Goal: Task Accomplishment & Management: Manage account settings

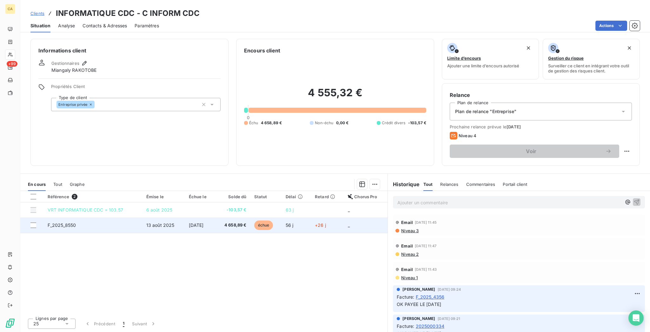
click at [166, 222] on span "13 août 2025" at bounding box center [160, 224] width 28 height 5
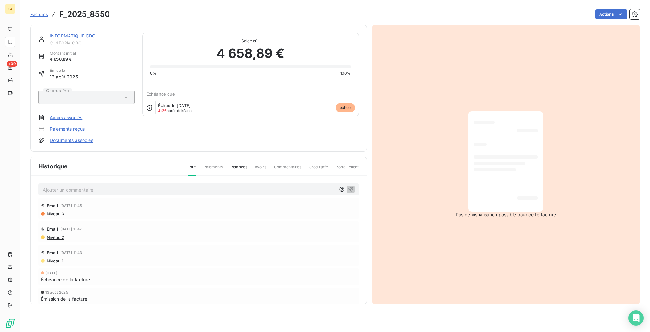
click at [63, 27] on div "INFORMATIQUE CDC C INFORM CDC Montant initial 4 658,89 € Émise le [DATE] Chorus…" at bounding box center [198, 88] width 336 height 127
click at [63, 40] on span "C INFORM CDC" at bounding box center [92, 42] width 85 height 5
click at [64, 33] on link "INFORMATIQUE CDC" at bounding box center [72, 35] width 45 height 5
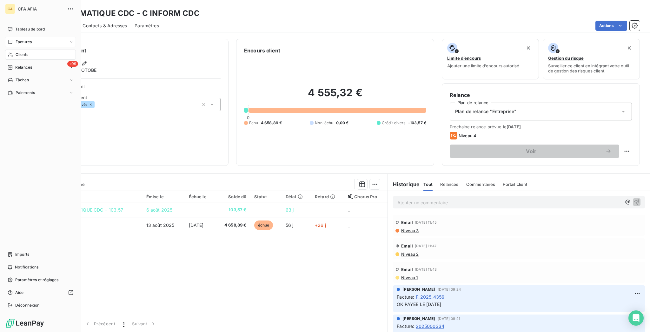
click at [10, 37] on div "Factures" at bounding box center [40, 42] width 71 height 10
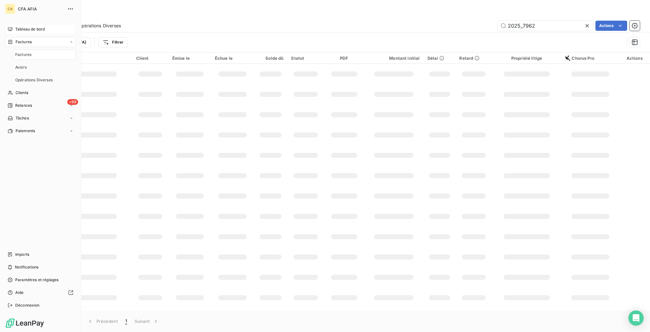
click at [15, 26] on span "Tableau de bord" at bounding box center [30, 29] width 30 height 6
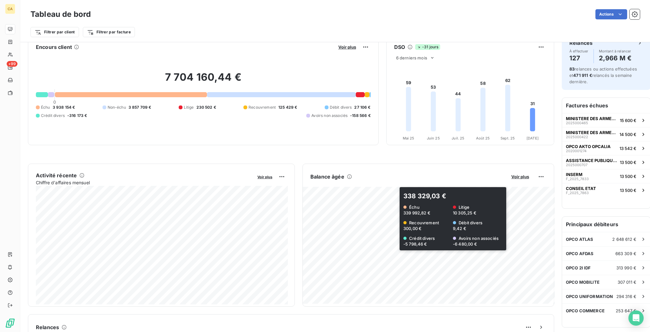
scroll to position [0, 0]
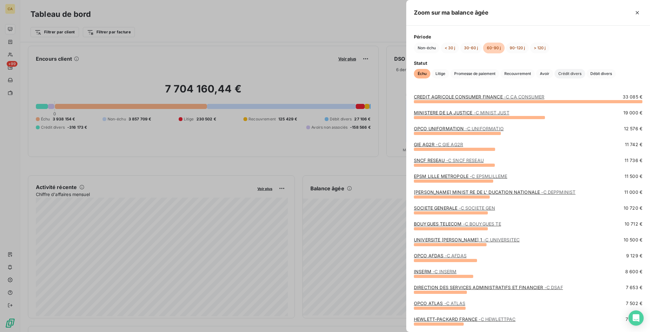
click at [554, 76] on span "Crédit divers" at bounding box center [569, 74] width 31 height 10
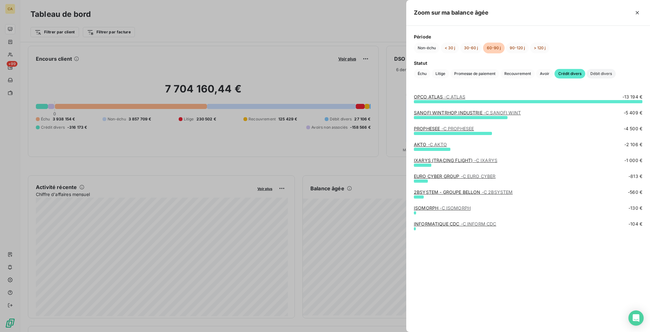
click at [586, 76] on span "Débit divers" at bounding box center [600, 74] width 29 height 10
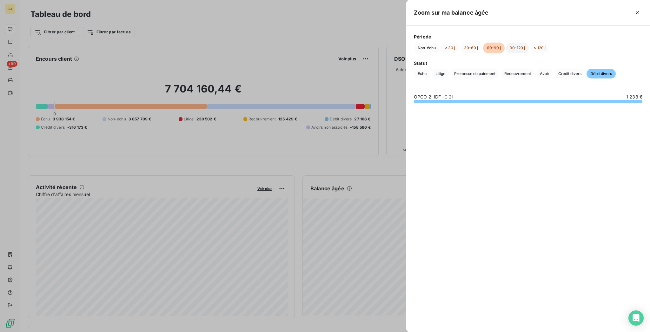
click at [529, 49] on button "90-120 j" at bounding box center [517, 48] width 23 height 11
click at [430, 69] on span "Échu" at bounding box center [422, 74] width 17 height 10
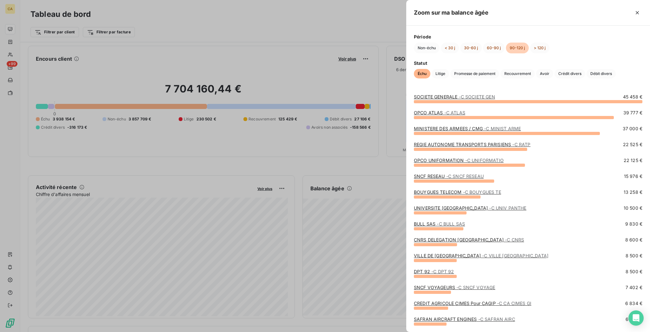
click at [505, 72] on div "Échu Litige Promesse de paiement Recouvrement Avoir Crédit divers Débit divers" at bounding box center [528, 74] width 228 height 10
click at [449, 70] on span "Litige" at bounding box center [440, 74] width 17 height 10
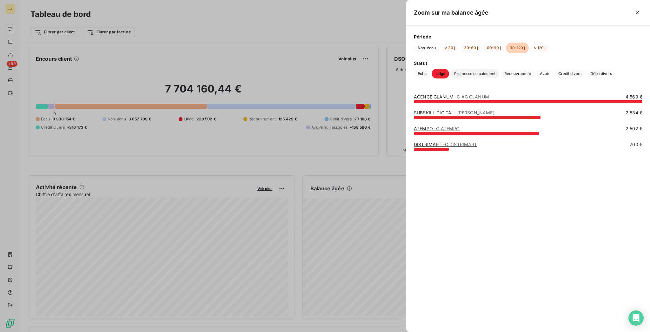
click at [499, 69] on span "Promesse de paiement" at bounding box center [474, 74] width 49 height 10
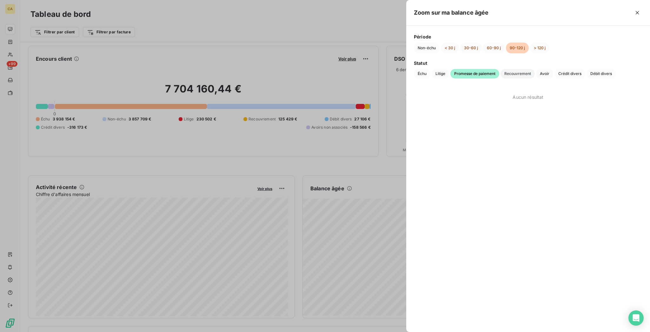
click at [535, 69] on span "Recouvrement" at bounding box center [517, 74] width 34 height 10
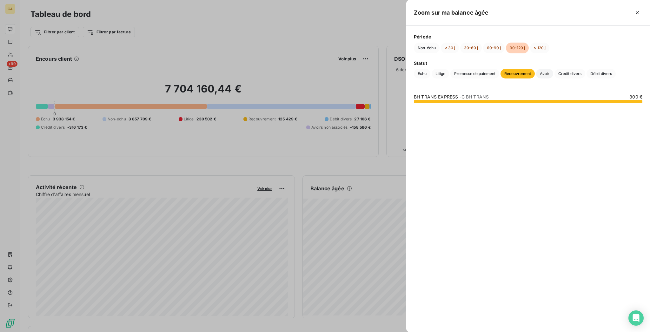
click at [553, 69] on span "Avoir" at bounding box center [544, 74] width 17 height 10
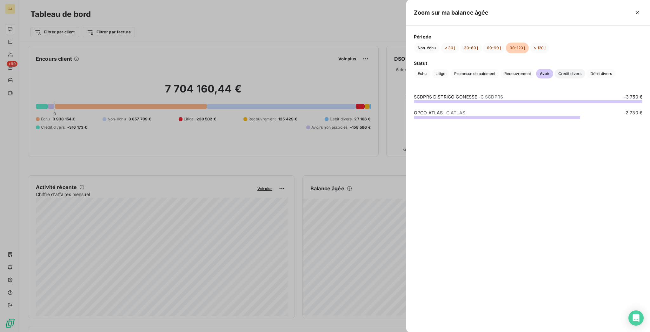
click at [554, 76] on span "Crédit divers" at bounding box center [569, 74] width 31 height 10
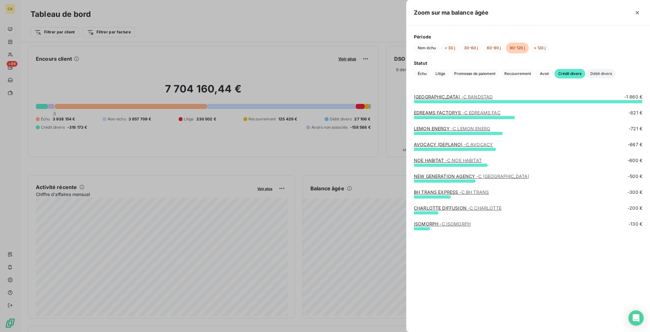
click at [586, 75] on span "Débit divers" at bounding box center [600, 74] width 29 height 10
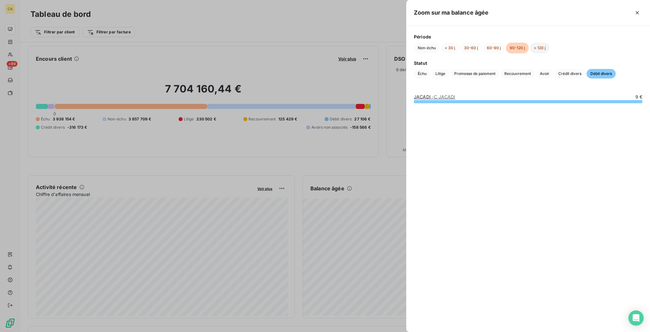
click at [549, 46] on button "> 120 j" at bounding box center [539, 48] width 19 height 11
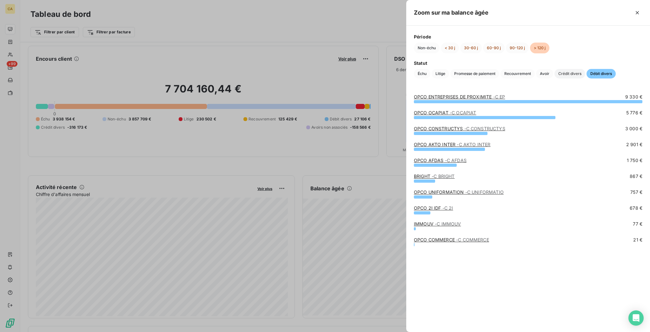
click at [554, 77] on span "Crédit divers" at bounding box center [569, 74] width 31 height 10
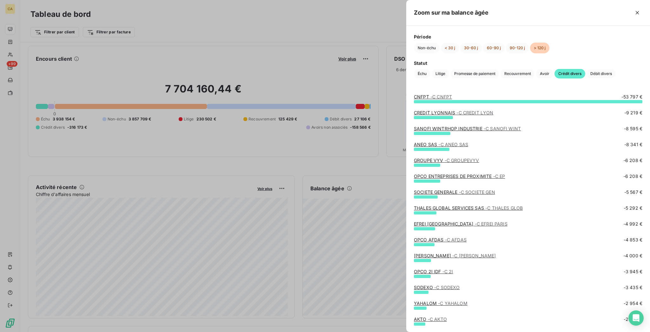
click at [468, 145] on span "- C ANEO SAS" at bounding box center [453, 144] width 30 height 5
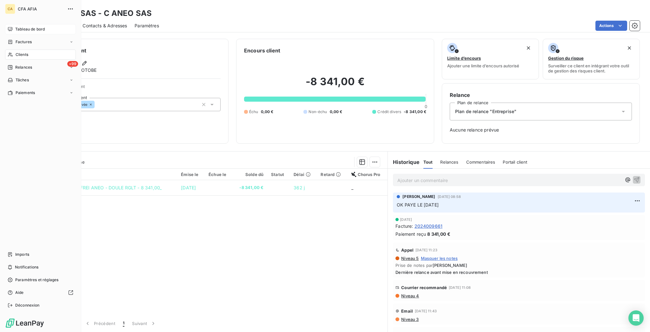
click at [9, 27] on icon at bounding box center [10, 29] width 5 height 5
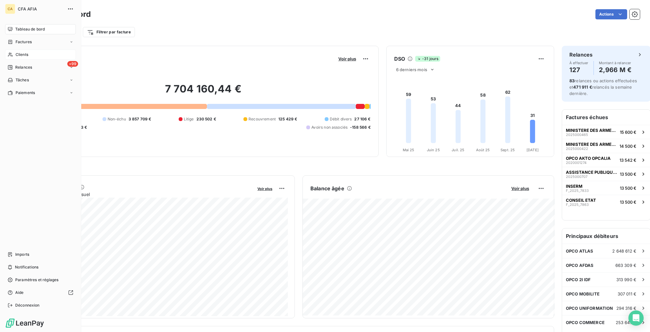
click at [11, 50] on div "Clients" at bounding box center [40, 55] width 71 height 10
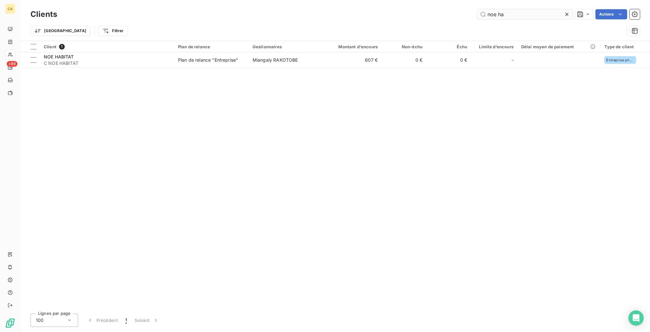
click at [572, 16] on input "noe ha" at bounding box center [524, 14] width 95 height 10
click at [572, 15] on div at bounding box center [568, 14] width 9 height 10
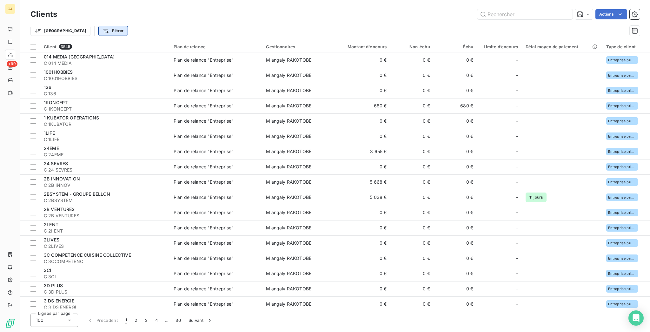
click at [74, 30] on html "CA +99 Clients Actions Trier Filtrer Client 3545 Plan de relance Gestionnaires …" at bounding box center [325, 166] width 650 height 332
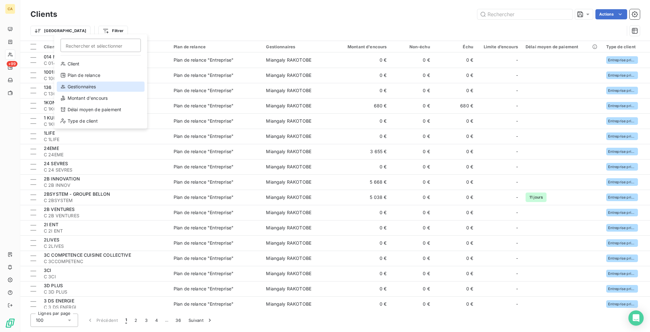
click at [78, 82] on div "Gestionnaires" at bounding box center [101, 87] width 88 height 10
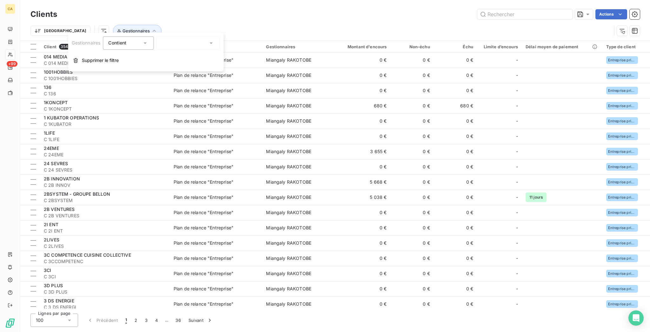
click at [156, 44] on div at bounding box center [187, 42] width 63 height 13
click at [169, 56] on span "Aucun" at bounding box center [176, 58] width 14 height 6
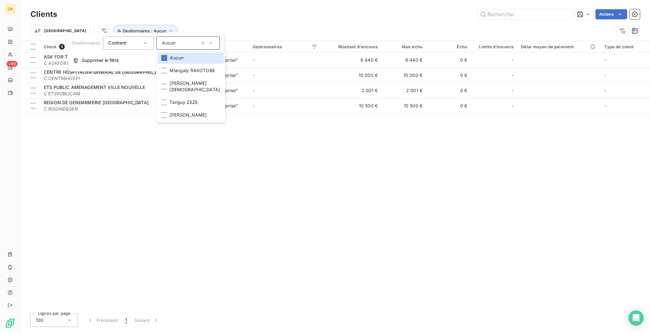
click at [222, 29] on div "Trier Gestionnaires : Aucun" at bounding box center [320, 31] width 581 height 12
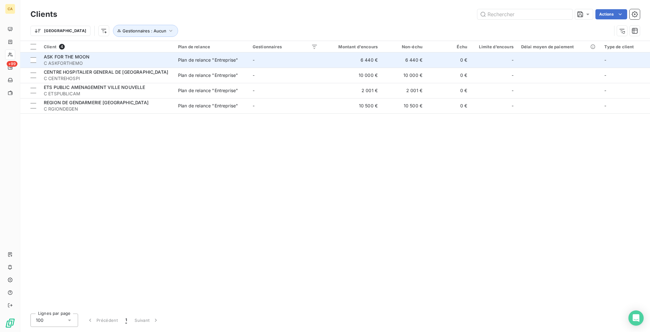
click at [124, 60] on span "C ASKFORTHEMO" at bounding box center [107, 63] width 127 height 6
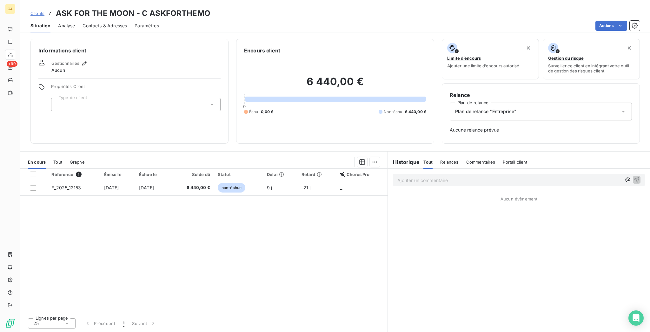
click at [94, 84] on div "Propriétés Client Type de client" at bounding box center [135, 97] width 169 height 27
click at [89, 98] on div at bounding box center [135, 104] width 169 height 13
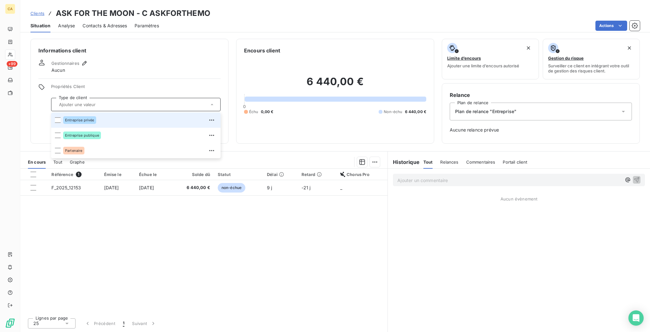
click at [71, 118] on span "Entreprise privée" at bounding box center [79, 120] width 29 height 4
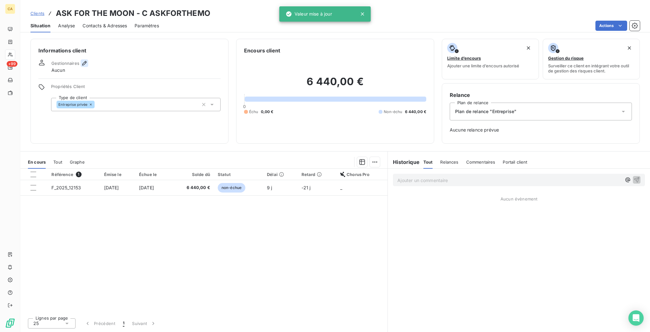
click at [81, 59] on button "button" at bounding box center [85, 63] width 8 height 8
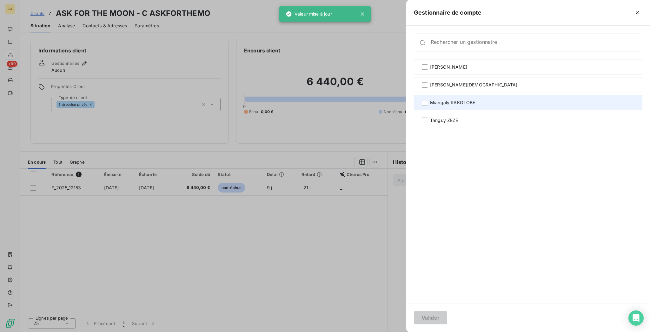
click at [475, 99] on span "Miangaly RAKOTOBE" at bounding box center [452, 102] width 45 height 6
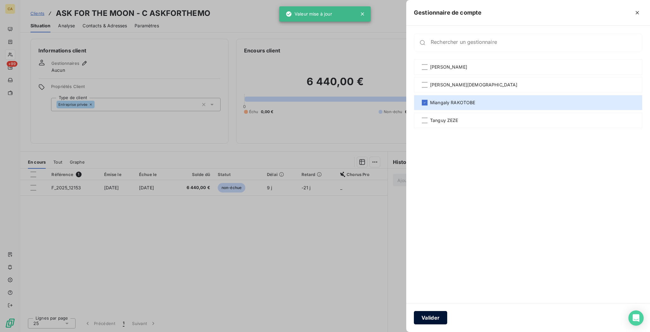
click at [447, 315] on button "Valider" at bounding box center [430, 317] width 33 height 13
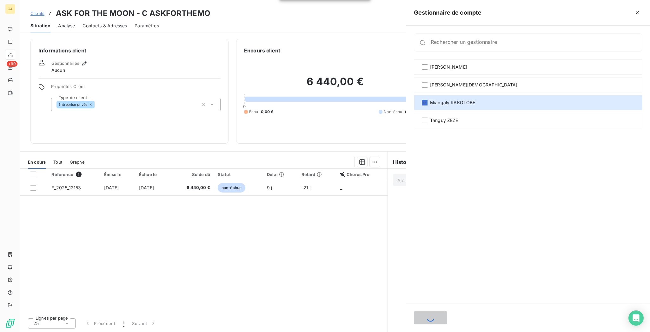
click at [99, 21] on div at bounding box center [325, 166] width 650 height 332
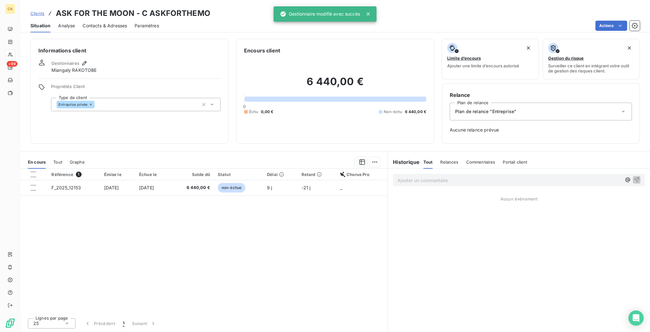
click at [98, 23] on span "Contacts & Adresses" at bounding box center [105, 26] width 44 height 6
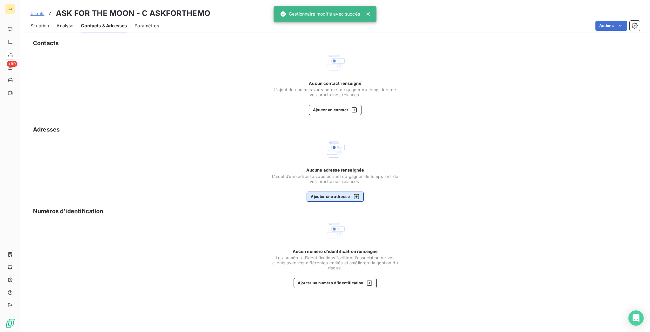
click at [335, 191] on button "Ajouter une adresse" at bounding box center [335, 196] width 57 height 10
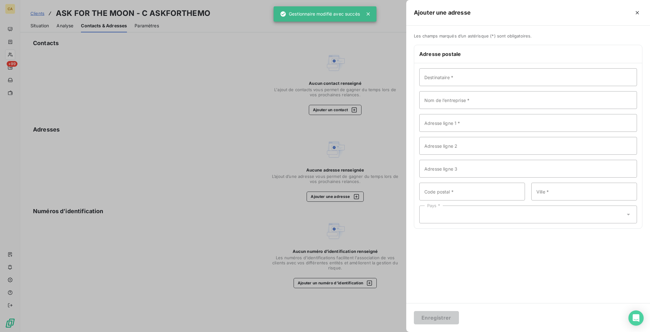
click at [549, 72] on div "Destinataire * Nom de l’entreprise * Adresse ligne 1 * Adresse ligne 2 Adresse …" at bounding box center [528, 145] width 228 height 165
click at [547, 68] on input "Destinataire *" at bounding box center [528, 77] width 218 height 18
paste input "ASK FOR THE MOON"
type input "ASK FOR THE MOON"
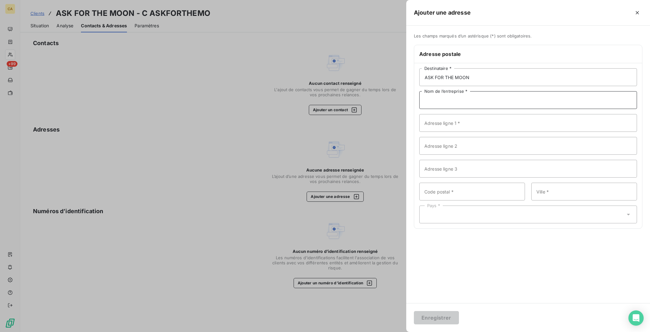
paste input "ASK FOR THE MOON"
type input "ASK FOR THE MOON"
paste input "[STREET_ADDRESS]"
type input "[STREET_ADDRESS]"
type input "75011"
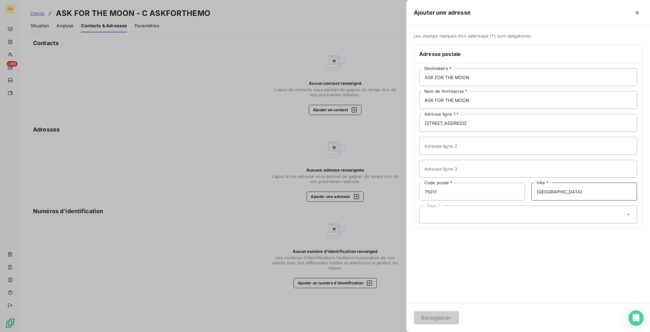
type input "[GEOGRAPHIC_DATA]"
click at [520, 205] on div "Adresse postale ASK FOR THE MOON Destinataire * ASK FOR THE MOON Nom de l’entre…" at bounding box center [528, 137] width 228 height 184
click at [520, 205] on div "Pays *" at bounding box center [528, 214] width 218 height 18
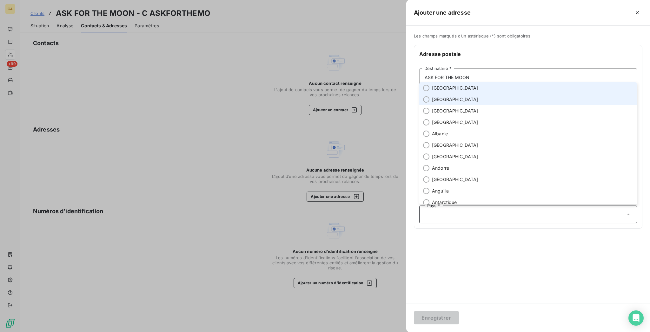
click at [500, 94] on li "[GEOGRAPHIC_DATA]" at bounding box center [528, 87] width 218 height 11
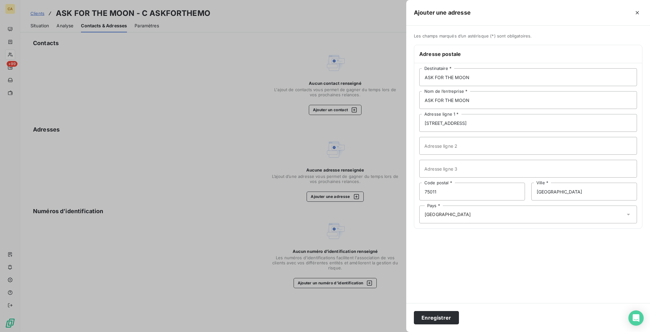
click at [503, 327] on div "Enregistrer" at bounding box center [528, 317] width 244 height 29
click at [459, 324] on button "Enregistrer" at bounding box center [436, 317] width 45 height 13
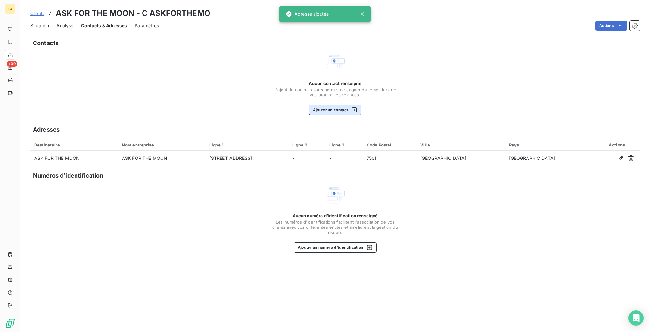
click at [352, 107] on icon "button" at bounding box center [354, 110] width 6 height 6
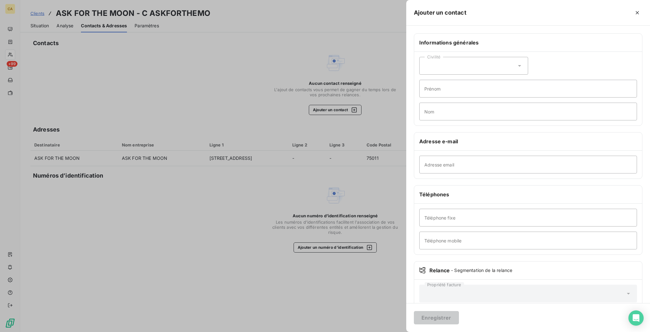
click at [509, 60] on div "Civilité" at bounding box center [473, 66] width 109 height 18
click at [451, 90] on span "Monsieur" at bounding box center [441, 93] width 19 height 6
drag, startPoint x: 500, startPoint y: 75, endPoint x: 494, endPoint y: 69, distance: 7.6
click at [500, 80] on input "Prénom" at bounding box center [528, 89] width 218 height 18
type input "[PERSON_NAME]"
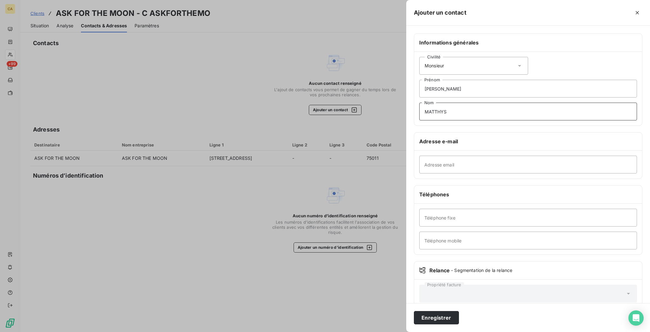
type input "MATTHYS"
paste input "[PERSON_NAME][EMAIL_ADDRESS][DOMAIN_NAME]"
type input "[PERSON_NAME][EMAIL_ADDRESS][DOMAIN_NAME]"
click at [498, 307] on div "Enregistrer" at bounding box center [528, 317] width 244 height 29
click at [459, 316] on button "Enregistrer" at bounding box center [436, 317] width 45 height 13
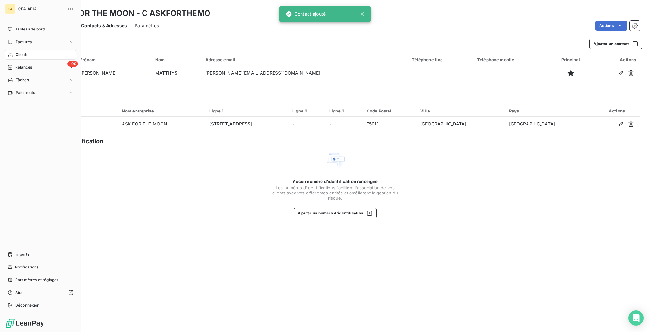
click at [10, 53] on icon at bounding box center [10, 55] width 4 height 4
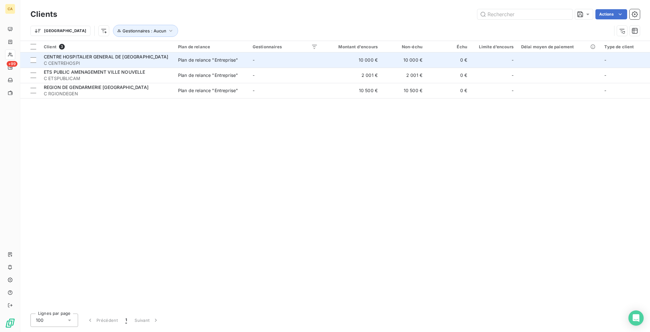
click at [118, 54] on span "CENTRE HOSPITALIER GENERAL DE [GEOGRAPHIC_DATA]" at bounding box center [106, 56] width 124 height 5
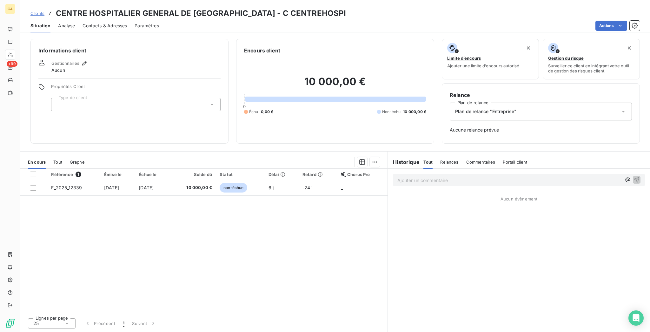
click at [88, 98] on div at bounding box center [135, 104] width 169 height 13
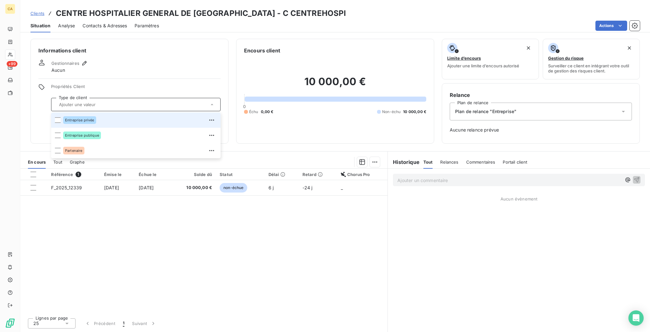
click at [56, 112] on li "Entreprise privée" at bounding box center [135, 119] width 169 height 15
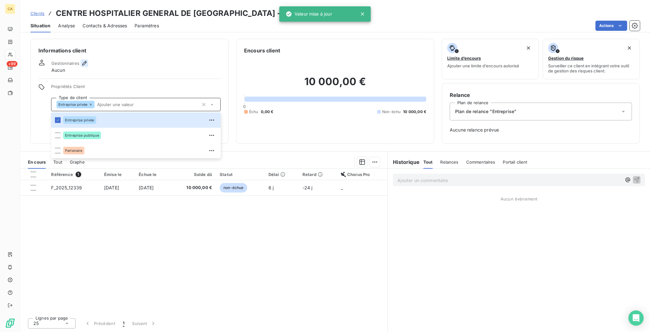
drag, startPoint x: 77, startPoint y: 50, endPoint x: 74, endPoint y: 52, distance: 4.4
click at [76, 59] on div "Gestionnaires Aucun" at bounding box center [129, 66] width 182 height 14
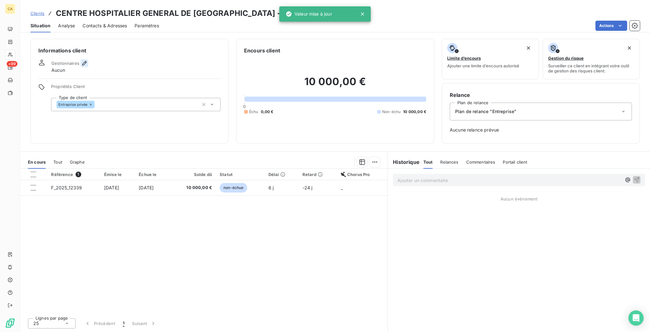
click at [81, 60] on icon "button" at bounding box center [84, 63] width 6 height 6
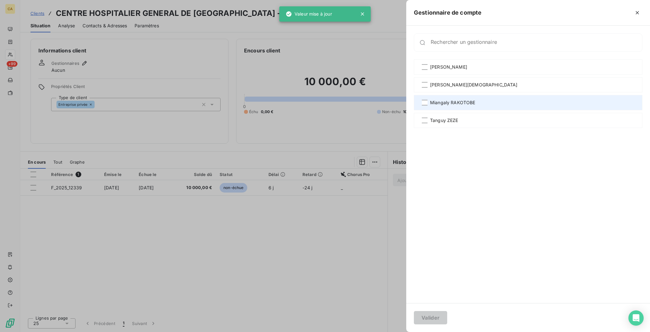
click at [547, 95] on div "Miangaly RAKOTOBE" at bounding box center [528, 102] width 228 height 15
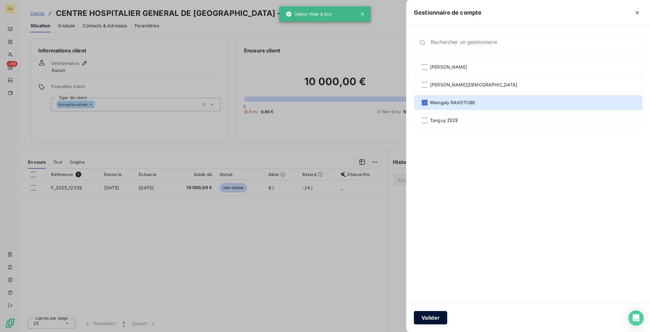
click at [447, 315] on button "Valider" at bounding box center [430, 317] width 33 height 13
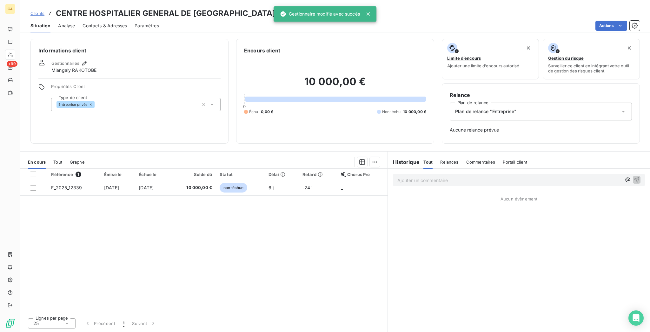
click at [105, 23] on span "Contacts & Adresses" at bounding box center [105, 26] width 44 height 6
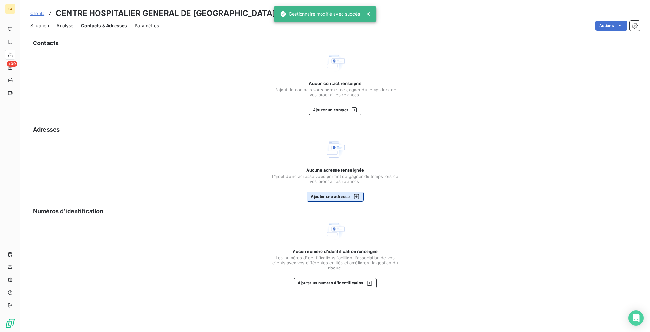
click at [318, 191] on button "Ajouter une adresse" at bounding box center [335, 196] width 57 height 10
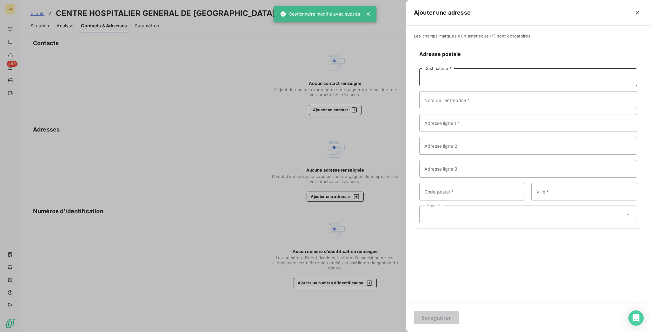
click at [551, 68] on input "Destinataire *" at bounding box center [528, 77] width 218 height 18
paste input "CENTRE HOSPITALIER GENERAL DE [GEOGRAPHIC_DATA]"
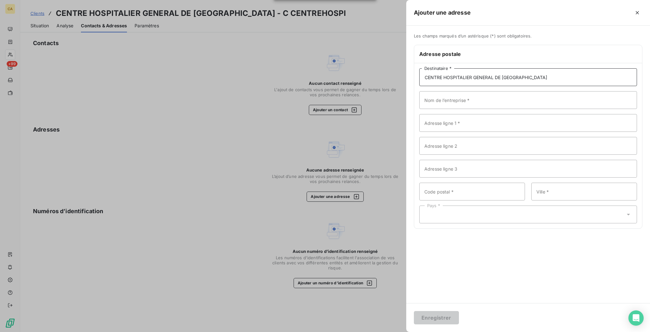
type input "CENTRE HOSPITALIER GENERAL DE [GEOGRAPHIC_DATA]"
paste input "CENTRE HOSPITALIER GENERAL DE [GEOGRAPHIC_DATA]"
type input "CENTRE HOSPITALIER GENERAL DE [GEOGRAPHIC_DATA]"
paste input "[GEOGRAPHIC_DATA][PERSON_NAME]"
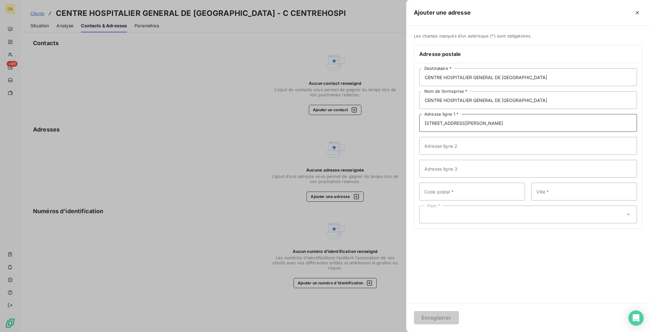
type input "[STREET_ADDRESS][PERSON_NAME]"
click at [525, 182] on input "Code postal *" at bounding box center [472, 191] width 106 height 18
type input "02200"
paste input "SOISSONS"
type input "SOISSONS"
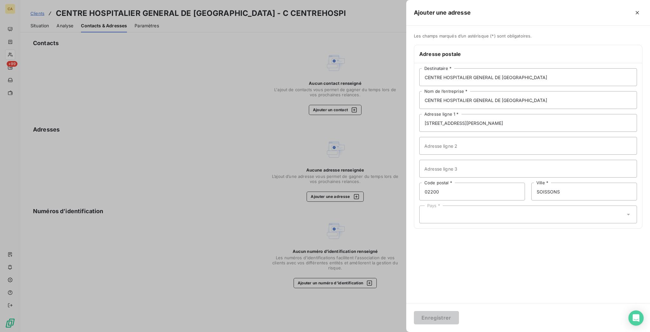
click at [506, 205] on div "Pays *" at bounding box center [528, 214] width 218 height 18
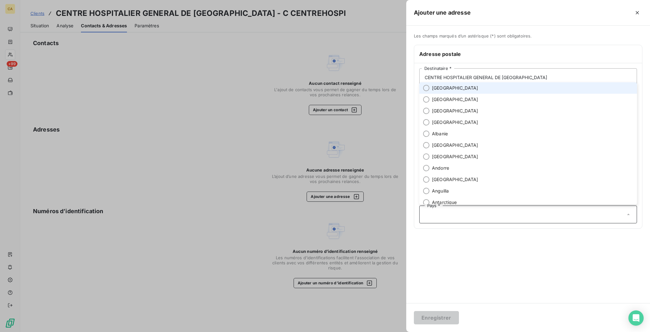
click at [478, 91] on span "[GEOGRAPHIC_DATA]" at bounding box center [455, 88] width 46 height 6
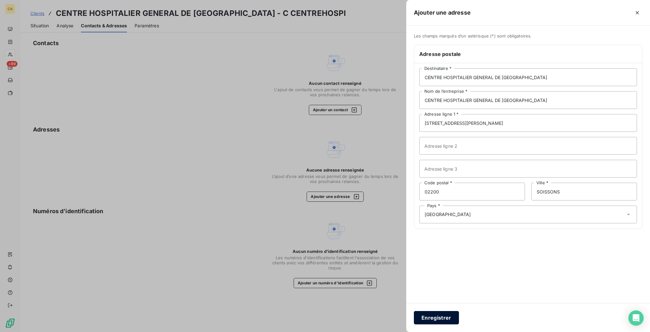
click at [459, 322] on button "Enregistrer" at bounding box center [436, 317] width 45 height 13
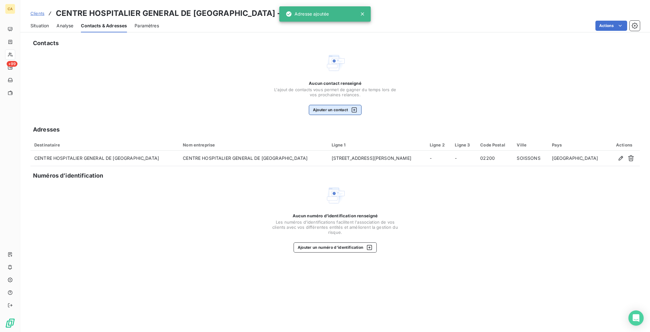
click at [302, 82] on div "Aucun contact renseigné L'ajout de contacts vous permet de gagner du temps lors…" at bounding box center [335, 98] width 127 height 34
click at [317, 105] on button "Ajouter un contact" at bounding box center [335, 110] width 53 height 10
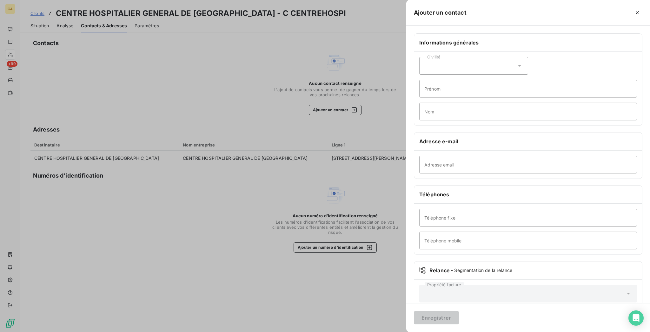
click at [526, 52] on div "Civilité Prénom Nom" at bounding box center [528, 89] width 228 height 74
click at [525, 57] on div "Civilité" at bounding box center [473, 66] width 109 height 18
click at [509, 76] on li "Madame" at bounding box center [473, 81] width 109 height 11
click at [508, 80] on input "Prénom" at bounding box center [528, 89] width 218 height 18
click at [490, 155] on input "Adresse email" at bounding box center [528, 164] width 218 height 18
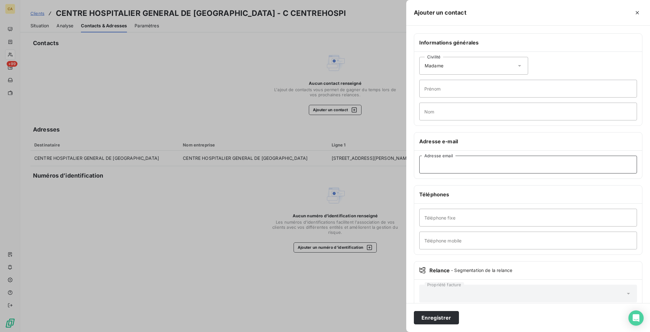
paste input "[DOMAIN_NAME][EMAIL_ADDRESS][DOMAIN_NAME]"
type input "[DOMAIN_NAME][EMAIL_ADDRESS][DOMAIN_NAME]"
click at [495, 80] on input "Prénom" at bounding box center [528, 89] width 218 height 18
type input "[PERSON_NAME]"
type input "FERRARI"
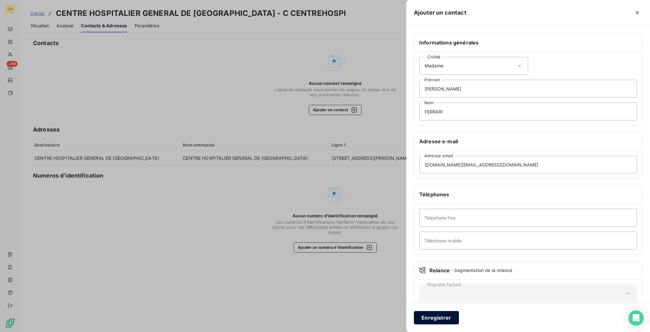
click at [459, 311] on button "Enregistrer" at bounding box center [436, 317] width 45 height 13
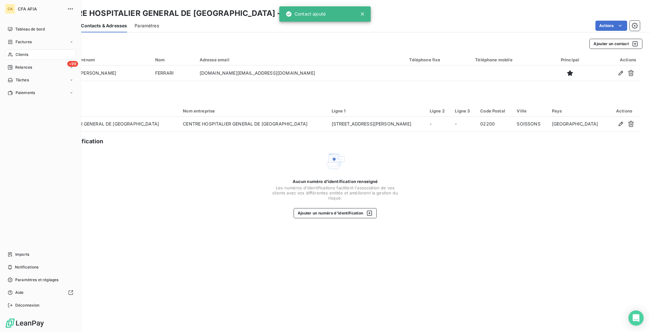
click at [16, 52] on span "Clients" at bounding box center [22, 55] width 13 height 6
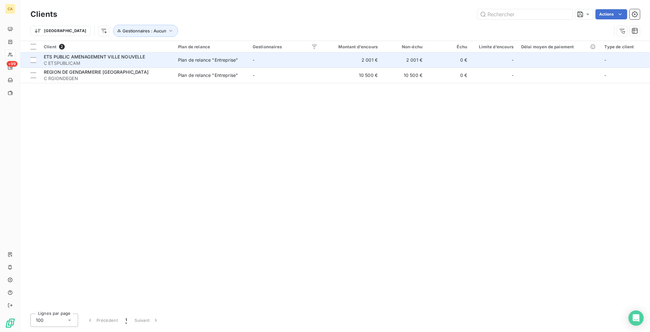
click at [187, 57] on div "Plan de relance "Entreprise"" at bounding box center [208, 60] width 60 height 6
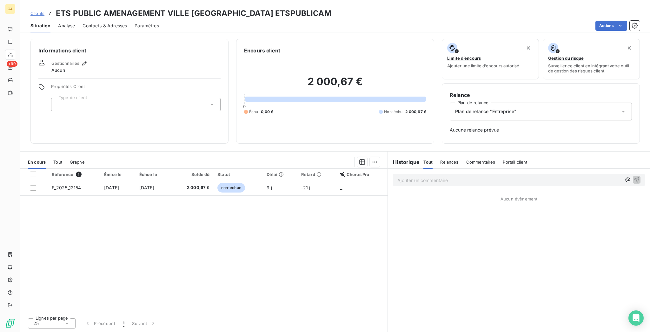
click at [100, 98] on div at bounding box center [135, 104] width 169 height 13
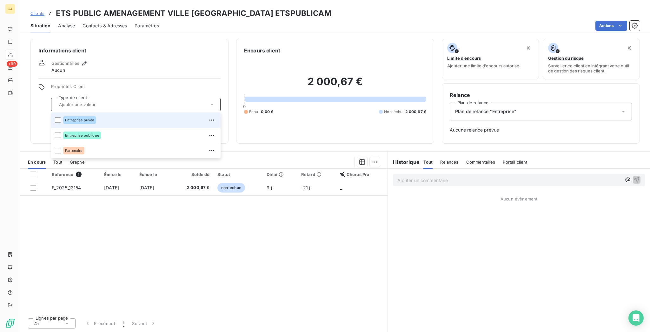
click at [82, 116] on div "Entreprise privée" at bounding box center [79, 120] width 33 height 8
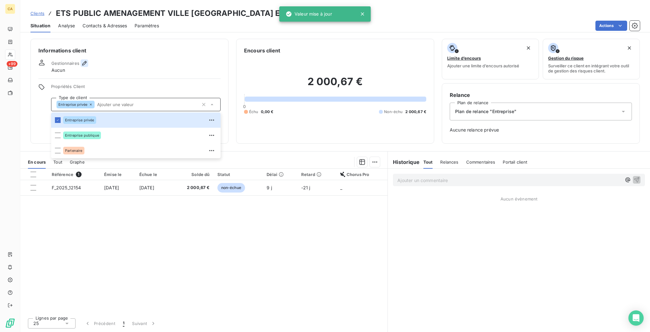
click at [81, 60] on icon "button" at bounding box center [84, 63] width 6 height 6
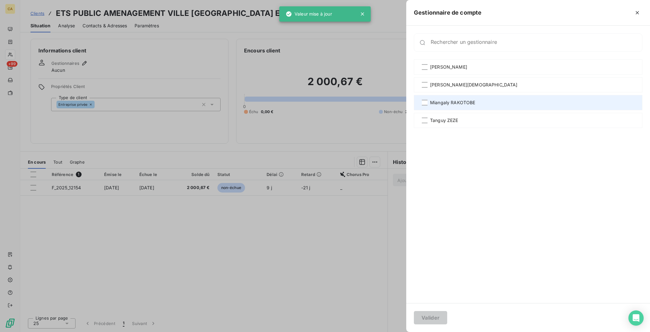
click at [475, 99] on span "Miangaly RAKOTOBE" at bounding box center [452, 102] width 45 height 6
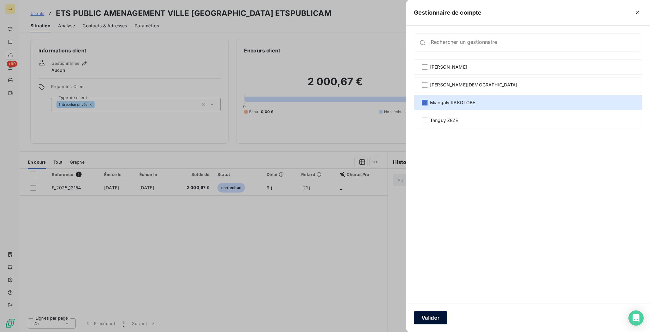
click at [447, 313] on button "Valider" at bounding box center [430, 317] width 33 height 13
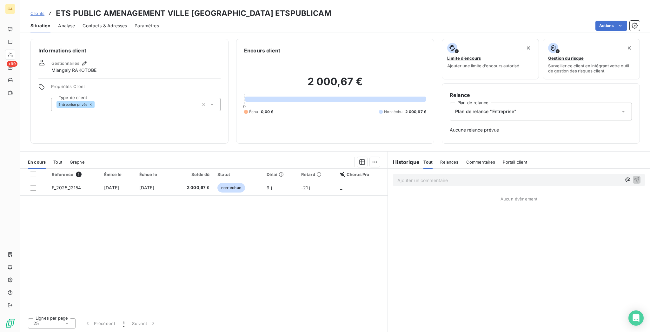
click at [98, 23] on span "Contacts & Adresses" at bounding box center [105, 26] width 44 height 6
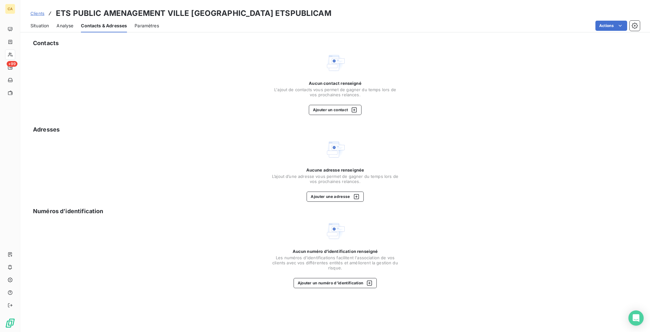
click at [333, 160] on div "Contacts Aucun contact renseigné L'ajout de contacts vous permet de gagner du t…" at bounding box center [335, 183] width 630 height 297
click at [338, 191] on button "Ajouter une adresse" at bounding box center [335, 196] width 57 height 10
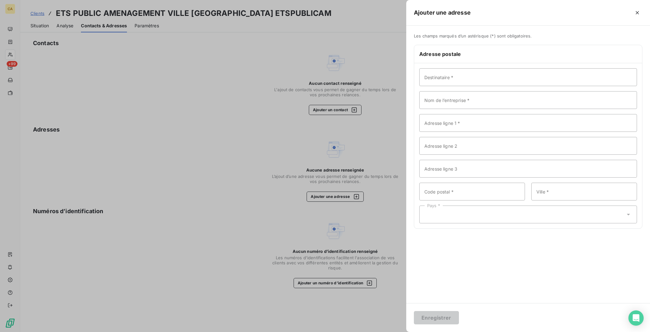
click at [530, 63] on div "Destinataire * Nom de l’entreprise * Adresse ligne 1 * Adresse ligne 2 Adresse …" at bounding box center [528, 145] width 228 height 165
click at [524, 69] on input "Destinataire *" at bounding box center [528, 77] width 218 height 18
paste input "ETS PUBLIC AMENAGEMENT VILLE NOUVELLE"
type input "ETS PUBLIC AMENAGEMENT VILLE NOUVELLE"
paste input "ETS PUBLIC AMENAGEMENT VILLE NOUVELLE"
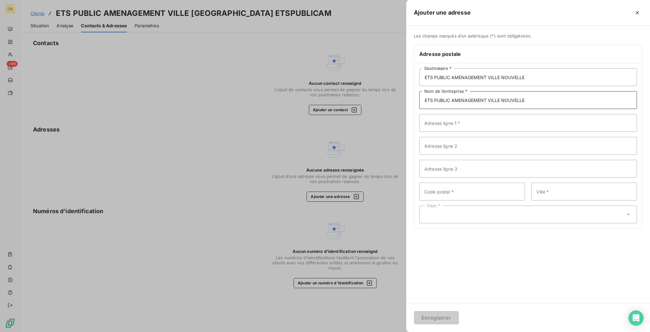
type input "ETS PUBLIC AMENAGEMENT VILLE NOUVELLE"
paste input "[GEOGRAPHIC_DATA][PERSON_NAME]"
type input "[STREET_ADDRESS][PERSON_NAME]"
type input "77420"
paste input "[GEOGRAPHIC_DATA]"
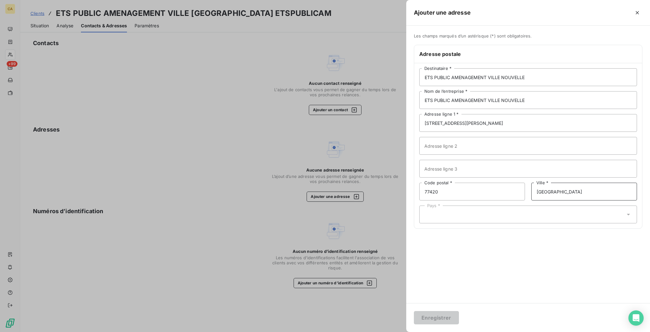
type input "[GEOGRAPHIC_DATA]"
click at [530, 201] on div "ETS PUBLIC AMENAGEMENT VILLE NOUVELLE Destinataire * ETS PUBLIC AMENAGEMENT VIL…" at bounding box center [528, 145] width 228 height 165
click at [530, 205] on div "Pays *" at bounding box center [528, 214] width 218 height 18
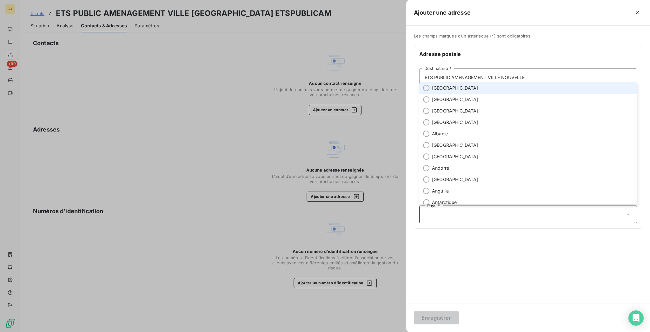
click at [478, 91] on span "[GEOGRAPHIC_DATA]" at bounding box center [455, 88] width 46 height 6
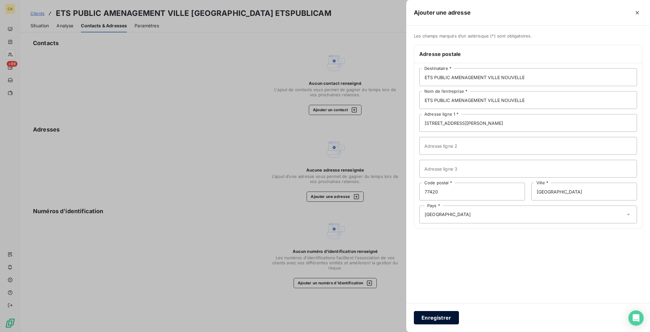
click at [459, 315] on button "Enregistrer" at bounding box center [436, 317] width 45 height 13
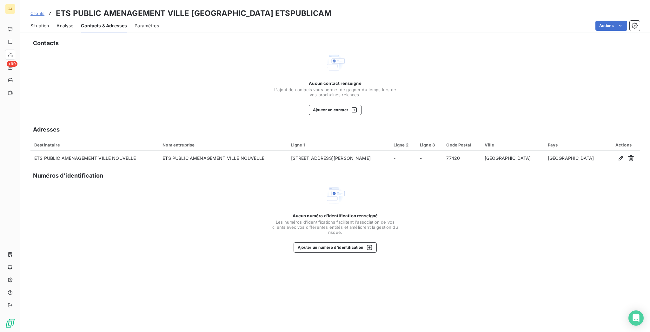
click at [346, 93] on div "Contacts Aucun contact renseigné L'ajout de contacts vous permet de gagner du t…" at bounding box center [335, 183] width 630 height 297
click at [346, 105] on button "Ajouter un contact" at bounding box center [335, 110] width 53 height 10
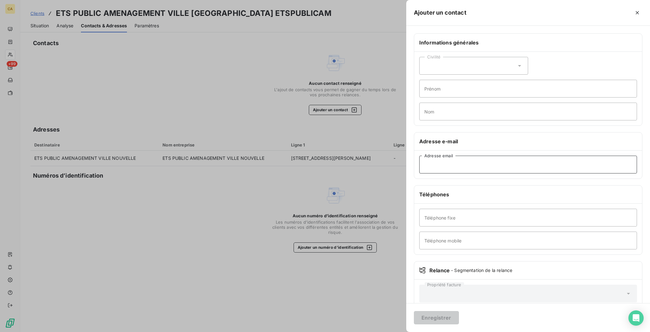
click at [528, 155] on input "Adresse email" at bounding box center [528, 164] width 218 height 18
paste input "[EMAIL_ADDRESS][DOMAIN_NAME]"
type input "[EMAIL_ADDRESS][DOMAIN_NAME]"
click at [459, 314] on button "Enregistrer" at bounding box center [436, 317] width 45 height 13
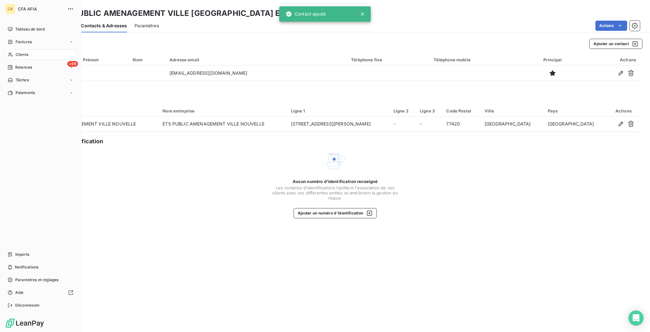
click at [9, 52] on icon at bounding box center [10, 54] width 5 height 5
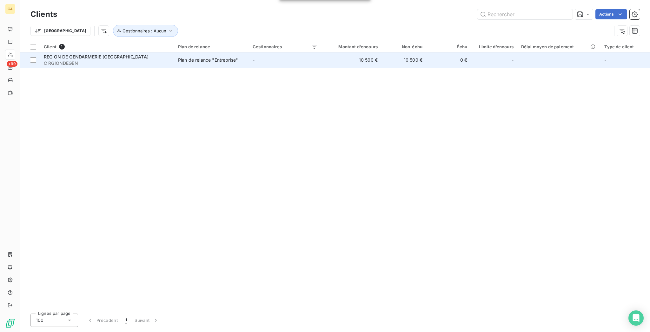
click at [116, 60] on span "C RGIONDEGEN" at bounding box center [107, 63] width 127 height 6
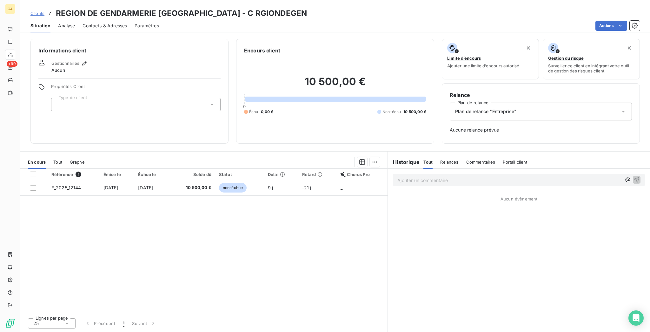
click at [70, 94] on div "Informations client Gestionnaires Aucun Propriétés Client Type de client" at bounding box center [129, 91] width 198 height 105
click at [75, 98] on div at bounding box center [135, 104] width 169 height 13
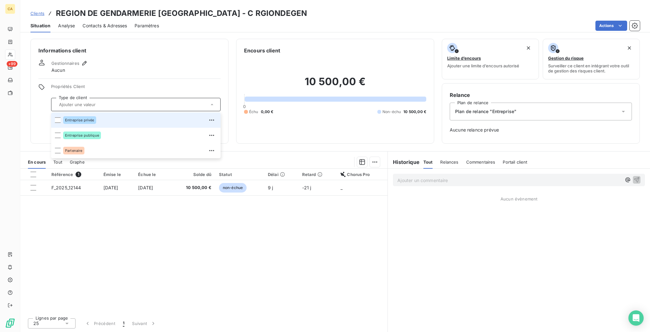
click at [71, 116] on div "Entreprise privée" at bounding box center [79, 120] width 33 height 8
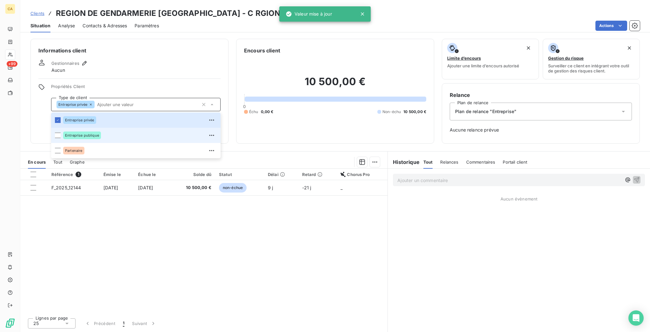
click at [63, 131] on div "Entreprise publique" at bounding box center [82, 135] width 38 height 8
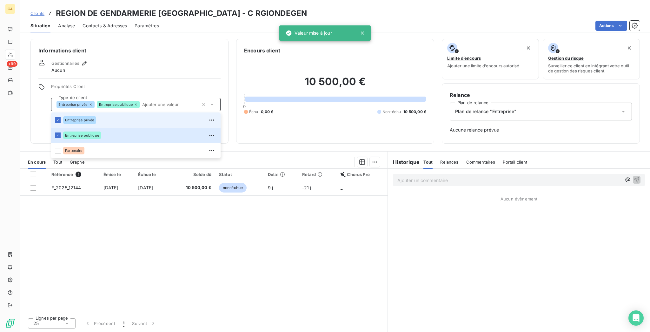
click at [51, 112] on li "Entreprise privée" at bounding box center [135, 119] width 169 height 15
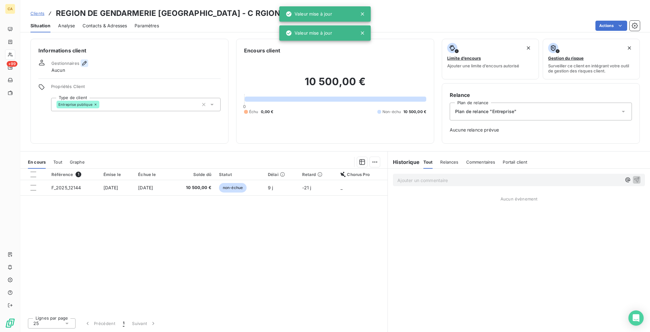
click at [82, 61] on icon "button" at bounding box center [84, 63] width 4 height 4
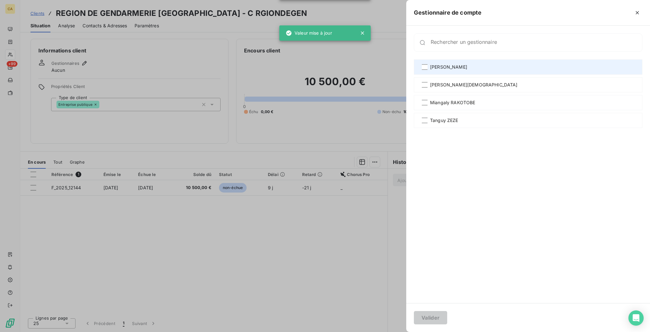
click at [467, 64] on span "[PERSON_NAME]" at bounding box center [448, 67] width 37 height 6
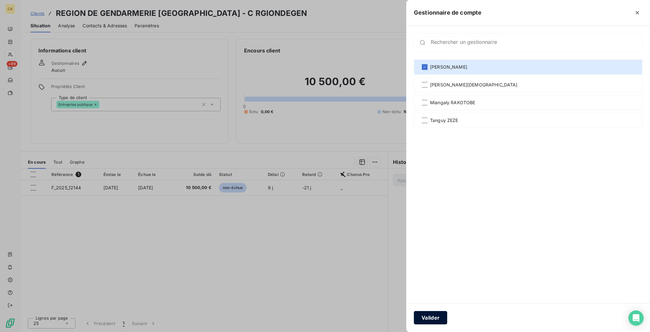
click at [447, 312] on button "Valider" at bounding box center [430, 317] width 33 height 13
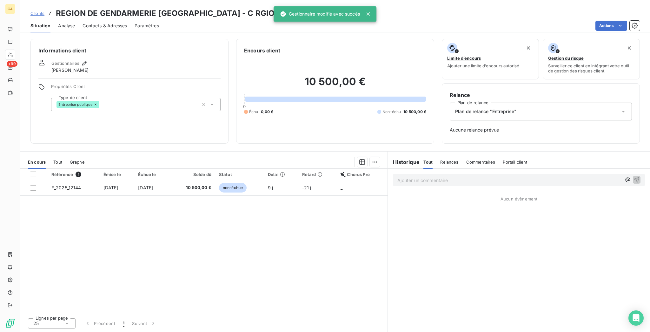
click at [92, 23] on span "Contacts & Adresses" at bounding box center [105, 26] width 44 height 6
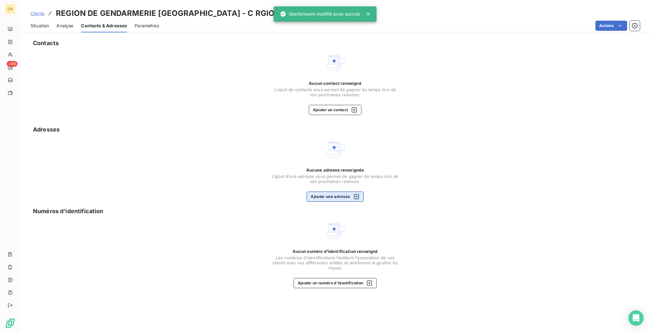
click at [315, 191] on button "Ajouter une adresse" at bounding box center [335, 196] width 57 height 10
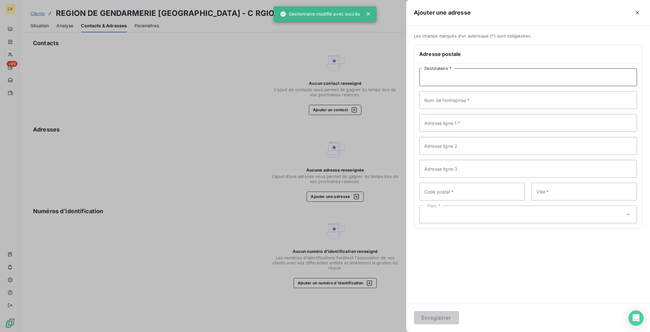
click at [567, 68] on input "Destinataire *" at bounding box center [528, 77] width 218 height 18
paste input "RÉGION DE GENDARMERIE [GEOGRAPHIC_DATA]"
type input "RÉGION DE GENDARMERIE [GEOGRAPHIC_DATA]"
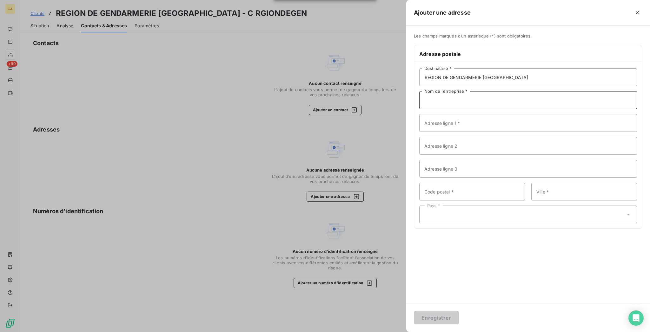
paste input "RÉGION DE GENDARMERIE [GEOGRAPHIC_DATA]"
type input "RÉGION DE GENDARMERIE [GEOGRAPHIC_DATA]"
paste input "Rue Seguineau"
type input "[STREET_ADDRESS]"
type input "33700"
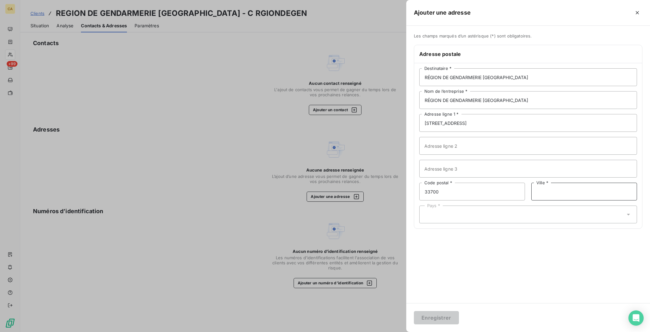
paste input "Mérignac"
type input "Mérignac"
click at [580, 205] on div "Pays *" at bounding box center [528, 214] width 218 height 18
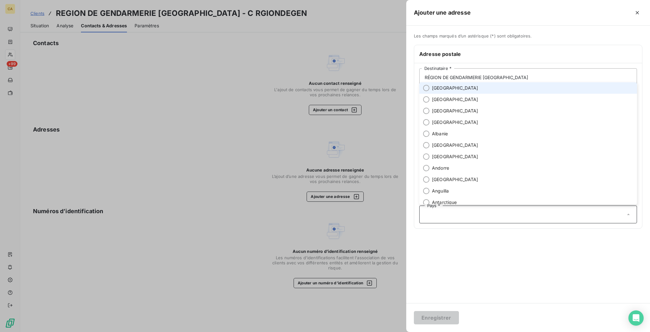
click at [506, 94] on li "[GEOGRAPHIC_DATA]" at bounding box center [528, 87] width 218 height 11
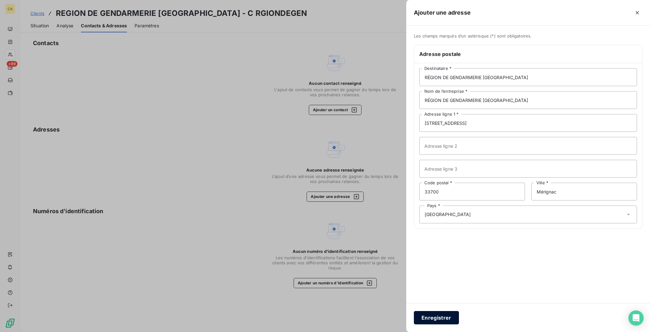
click at [459, 318] on button "Enregistrer" at bounding box center [436, 317] width 45 height 13
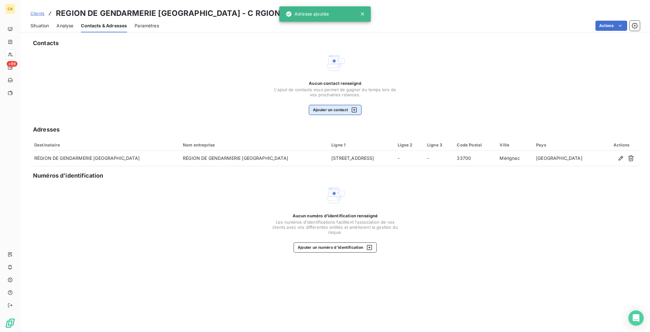
click at [348, 105] on button "Ajouter un contact" at bounding box center [335, 110] width 53 height 10
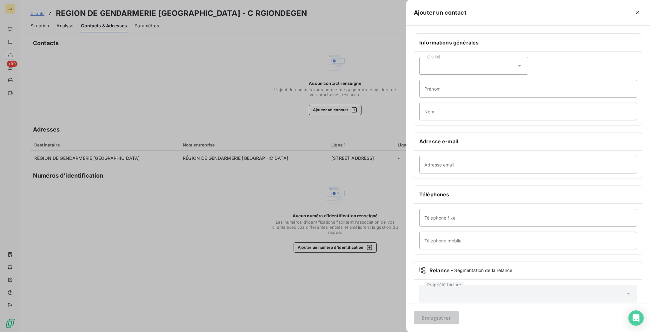
click at [527, 153] on div "Adresse email" at bounding box center [528, 164] width 228 height 28
click at [526, 155] on input "Adresse email" at bounding box center [528, 164] width 218 height 18
paste input "[EMAIL_ADDRESS][DOMAIN_NAME]"
type input "[EMAIL_ADDRESS][DOMAIN_NAME]"
click at [414, 311] on button "Enregistrer" at bounding box center [436, 317] width 45 height 13
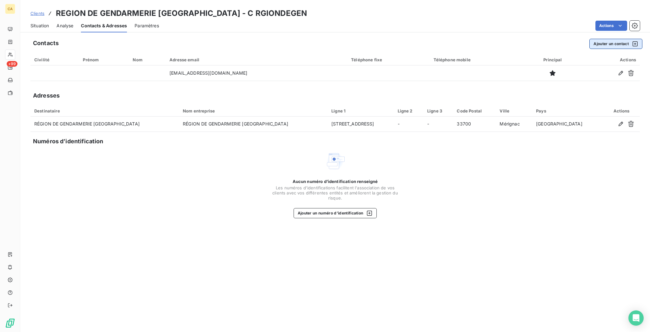
click at [611, 39] on button "Ajouter un contact" at bounding box center [615, 44] width 53 height 10
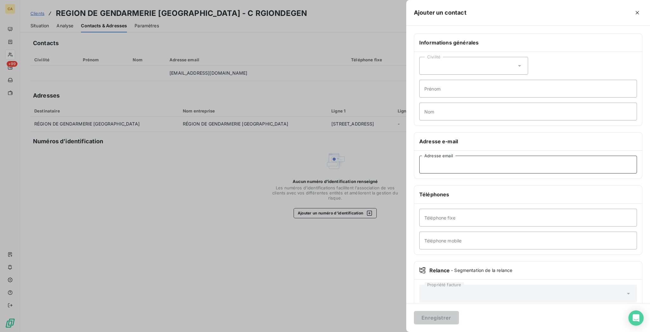
click at [535, 155] on input "Adresse email" at bounding box center [528, 164] width 218 height 18
paste input "[EMAIL_ADDRESS][DOMAIN_NAME]"
type input "[EMAIL_ADDRESS][DOMAIN_NAME]"
click at [414, 311] on button "Enregistrer" at bounding box center [436, 317] width 45 height 13
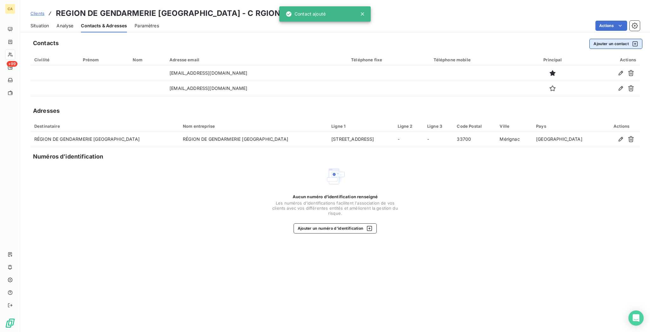
click at [619, 39] on button "Ajouter un contact" at bounding box center [615, 44] width 53 height 10
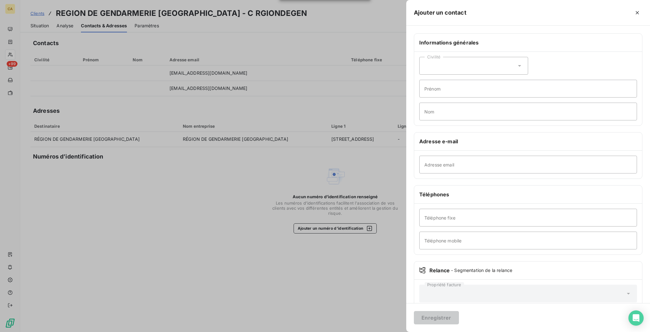
click at [516, 150] on div "Adresse email" at bounding box center [528, 164] width 228 height 28
click at [515, 155] on input "Adresse email" at bounding box center [528, 164] width 218 height 18
paste input "[EMAIL_ADDRESS][DOMAIN_NAME]"
type input "[EMAIL_ADDRESS][DOMAIN_NAME]"
click at [414, 311] on button "Enregistrer" at bounding box center [436, 317] width 45 height 13
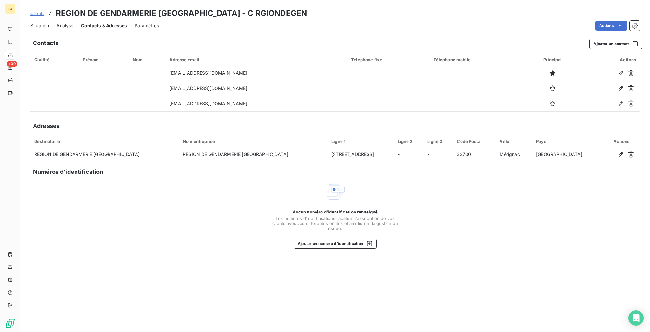
click at [37, 23] on span "Situation" at bounding box center [39, 26] width 18 height 6
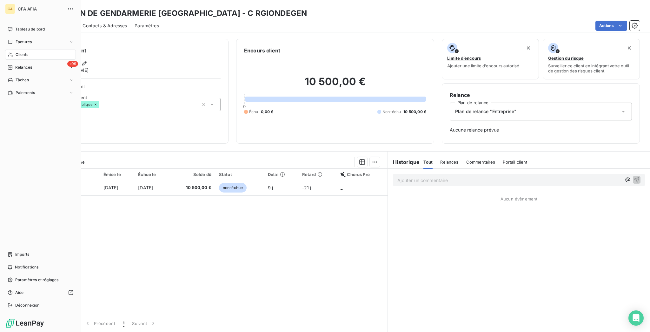
click at [8, 50] on div "Clients" at bounding box center [40, 55] width 71 height 10
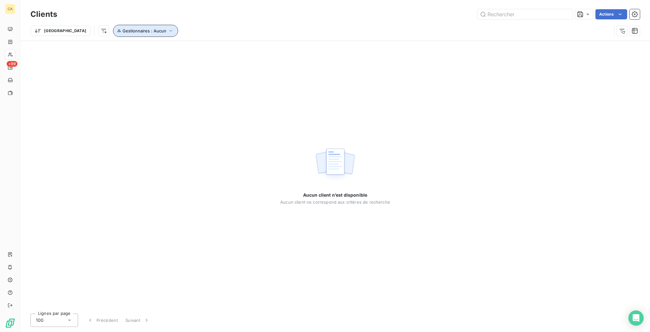
click at [122, 29] on span "Gestionnaires : Aucun" at bounding box center [144, 30] width 44 height 5
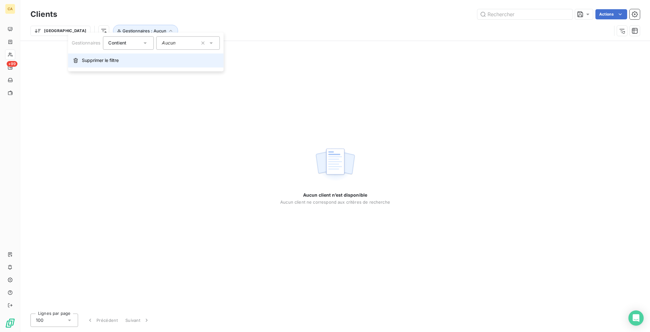
click at [82, 58] on span "Supprimer le filtre" at bounding box center [100, 60] width 37 height 6
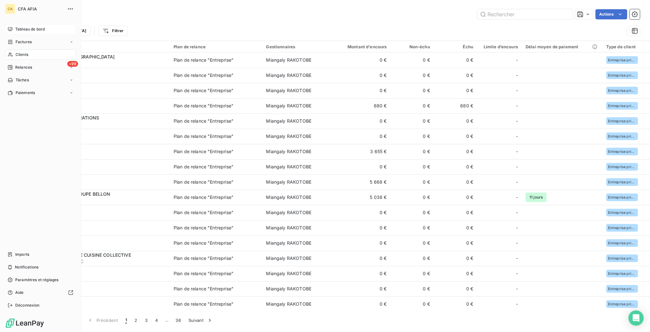
click at [10, 24] on div "Tableau de bord" at bounding box center [40, 29] width 71 height 10
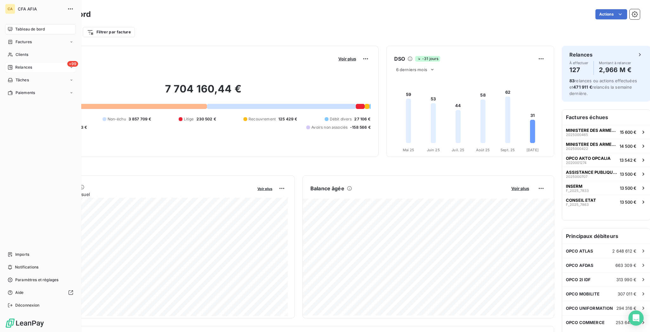
click at [23, 64] on span "Relances" at bounding box center [23, 67] width 17 height 6
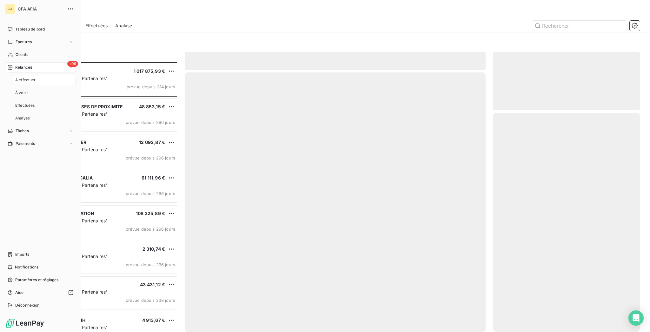
scroll to position [271, 144]
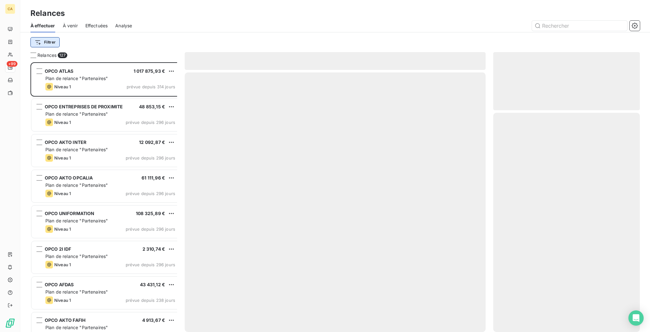
click at [34, 33] on html "CA +99 Relances À effectuer À venir Effectuées Analyse Filtrer Relances 127 OPC…" at bounding box center [325, 166] width 650 height 332
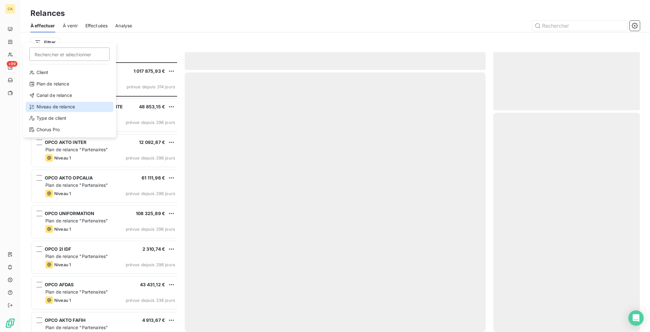
click at [43, 102] on div "Niveau de relance" at bounding box center [70, 107] width 88 height 10
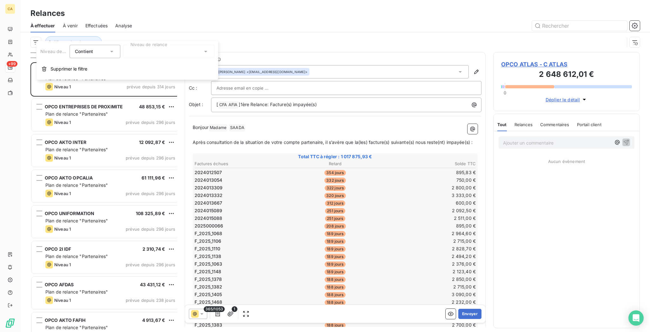
click at [131, 50] on div at bounding box center [168, 51] width 91 height 13
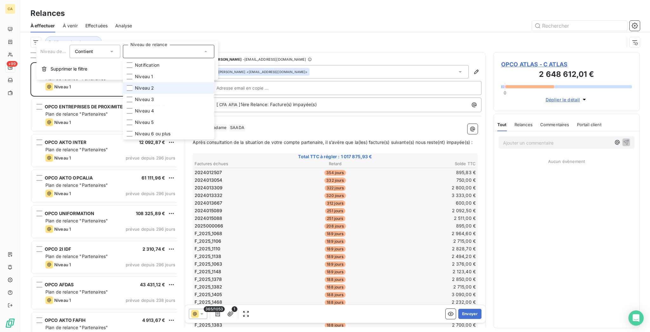
click at [126, 82] on li "Niveau 2" at bounding box center [168, 87] width 91 height 11
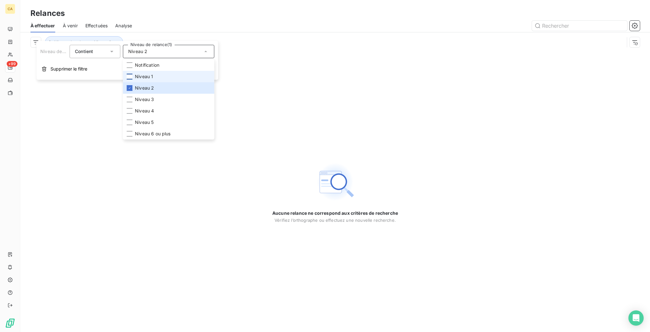
click at [127, 74] on div at bounding box center [130, 77] width 6 height 6
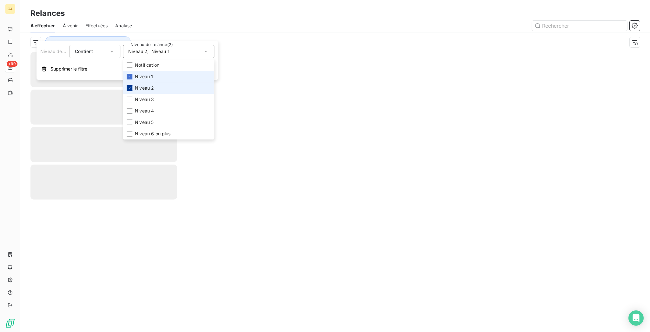
click at [128, 86] on icon at bounding box center [130, 88] width 4 height 4
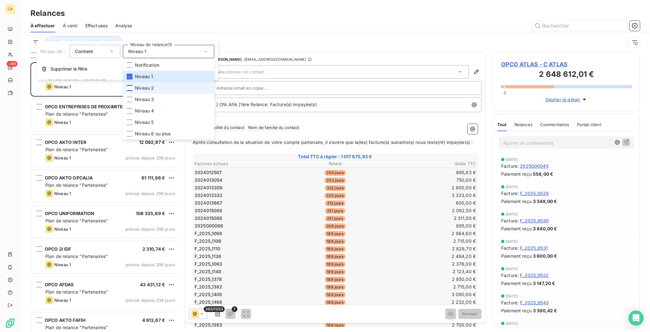
scroll to position [220, 0]
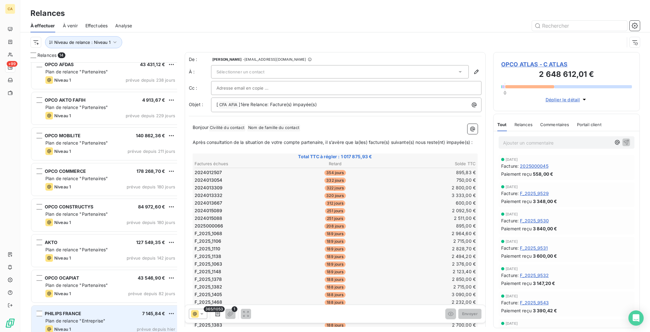
click at [65, 310] on span "PHILIPS FRANCE" at bounding box center [63, 312] width 36 height 5
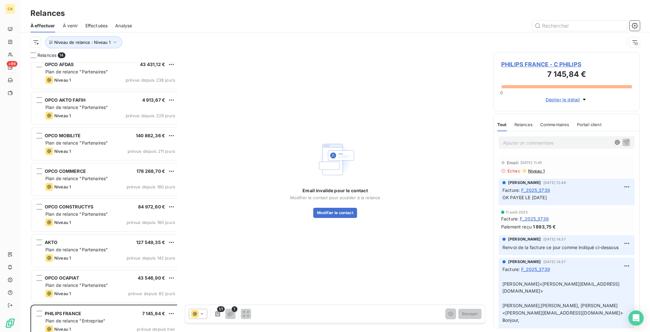
click at [536, 60] on span "PHILIPS FRANCE - C PHILIPS" at bounding box center [566, 64] width 131 height 9
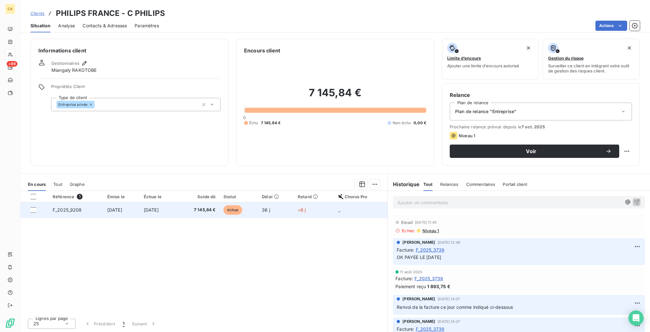
click at [177, 202] on td "[DATE]" at bounding box center [158, 209] width 37 height 15
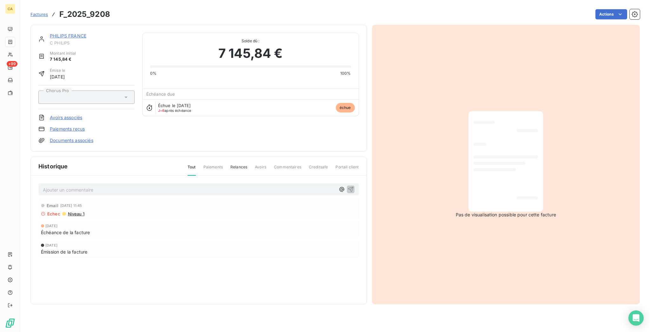
click at [50, 33] on link "PHILIPS FRANCE" at bounding box center [68, 35] width 36 height 5
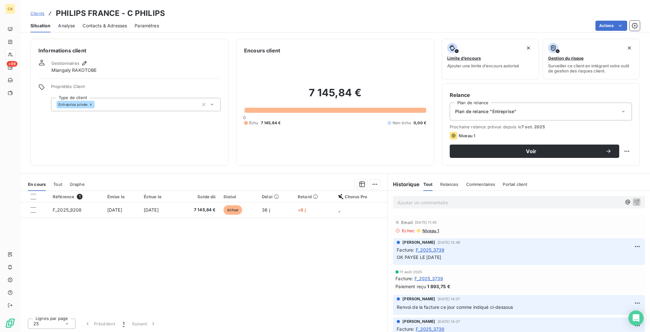
click at [118, 22] on div "Situation Analyse Contacts & Adresses Paramètres Actions" at bounding box center [335, 25] width 630 height 13
click at [98, 23] on span "Contacts & Adresses" at bounding box center [105, 26] width 44 height 6
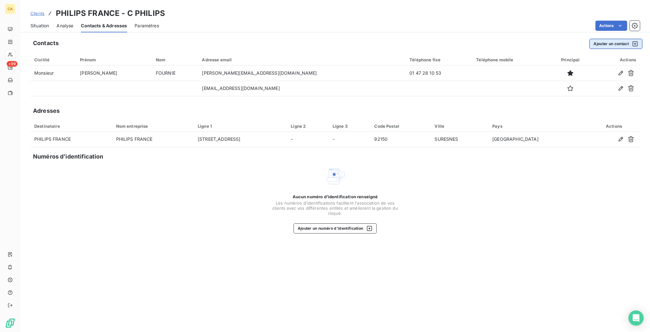
click at [606, 39] on button "Ajouter un contact" at bounding box center [615, 44] width 53 height 10
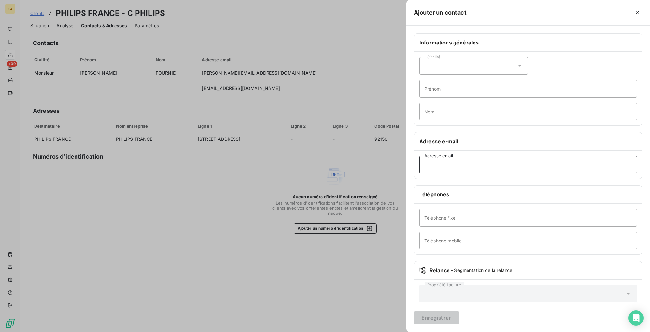
click at [508, 155] on input "Adresse email" at bounding box center [528, 164] width 218 height 18
paste input "[PERSON_NAME][EMAIL_ADDRESS][DOMAIN_NAME]"
type input "[PERSON_NAME][EMAIL_ADDRESS][DOMAIN_NAME]"
click at [510, 52] on div "Civilité Prénom Nom" at bounding box center [528, 89] width 228 height 74
click at [507, 57] on div "Civilité" at bounding box center [473, 66] width 109 height 18
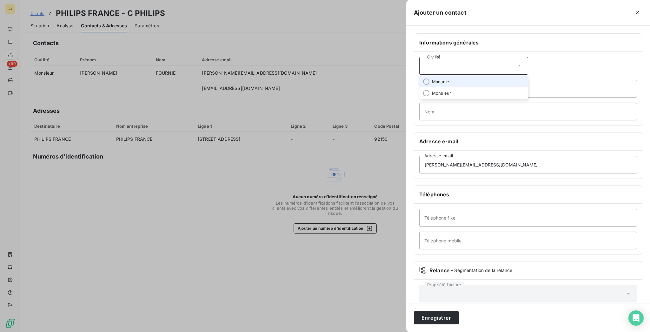
click at [500, 76] on li "Madame" at bounding box center [473, 81] width 109 height 11
click at [497, 80] on input "Prénom" at bounding box center [528, 89] width 218 height 18
type input "CLAIRE"
type input "FERY"
click at [414, 311] on button "Enregistrer" at bounding box center [436, 317] width 45 height 13
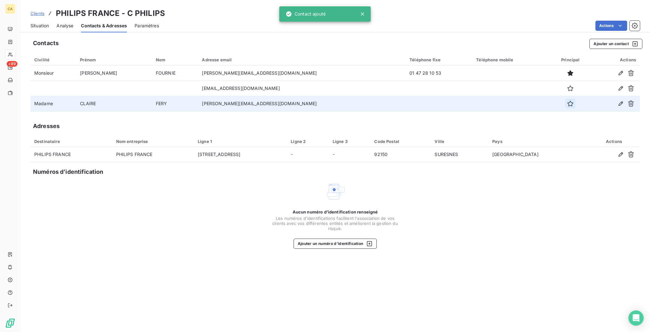
click at [567, 100] on icon "button" at bounding box center [570, 103] width 6 height 6
click at [40, 23] on span "Situation" at bounding box center [39, 26] width 18 height 6
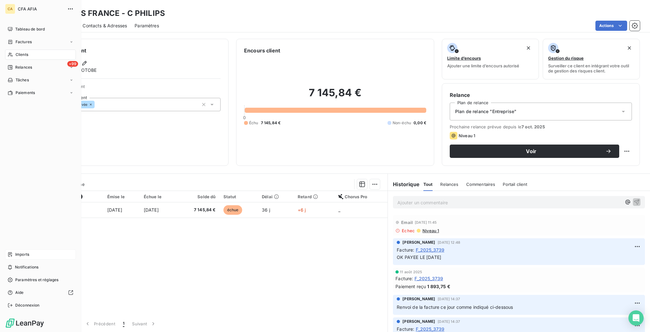
click at [19, 257] on span "Imports" at bounding box center [22, 254] width 14 height 6
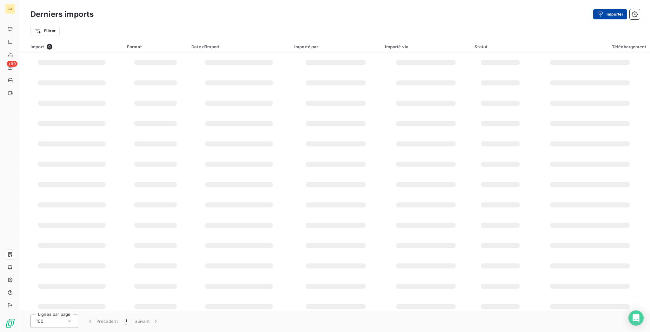
click at [618, 16] on button "Importer" at bounding box center [610, 14] width 34 height 10
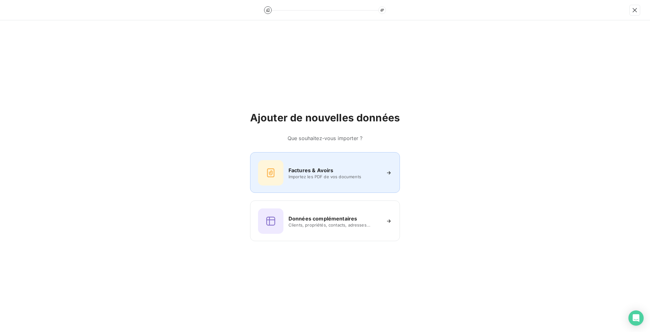
click at [288, 175] on span "Importez les PDF de vos documents" at bounding box center [334, 176] width 92 height 5
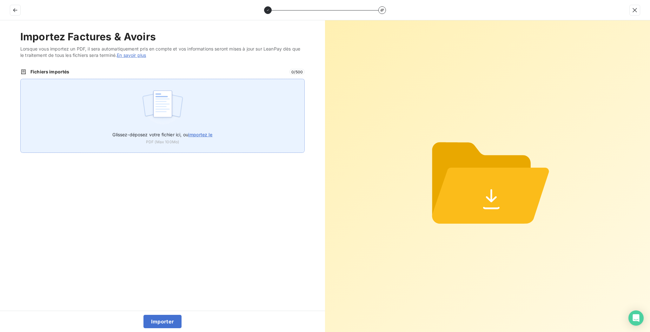
click at [221, 101] on div "Glissez-déposez votre fichier ici, ou importez le PDF (Max 100Mo)" at bounding box center [162, 116] width 284 height 74
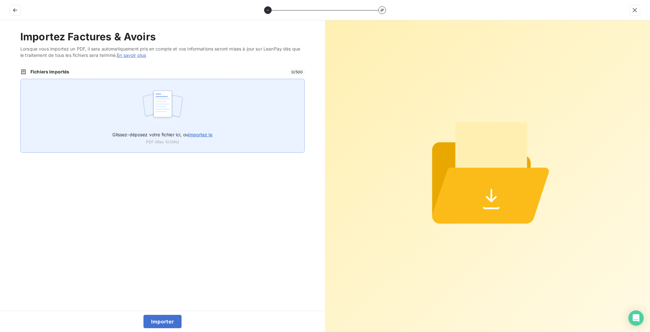
type input "C:\fakepath\F_2025_9208.pdf"
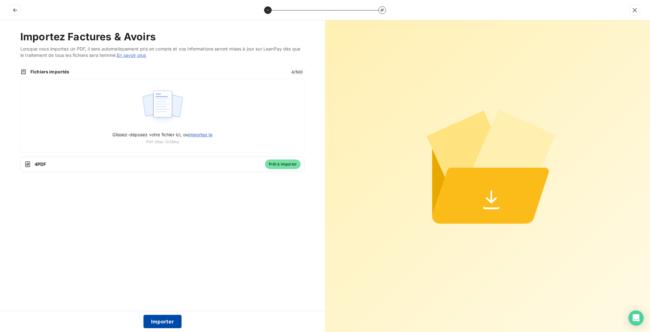
click at [168, 319] on button "Importer" at bounding box center [162, 320] width 38 height 13
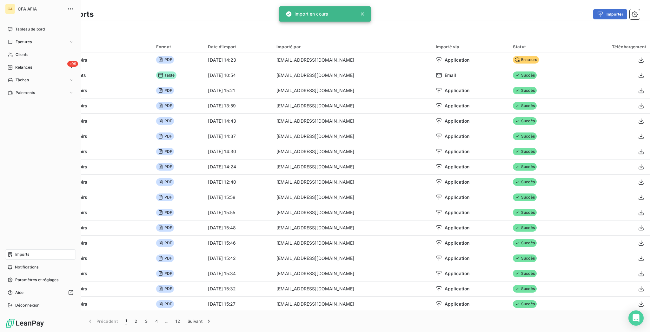
click at [10, 49] on nav "Tableau de bord Factures Clients +99 Relances Tâches Paiements" at bounding box center [40, 61] width 71 height 74
click at [15, 64] on span "Relances" at bounding box center [23, 67] width 17 height 6
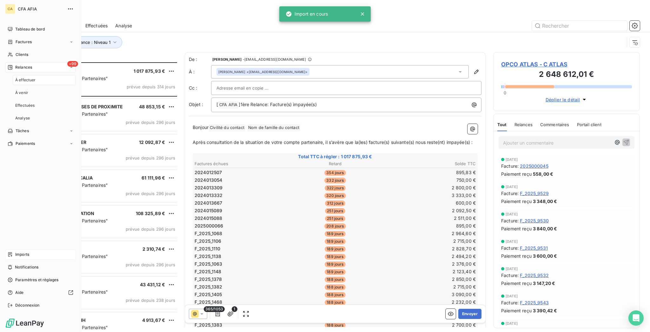
scroll to position [271, 144]
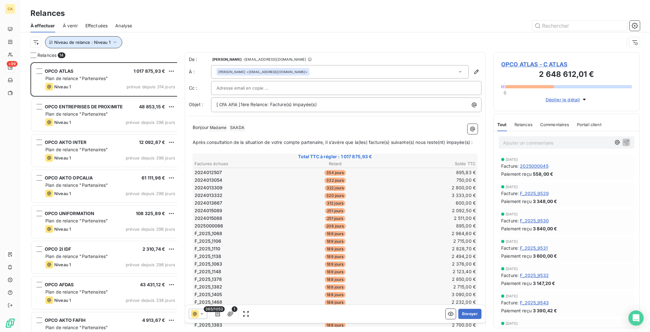
click at [89, 40] on span "Niveau de relance : Niveau 1" at bounding box center [82, 42] width 56 height 5
click at [148, 22] on div at bounding box center [390, 26] width 500 height 10
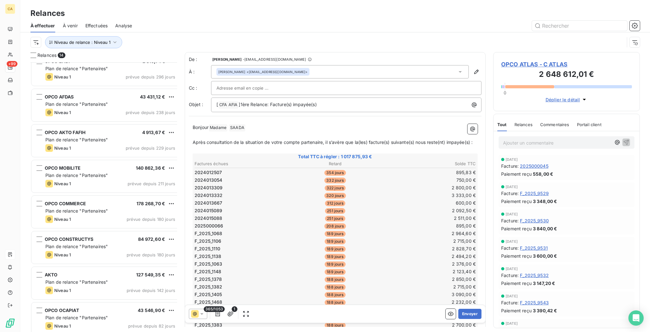
scroll to position [220, 0]
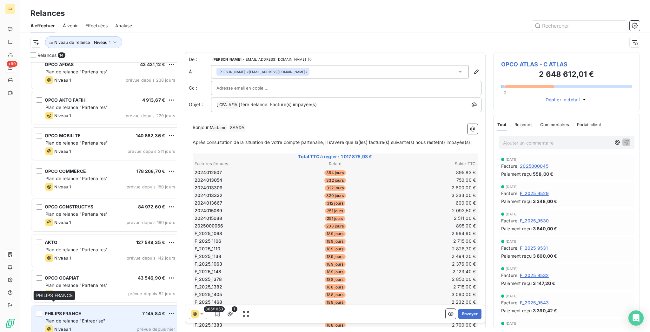
click at [63, 310] on span "PHILIPS FRANCE" at bounding box center [63, 312] width 36 height 5
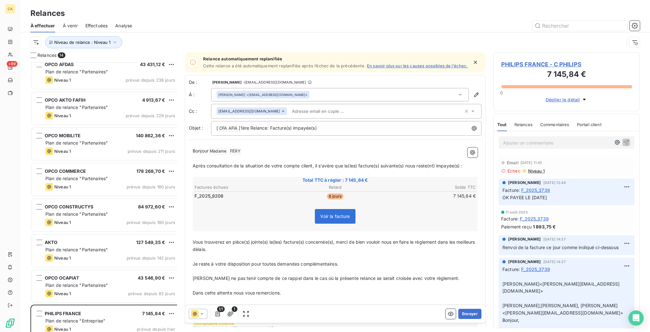
click at [527, 60] on span "PHILIPS FRANCE - C PHILIPS" at bounding box center [566, 64] width 131 height 9
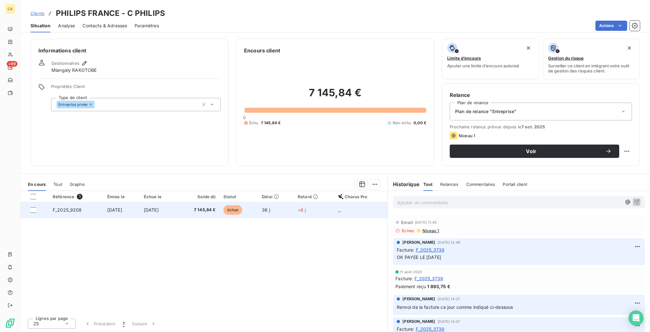
click at [171, 202] on td "[DATE]" at bounding box center [158, 209] width 37 height 15
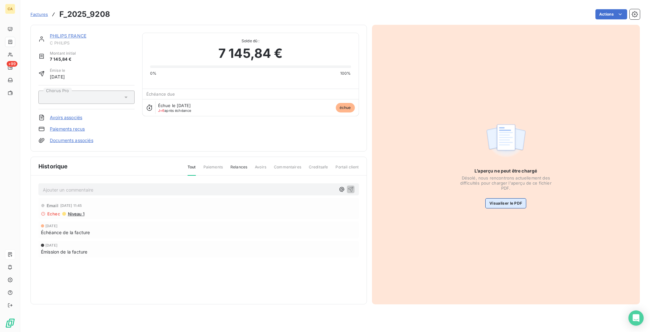
click at [516, 198] on button "Visualiser le PDF" at bounding box center [505, 203] width 41 height 10
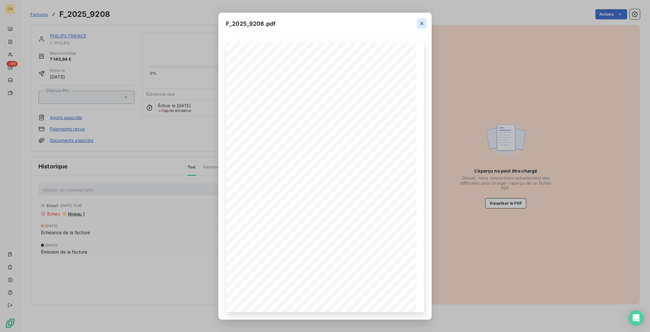
click at [419, 22] on icon "button" at bounding box center [422, 23] width 6 height 6
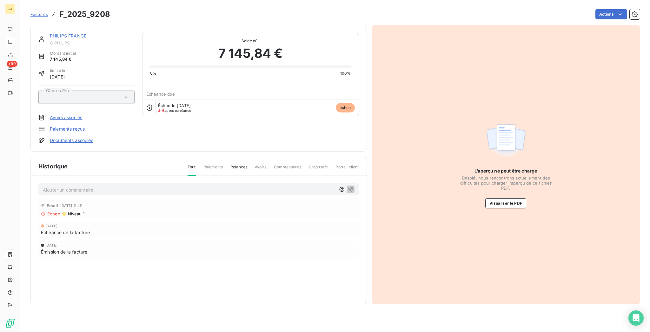
click at [64, 33] on link "PHILIPS FRANCE" at bounding box center [68, 35] width 36 height 5
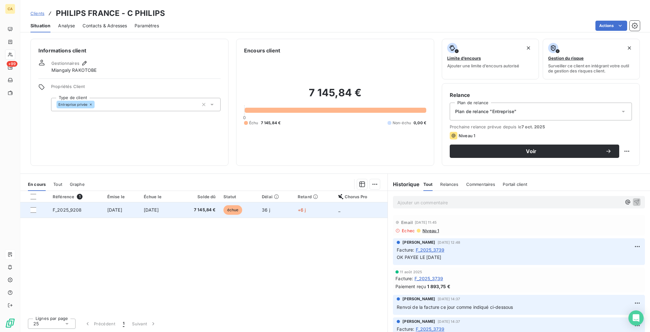
click at [74, 202] on td "F_2025_9208" at bounding box center [76, 209] width 55 height 15
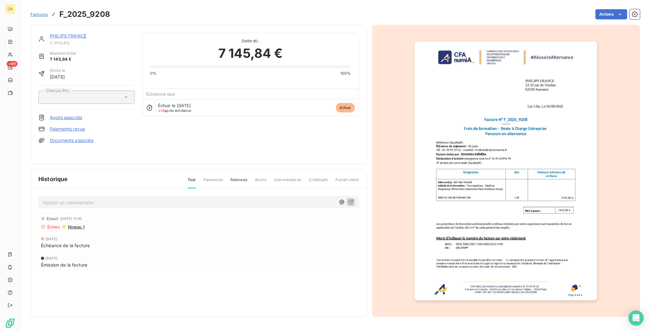
click at [63, 33] on link "PHILIPS FRANCE" at bounding box center [68, 35] width 36 height 5
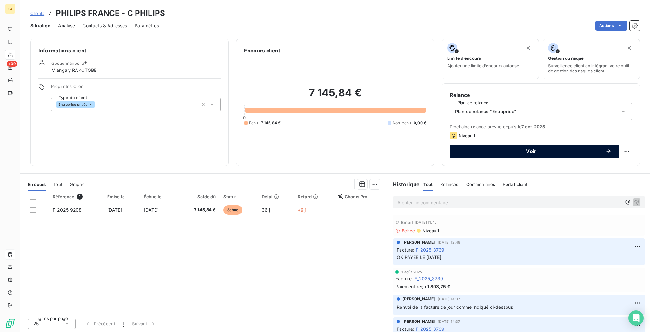
click at [528, 149] on span "Voir" at bounding box center [531, 151] width 148 height 5
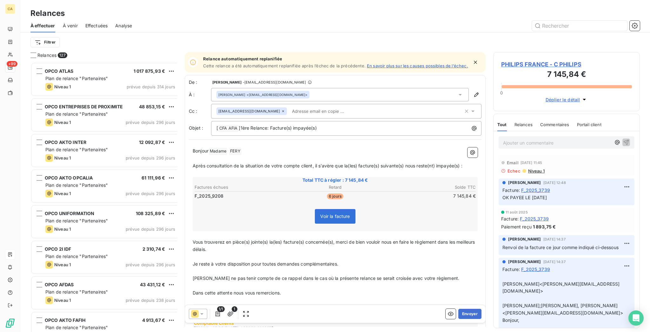
scroll to position [271, 144]
click at [257, 107] on div "[EMAIL_ADDRESS][DOMAIN_NAME]" at bounding box center [251, 111] width 70 height 8
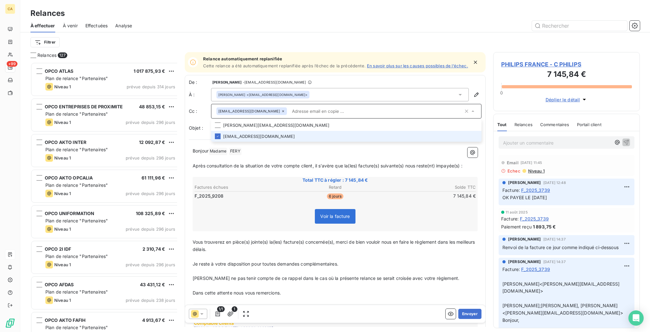
click at [281, 109] on icon at bounding box center [283, 111] width 4 height 4
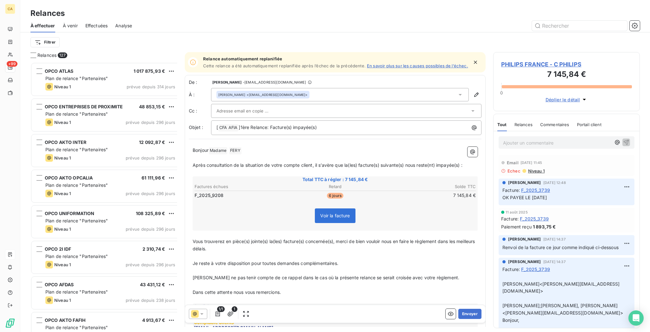
click at [534, 60] on span "PHILIPS FRANCE - C PHILIPS" at bounding box center [566, 64] width 131 height 9
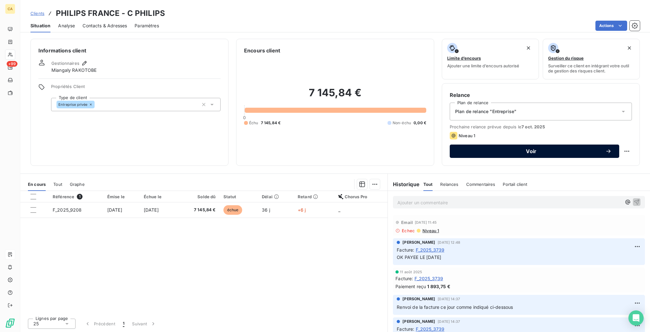
click at [517, 149] on span "Voir" at bounding box center [531, 151] width 148 height 5
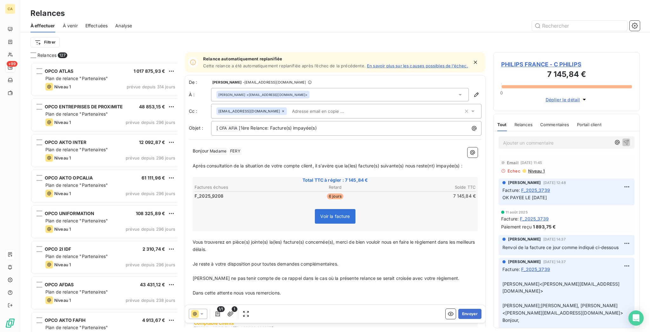
scroll to position [271, 144]
click at [255, 107] on div "[EMAIL_ADDRESS][DOMAIN_NAME]" at bounding box center [251, 111] width 70 height 8
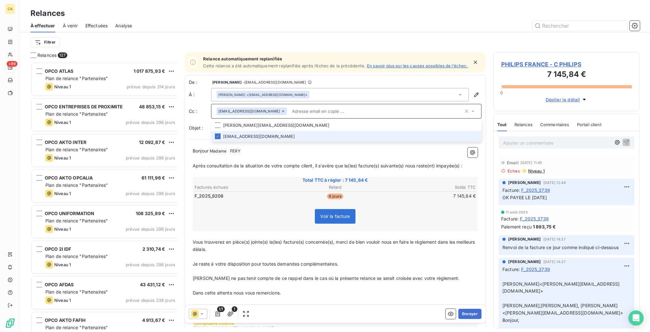
click at [281, 109] on icon at bounding box center [283, 111] width 4 height 4
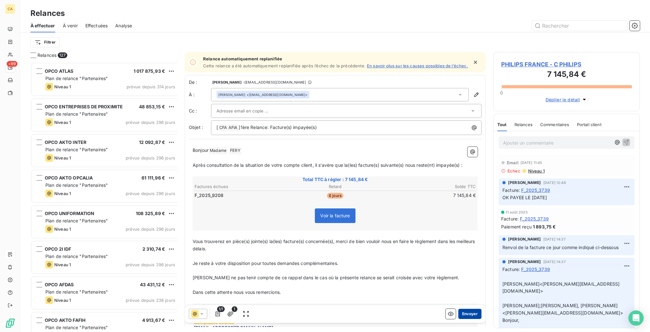
click at [464, 308] on button "Envoyer" at bounding box center [469, 313] width 23 height 10
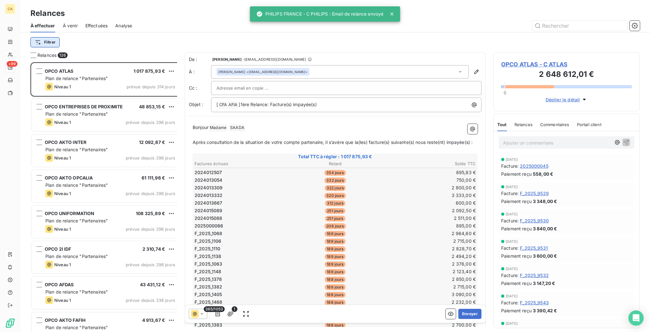
click at [37, 35] on html "CA +99 Relances À effectuer À venir Effectuées Analyse Filtrer Relances 126 OPC…" at bounding box center [325, 166] width 650 height 332
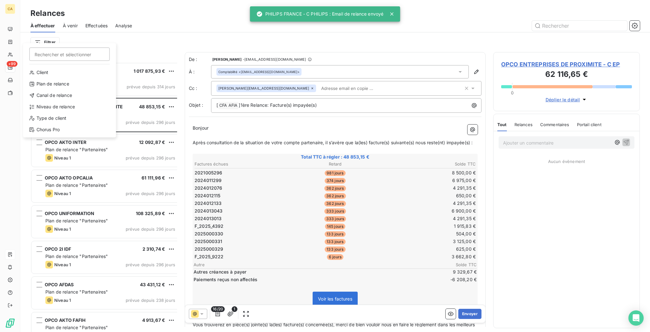
click at [42, 33] on html "CA +99 Relances À effectuer À venir Effectuées Analyse Filtrer Rechercher et sé…" at bounding box center [325, 166] width 650 height 332
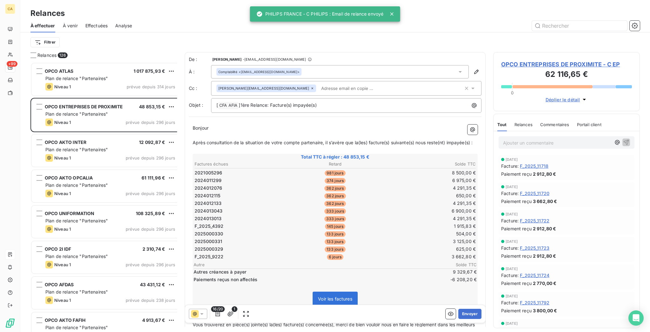
click at [41, 37] on html "CA +99 Relances À effectuer À venir Effectuées Analyse Filtrer Relances 126 OPC…" at bounding box center [325, 166] width 650 height 332
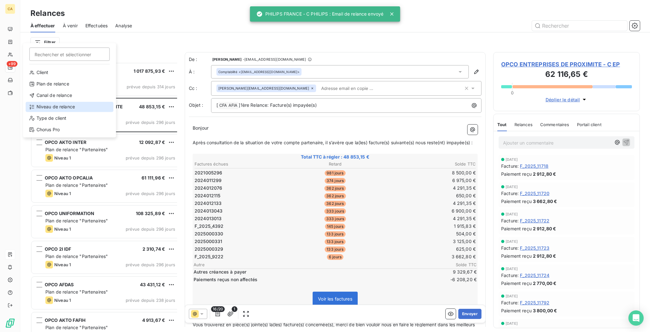
click at [50, 102] on div "Niveau de relance" at bounding box center [70, 107] width 88 height 10
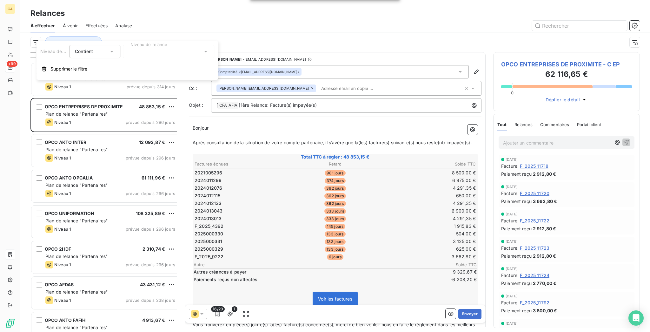
click at [134, 48] on div at bounding box center [168, 51] width 91 height 13
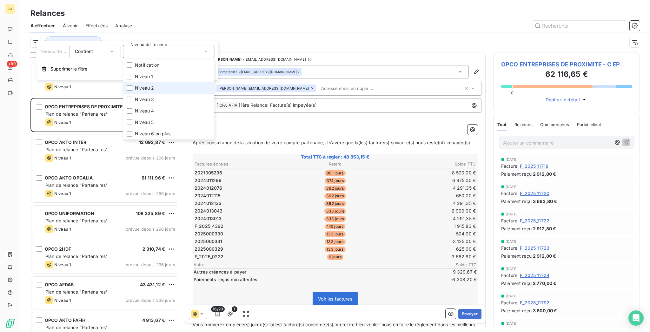
click at [129, 82] on li "Niveau 2" at bounding box center [168, 87] width 91 height 11
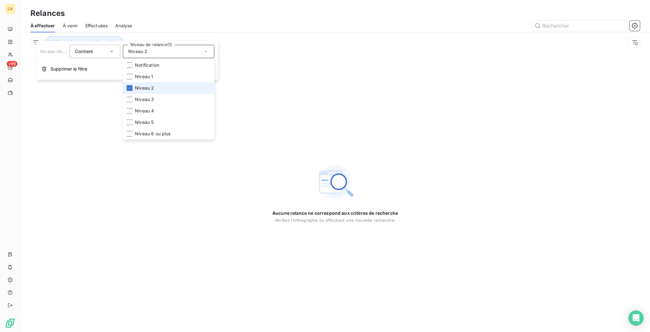
click at [129, 82] on li "Niveau 2" at bounding box center [168, 87] width 91 height 11
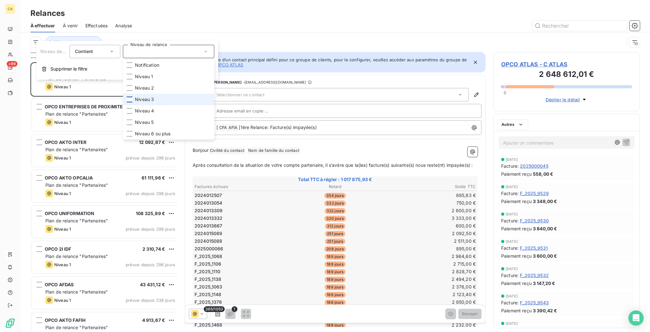
click at [127, 96] on div at bounding box center [130, 99] width 6 height 6
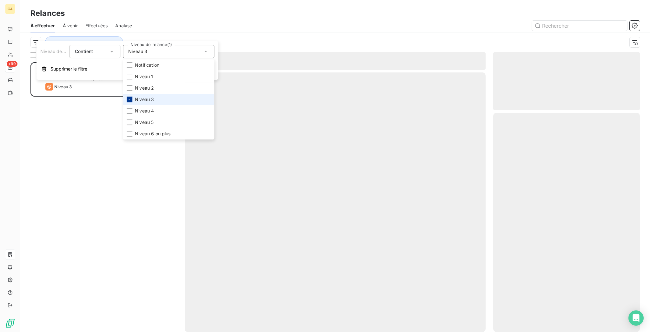
scroll to position [271, 144]
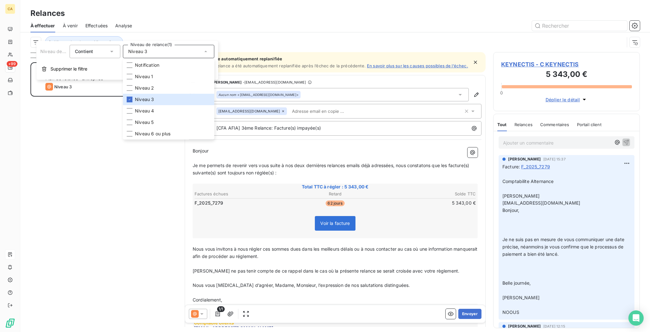
click at [543, 60] on span "KEYNECTIS - C KEYNECTIS" at bounding box center [566, 64] width 131 height 9
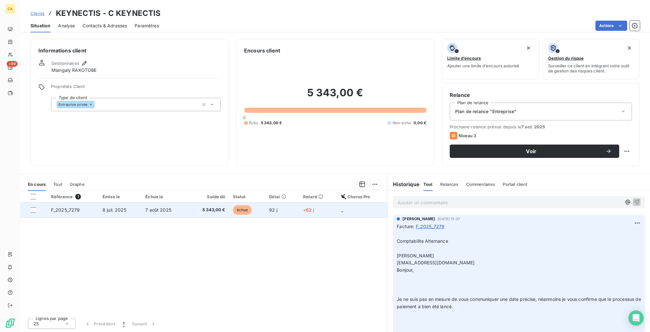
click at [190, 202] on td "5 343,00 €" at bounding box center [209, 209] width 42 height 15
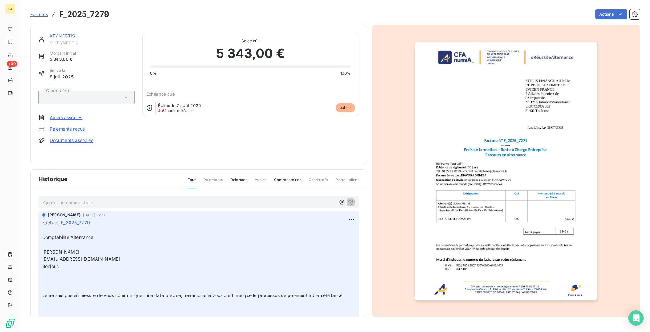
click at [55, 33] on link "KEYNECTIS" at bounding box center [62, 35] width 25 height 5
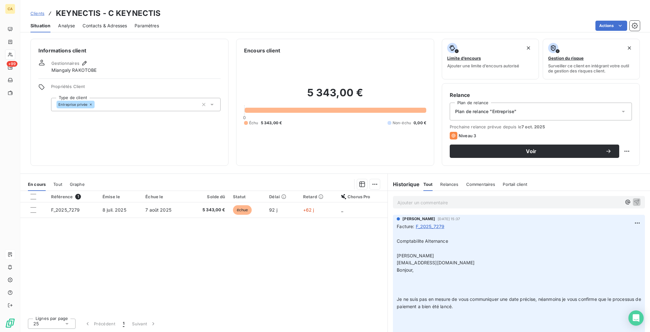
click at [85, 8] on h3 "KEYNECTIS - C KEYNECTIS" at bounding box center [108, 13] width 105 height 11
click at [83, 23] on span "Contacts & Adresses" at bounding box center [105, 26] width 44 height 6
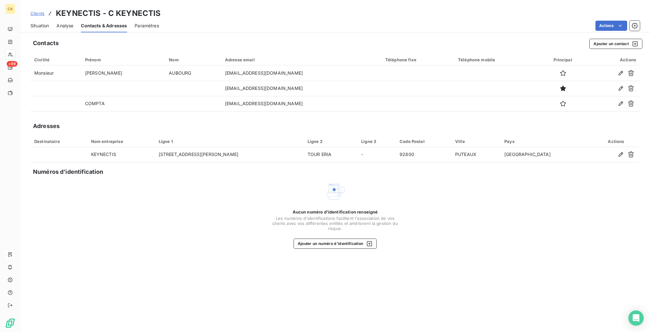
click at [36, 23] on span "Situation" at bounding box center [39, 26] width 18 height 6
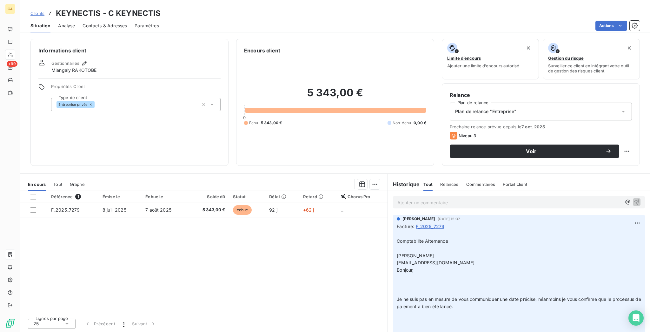
click at [83, 23] on span "Contacts & Adresses" at bounding box center [105, 26] width 44 height 6
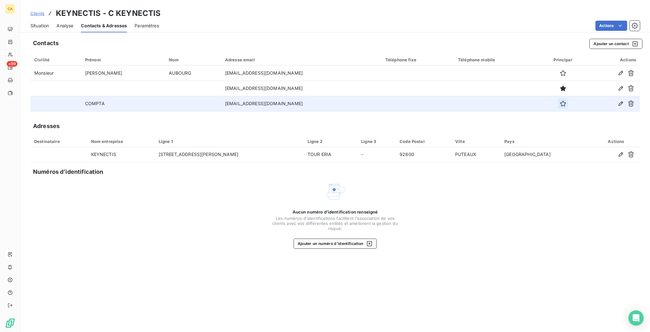
click at [564, 100] on icon "button" at bounding box center [563, 103] width 6 height 6
click at [42, 19] on div "Situation Analyse Contacts & Adresses Paramètres Actions" at bounding box center [335, 25] width 630 height 13
click at [30, 23] on span "Situation" at bounding box center [39, 26] width 18 height 6
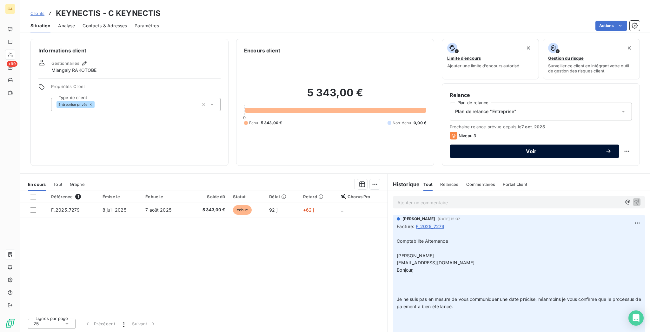
click at [515, 149] on span "Voir" at bounding box center [531, 151] width 148 height 5
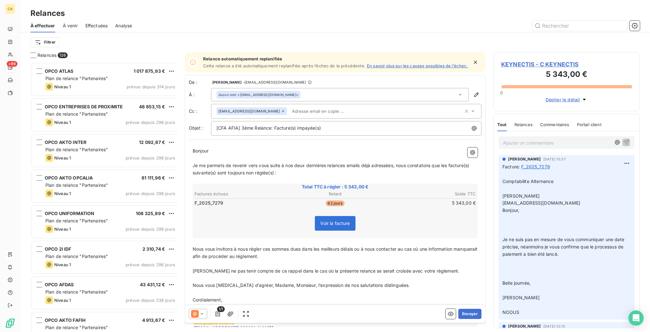
scroll to position [271, 144]
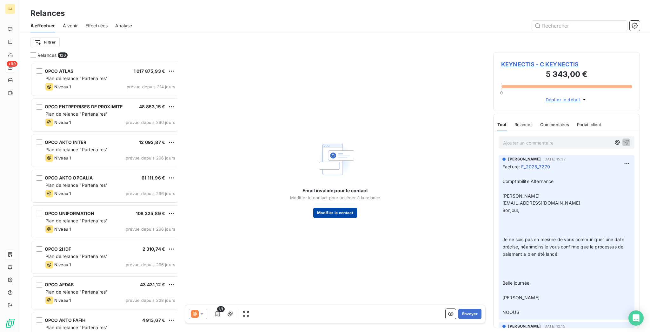
click at [334, 208] on button "Modifier le contact" at bounding box center [335, 213] width 44 height 10
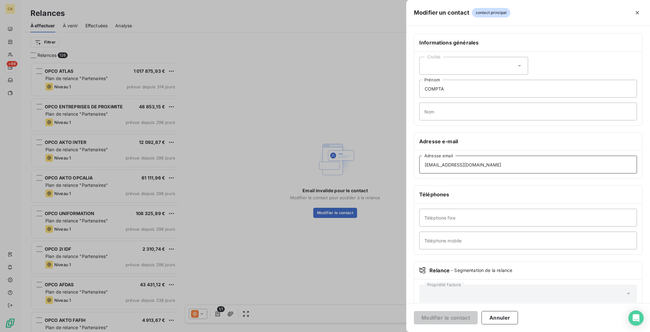
click at [491, 155] on input "[EMAIL_ADDRESS][DOMAIN_NAME]" at bounding box center [528, 164] width 218 height 18
drag, startPoint x: 483, startPoint y: 142, endPoint x: 471, endPoint y: 142, distance: 12.1
click at [471, 142] on div "Informations générales Civilité COMPTA Prénom Nom Adresse e-mail [EMAIL_ADDRESS…" at bounding box center [528, 174] width 244 height 282
click at [478, 155] on input "[EMAIL_ADDRESS][DOMAIN_NAME]" at bounding box center [528, 164] width 218 height 18
click at [522, 208] on input "Téléphone fixe" at bounding box center [528, 217] width 218 height 18
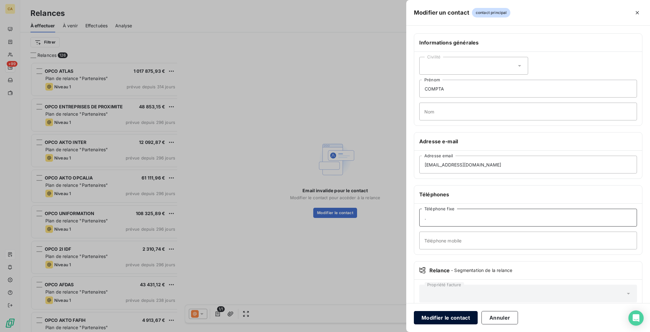
type input "."
click at [478, 319] on button "Modifier le contact" at bounding box center [446, 317] width 64 height 13
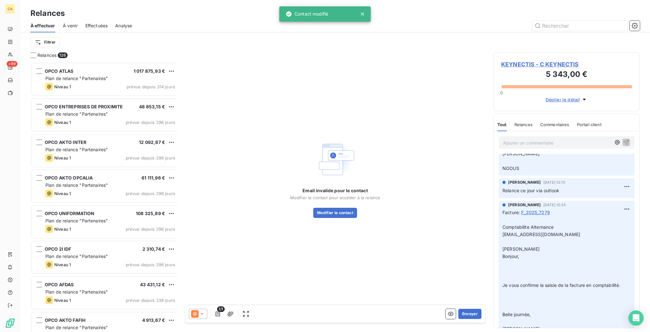
scroll to position [169, 0]
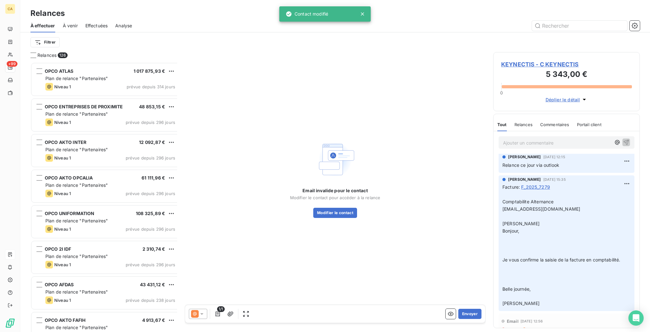
click at [534, 327] on span "Niveau 3" at bounding box center [536, 329] width 18 height 5
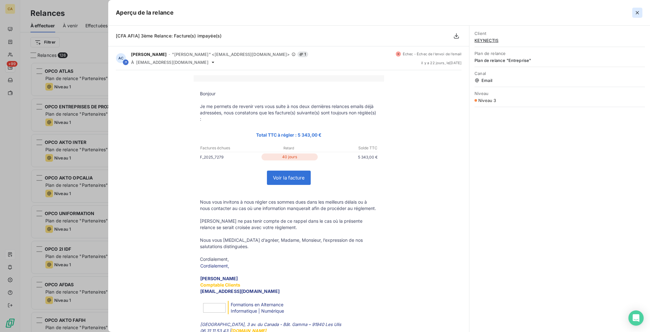
click at [635, 9] on button "button" at bounding box center [637, 13] width 10 height 10
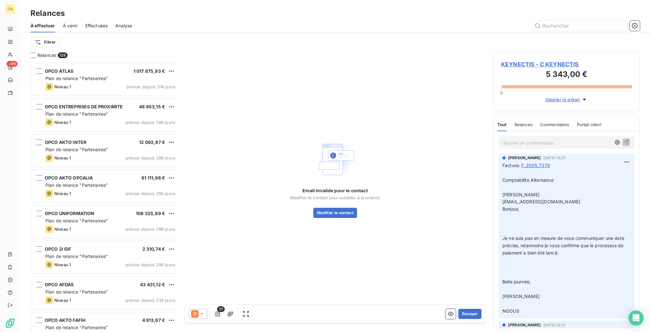
scroll to position [0, 0]
click at [523, 60] on span "KEYNECTIS - C KEYNECTIS" at bounding box center [566, 64] width 131 height 9
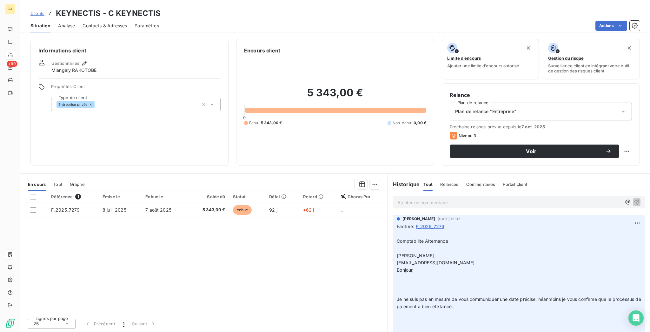
click at [92, 23] on span "Contacts & Adresses" at bounding box center [105, 26] width 44 height 6
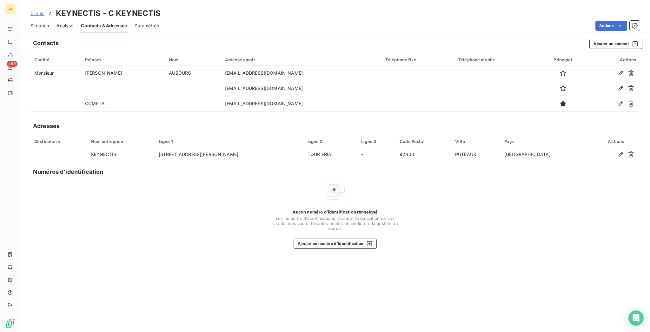
click at [30, 19] on div "Situation" at bounding box center [39, 25] width 18 height 13
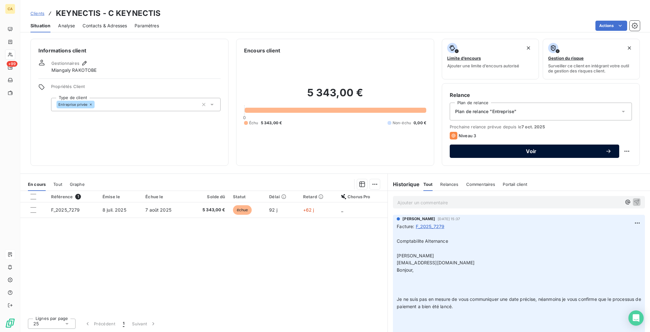
click at [517, 149] on span "Voir" at bounding box center [531, 151] width 148 height 5
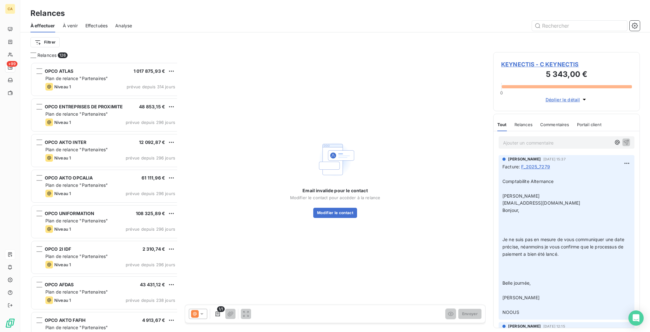
scroll to position [271, 144]
click at [328, 208] on button "Modifier le contact" at bounding box center [335, 213] width 44 height 10
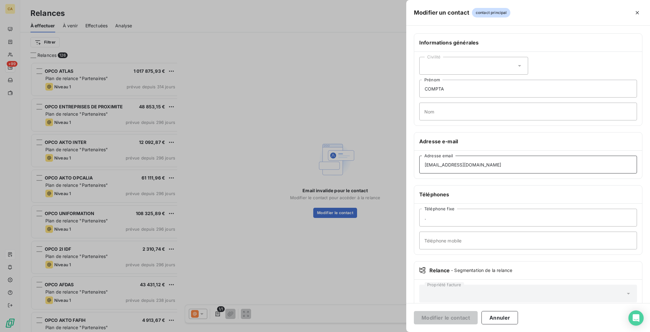
click at [579, 155] on input "[EMAIL_ADDRESS][DOMAIN_NAME]" at bounding box center [528, 164] width 218 height 18
type input "[EMAIL_ADDRESS][DOMAIN_NAME]"
click at [478, 315] on button "Modifier le contact" at bounding box center [446, 317] width 64 height 13
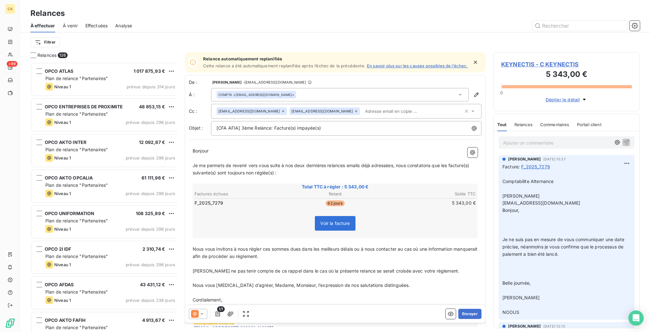
click at [281, 109] on icon at bounding box center [283, 111] width 4 height 4
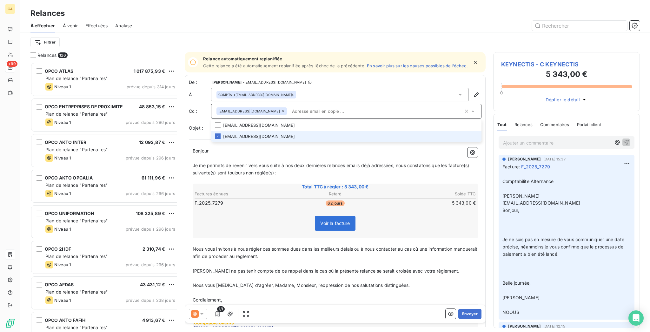
click at [281, 109] on icon at bounding box center [283, 111] width 4 height 4
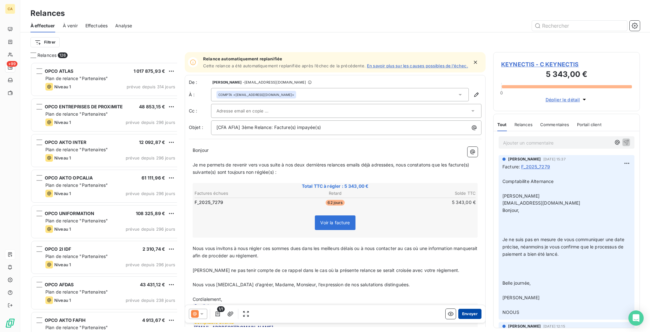
click at [471, 308] on button "Envoyer" at bounding box center [469, 313] width 23 height 10
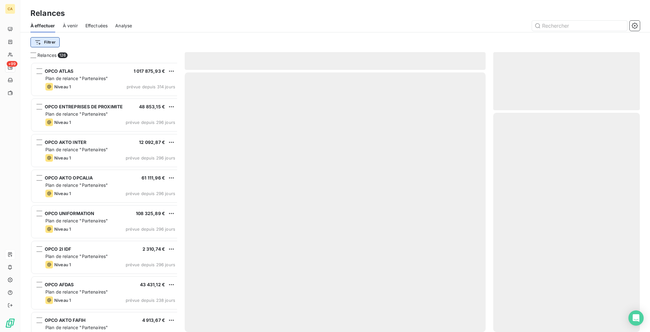
click at [44, 32] on html "CA +99 Relances À effectuer À venir Effectuées Analyse Filtrer Relances 126 OPC…" at bounding box center [325, 166] width 650 height 332
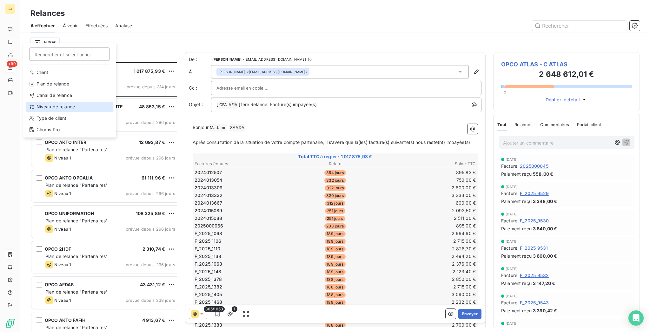
click at [54, 102] on div "Niveau de relance" at bounding box center [70, 107] width 88 height 10
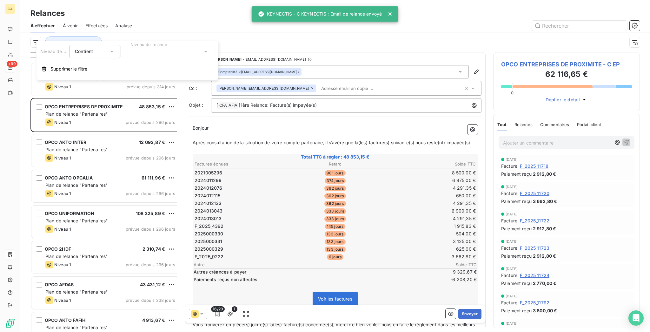
click at [146, 51] on div at bounding box center [168, 51] width 91 height 13
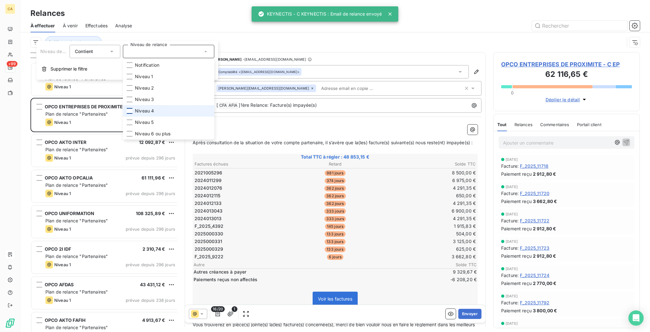
click at [127, 108] on div at bounding box center [130, 111] width 6 height 6
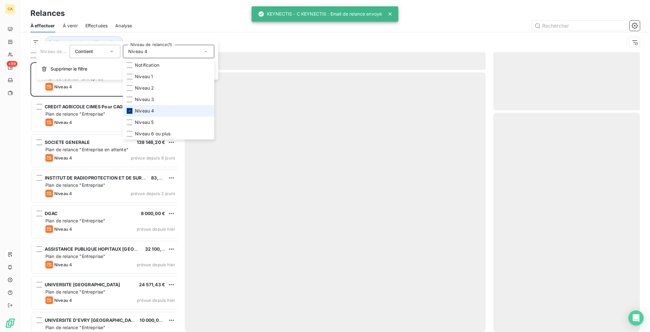
scroll to position [271, 144]
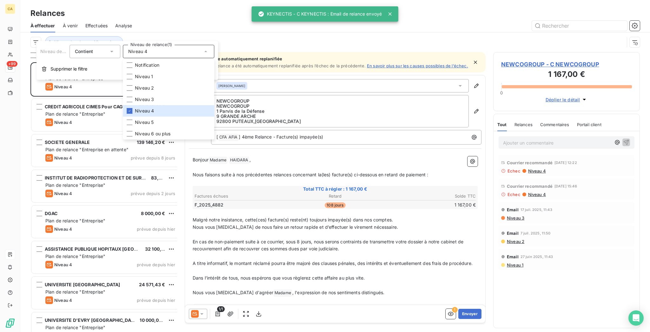
click at [129, 32] on div "Niveau de relance : Niveau 4" at bounding box center [334, 42] width 609 height 20
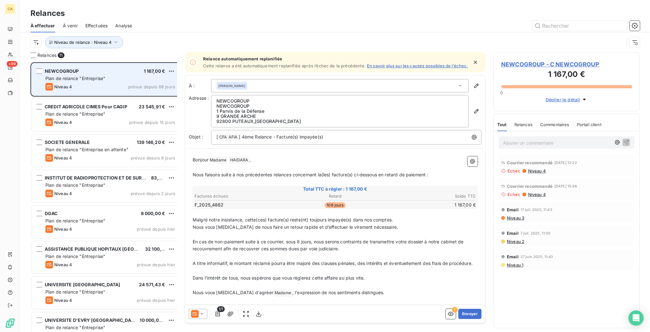
click at [110, 64] on div "NEWCOGROUP 1 167,00 € Plan de relance "Entreprise" Niveau 4 prévue depuis 68 jo…" at bounding box center [105, 79] width 149 height 32
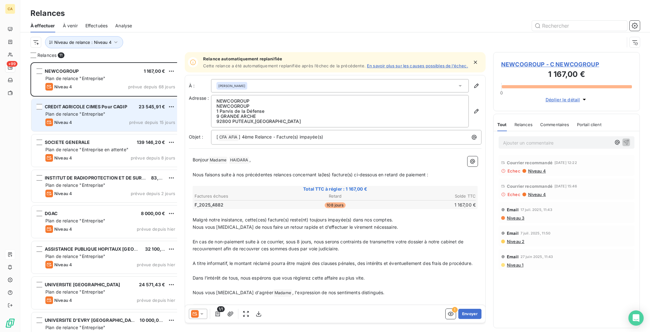
click at [80, 111] on span "Plan de relance "Entreprise"" at bounding box center [75, 113] width 60 height 5
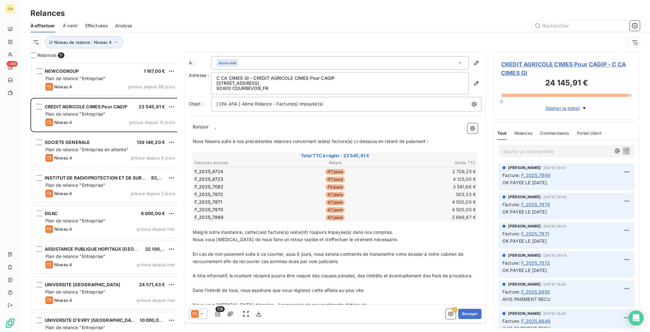
click at [561, 60] on span "CREDIT AGRICOLE CIMES Pour CAGIP - C CA CIMES GI" at bounding box center [566, 68] width 131 height 17
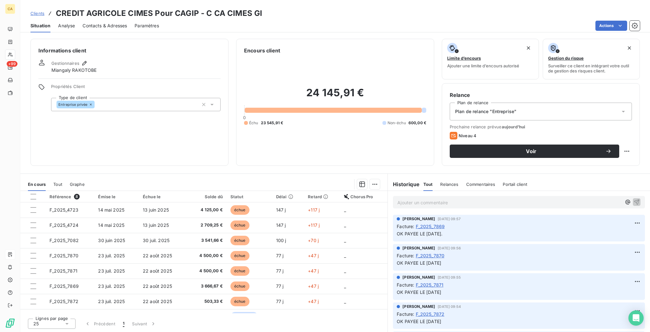
click at [637, 127] on div "Relance Plan de relance Plan de relance "Entreprise" Prochaine relance prévue […" at bounding box center [541, 124] width 198 height 83
click at [633, 125] on html "CA +99 Clients CREDIT AGRICOLE CIMES Pour CAGIP - C CA CIMES GI Situation Analy…" at bounding box center [325, 166] width 650 height 332
click at [626, 135] on div "Replanifier cette action" at bounding box center [607, 138] width 57 height 10
select select "9"
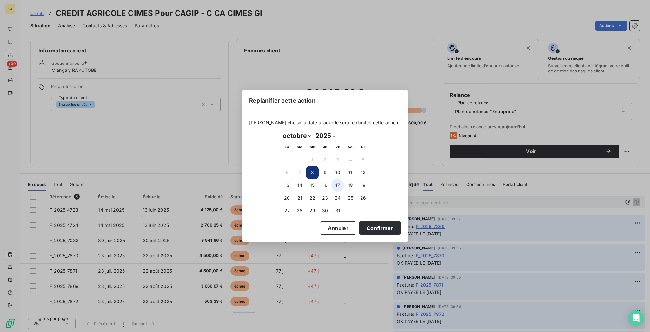
click at [336, 183] on button "17" at bounding box center [337, 185] width 13 height 13
click at [359, 229] on button "Confirmer" at bounding box center [380, 227] width 42 height 13
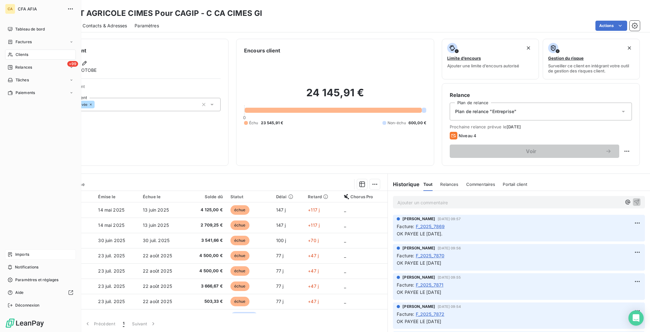
click at [18, 48] on nav "Tableau de bord Factures Clients +99 Relances Tâches Paiements" at bounding box center [40, 61] width 71 height 74
click at [16, 64] on span "Relances" at bounding box center [23, 67] width 17 height 6
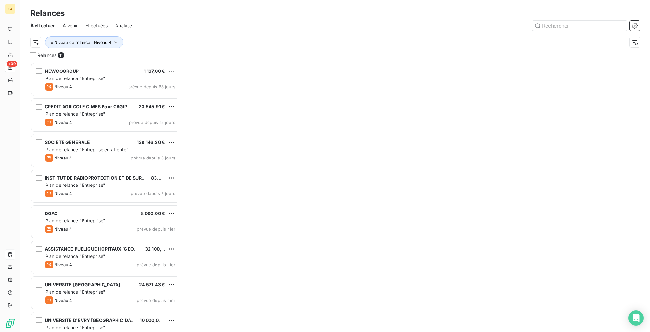
scroll to position [271, 144]
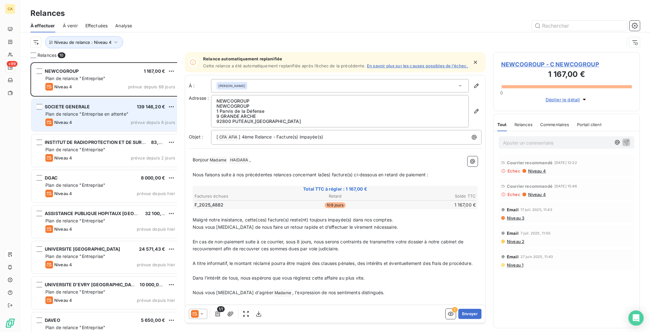
click at [60, 118] on div "Niveau 4 prévue depuis 8 jours" at bounding box center [110, 122] width 130 height 8
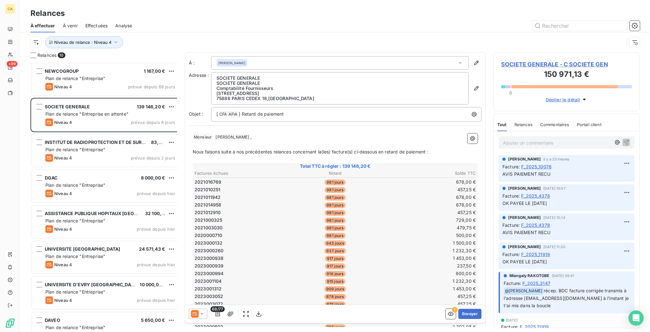
click at [546, 60] on span "SOCIETE GENERALE - C SOCIETE GEN" at bounding box center [566, 64] width 131 height 9
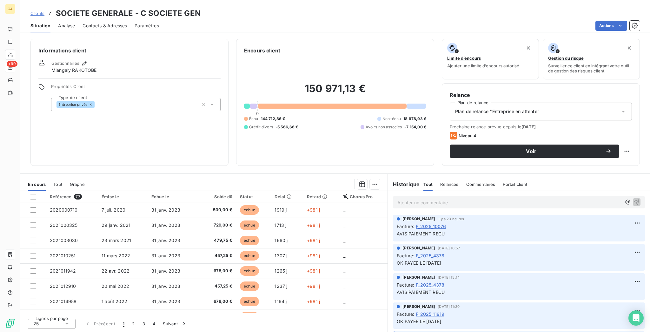
click at [632, 124] on html "CA +99 Clients SOCIETE GENERALE - C SOCIETE GEN Situation Analyse Contacts & Ad…" at bounding box center [325, 166] width 650 height 332
click at [618, 144] on html "CA +99 Clients SOCIETE GENERALE - C SOCIETE GEN Situation Analyse Contacts & Ad…" at bounding box center [325, 166] width 650 height 332
click at [618, 141] on div "Informations client Gestionnaires Miangaly RAKOTOBE Propriétés Client Type de c…" at bounding box center [335, 183] width 630 height 297
click at [627, 122] on html "CA +99 Clients SOCIETE GENERALE - C SOCIETE GEN Situation Analyse Contacts & Ad…" at bounding box center [325, 166] width 650 height 332
click at [613, 136] on div "Replanifier cette action" at bounding box center [607, 138] width 57 height 10
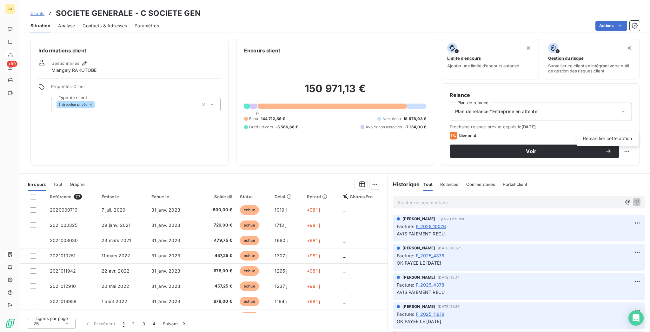
select select "9"
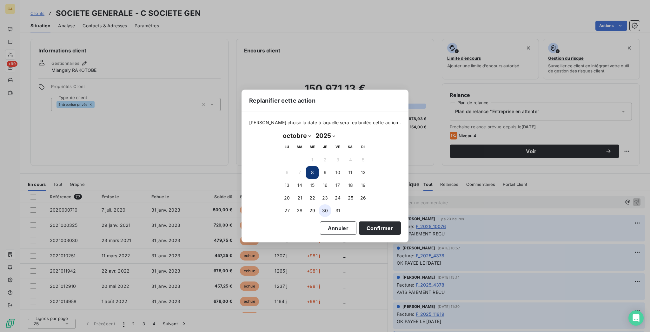
click at [328, 206] on button "30" at bounding box center [325, 210] width 13 height 13
click at [354, 233] on div "[PERSON_NAME] choisir la date à laquelle sera replanifée cette action : [DATE] …" at bounding box center [324, 177] width 167 height 130
click at [359, 221] on button "Confirmer" at bounding box center [380, 227] width 42 height 13
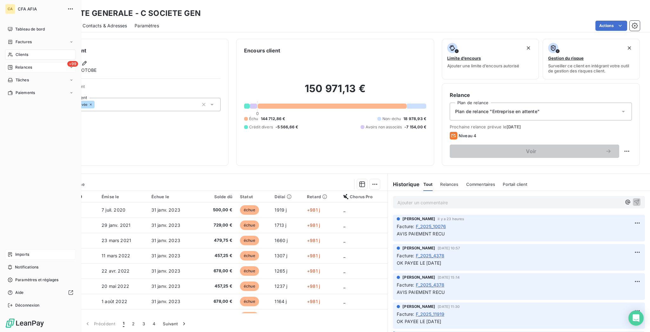
click at [17, 64] on span "Relances" at bounding box center [23, 67] width 17 height 6
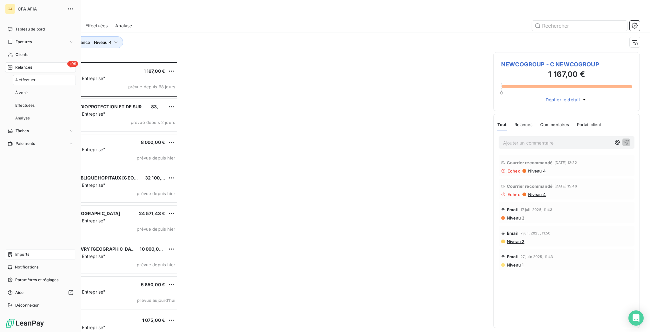
scroll to position [271, 144]
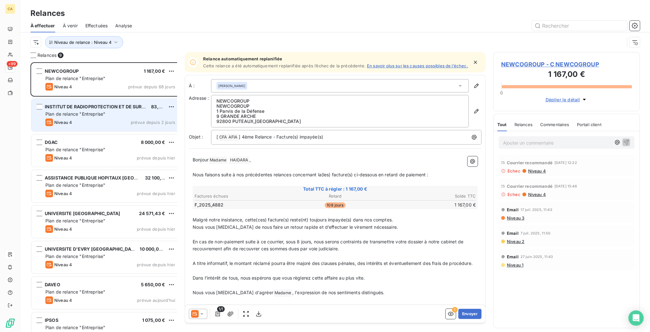
click at [108, 105] on div "INSTITUT DE RADIOPROTECTION ET DE SURET NUCL AIRE 83,33 € Plan de relance "Entr…" at bounding box center [105, 115] width 149 height 32
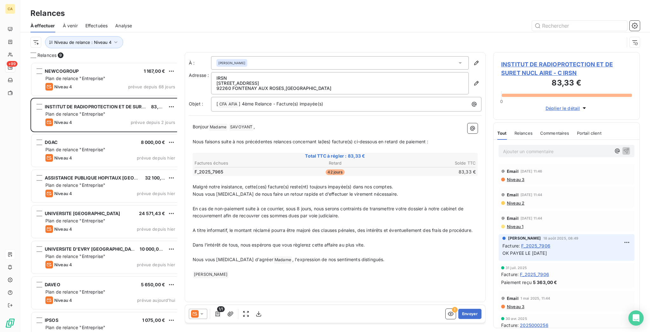
click at [550, 60] on span "INSTITUT DE RADIOPROTECTION ET DE SURET NUCL AIRE - C IRSN" at bounding box center [566, 68] width 131 height 17
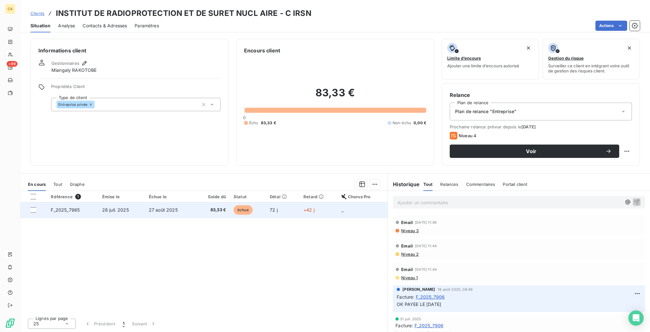
click at [134, 202] on td "28 juil. 2025" at bounding box center [121, 209] width 47 height 15
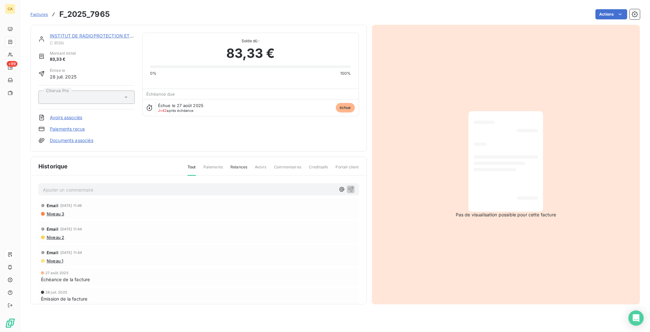
click at [105, 33] on link "INSTITUT DE RADIOPROTECTION ET DE SURET NUCL AIRE" at bounding box center [114, 35] width 128 height 5
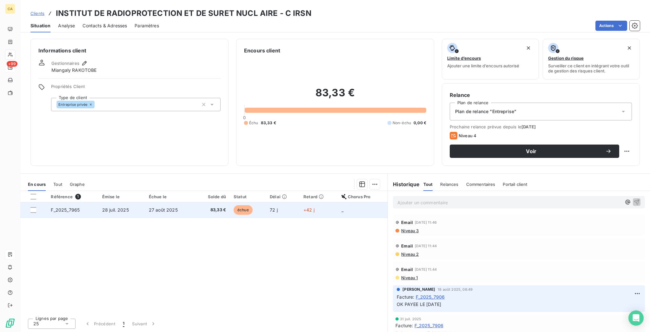
click at [148, 202] on td "27 août 2025" at bounding box center [170, 209] width 50 height 15
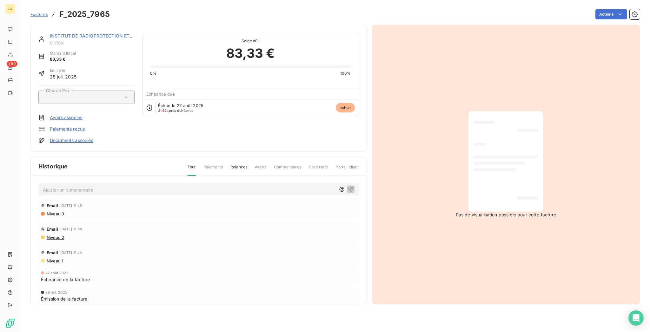
click at [78, 33] on link "INSTITUT DE RADIOPROTECTION ET DE SURET NUCL AIRE" at bounding box center [114, 35] width 128 height 5
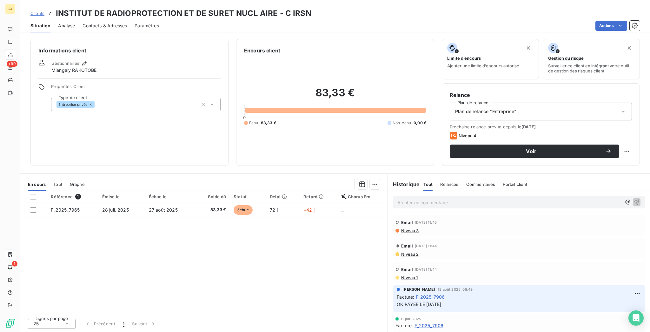
click at [108, 24] on div "Contacts & Adresses" at bounding box center [105, 25] width 44 height 13
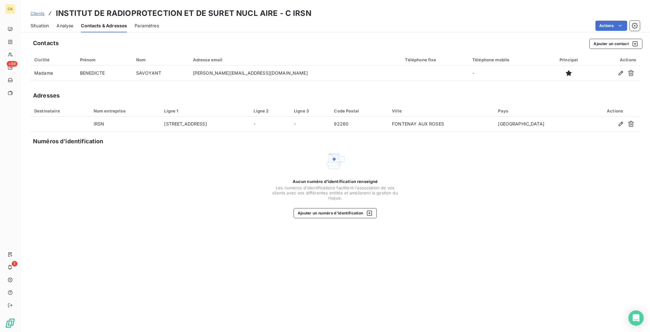
click at [36, 23] on div "Situation" at bounding box center [39, 25] width 18 height 13
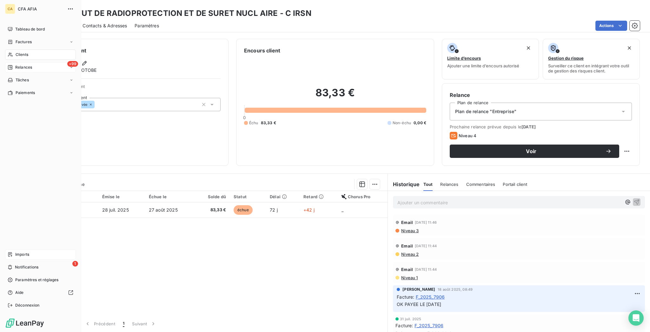
click at [15, 257] on span "Imports" at bounding box center [22, 254] width 14 height 6
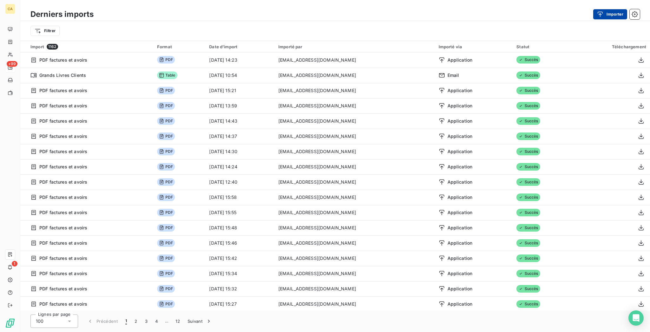
click at [608, 9] on button "Importer" at bounding box center [610, 14] width 34 height 10
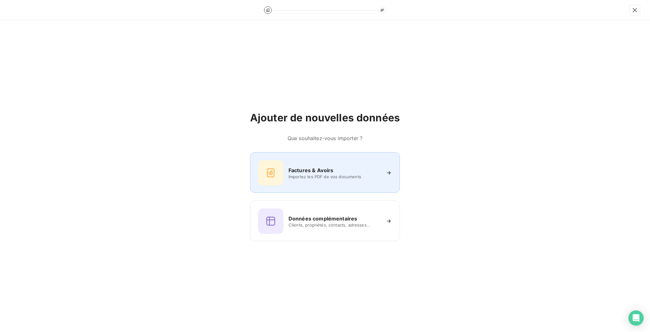
click at [314, 170] on h6 "Factures & Avoirs" at bounding box center [310, 170] width 45 height 8
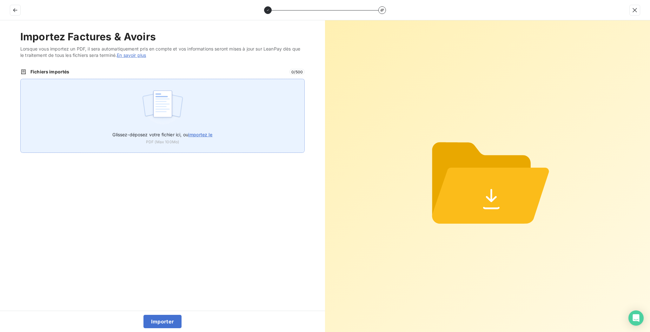
click at [140, 80] on div "Glissez-déposez votre fichier ici, ou importez le PDF (Max 100Mo)" at bounding box center [162, 116] width 284 height 74
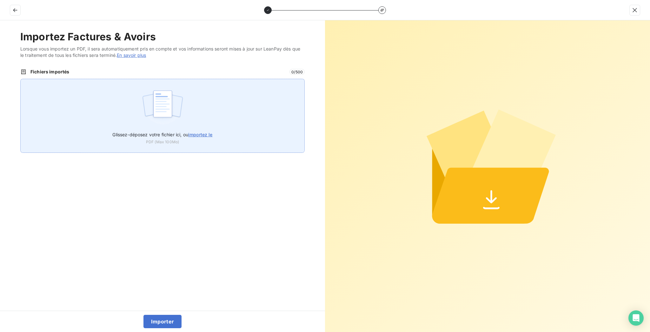
type input "C:\fakepath\F_2025_7965.pdf"
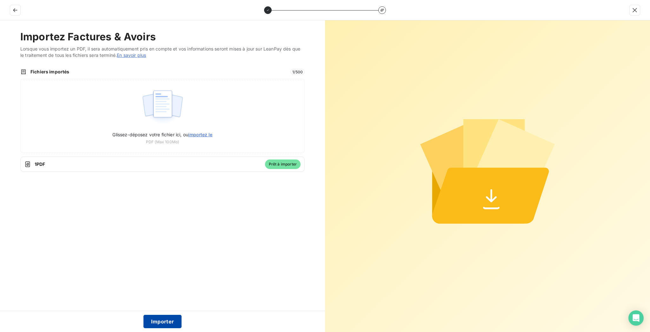
click at [164, 327] on button "Importer" at bounding box center [162, 320] width 38 height 13
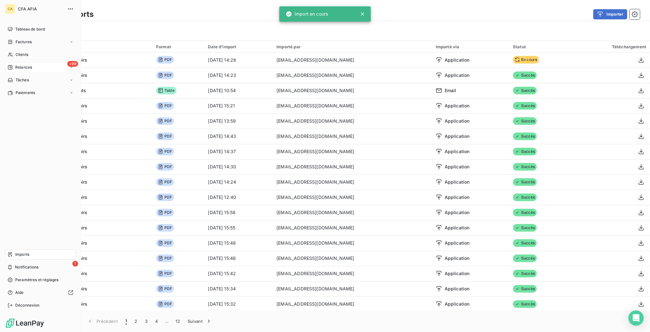
click at [22, 64] on span "Relances" at bounding box center [23, 67] width 17 height 6
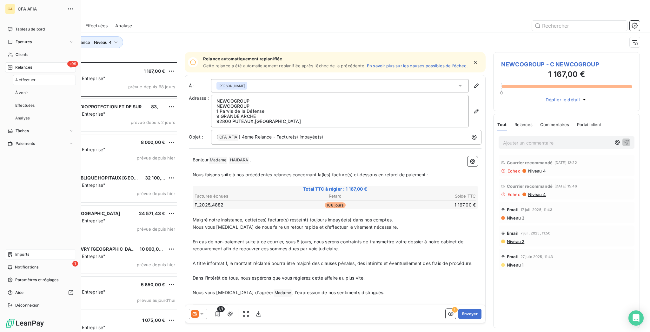
scroll to position [271, 144]
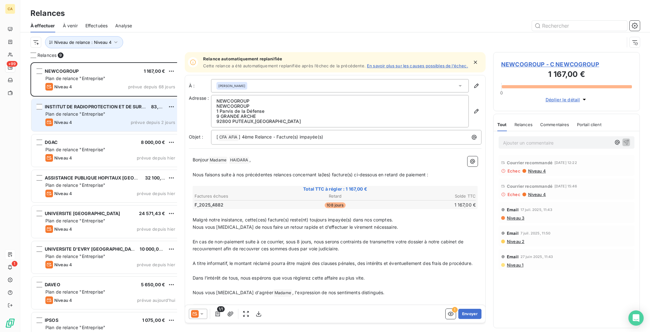
click at [92, 104] on span "INSTITUT DE RADIOPROTECTION ET DE SURET NUCL AIRE" at bounding box center [109, 106] width 128 height 5
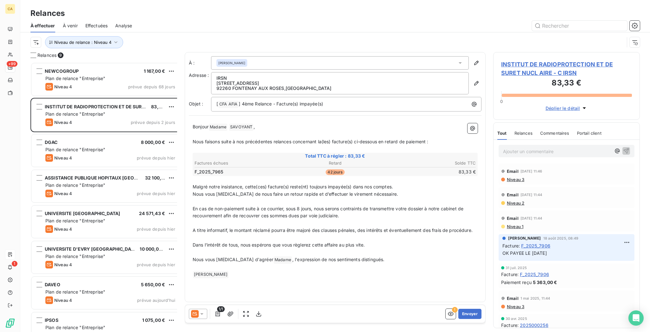
click at [509, 60] on span "INSTITUT DE RADIOPROTECTION ET DE SURET NUCL AIRE - C IRSN" at bounding box center [566, 68] width 131 height 17
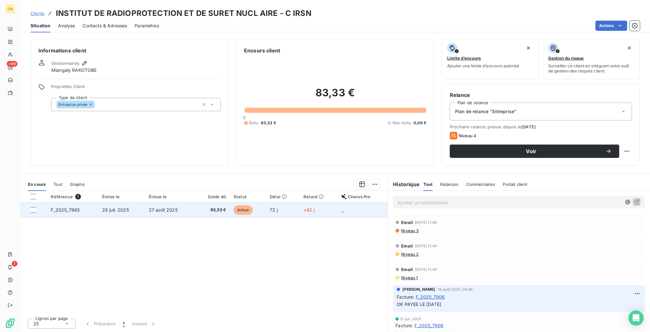
click at [261, 202] on td "échue" at bounding box center [248, 209] width 36 height 15
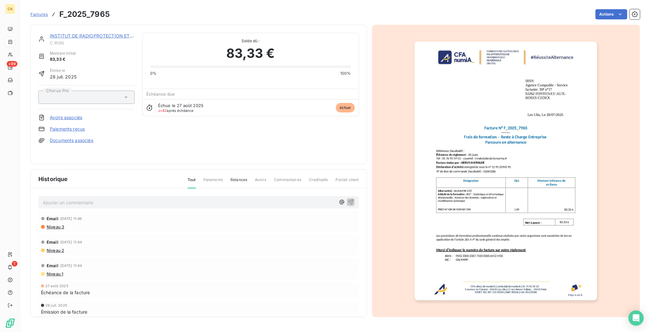
click at [86, 33] on link "INSTITUT DE RADIOPROTECTION ET DE SURET NUCL AIRE" at bounding box center [114, 35] width 128 height 5
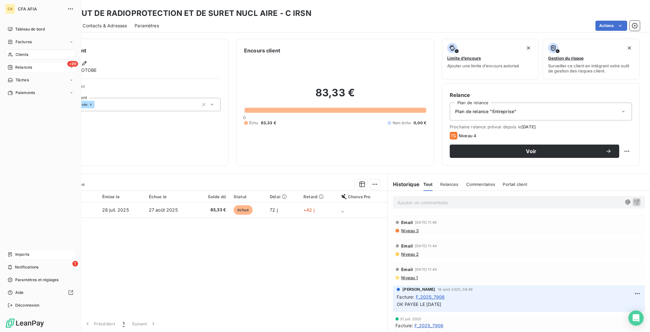
click at [13, 57] on nav "Tableau de bord Factures Clients +99 Relances Tâches Paiements" at bounding box center [40, 61] width 71 height 74
click at [16, 64] on span "Relances" at bounding box center [23, 67] width 17 height 6
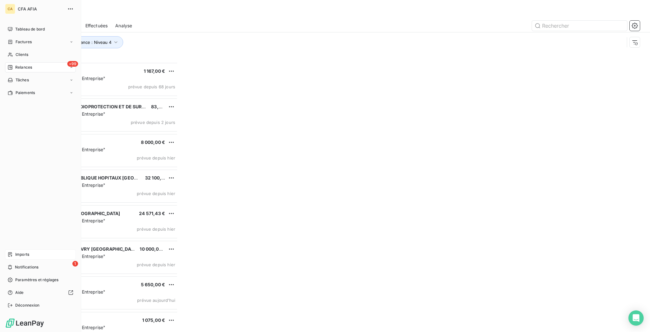
scroll to position [271, 144]
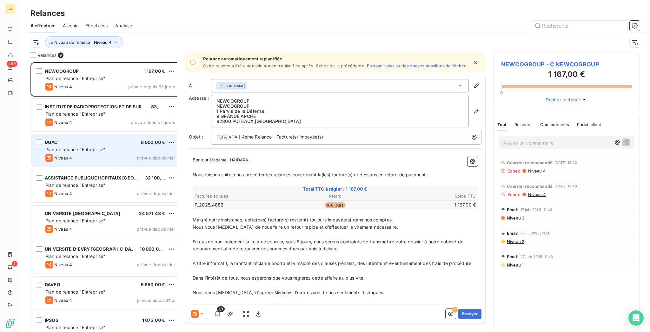
click at [91, 139] on div "DGAC 8 000,00 €" at bounding box center [110, 142] width 130 height 6
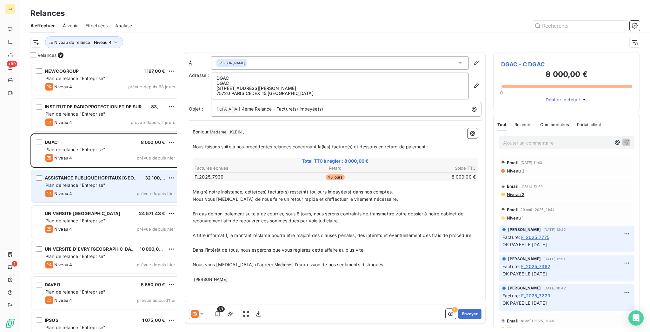
click at [102, 175] on div "ASSISTANCE PUBLIQUE HOPITAUX PARIS 32 100,00 €" at bounding box center [110, 178] width 130 height 6
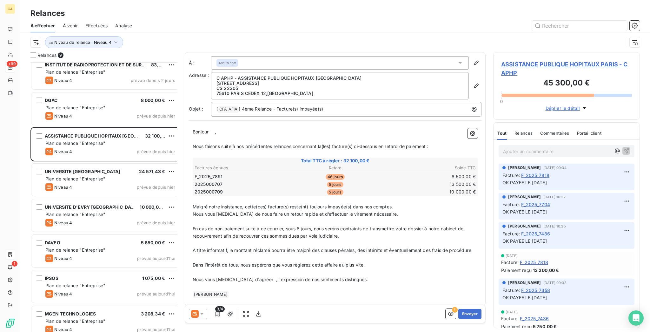
scroll to position [43, 0]
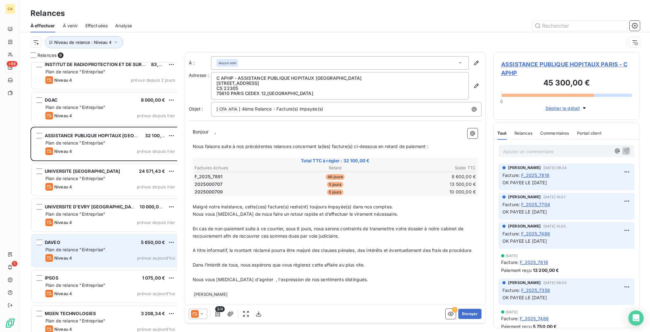
click at [75, 247] on span "Plan de relance "Entreprise"" at bounding box center [75, 249] width 60 height 5
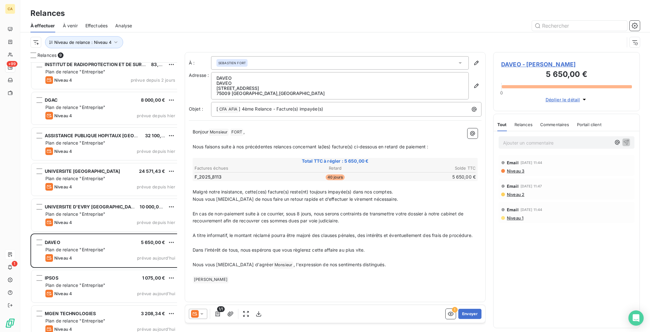
click at [540, 60] on span "DAVEO - [PERSON_NAME]" at bounding box center [566, 64] width 131 height 9
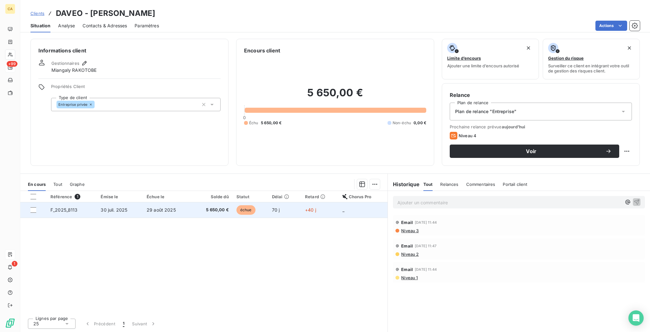
click at [182, 202] on td "29 août 2025" at bounding box center [167, 209] width 49 height 15
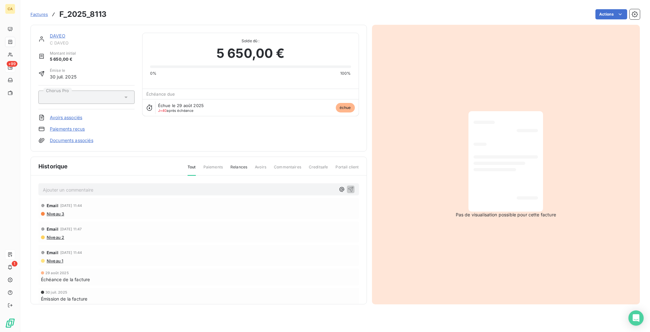
click at [50, 33] on link "DAVEO" at bounding box center [58, 35] width 16 height 5
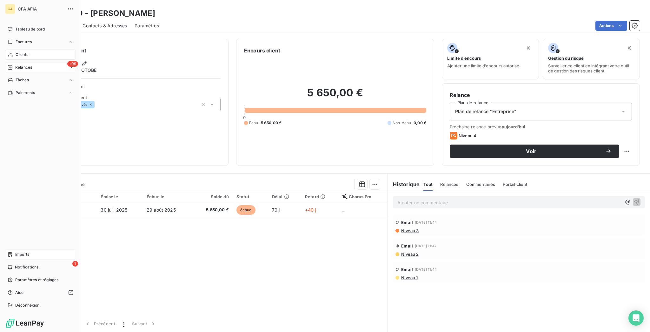
click at [8, 257] on icon at bounding box center [10, 254] width 5 height 5
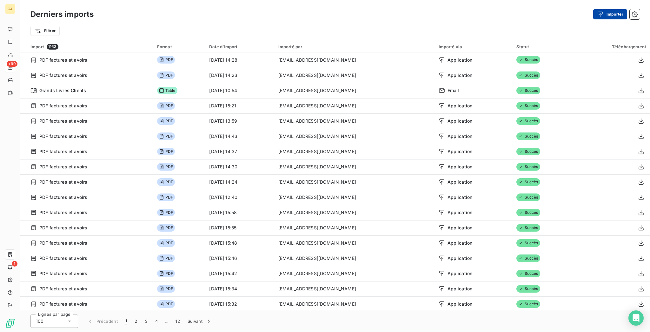
click at [613, 17] on button "Importer" at bounding box center [610, 14] width 34 height 10
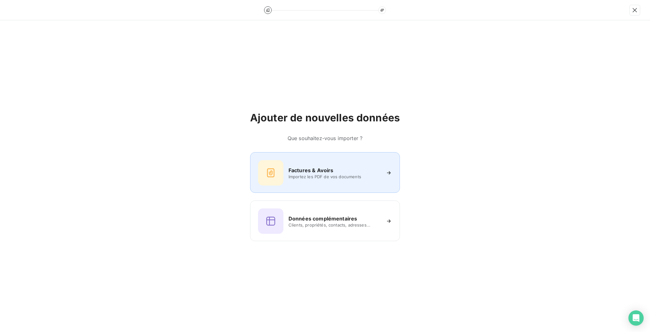
click at [266, 174] on icon at bounding box center [271, 173] width 10 height 10
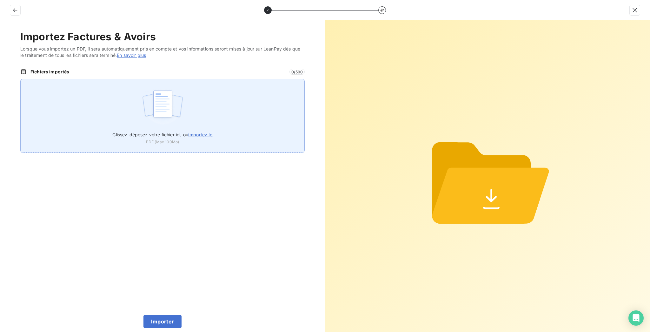
click at [191, 79] on div "Glissez-déposez votre fichier ici, ou importez le PDF (Max 100Mo)" at bounding box center [162, 116] width 284 height 74
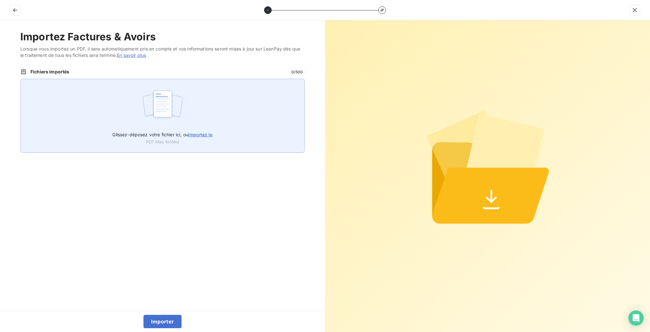
type input "C:\fakepath\F_2025_8113.pdf"
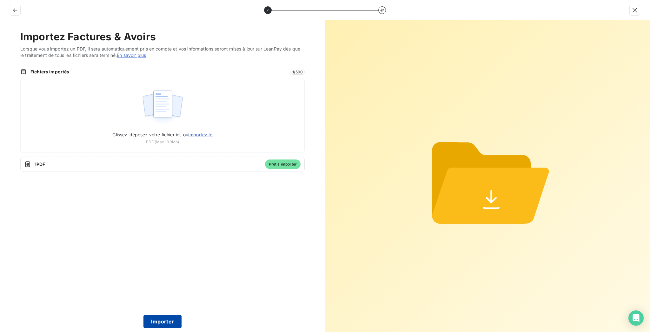
click at [160, 317] on button "Importer" at bounding box center [162, 320] width 38 height 13
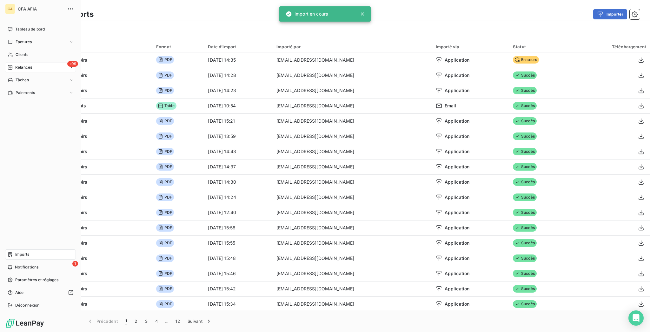
click at [19, 64] on span "Relances" at bounding box center [23, 67] width 17 height 6
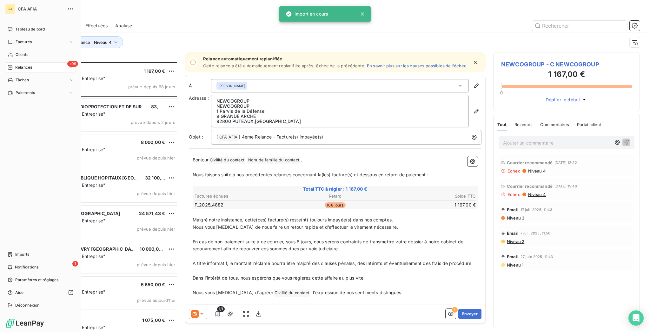
scroll to position [271, 144]
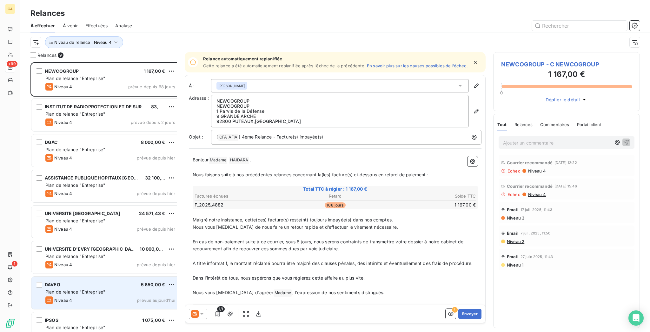
click at [69, 283] on div "DAVEO 5 650,00 € Plan de relance "Entreprise" Niveau 4 prévue [DATE]" at bounding box center [105, 292] width 149 height 32
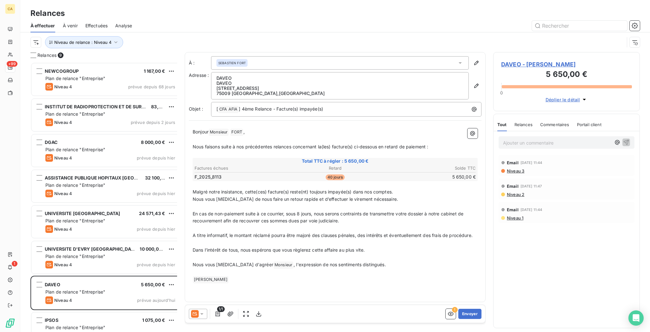
click at [512, 60] on span "DAVEO - [PERSON_NAME]" at bounding box center [566, 64] width 131 height 9
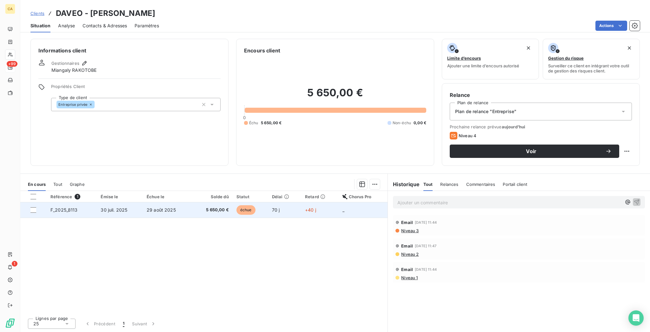
click at [196, 207] on span "5 650,00 €" at bounding box center [212, 210] width 33 height 6
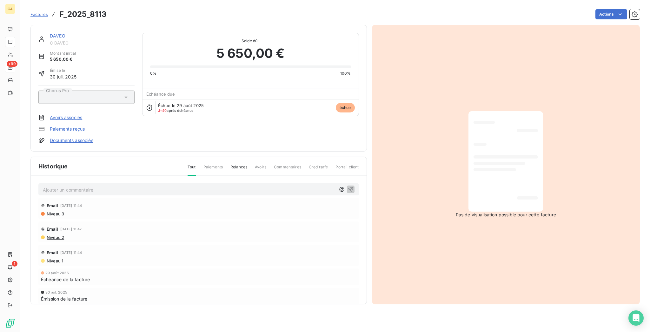
click at [52, 33] on link "DAVEO" at bounding box center [58, 35] width 16 height 5
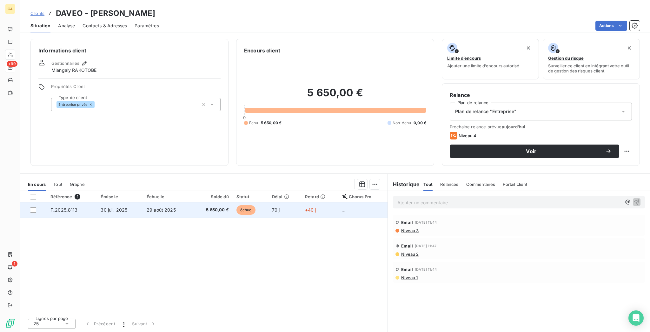
click at [170, 202] on td "29 août 2025" at bounding box center [167, 209] width 49 height 15
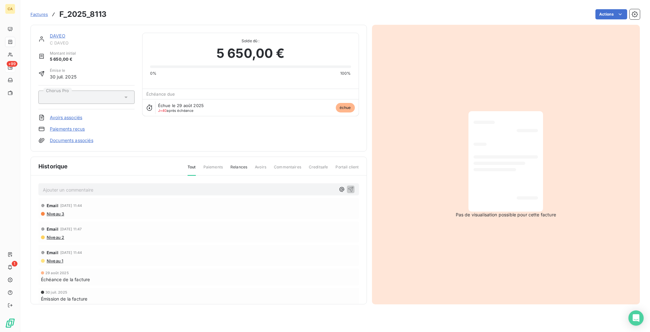
click at [50, 33] on link "DAVEO" at bounding box center [58, 35] width 16 height 5
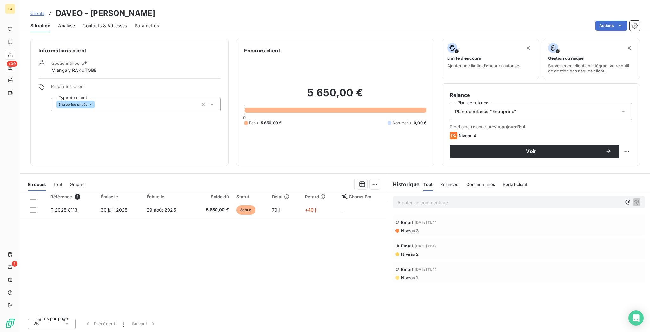
click at [89, 23] on span "Contacts & Adresses" at bounding box center [105, 26] width 44 height 6
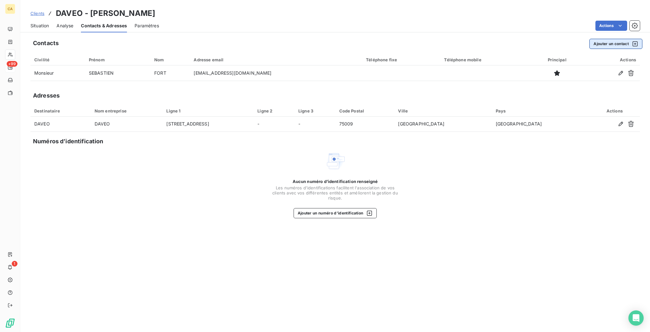
click at [606, 41] on button "Ajouter un contact" at bounding box center [615, 44] width 53 height 10
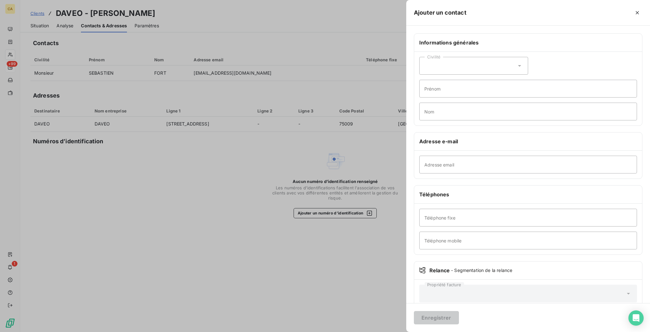
drag, startPoint x: 519, startPoint y: 156, endPoint x: 513, endPoint y: 144, distance: 13.9
click at [516, 148] on div "Informations générales Civilité Prénom Nom Adresse e-mail Adresse email Télépho…" at bounding box center [528, 174] width 244 height 282
click at [533, 150] on div "Adresse email" at bounding box center [528, 164] width 228 height 28
click at [530, 155] on input "Adresse email" at bounding box center [528, 164] width 218 height 18
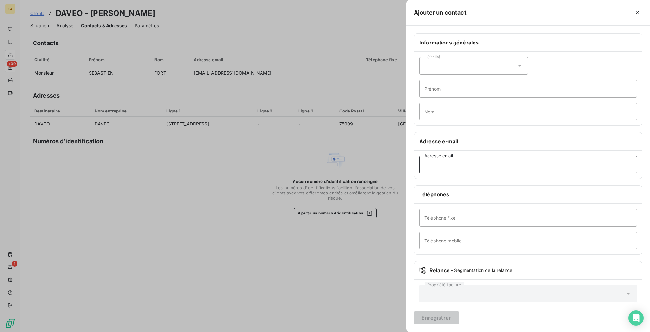
paste input "[PERSON_NAME][EMAIL_ADDRESS][DOMAIN_NAME]"
type input "[PERSON_NAME][EMAIL_ADDRESS][DOMAIN_NAME]"
drag, startPoint x: 518, startPoint y: 44, endPoint x: 517, endPoint y: 47, distance: 3.5
click at [517, 52] on div "Civilité Prénom Nom" at bounding box center [528, 89] width 228 height 74
click at [517, 57] on div "Civilité" at bounding box center [473, 66] width 109 height 18
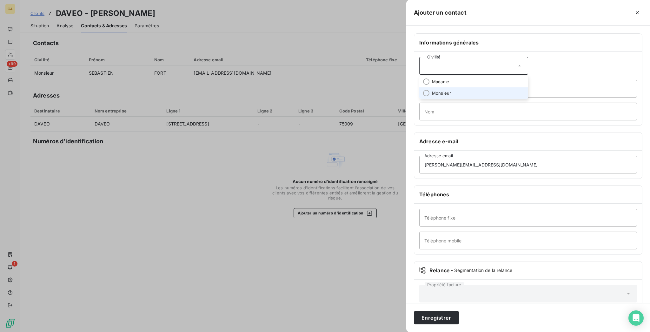
click at [451, 90] on span "Monsieur" at bounding box center [441, 93] width 19 height 6
click at [505, 80] on input "Prénom" at bounding box center [528, 89] width 218 height 18
type input "[PERSON_NAME]"
type input "ANDRIES"
click at [414, 311] on button "Enregistrer" at bounding box center [436, 317] width 45 height 13
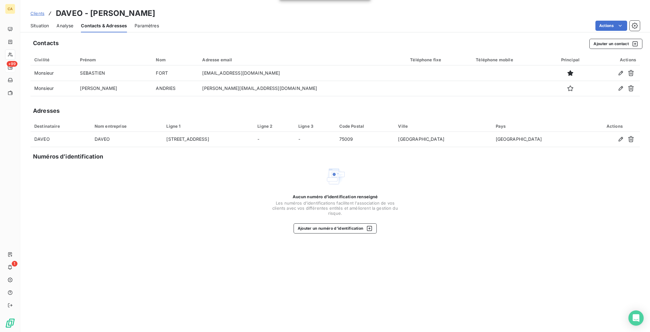
click at [36, 23] on span "Situation" at bounding box center [39, 26] width 18 height 6
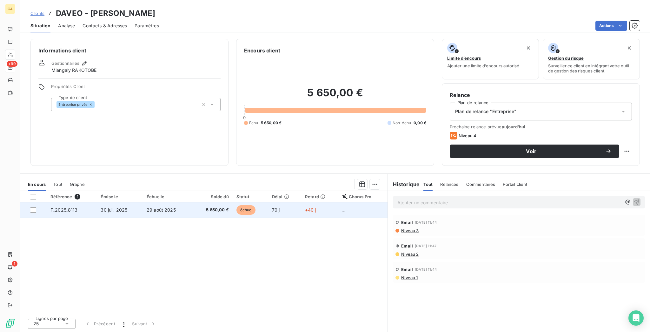
click at [235, 202] on td "échue" at bounding box center [251, 209] width 36 height 15
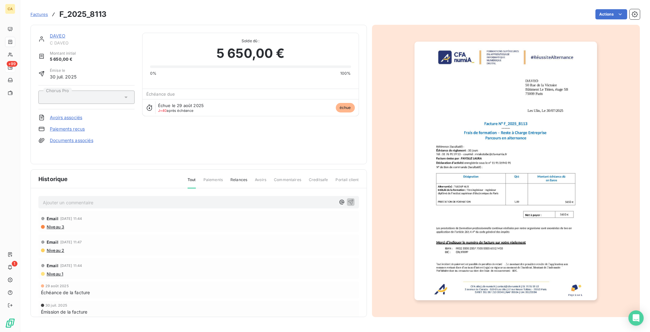
click at [50, 33] on link "DAVEO" at bounding box center [58, 35] width 16 height 5
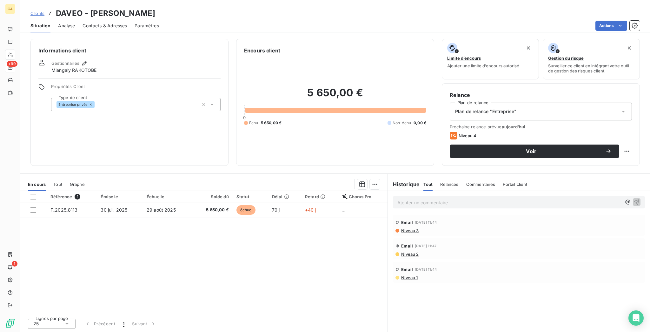
click at [103, 23] on span "Contacts & Adresses" at bounding box center [105, 26] width 44 height 6
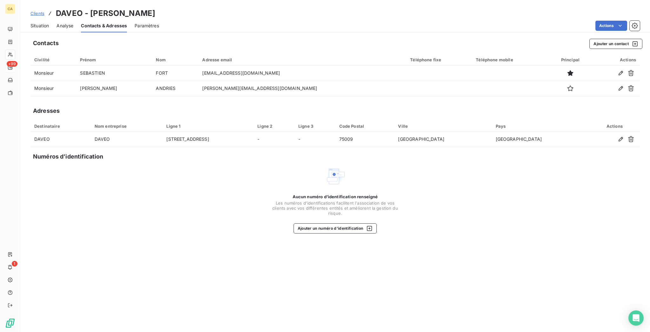
click at [39, 23] on div "Situation" at bounding box center [39, 25] width 18 height 13
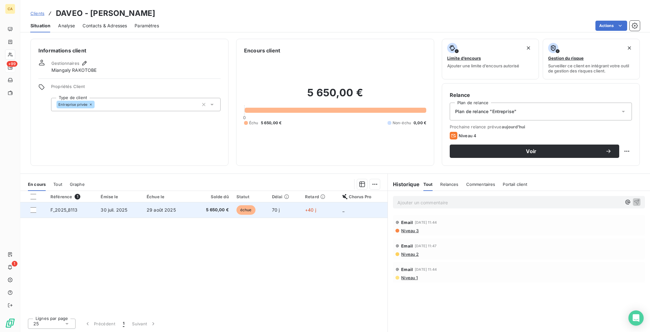
click at [315, 202] on td "+40 j" at bounding box center [319, 209] width 37 height 15
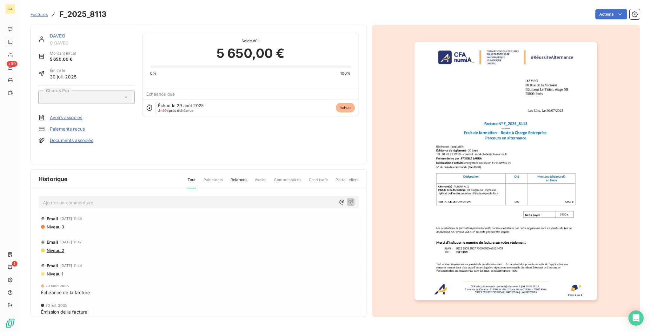
click at [50, 33] on link "DAVEO" at bounding box center [58, 35] width 16 height 5
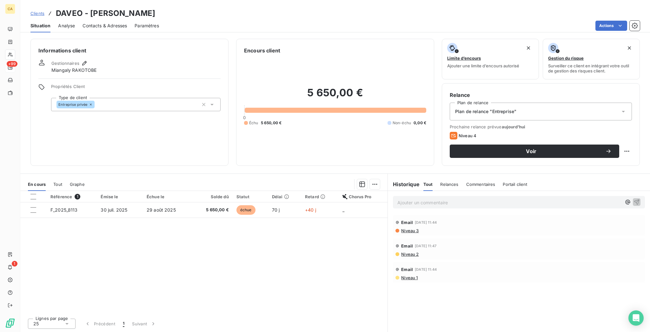
click at [94, 23] on span "Contacts & Adresses" at bounding box center [105, 26] width 44 height 6
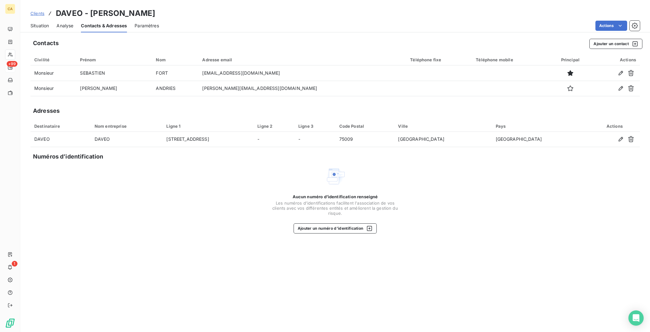
click at [41, 23] on span "Situation" at bounding box center [39, 26] width 18 height 6
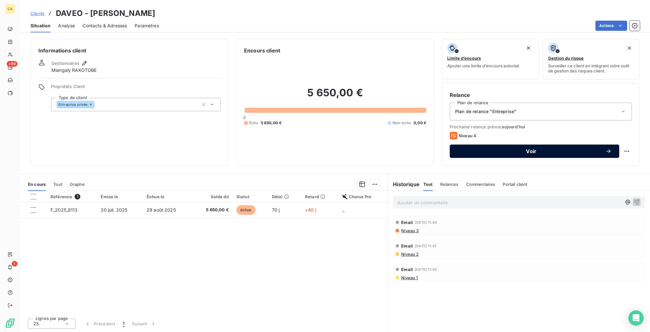
click at [539, 149] on span "Voir" at bounding box center [531, 151] width 148 height 5
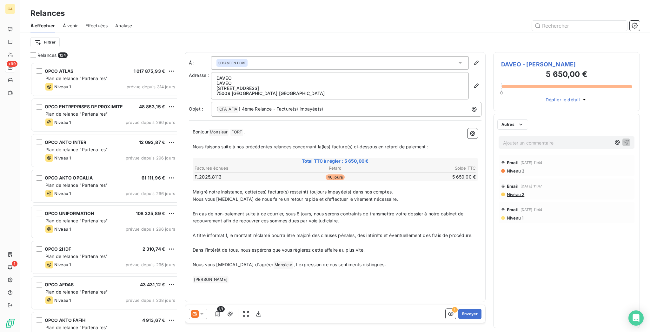
scroll to position [271, 144]
click at [480, 309] on button "Envoyer" at bounding box center [469, 313] width 23 height 10
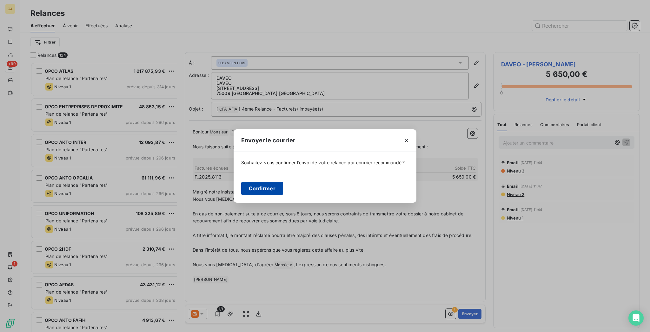
click at [282, 191] on button "Confirmer" at bounding box center [262, 188] width 42 height 13
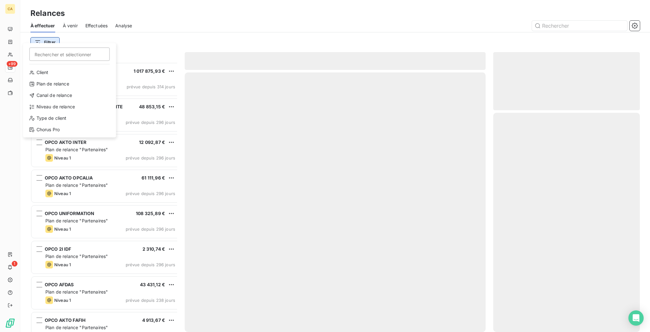
click at [34, 38] on html "CA +99 1 Relances À effectuer À venir Effectuées Analyse Filtrer Rechercher et …" at bounding box center [325, 166] width 650 height 332
click at [54, 102] on div "Niveau de relance" at bounding box center [70, 107] width 88 height 10
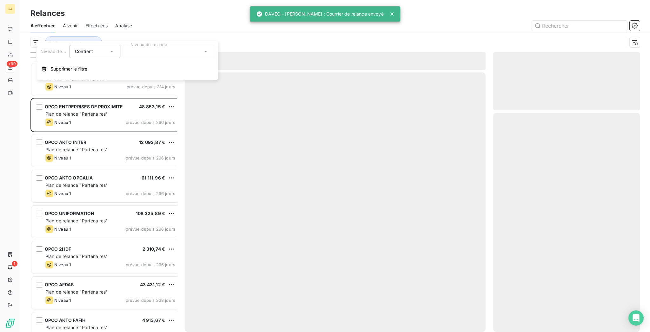
click at [135, 53] on div at bounding box center [168, 51] width 91 height 13
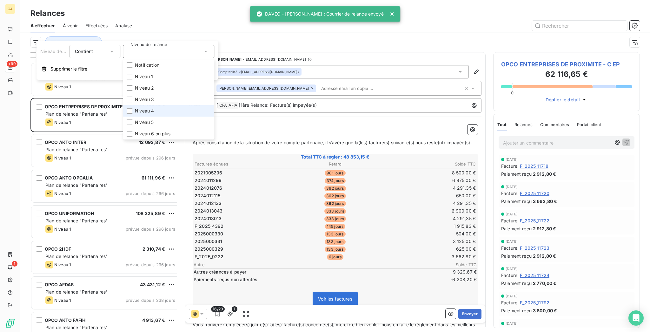
click at [123, 105] on li "Niveau 4" at bounding box center [168, 110] width 91 height 11
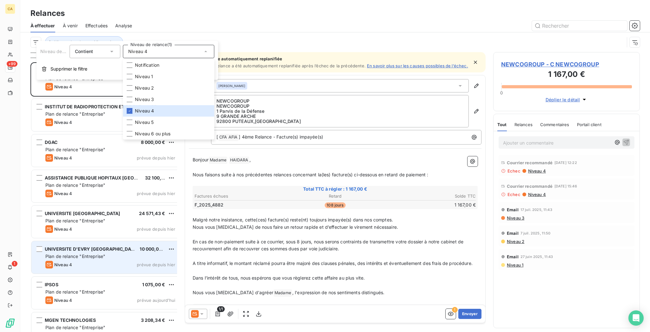
scroll to position [7, 0]
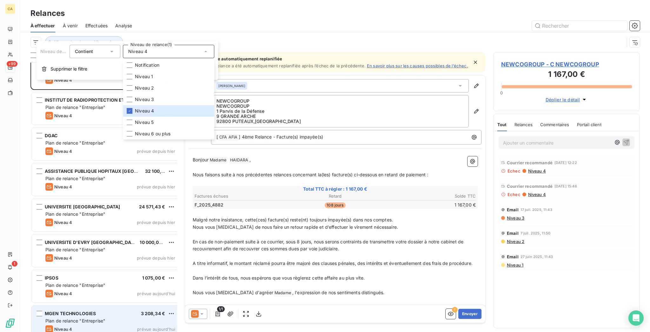
click at [69, 318] on span "Plan de relance "Entreprise"" at bounding box center [75, 320] width 60 height 5
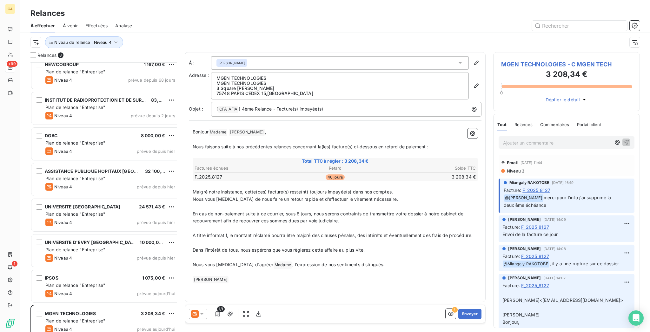
click at [523, 60] on span "MGEN TECHNOLOGIES - C MGEN TECH" at bounding box center [566, 64] width 131 height 9
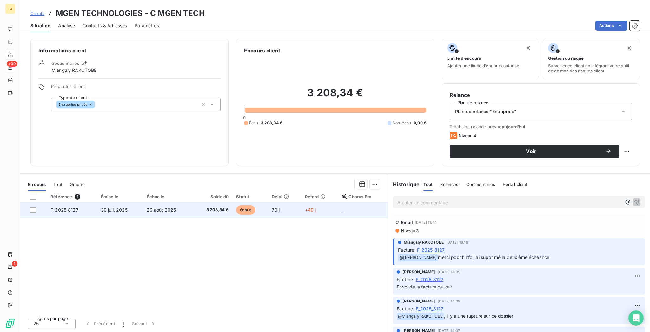
click at [259, 202] on td "échue" at bounding box center [250, 209] width 36 height 15
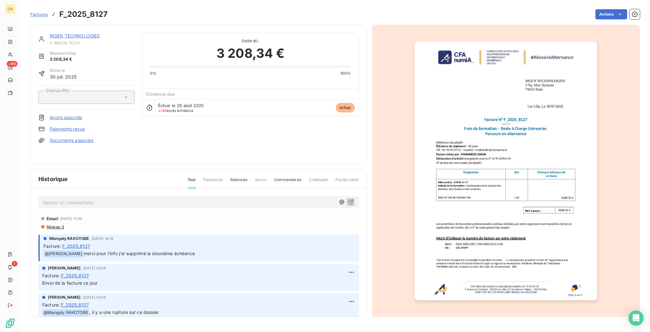
click at [69, 33] on link "MGEN TECHNOLOGIES" at bounding box center [75, 35] width 50 height 5
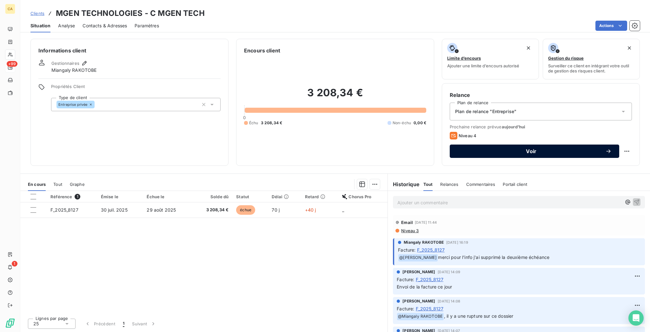
click at [498, 149] on span "Voir" at bounding box center [531, 151] width 148 height 5
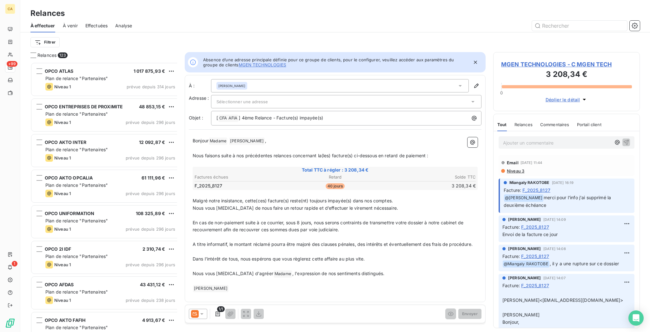
scroll to position [6, 7]
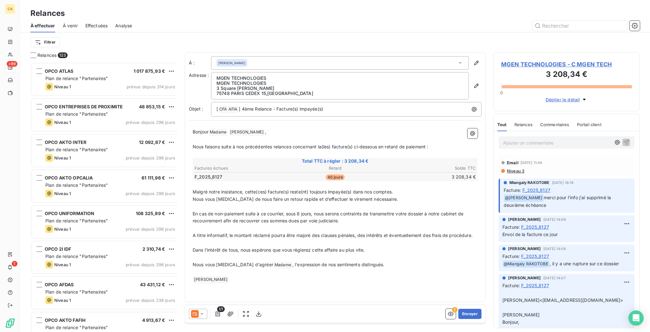
click at [477, 305] on div "1/1 ! Envoyer" at bounding box center [335, 314] width 300 height 18
click at [477, 308] on button "Envoyer" at bounding box center [469, 313] width 23 height 10
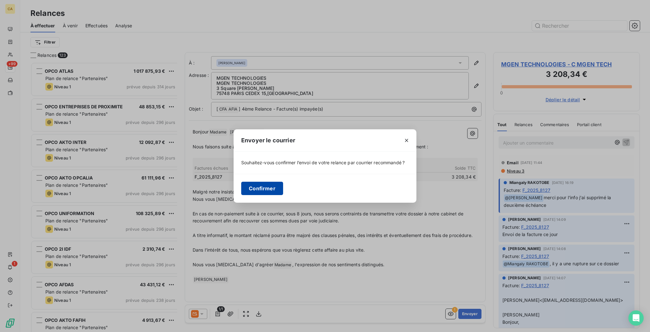
click at [281, 186] on button "Confirmer" at bounding box center [262, 188] width 42 height 13
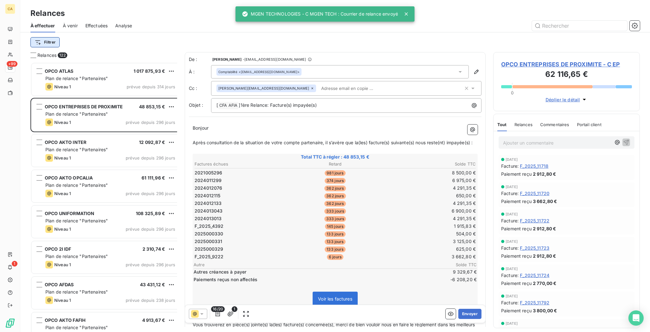
click at [37, 36] on html "CA +99 1 Relances À effectuer À venir Effectuées Analyse Filtrer Relances 122 O…" at bounding box center [325, 166] width 650 height 332
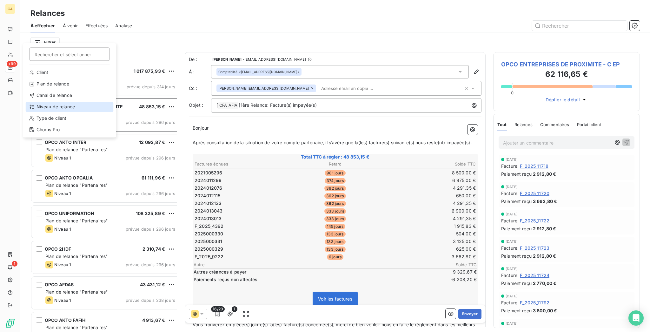
click at [46, 102] on div "Niveau de relance" at bounding box center [70, 107] width 88 height 10
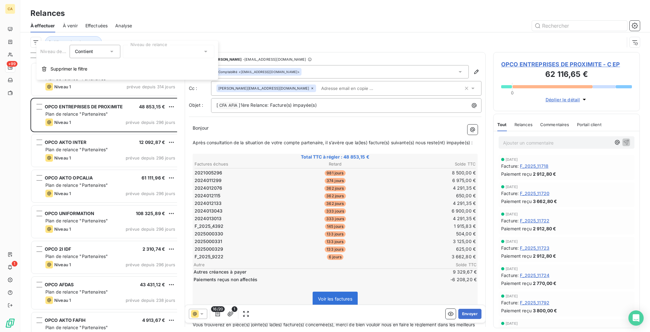
click at [166, 45] on div at bounding box center [168, 51] width 91 height 13
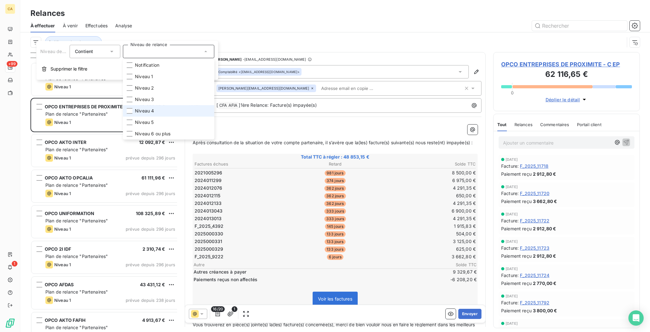
click at [143, 108] on span "Niveau 4" at bounding box center [144, 111] width 19 height 6
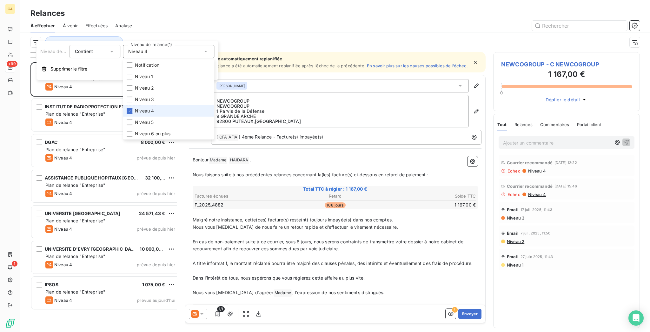
click at [129, 105] on li "Niveau 4" at bounding box center [168, 110] width 91 height 11
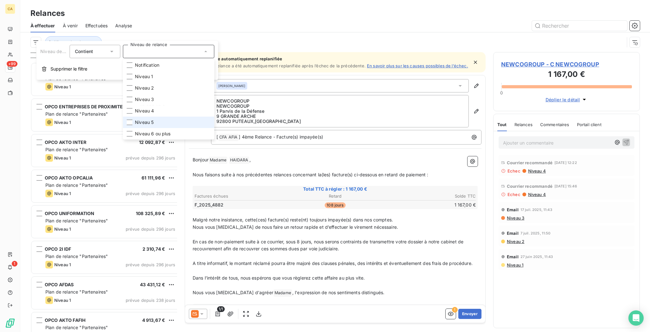
click at [126, 116] on li "Niveau 5" at bounding box center [168, 121] width 91 height 11
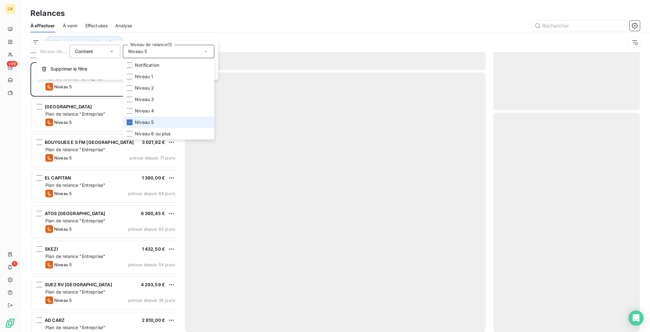
scroll to position [271, 144]
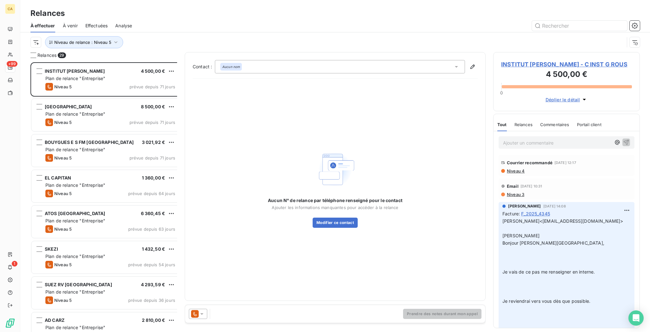
click at [159, 21] on div at bounding box center [390, 26] width 500 height 10
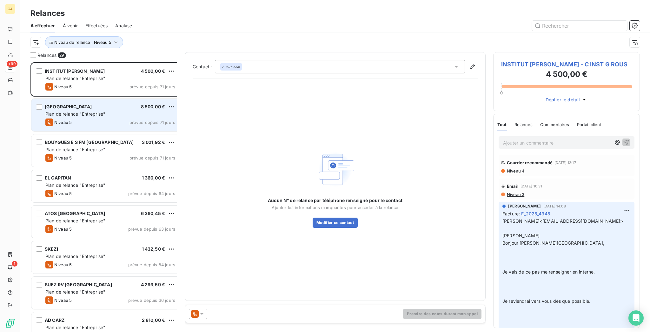
click at [109, 115] on div "[GEOGRAPHIC_DATA]-NORD 8 500,00 € Plan de relance "Entreprise" Niveau 5 prévue …" at bounding box center [105, 115] width 149 height 32
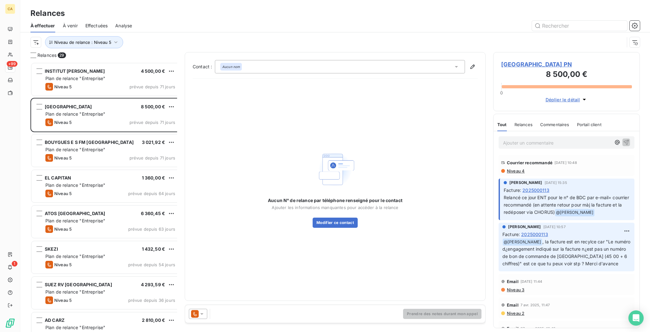
click at [88, 124] on div "[GEOGRAPHIC_DATA]-NORD 8 500,00 € Plan de relance "Entreprise" Niveau 5 prévue …" at bounding box center [105, 116] width 151 height 36
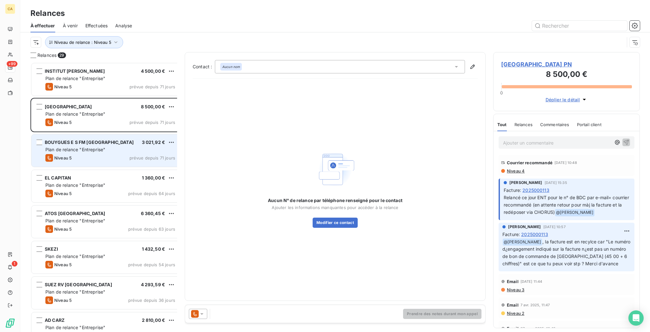
click at [73, 135] on div "BOUYGUES E S FM FRANCE 3 021,92 € Plan de relance "Entreprise" Niveau 5 prévue …" at bounding box center [105, 150] width 149 height 32
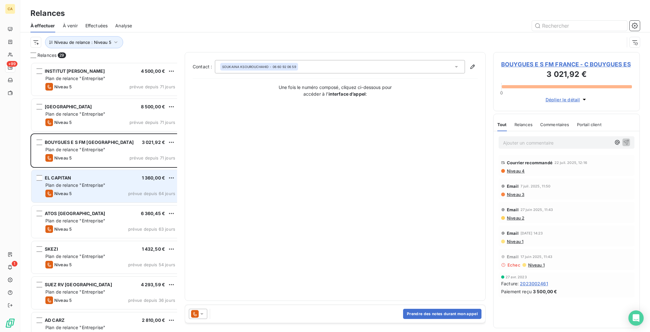
click at [66, 189] on div "Niveau 5 prévue depuis 64 jours" at bounding box center [110, 193] width 130 height 8
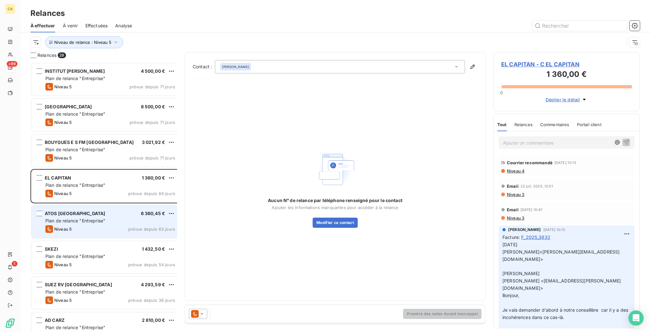
click at [68, 210] on div "ATOS FRANCE 6 360,45 €" at bounding box center [110, 213] width 130 height 6
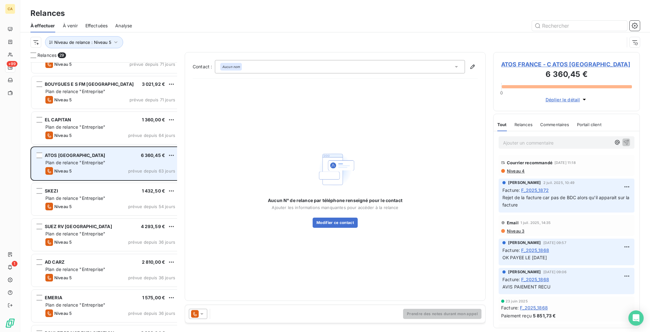
scroll to position [85, 0]
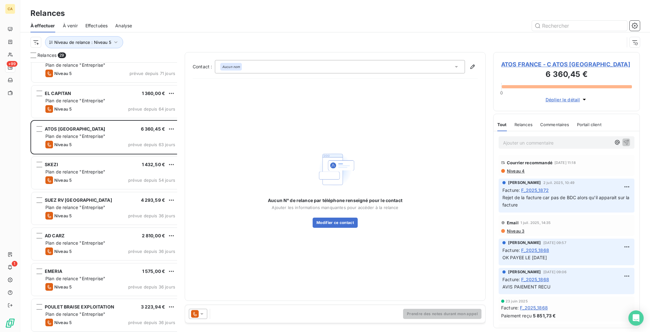
click at [64, 174] on div "SKEZI 1 432,50 € Plan de relance "Entreprise" Niveau 5 prévue depuis 54 jours" at bounding box center [105, 173] width 151 height 36
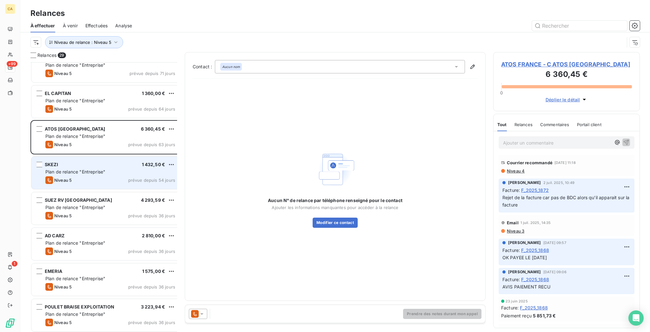
click at [67, 163] on div "SKEZI 1 432,50 € Plan de relance "Entreprise" Niveau 5 prévue depuis 54 jours" at bounding box center [105, 172] width 149 height 32
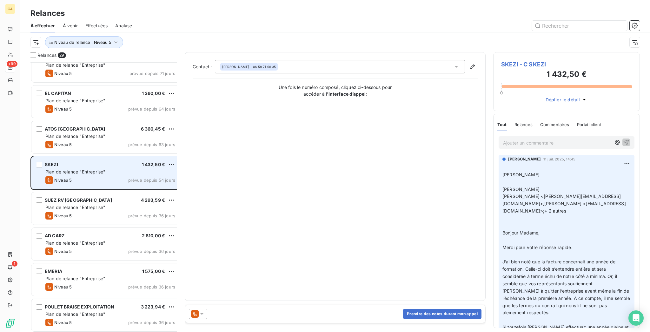
scroll to position [169, 0]
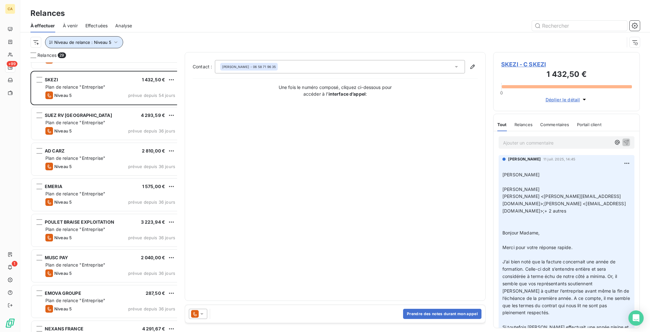
click at [76, 40] on span "Niveau de relance : Niveau 5" at bounding box center [82, 42] width 57 height 5
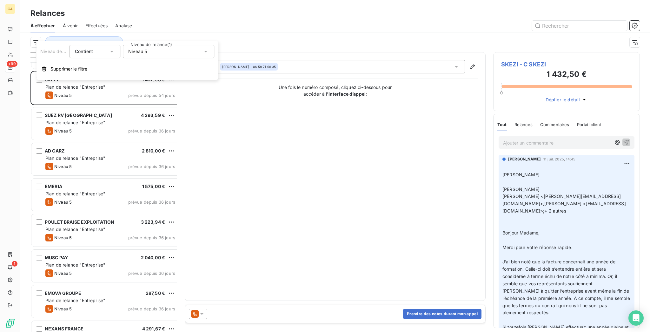
click at [164, 53] on div "Niveau 5" at bounding box center [168, 51] width 91 height 13
click at [136, 119] on span "Niveau 5" at bounding box center [144, 122] width 19 height 6
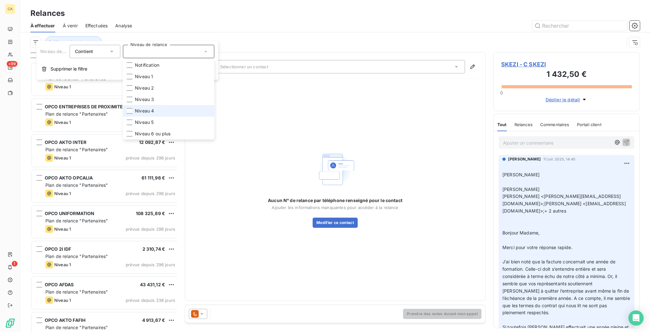
scroll to position [271, 144]
click at [136, 108] on span "Niveau 4" at bounding box center [144, 111] width 19 height 6
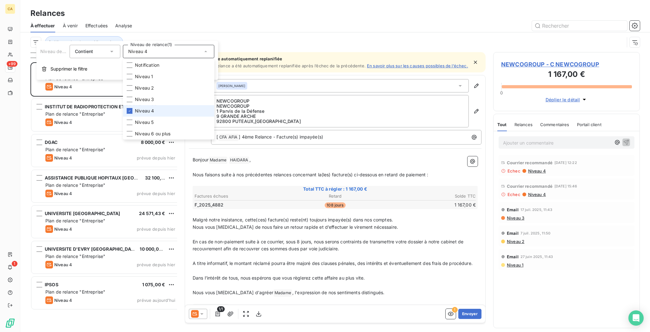
scroll to position [271, 144]
click at [132, 12] on div "Relances" at bounding box center [335, 13] width 630 height 11
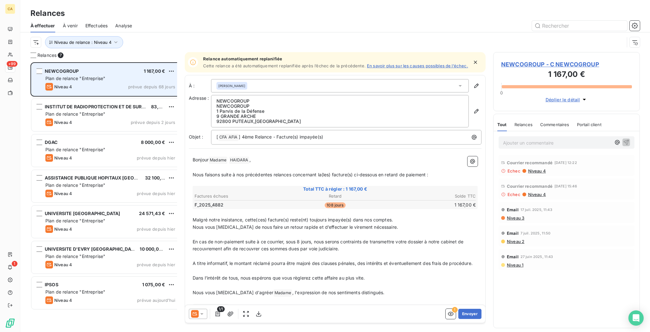
click at [109, 75] on div "Plan de relance "Entreprise"" at bounding box center [110, 78] width 130 height 6
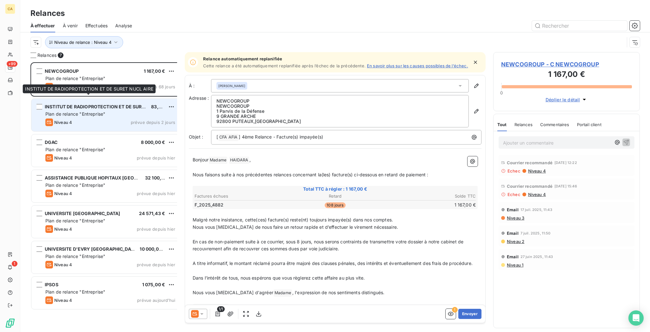
click at [102, 104] on span "INSTITUT DE RADIOPROTECTION ET DE SURET NUCL AIRE" at bounding box center [109, 106] width 128 height 5
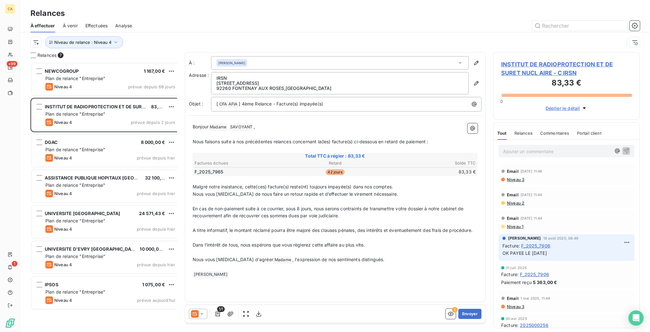
click at [520, 60] on span "INSTITUT DE RADIOPROTECTION ET DE SURET NUCL AIRE - C IRSN" at bounding box center [566, 68] width 131 height 17
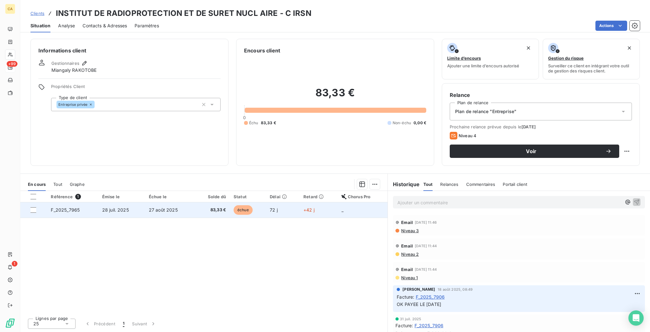
click at [112, 207] on span "28 juil. 2025" at bounding box center [115, 209] width 27 height 5
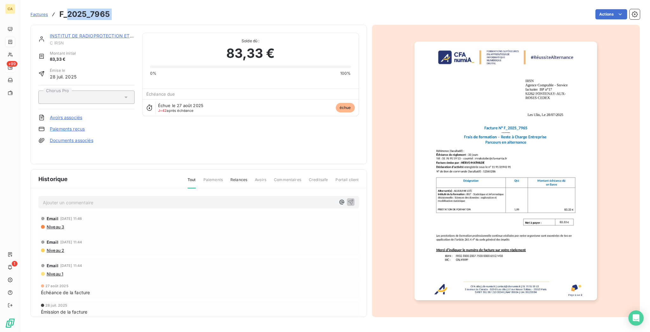
drag, startPoint x: 103, startPoint y: 16, endPoint x: 58, endPoint y: 16, distance: 44.4
click at [58, 16] on div "Factures F_2025_7965 Actions" at bounding box center [334, 14] width 609 height 13
copy section "2025_7965 Actions"
click at [562, 225] on img "button" at bounding box center [505, 171] width 182 height 258
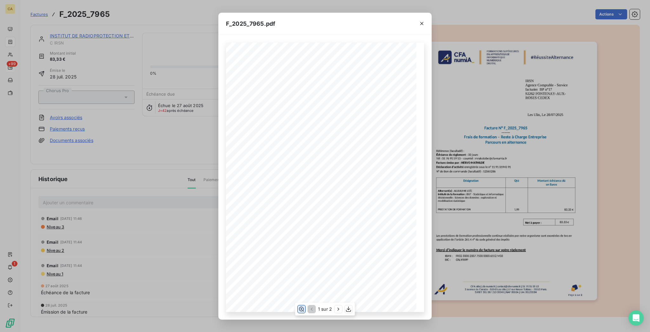
click at [303, 308] on icon "button" at bounding box center [301, 309] width 6 height 6
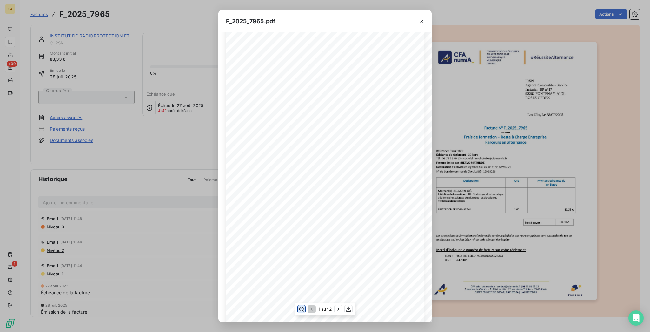
scroll to position [84, 0]
click at [51, 128] on div "F_2025_7965.pdf CFA afia | [DOMAIN_NAME] | [EMAIL_ADDRESS][DOMAIN_NAME] | 01 76…" at bounding box center [325, 166] width 650 height 332
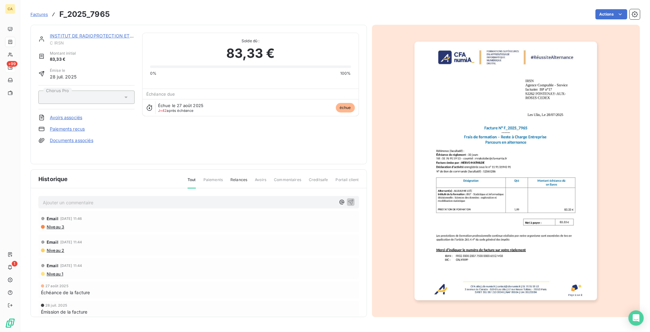
click at [100, 33] on link "INSTITUT DE RADIOPROTECTION ET DE SURET NUCL AIRE" at bounding box center [114, 35] width 128 height 5
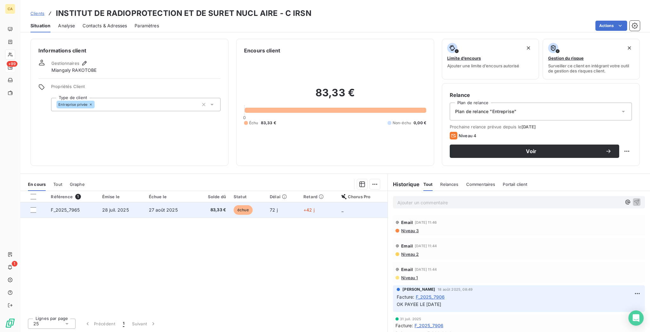
drag, startPoint x: 224, startPoint y: 169, endPoint x: 220, endPoint y: 174, distance: 6.3
click at [220, 191] on table "Référence 1 Émise le Échue le Solde dû Statut Délai Retard Chorus Pro F_2025_79…" at bounding box center [203, 204] width 367 height 27
click at [220, 207] on span "83,33 €" at bounding box center [212, 210] width 28 height 6
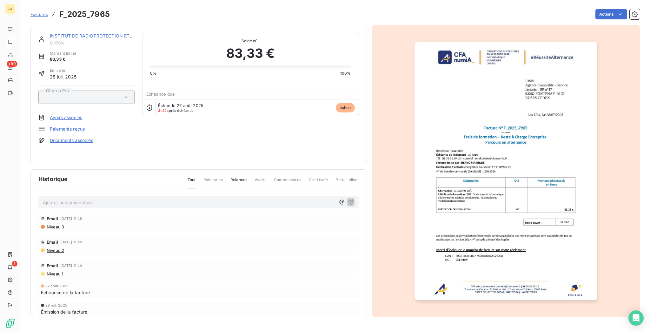
click at [56, 197] on div "Ajouter un commentaire ﻿" at bounding box center [198, 202] width 320 height 12
click at [57, 198] on p "Ajouter un commentaire ﻿" at bounding box center [189, 202] width 293 height 8
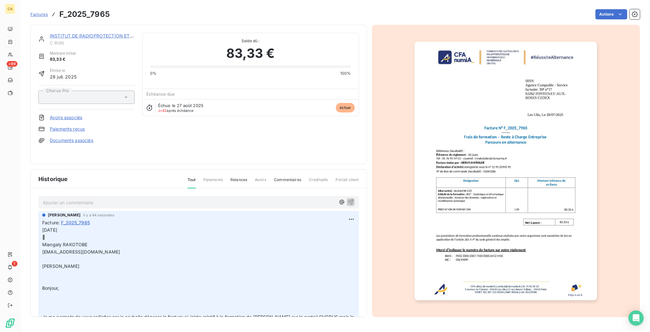
click at [83, 198] on p "Ajouter un commentaire ﻿" at bounding box center [189, 202] width 293 height 8
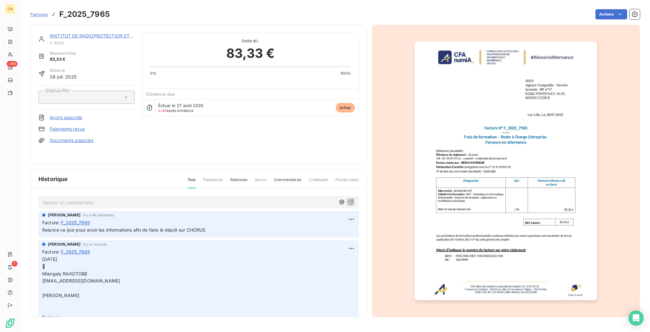
click at [111, 40] on span "C IRSN" at bounding box center [92, 42] width 85 height 5
click at [114, 33] on link "INSTITUT DE RADIOPROTECTION ET DE SURET NUCL AIRE" at bounding box center [114, 35] width 128 height 5
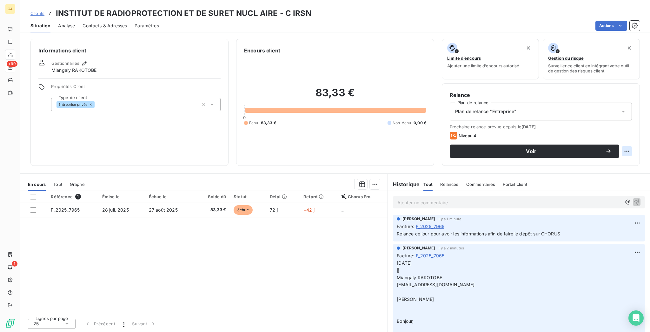
click at [630, 123] on html "CA +99 1 Clients INSTITUT DE RADIOPROTECTION ET DE SURET NUCL AIRE - C IRSN Sit…" at bounding box center [325, 166] width 650 height 332
click at [622, 134] on div "Replanifier cette action" at bounding box center [607, 138] width 57 height 10
select select "9"
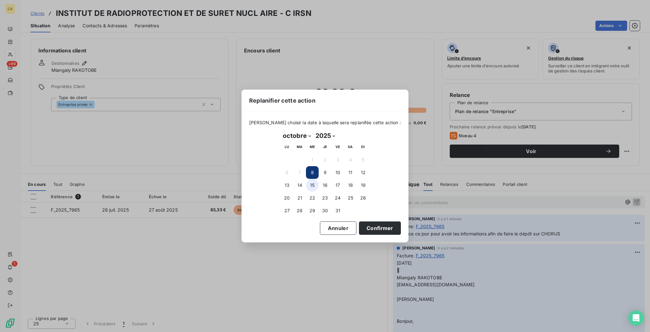
click at [310, 184] on button "15" at bounding box center [312, 185] width 13 height 13
click at [359, 227] on button "Confirmer" at bounding box center [380, 227] width 42 height 13
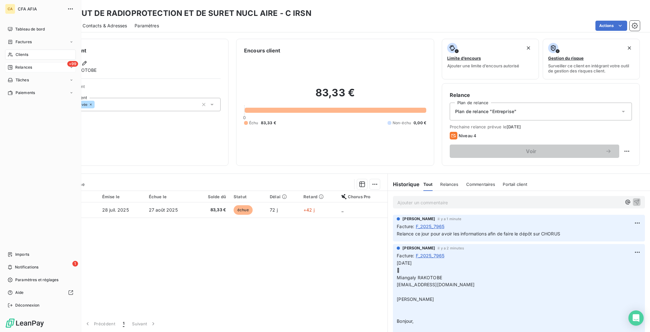
click at [15, 64] on span "Relances" at bounding box center [23, 67] width 17 height 6
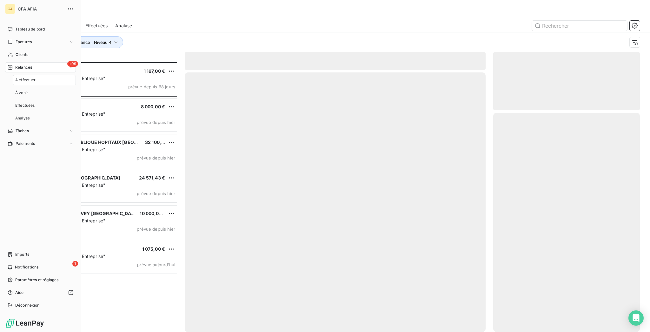
scroll to position [271, 144]
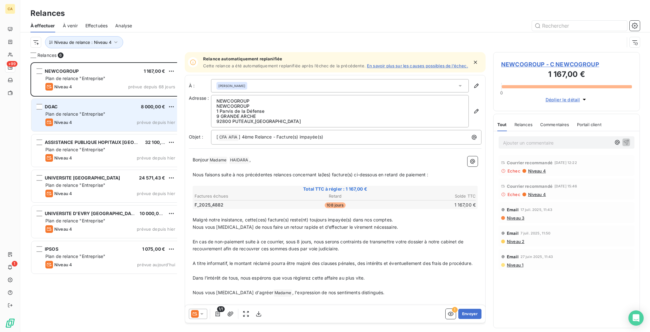
click at [71, 111] on span "Plan de relance "Entreprise"" at bounding box center [75, 113] width 60 height 5
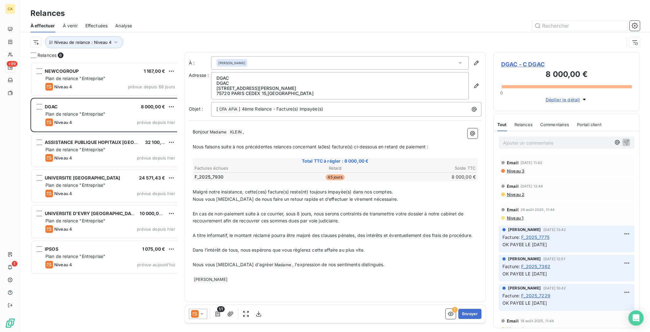
click at [527, 60] on span "DGAC - C DGAC" at bounding box center [566, 64] width 131 height 9
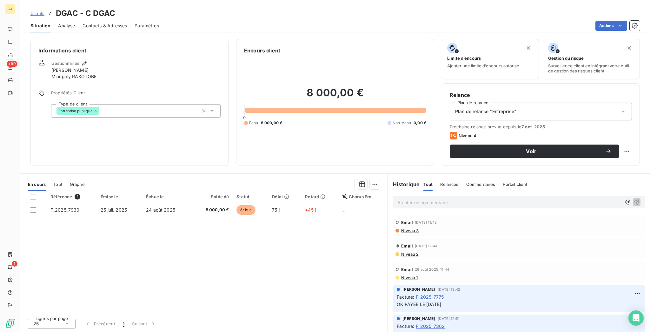
click at [147, 191] on div "Référence 1 Émise le Échue le Solde dû Statut Délai Retard Chorus Pro F_2025_79…" at bounding box center [203, 252] width 367 height 122
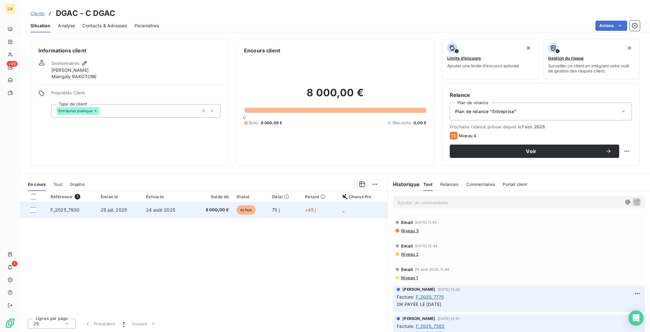
click at [148, 207] on span "24 août 2025" at bounding box center [160, 209] width 29 height 5
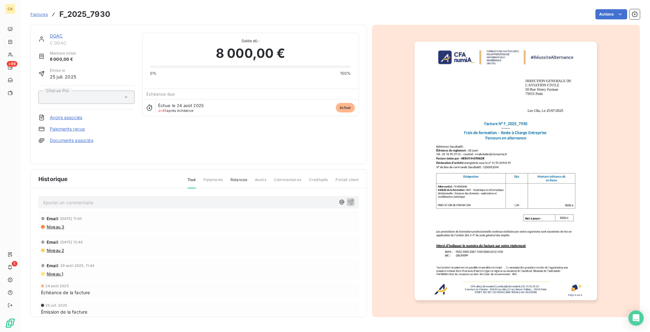
click at [123, 196] on div "Ajouter un commentaire ﻿" at bounding box center [198, 202] width 320 height 12
click at [126, 198] on p "Ajouter un commentaire ﻿" at bounding box center [189, 202] width 293 height 8
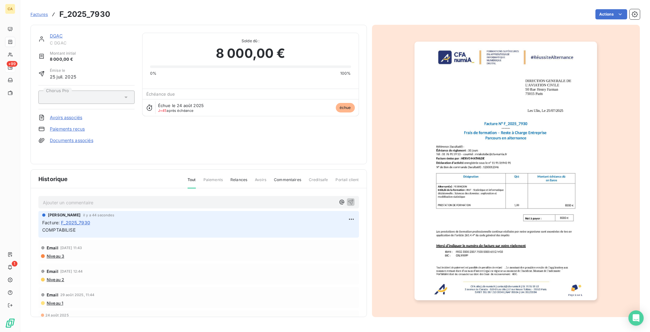
click at [50, 33] on link "DGAC" at bounding box center [56, 35] width 13 height 5
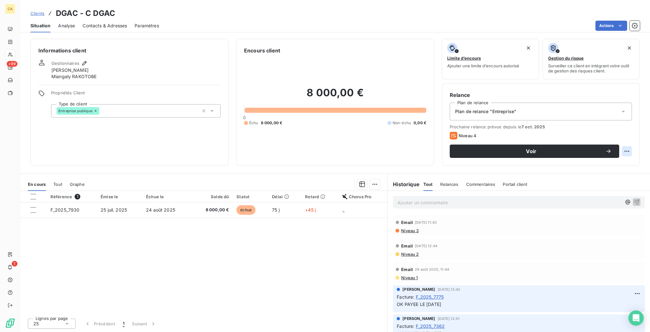
click at [634, 124] on html "CA +99 1 Clients DGAC - C DGAC Situation Analyse Contacts & Adresses Paramètres…" at bounding box center [325, 166] width 650 height 332
click at [623, 141] on div "Replanifier cette action" at bounding box center [608, 138] width 62 height 15
click at [610, 133] on div "Replanifier cette action" at bounding box center [607, 138] width 57 height 10
select select "9"
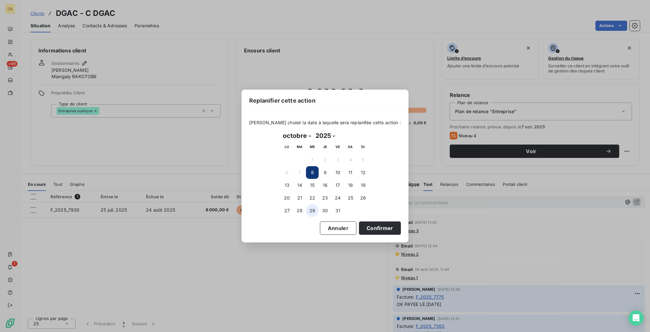
click at [316, 209] on button "29" at bounding box center [312, 210] width 13 height 13
click at [363, 228] on button "Confirmer" at bounding box center [380, 227] width 42 height 13
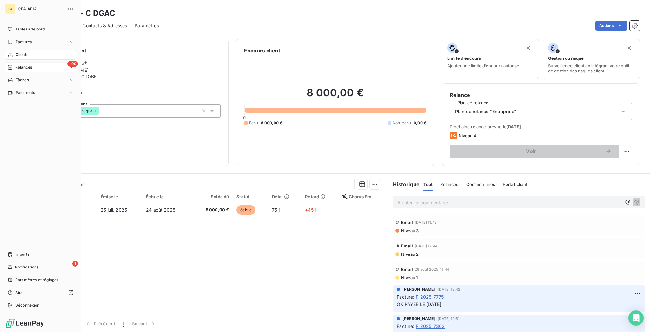
click at [15, 64] on span "Relances" at bounding box center [23, 67] width 17 height 6
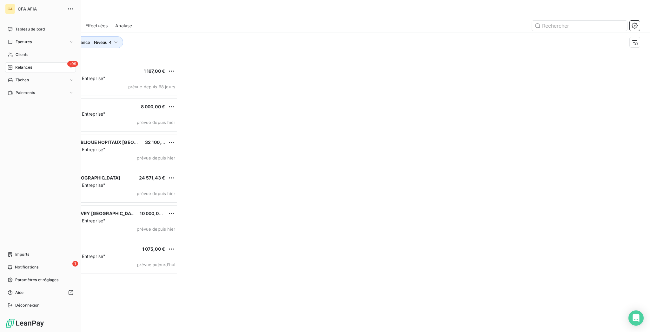
scroll to position [271, 144]
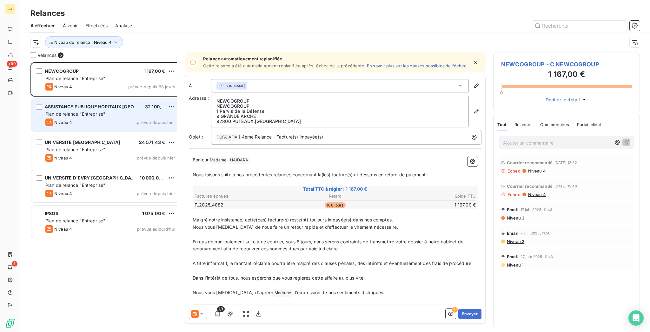
click at [79, 111] on span "Plan de relance "Entreprise"" at bounding box center [75, 113] width 60 height 5
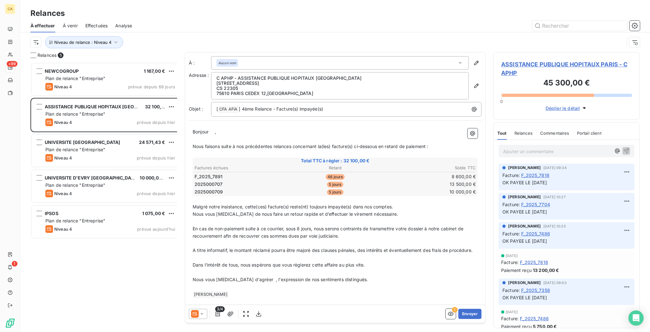
click at [520, 60] on span "ASSISTANCE PUBLIQUE HOPITAUX PARIS - C APHP" at bounding box center [566, 68] width 131 height 17
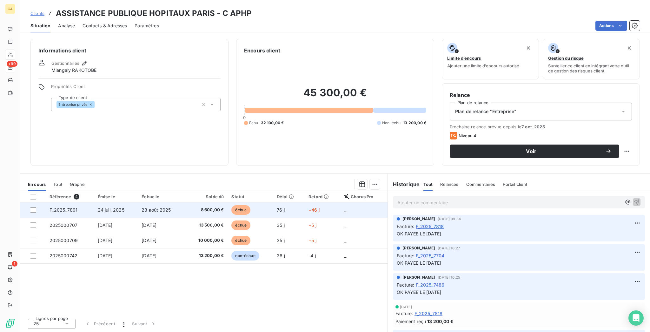
click at [122, 202] on td "24 juil. 2025" at bounding box center [116, 209] width 44 height 15
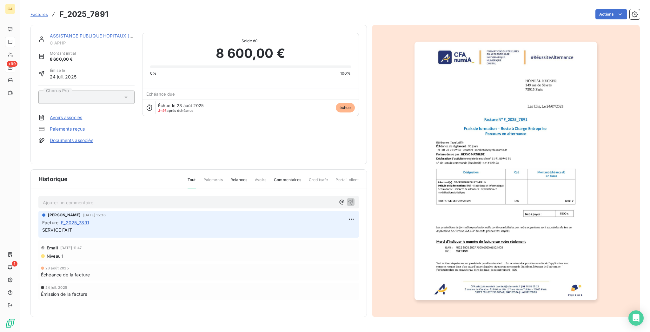
click at [95, 198] on p "Ajouter un commentaire ﻿" at bounding box center [189, 202] width 293 height 8
click at [60, 33] on link "ASSISTANCE PUBLIQUE HOPITAUX [GEOGRAPHIC_DATA]" at bounding box center [112, 35] width 124 height 5
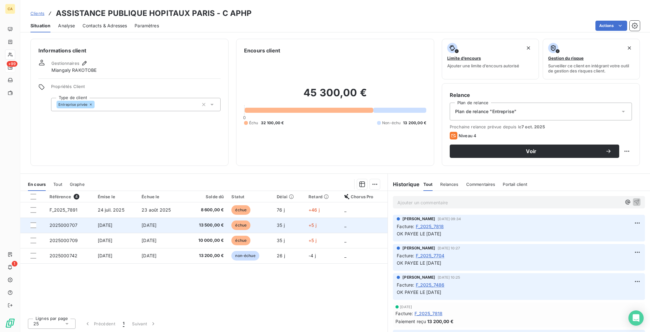
click at [73, 217] on td "2025000707" at bounding box center [70, 224] width 48 height 15
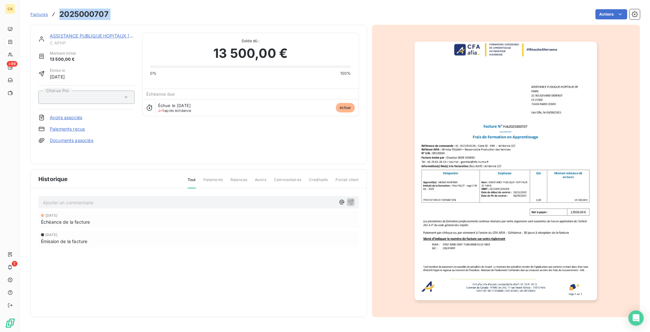
drag, startPoint x: 100, startPoint y: 10, endPoint x: 46, endPoint y: 17, distance: 54.3
click at [46, 17] on div "Factures 2025000707 Actions" at bounding box center [334, 14] width 609 height 13
click at [62, 15] on h3 "2025000707" at bounding box center [83, 14] width 49 height 11
click at [125, 198] on p "Ajouter un commentaire ﻿" at bounding box center [189, 202] width 293 height 8
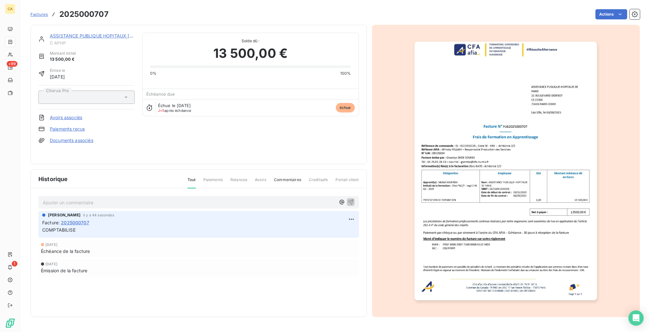
click at [76, 33] on link "ASSISTANCE PUBLIQUE HOPITAUX [GEOGRAPHIC_DATA]" at bounding box center [112, 35] width 124 height 5
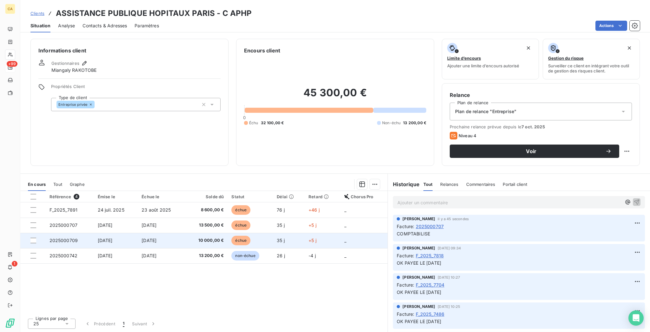
click at [138, 233] on td "[DATE]" at bounding box center [161, 240] width 47 height 15
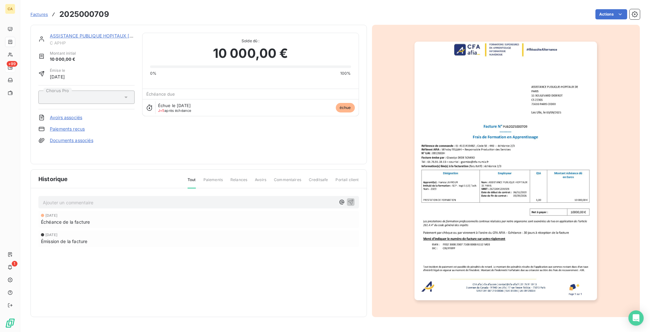
click at [46, 198] on p "Ajouter un commentaire ﻿" at bounding box center [189, 202] width 293 height 8
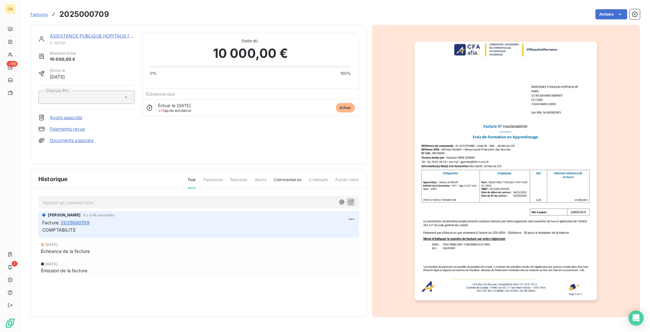
click at [72, 33] on link "ASSISTANCE PUBLIQUE HOPITAUX [GEOGRAPHIC_DATA]" at bounding box center [112, 35] width 124 height 5
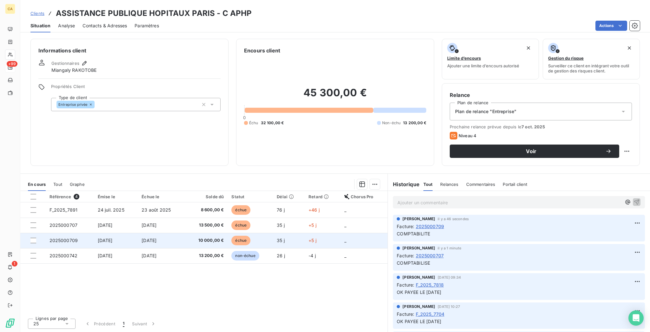
click at [112, 233] on td "[DATE]" at bounding box center [116, 240] width 44 height 15
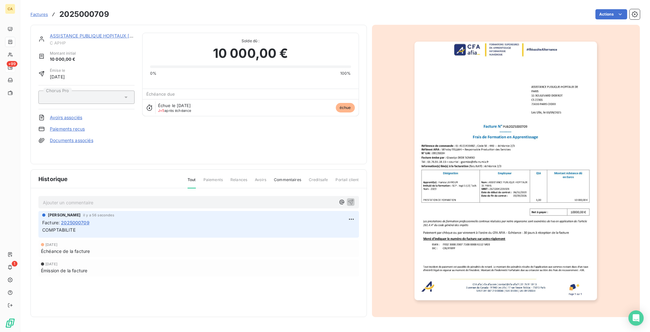
click at [81, 33] on link "ASSISTANCE PUBLIQUE HOPITAUX [GEOGRAPHIC_DATA]" at bounding box center [112, 35] width 124 height 5
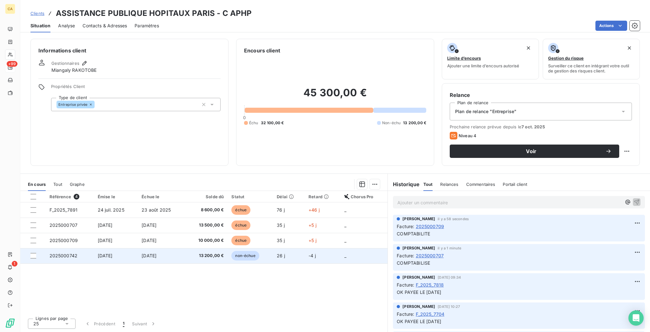
click at [63, 253] on span "2025000742" at bounding box center [64, 255] width 28 height 5
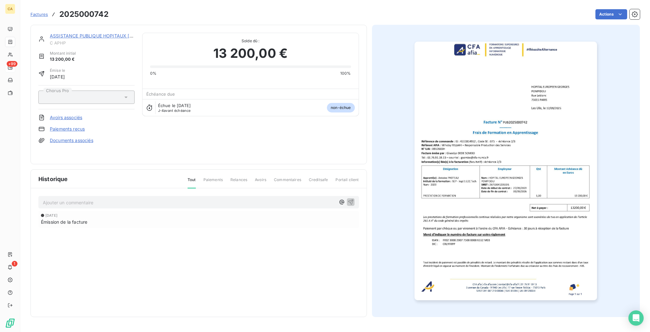
click at [73, 211] on div "[DATE] Émission de la facture" at bounding box center [198, 219] width 320 height 17
click at [75, 198] on p "Ajouter un commentaire ﻿" at bounding box center [189, 202] width 293 height 8
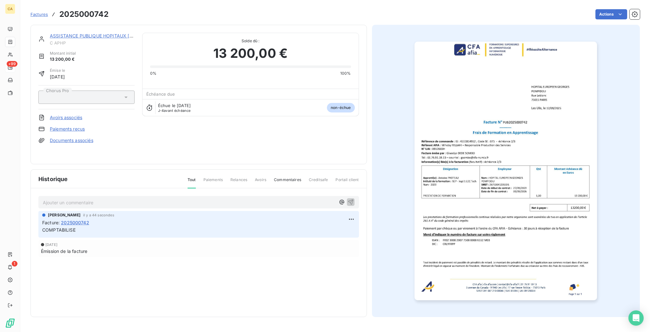
click at [74, 27] on div "ASSISTANCE PUBLIQUE HOPITAUX PARIS C APHP Montant initial 13 200,00 € Émise le …" at bounding box center [198, 94] width 336 height 139
click at [73, 33] on link "ASSISTANCE PUBLIQUE HOPITAUX [GEOGRAPHIC_DATA]" at bounding box center [112, 35] width 124 height 5
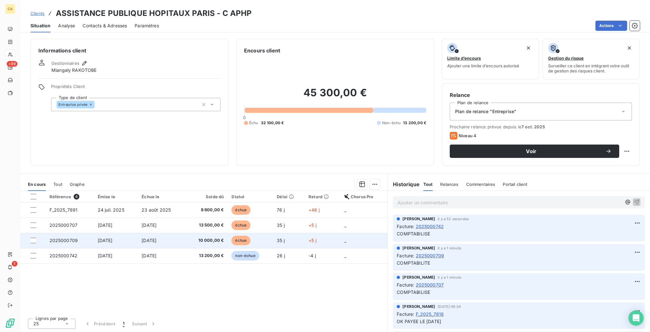
click at [60, 233] on td "2025000709" at bounding box center [70, 240] width 48 height 15
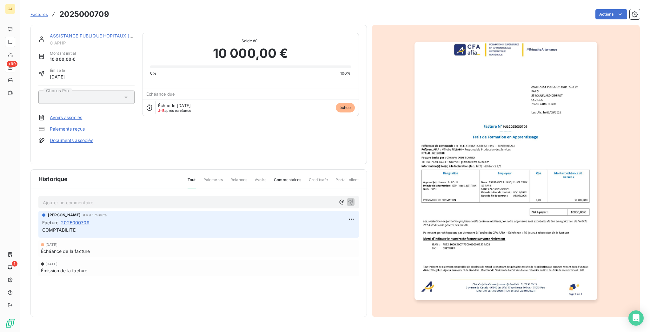
click at [65, 33] on link "ASSISTANCE PUBLIQUE HOPITAUX [GEOGRAPHIC_DATA]" at bounding box center [112, 35] width 124 height 5
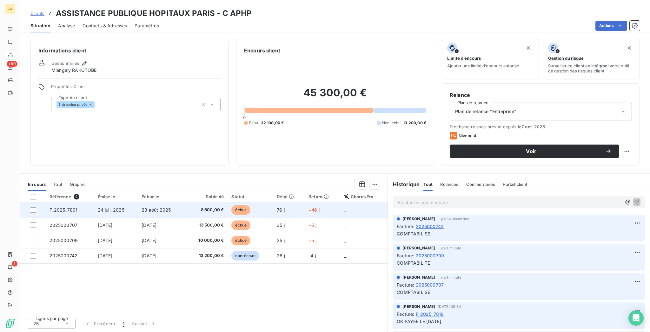
click at [50, 207] on span "F_2025_7891" at bounding box center [64, 209] width 28 height 5
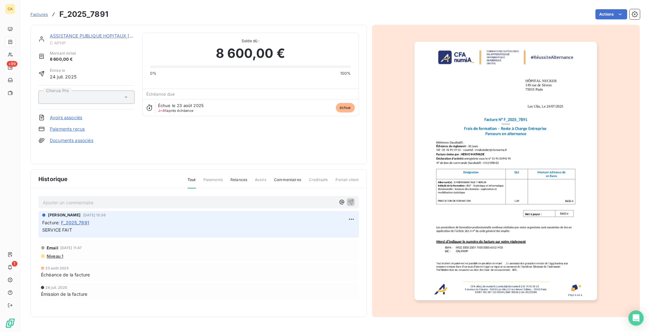
click at [468, 195] on img "button" at bounding box center [505, 171] width 182 height 258
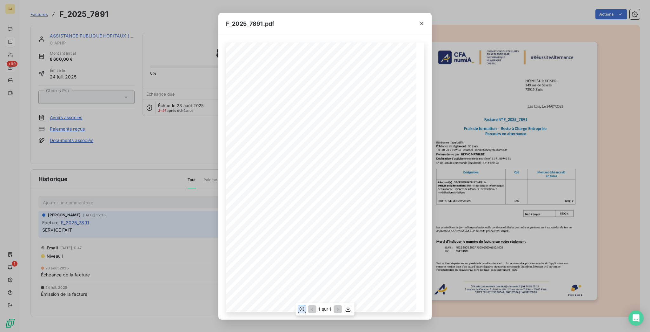
click at [306, 310] on button "button" at bounding box center [302, 309] width 8 height 8
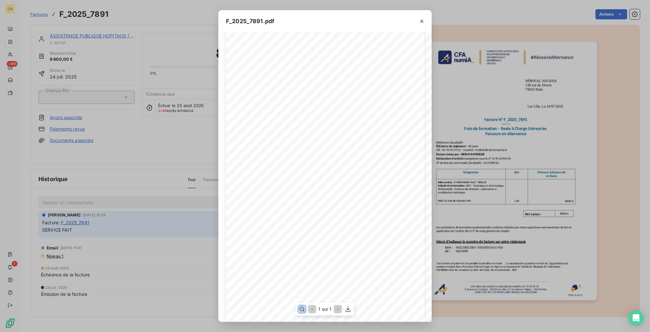
scroll to position [169, 0]
click at [163, 184] on div "F_2025_7891.pdf CFA afia | [DOMAIN_NAME] | [EMAIL_ADDRESS][DOMAIN_NAME] | 01 76…" at bounding box center [325, 166] width 650 height 332
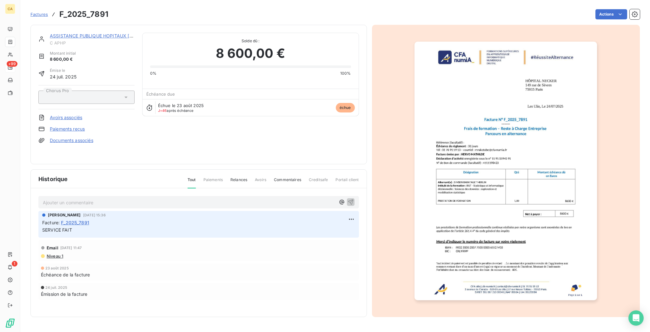
click at [118, 198] on p "Ajouter un commentaire ﻿" at bounding box center [189, 202] width 293 height 8
click at [109, 198] on div "Demande faite ce jour à" at bounding box center [199, 202] width 312 height 8
click at [103, 198] on p "Demande faite ce jour à" at bounding box center [189, 201] width 293 height 7
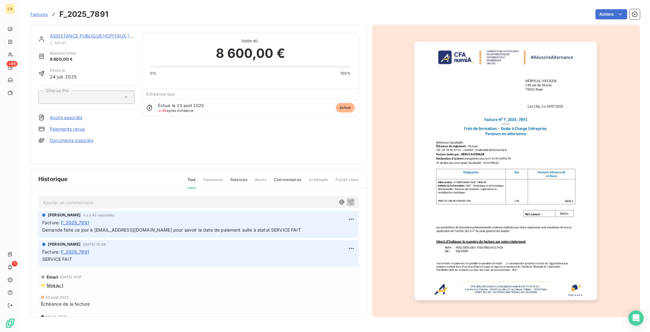
click at [68, 40] on span "C APHP" at bounding box center [92, 42] width 85 height 5
click at [68, 33] on link "ASSISTANCE PUBLIQUE HOPITAUX [GEOGRAPHIC_DATA]" at bounding box center [112, 35] width 124 height 5
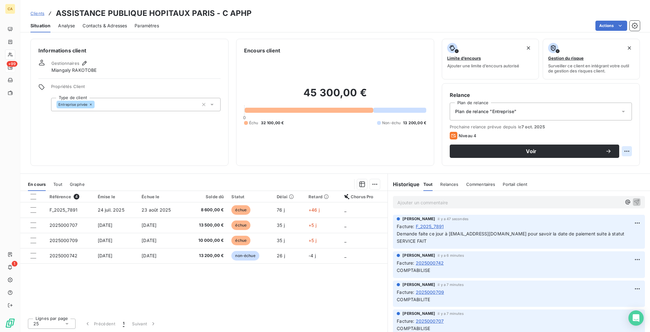
click at [631, 124] on html "CA +99 1 Clients ASSISTANCE PUBLIQUE HOPITAUX [GEOGRAPHIC_DATA] - C APHP Situat…" at bounding box center [325, 166] width 650 height 332
click at [618, 134] on div "Replanifier cette action" at bounding box center [607, 138] width 57 height 10
select select "9"
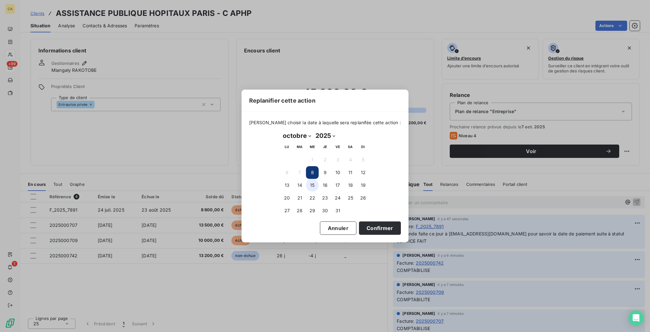
click at [312, 182] on button "15" at bounding box center [312, 185] width 13 height 13
drag, startPoint x: 357, startPoint y: 236, endPoint x: 358, endPoint y: 226, distance: 10.5
click at [356, 236] on div "[PERSON_NAME] choisir la date à laquelle sera replanifée cette action : [DATE] …" at bounding box center [324, 177] width 167 height 130
click at [359, 224] on button "Confirmer" at bounding box center [380, 227] width 42 height 13
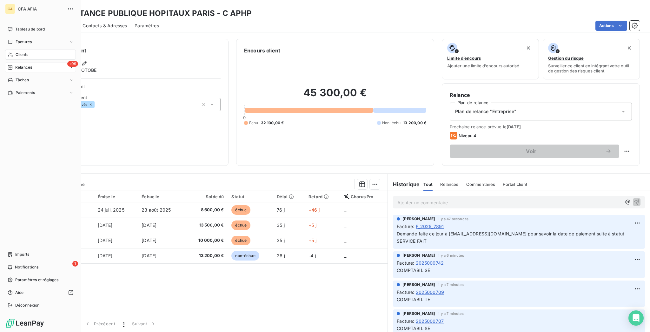
click at [15, 57] on nav "Tableau de bord Factures Clients +99 Relances Tâches Paiements" at bounding box center [40, 61] width 71 height 74
click at [15, 64] on span "Relances" at bounding box center [23, 67] width 17 height 6
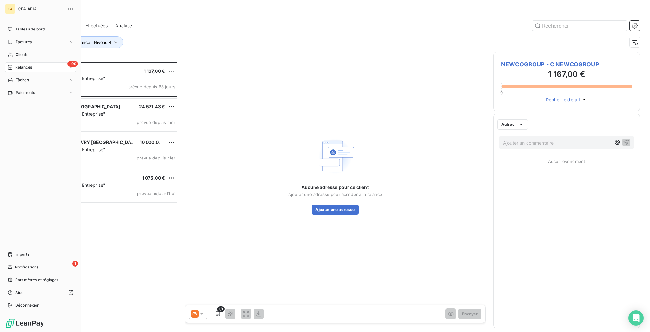
scroll to position [271, 144]
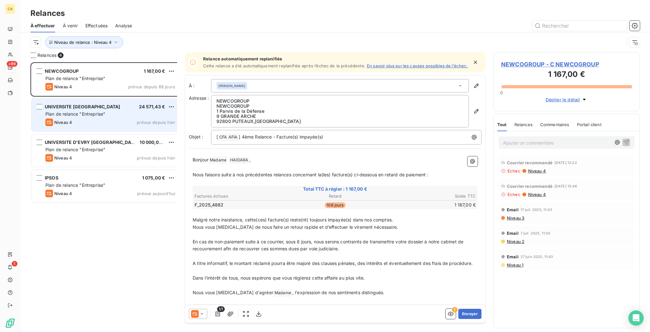
click at [86, 104] on span "UNIVERSITE [GEOGRAPHIC_DATA]" at bounding box center [82, 106] width 75 height 5
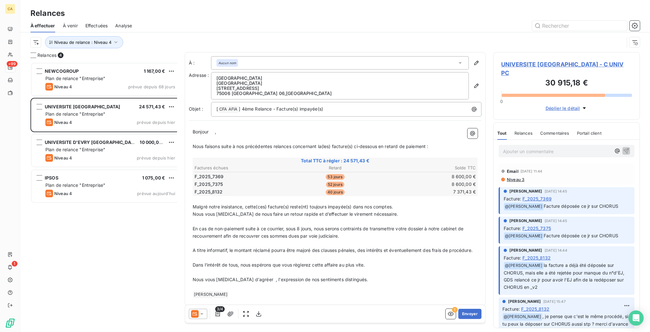
click at [539, 60] on span "UNIVERSITE [GEOGRAPHIC_DATA] - C UNIV PC" at bounding box center [566, 68] width 131 height 17
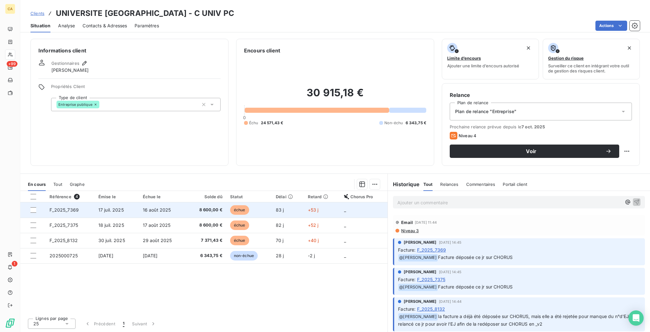
click at [163, 207] on span "16 août 2025" at bounding box center [157, 209] width 28 height 5
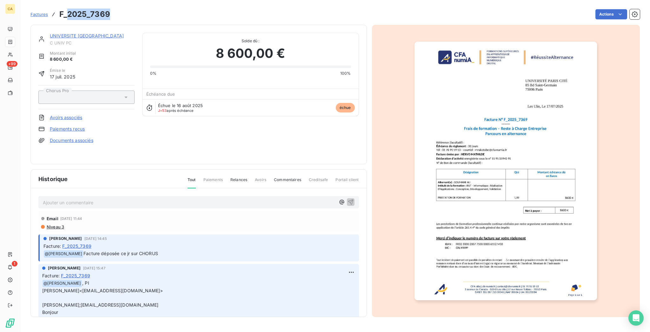
drag, startPoint x: 99, startPoint y: 13, endPoint x: 56, endPoint y: 10, distance: 42.7
click at [59, 10] on h3 "F_2025_7369" at bounding box center [84, 14] width 51 height 11
copy h3 "2025_7369"
click at [132, 198] on p "Ajouter un commentaire ﻿" at bounding box center [189, 202] width 293 height 8
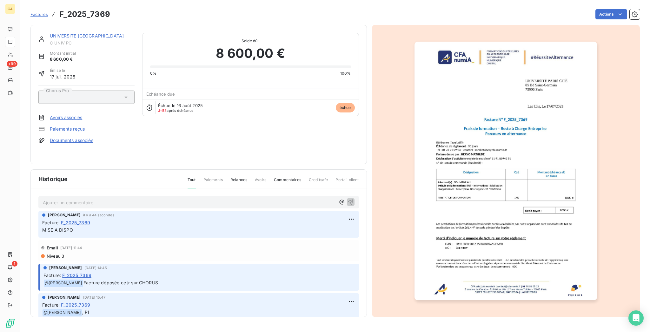
click at [88, 26] on div "UNIVERSITE [GEOGRAPHIC_DATA] initial 8 600,00 € Émise le [DATE] Chorus Pro Avoi…" at bounding box center [198, 94] width 336 height 139
click at [87, 33] on link "UNIVERSITE [GEOGRAPHIC_DATA]" at bounding box center [87, 35] width 74 height 5
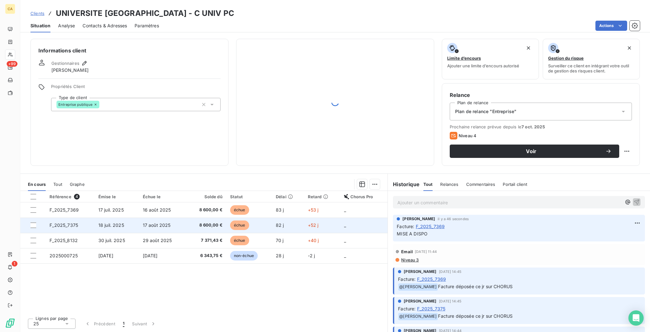
click at [116, 217] on td "18 juil. 2025" at bounding box center [117, 224] width 44 height 15
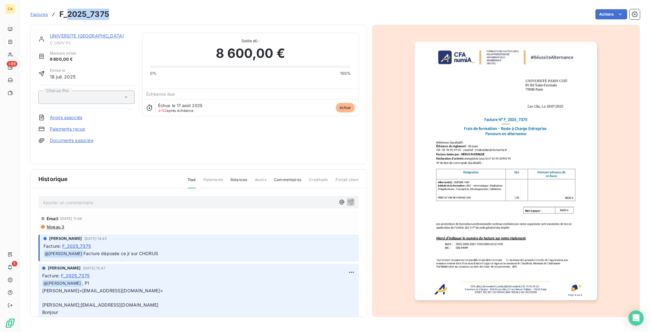
drag, startPoint x: 98, startPoint y: 13, endPoint x: 58, endPoint y: 12, distance: 39.4
click at [59, 12] on h3 "F_2025_7375" at bounding box center [84, 14] width 50 height 11
copy h3 "2025_7375"
click at [113, 199] on div "Ajouter un commentaire ﻿ Email [DATE] 11:44 Niveau 3 [PERSON_NAME] [DATE] 14:45…" at bounding box center [199, 261] width 336 height 147
click at [118, 198] on p "Ajouter un commentaire ﻿" at bounding box center [189, 202] width 293 height 8
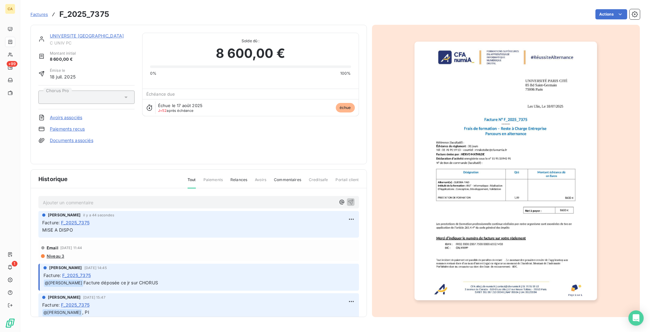
click at [75, 33] on link "UNIVERSITE [GEOGRAPHIC_DATA]" at bounding box center [87, 35] width 74 height 5
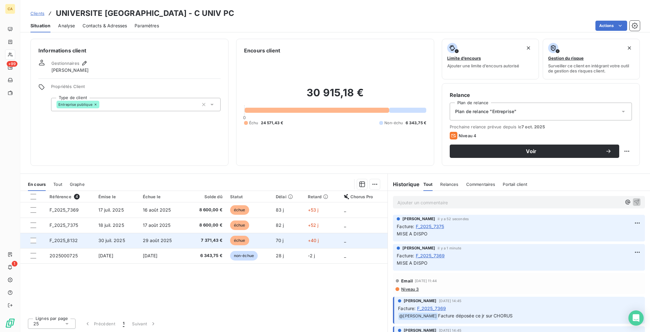
click at [79, 233] on td "F_2025_8132" at bounding box center [70, 240] width 49 height 15
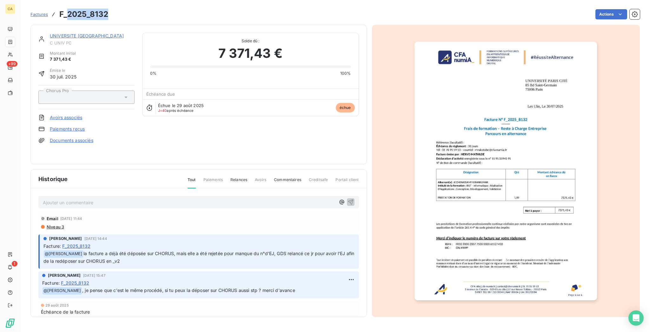
drag, startPoint x: 98, startPoint y: 12, endPoint x: 57, endPoint y: 11, distance: 40.6
click at [57, 11] on div "Factures F_2025_8132 Actions" at bounding box center [334, 14] width 609 height 13
copy h3 "2025_8132"
click at [86, 33] on link "UNIVERSITE [GEOGRAPHIC_DATA]" at bounding box center [87, 35] width 74 height 5
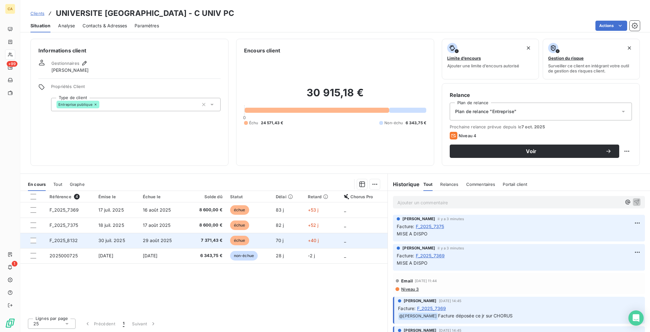
click at [86, 233] on td "F_2025_8132" at bounding box center [70, 240] width 49 height 15
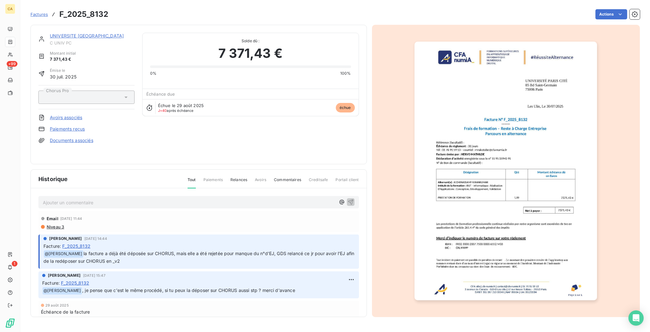
click at [58, 33] on link "UNIVERSITE [GEOGRAPHIC_DATA]" at bounding box center [87, 35] width 74 height 5
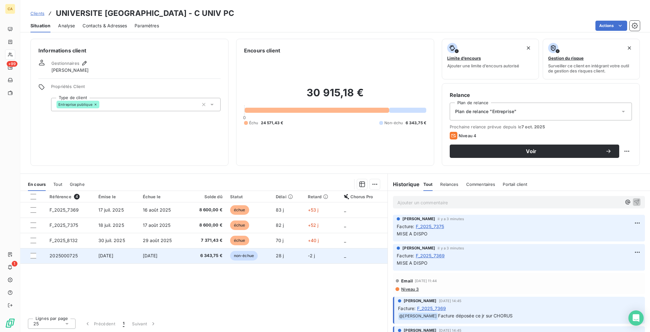
click at [65, 248] on td "2025000725" at bounding box center [70, 255] width 49 height 15
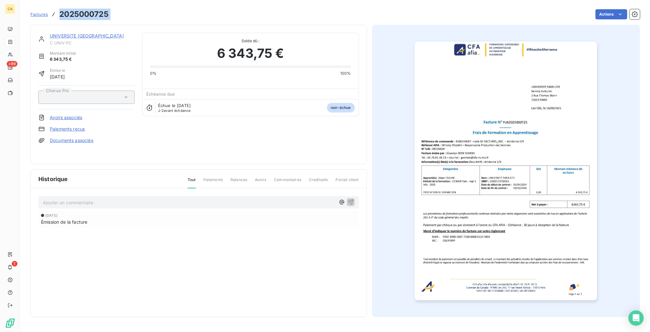
drag, startPoint x: 104, startPoint y: 11, endPoint x: 47, endPoint y: 11, distance: 56.8
click at [47, 11] on div "Factures 2025000725 Actions" at bounding box center [334, 14] width 609 height 13
click at [59, 11] on h3 "2025000725" at bounding box center [83, 14] width 49 height 11
click at [115, 198] on p "Ajouter un commentaire ﻿" at bounding box center [189, 202] width 293 height 8
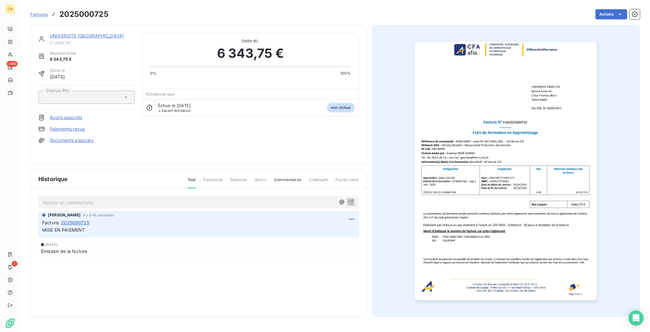
click at [72, 33] on link "UNIVERSITE [GEOGRAPHIC_DATA]" at bounding box center [87, 35] width 74 height 5
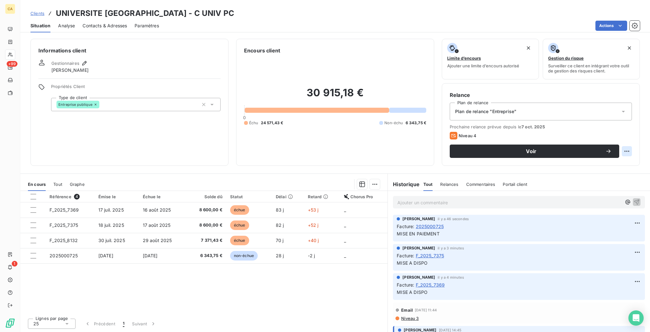
click at [632, 122] on html "CA +99 1 Clients UNIVERSITE PARIS CITE - C UNIV PC Situation Analyse Contacts &…" at bounding box center [325, 166] width 650 height 332
click at [620, 142] on div "Replanifier cette action" at bounding box center [608, 138] width 62 height 15
click at [619, 138] on div "Replanifier cette action" at bounding box center [607, 138] width 57 height 10
select select "9"
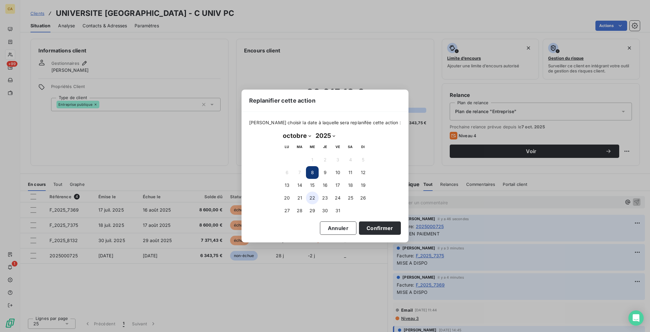
click at [313, 195] on button "22" at bounding box center [312, 197] width 13 height 13
click at [359, 225] on button "Confirmer" at bounding box center [380, 227] width 42 height 13
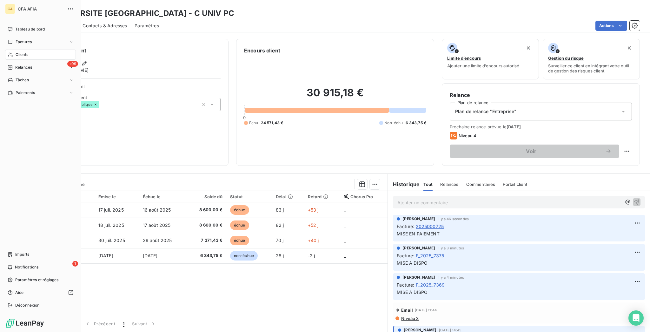
click at [24, 52] on span "Clients" at bounding box center [22, 55] width 13 height 6
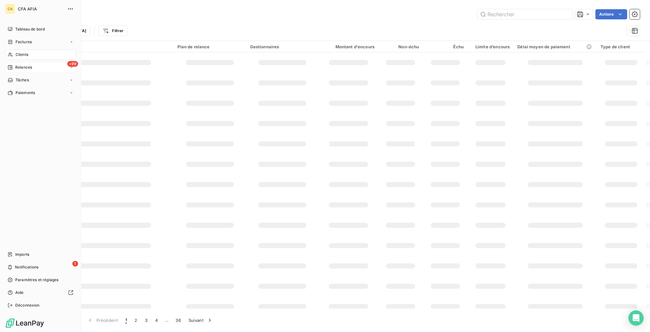
click at [24, 64] on span "Relances" at bounding box center [23, 67] width 17 height 6
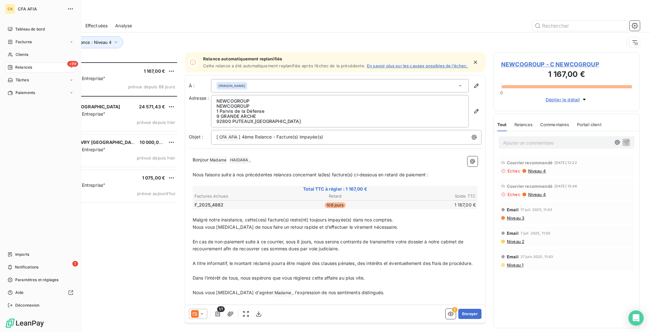
scroll to position [271, 144]
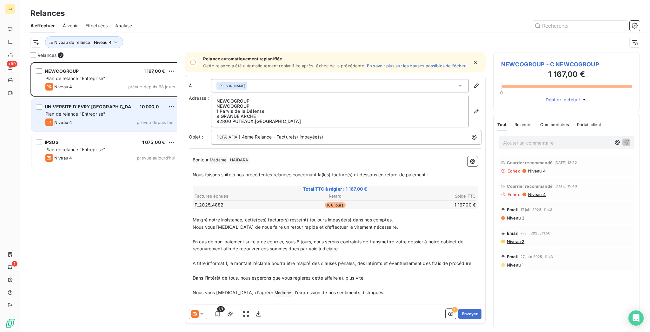
click at [70, 111] on span "Plan de relance "Entreprise"" at bounding box center [75, 113] width 60 height 5
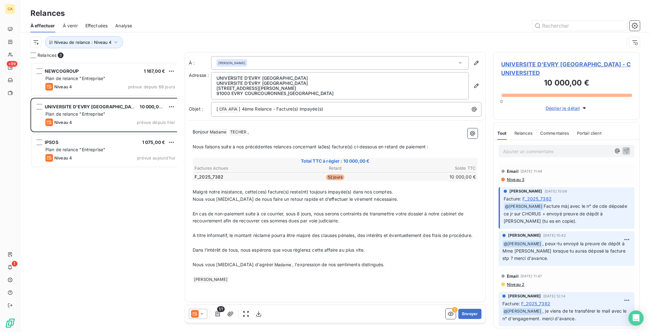
click at [512, 60] on span "UNIVERSITE D'EVRY [GEOGRAPHIC_DATA] - C UNIVERSITED" at bounding box center [566, 68] width 131 height 17
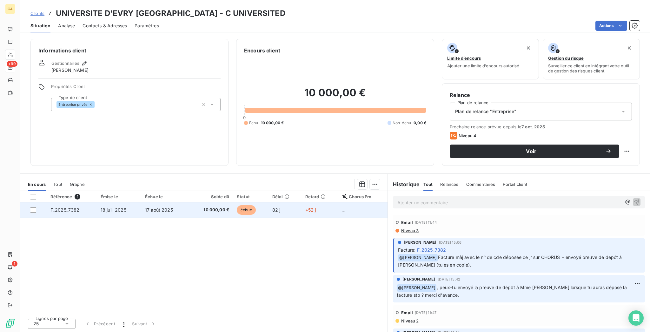
click at [103, 207] on span "18 juil. 2025" at bounding box center [114, 209] width 26 height 5
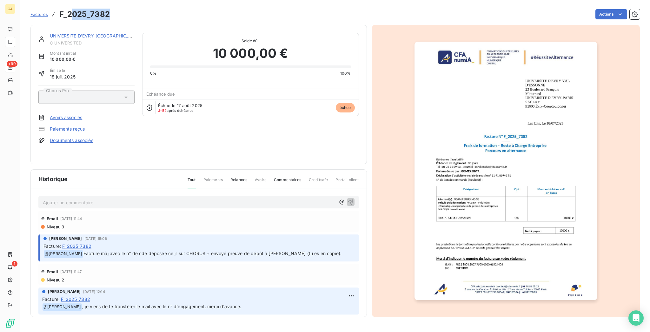
drag, startPoint x: 99, startPoint y: 13, endPoint x: 59, endPoint y: 13, distance: 40.0
click at [59, 13] on div "Factures F_2025_7382 Actions" at bounding box center [334, 14] width 609 height 13
drag, startPoint x: 55, startPoint y: 12, endPoint x: 106, endPoint y: 16, distance: 50.9
click at [106, 16] on div "Factures F_2025_7382 Actions" at bounding box center [334, 14] width 609 height 13
copy section "2025_7382 Actions"
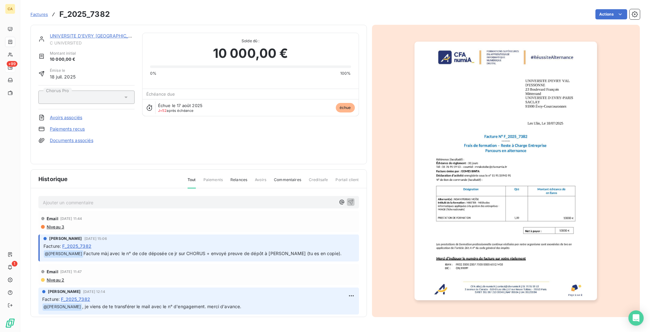
click at [127, 198] on p "Ajouter un commentaire ﻿" at bounding box center [189, 202] width 293 height 8
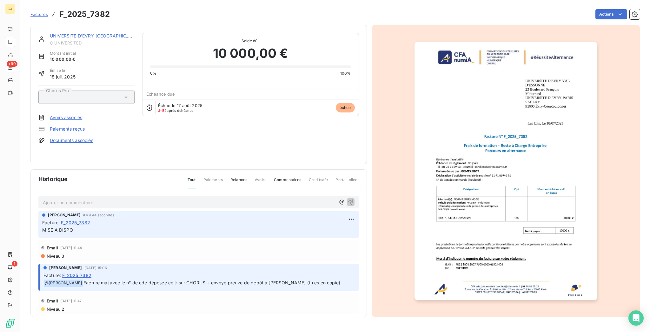
click at [68, 40] on span "C UNIVERSITED" at bounding box center [92, 42] width 85 height 5
click at [78, 33] on link "UNIVERSITE D'EVRY [GEOGRAPHIC_DATA]" at bounding box center [96, 35] width 92 height 5
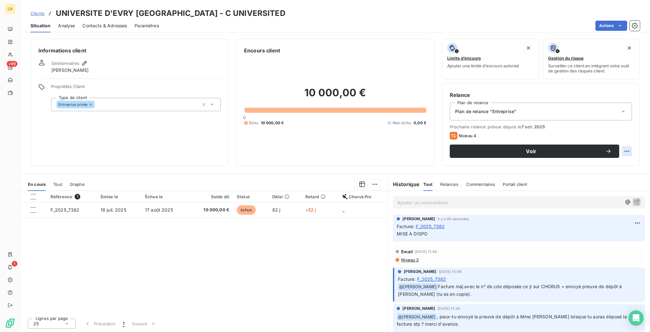
click at [632, 122] on html "CA +99 1 Clients UNIVERSITE D'EVRY [GEOGRAPHIC_DATA] - C UNIVERSITED Situation …" at bounding box center [325, 166] width 650 height 332
click at [628, 135] on div "Replanifier cette action" at bounding box center [607, 138] width 57 height 10
select select "9"
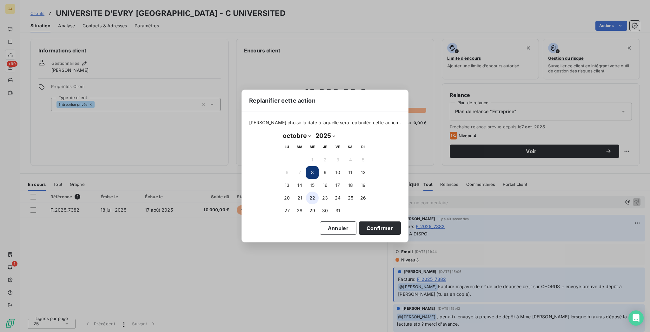
click at [311, 192] on button "22" at bounding box center [312, 197] width 13 height 13
click at [359, 221] on button "Confirmer" at bounding box center [380, 227] width 42 height 13
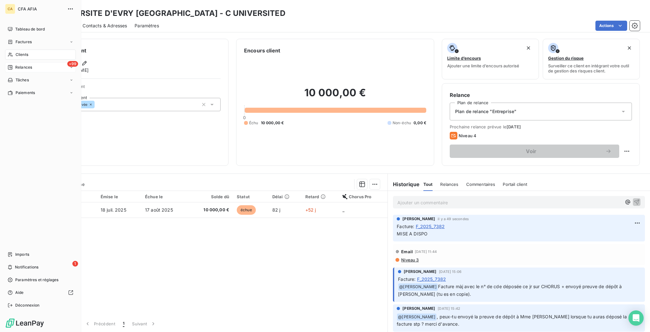
click at [22, 64] on span "Relances" at bounding box center [23, 67] width 17 height 6
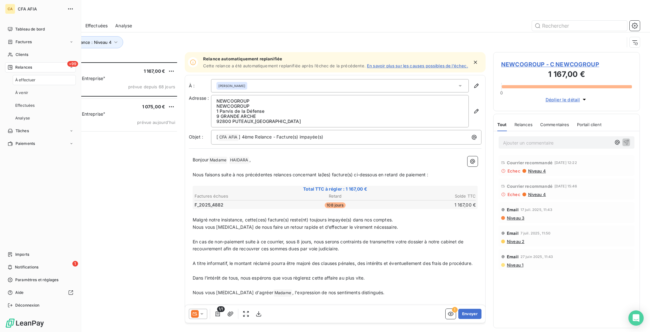
scroll to position [271, 144]
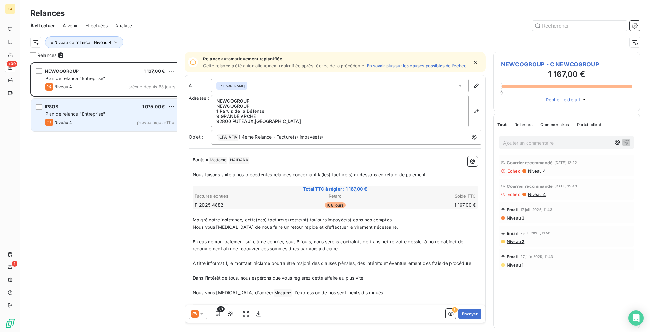
click at [103, 111] on div "Plan de relance "Entreprise"" at bounding box center [110, 114] width 130 height 6
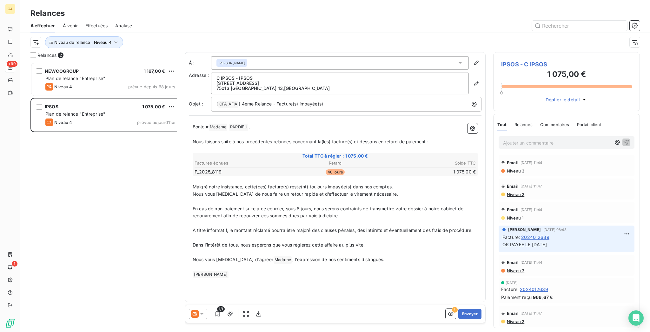
click at [531, 60] on span "IPSOS - C IPSOS" at bounding box center [566, 64] width 131 height 9
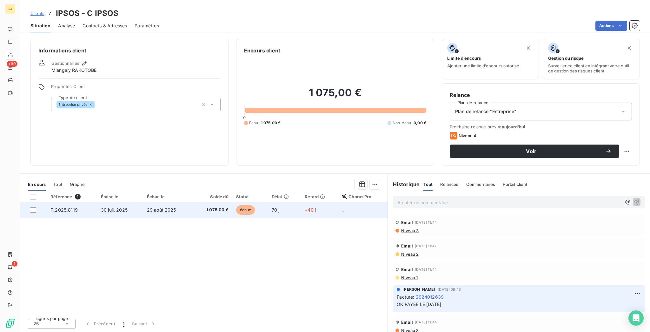
click at [97, 202] on td "30 juil. 2025" at bounding box center [120, 209] width 46 height 15
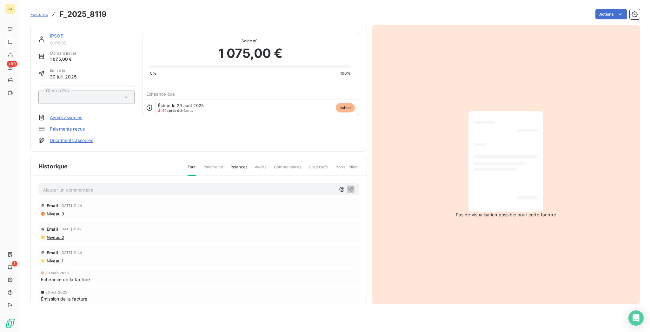
click at [94, 11] on h3 "F_2025_8119" at bounding box center [82, 14] width 47 height 11
click at [95, 11] on h3 "F_2025_8119" at bounding box center [82, 14] width 47 height 11
drag, startPoint x: 57, startPoint y: 11, endPoint x: 107, endPoint y: 16, distance: 50.1
click at [107, 16] on div "Factures F_2025_8119 Actions" at bounding box center [334, 14] width 609 height 13
click at [96, 17] on div "Factures F_2025_8119 Actions" at bounding box center [334, 14] width 609 height 13
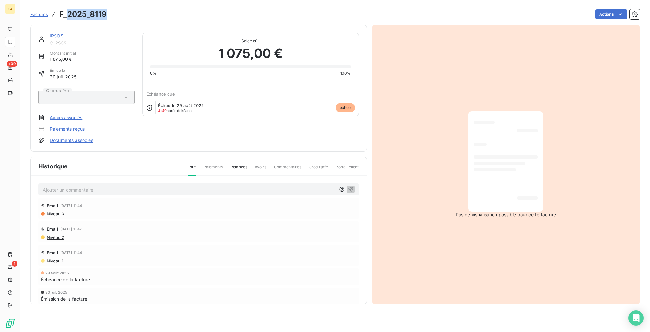
drag, startPoint x: 96, startPoint y: 12, endPoint x: 57, endPoint y: 12, distance: 38.7
click at [57, 12] on div "Factures F_2025_8119 Actions" at bounding box center [334, 14] width 609 height 13
copy h3 "2025_8119"
click at [38, 27] on div "IPSOS C IPSOS Montant initial 1 075,00 € Émise le [DATE] Chorus Pro Avoirs asso…" at bounding box center [198, 88] width 336 height 127
click at [50, 33] on link "IPSOS" at bounding box center [57, 35] width 14 height 5
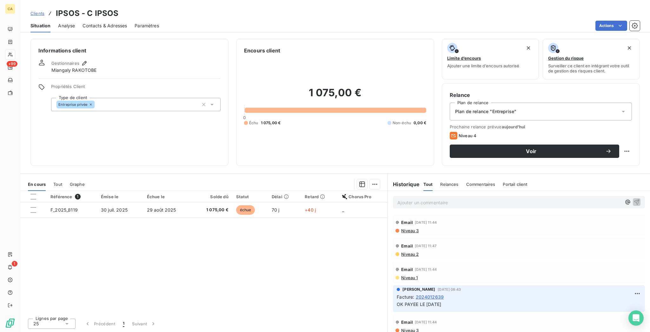
click at [96, 23] on span "Contacts & Adresses" at bounding box center [105, 26] width 44 height 6
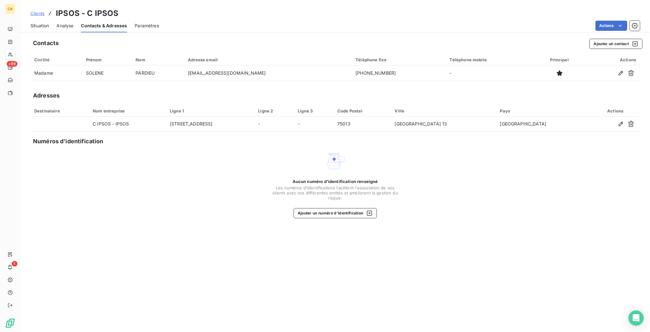
click at [43, 19] on div "Situation Analyse Contacts & Adresses Paramètres Actions" at bounding box center [335, 25] width 630 height 13
click at [34, 23] on span "Situation" at bounding box center [39, 26] width 18 height 6
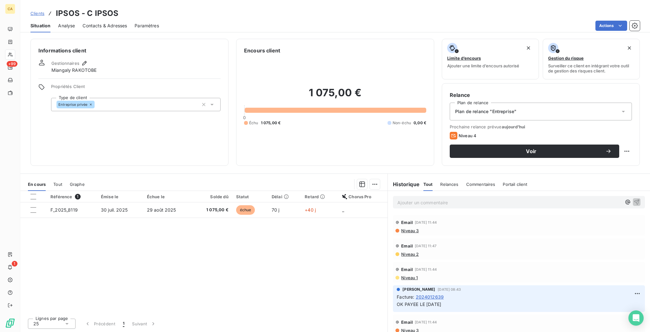
click at [95, 23] on span "Contacts & Adresses" at bounding box center [105, 26] width 44 height 6
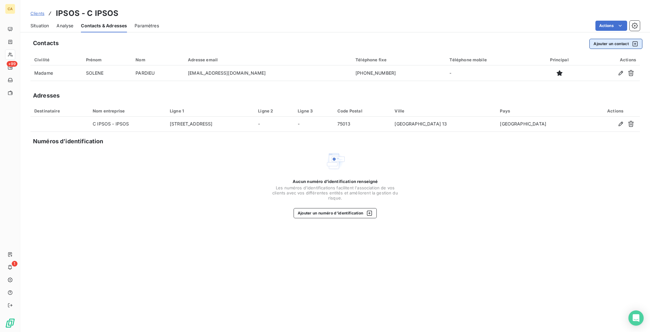
click at [615, 39] on button "Ajouter un contact" at bounding box center [615, 44] width 53 height 10
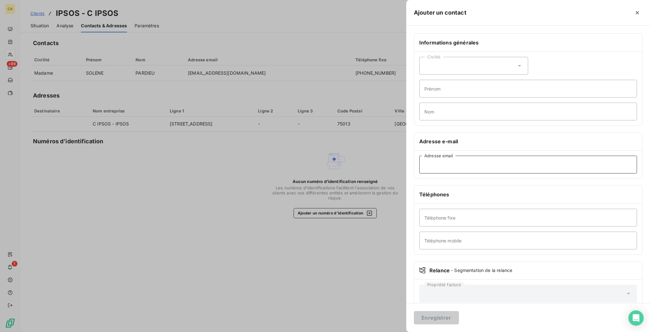
click at [510, 155] on input "Adresse email" at bounding box center [528, 164] width 218 height 18
paste input "[PERSON_NAME][EMAIL_ADDRESS][DOMAIN_NAME]"
type input "[PERSON_NAME][EMAIL_ADDRESS][DOMAIN_NAME]"
click at [496, 57] on div "Civilité" at bounding box center [473, 66] width 109 height 18
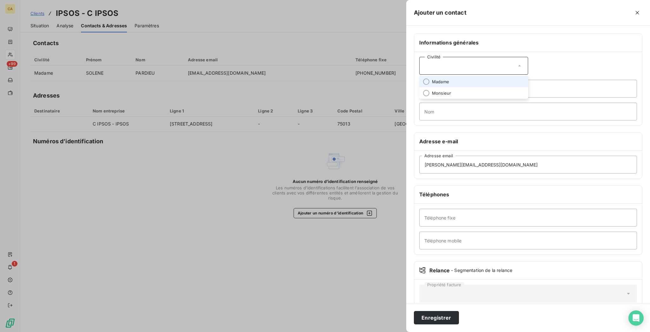
click at [449, 79] on span "Madame" at bounding box center [440, 82] width 17 height 6
click at [494, 80] on input "Prénom" at bounding box center [528, 89] width 218 height 18
type input "[PERSON_NAME]"
type input "CHARLIAC"
click at [414, 311] on button "Enregistrer" at bounding box center [436, 317] width 45 height 13
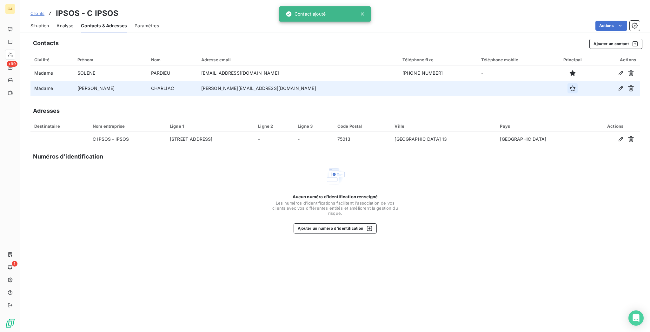
click at [567, 83] on button "button" at bounding box center [572, 88] width 10 height 10
click at [42, 23] on div "Situation Analyse Contacts & Adresses Paramètres Actions" at bounding box center [335, 25] width 630 height 13
click at [37, 23] on span "Situation" at bounding box center [39, 26] width 18 height 6
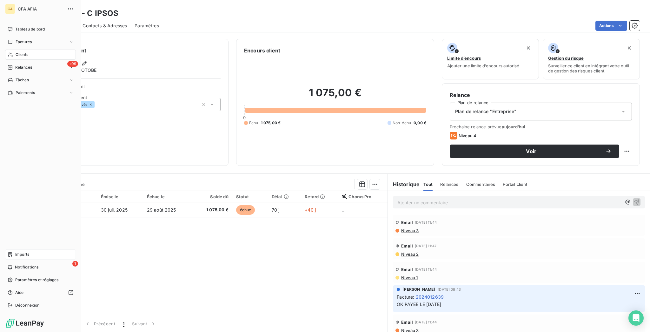
click at [9, 256] on icon at bounding box center [10, 254] width 4 height 4
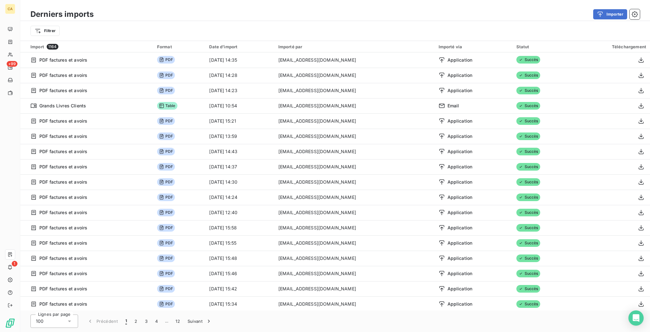
click at [618, 4] on div "Derniers imports Importer Filtrer" at bounding box center [335, 20] width 630 height 41
click at [618, 9] on button "Importer" at bounding box center [610, 14] width 34 height 10
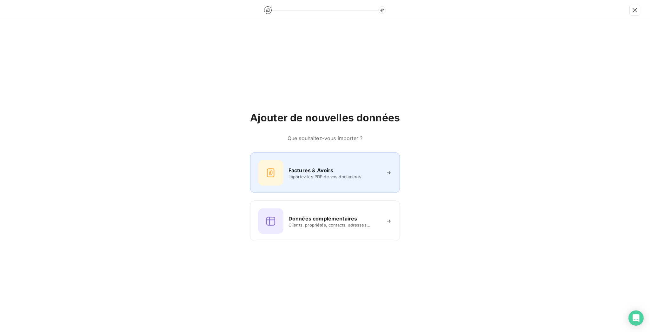
click at [333, 170] on div "Factures & Avoirs" at bounding box center [334, 170] width 92 height 8
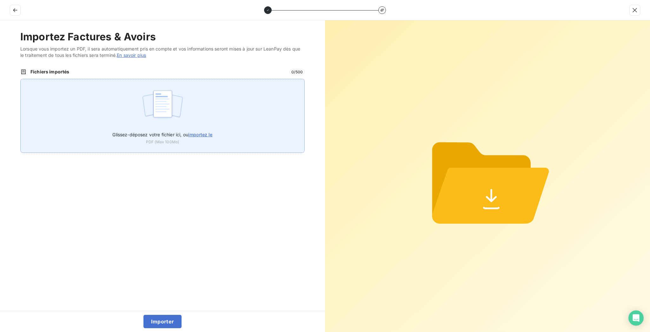
click at [176, 95] on img at bounding box center [163, 107] width 42 height 41
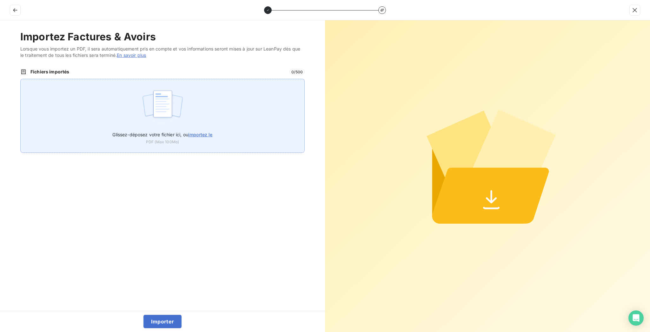
type input "C:\fakepath\F_2025_8119.pdf"
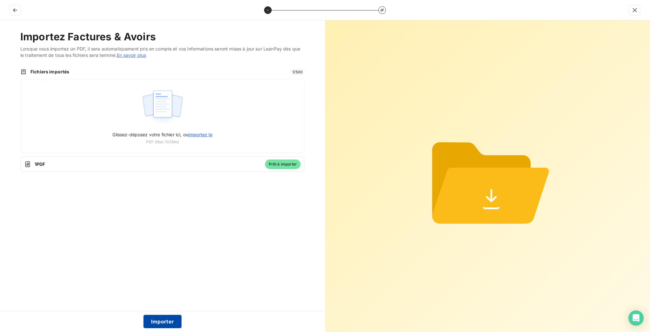
click at [164, 318] on button "Importer" at bounding box center [162, 320] width 38 height 13
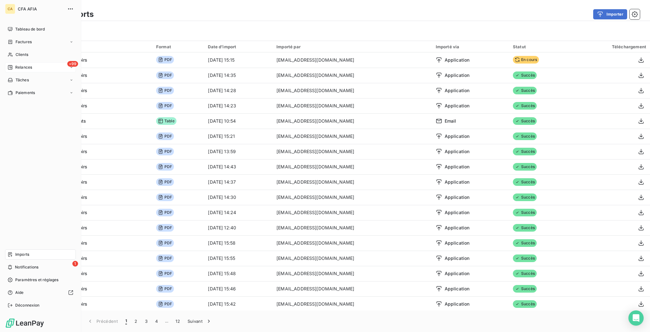
click at [15, 64] on span "Relances" at bounding box center [23, 67] width 17 height 6
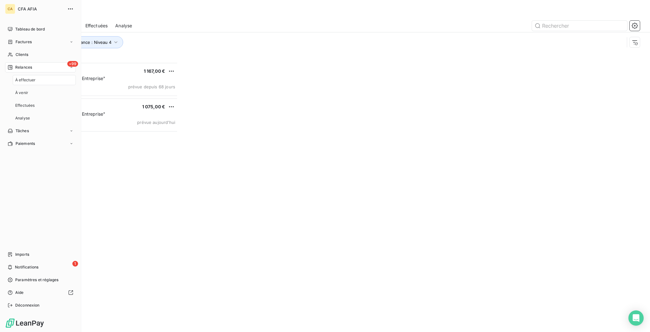
scroll to position [271, 144]
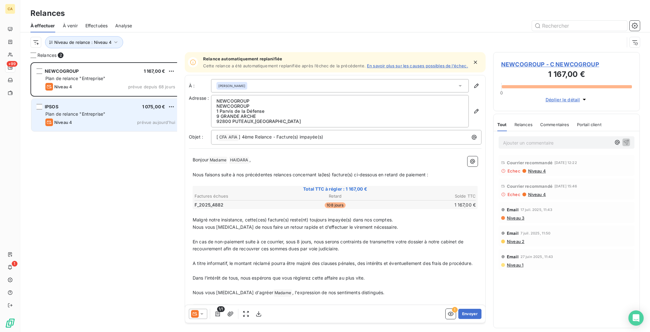
click at [83, 100] on div "IPSOS 1 075,00 € Plan de relance "Entreprise" Niveau 4 prévue [DATE]" at bounding box center [105, 115] width 149 height 32
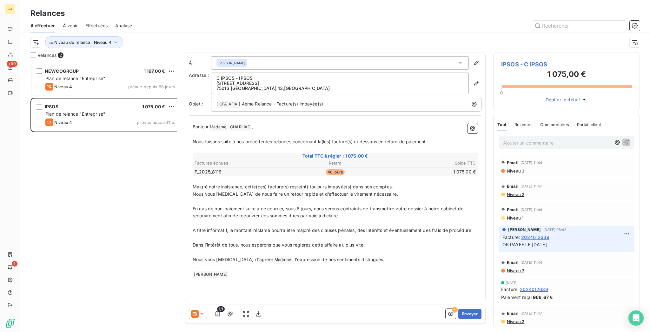
click at [508, 60] on span "IPSOS - C IPSOS" at bounding box center [566, 64] width 131 height 9
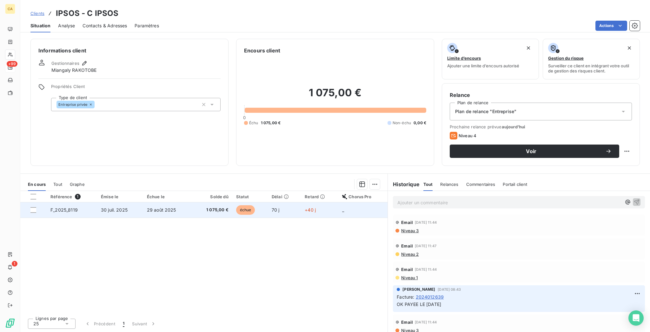
click at [250, 202] on td "échue" at bounding box center [250, 209] width 36 height 15
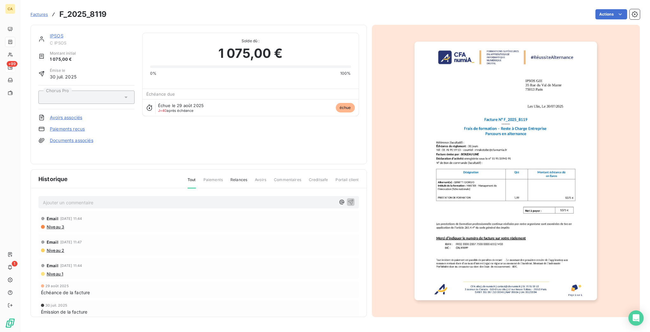
click at [50, 33] on link "IPSOS" at bounding box center [57, 35] width 14 height 5
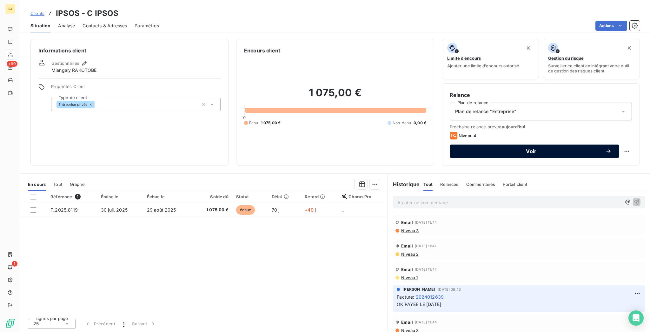
click at [495, 149] on span "Voir" at bounding box center [531, 151] width 148 height 5
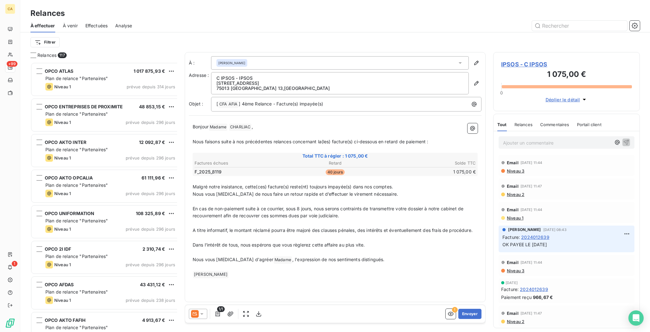
scroll to position [271, 144]
click at [191, 310] on icon at bounding box center [195, 314] width 8 height 8
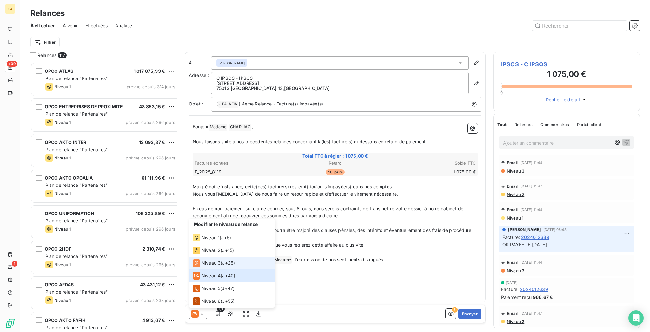
click at [202, 266] on span "Niveau 3" at bounding box center [211, 263] width 19 height 6
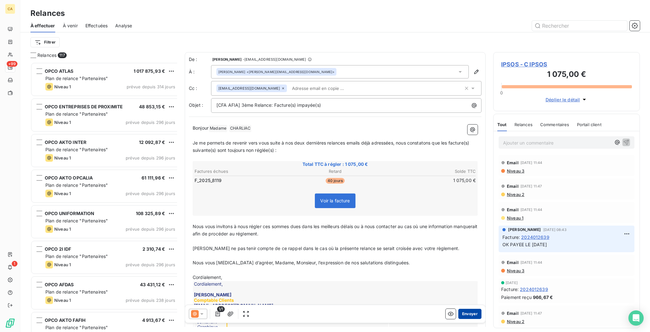
click at [473, 308] on button "Envoyer" at bounding box center [469, 313] width 23 height 10
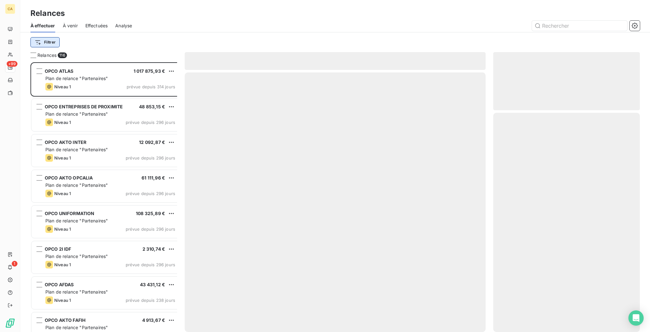
click at [45, 38] on html "CA +99 1 Relances À effectuer À venir Effectuées Analyse Filtrer Relances 116 O…" at bounding box center [325, 166] width 650 height 332
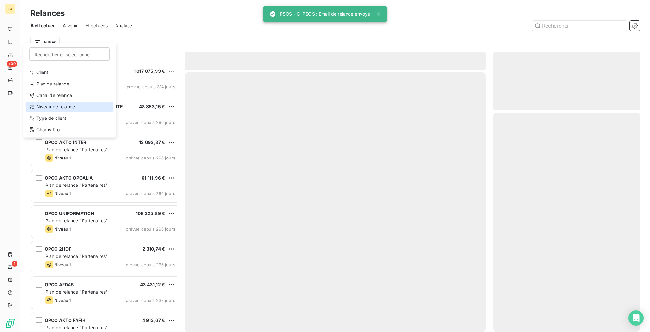
click at [41, 102] on div "Niveau de relance" at bounding box center [70, 107] width 88 height 10
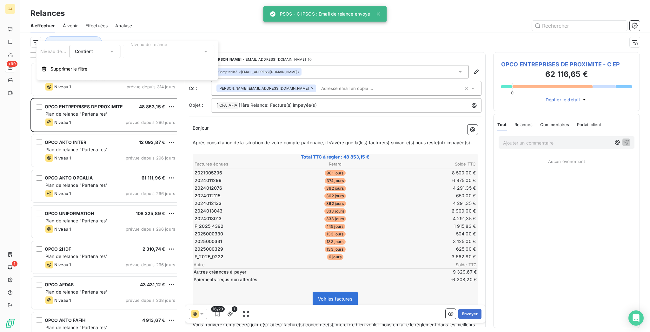
click at [144, 58] on div "Niveau de relance Contient Niveau de relance Supprimer le filtre" at bounding box center [127, 60] width 182 height 39
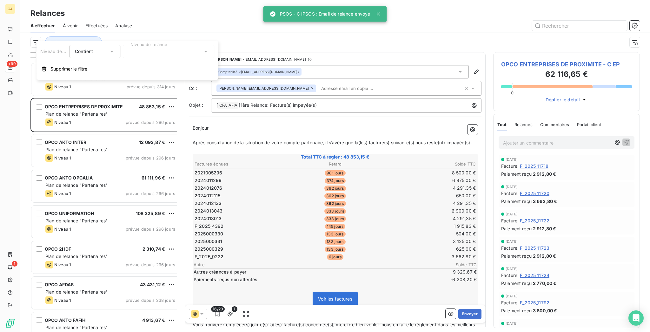
click at [144, 53] on div at bounding box center [168, 51] width 91 height 13
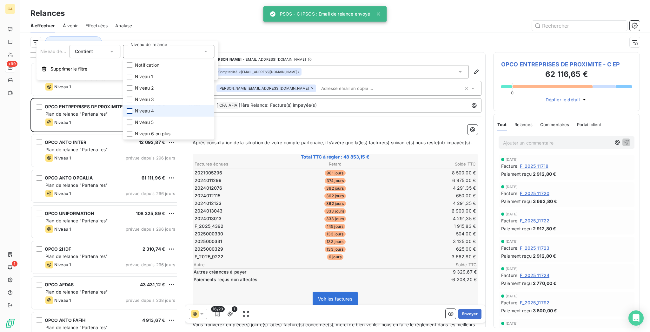
click at [127, 108] on div at bounding box center [130, 111] width 6 height 6
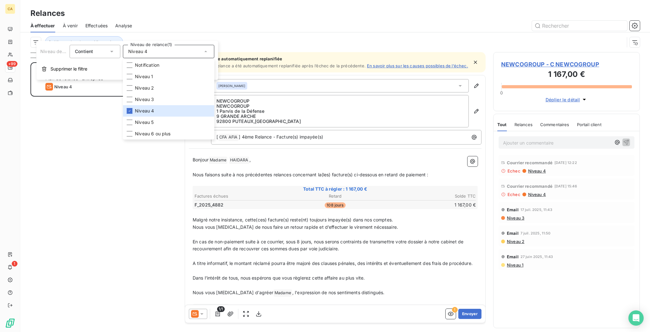
click at [229, 8] on div "Relances" at bounding box center [335, 13] width 630 height 11
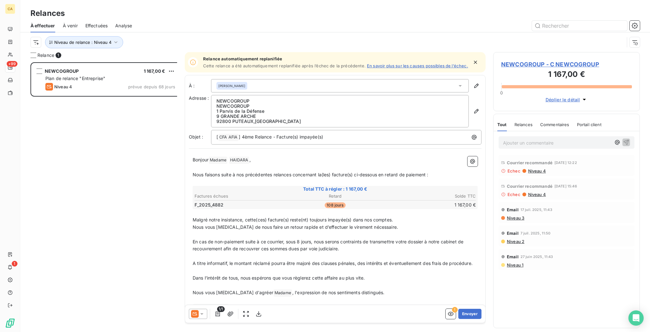
click at [519, 52] on div "NEWCOGROUP - C NEWCOGROUP 1 167,00 € 0 Déplier le détail" at bounding box center [566, 81] width 147 height 59
click at [519, 60] on span "NEWCOGROUP - C NEWCOGROUP" at bounding box center [566, 64] width 131 height 9
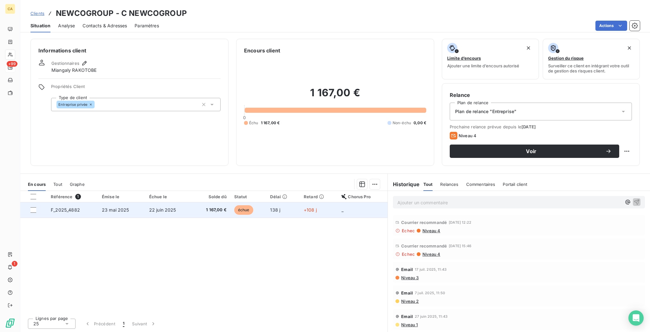
click at [203, 207] on span "1 167,00 €" at bounding box center [211, 210] width 30 height 6
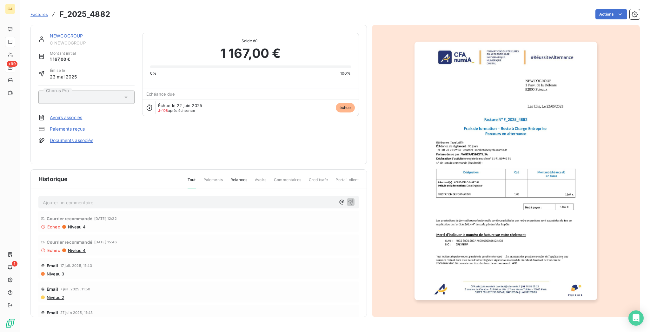
click at [61, 33] on link "NEWCOGROUP" at bounding box center [66, 35] width 33 height 5
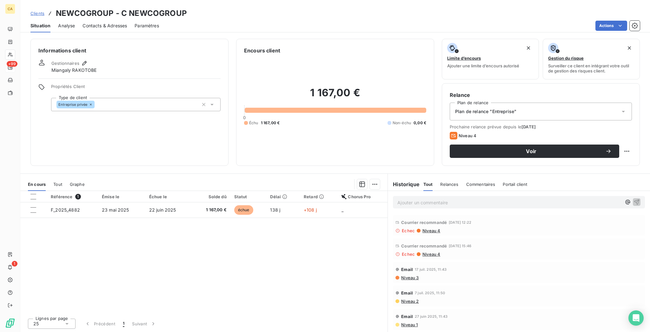
click at [83, 19] on div "Contacts & Adresses" at bounding box center [105, 25] width 44 height 13
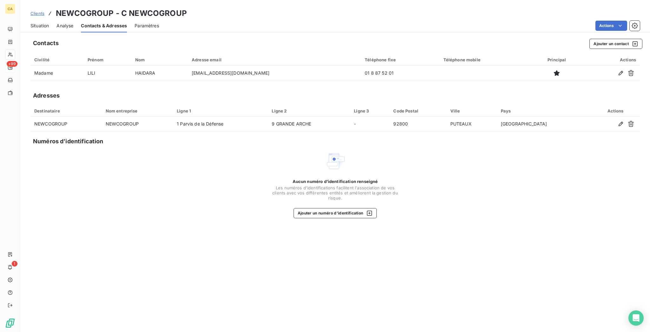
click at [34, 23] on span "Situation" at bounding box center [39, 26] width 18 height 6
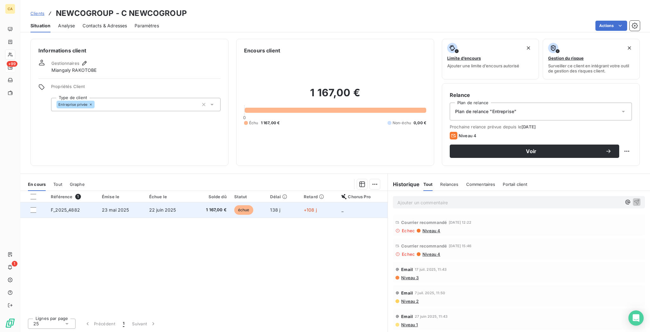
click at [128, 202] on td "23 mai 2025" at bounding box center [121, 209] width 47 height 15
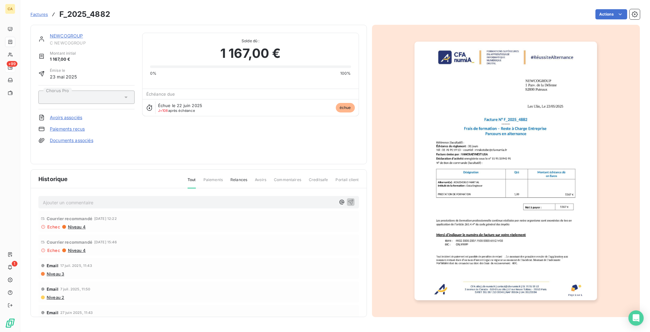
click at [62, 33] on link "NEWCOGROUP" at bounding box center [66, 35] width 33 height 5
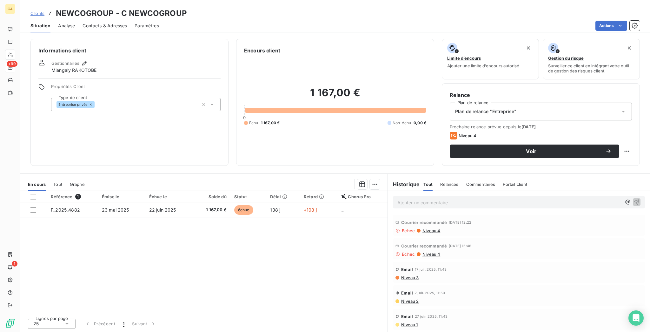
click at [404, 275] on span "Niveau 3" at bounding box center [409, 277] width 18 height 5
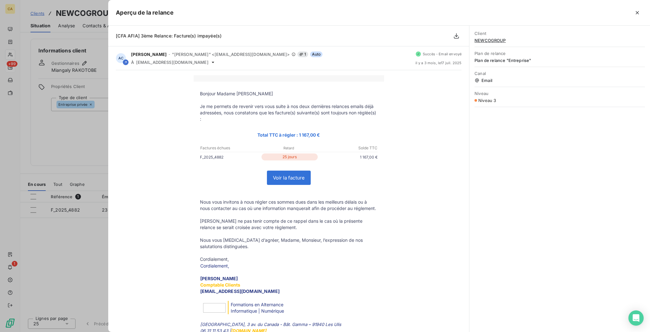
click at [63, 138] on div at bounding box center [325, 166] width 650 height 332
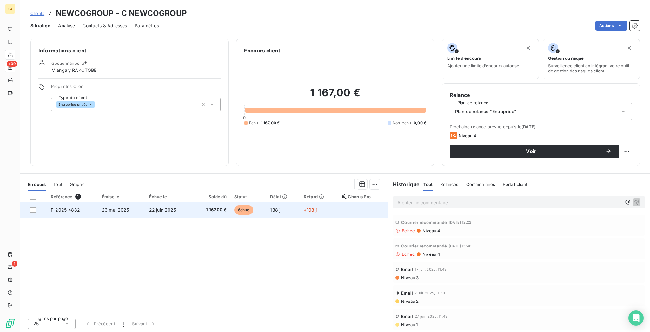
click at [68, 207] on span "F_2025_4882" at bounding box center [65, 209] width 29 height 5
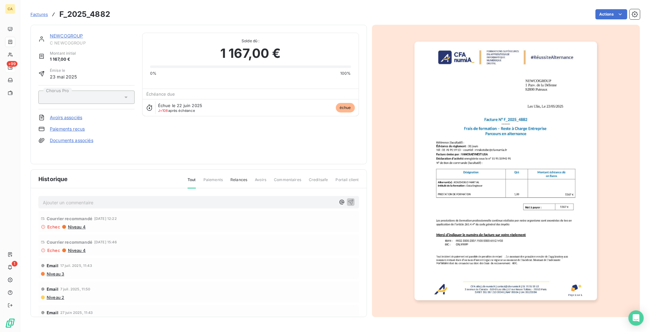
click at [65, 33] on link "NEWCOGROUP" at bounding box center [66, 35] width 33 height 5
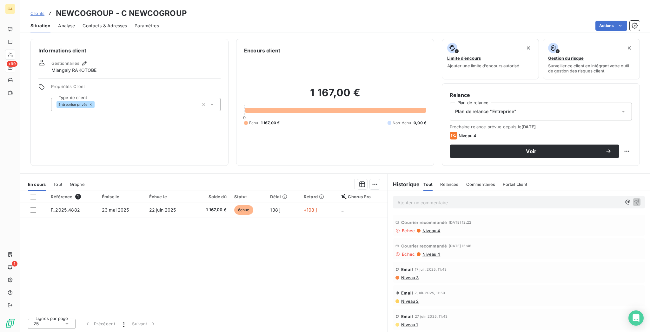
click at [287, 231] on div "Référence 1 Émise le Échue le Solde dû Statut Délai Retard Chorus Pro F_2025_48…" at bounding box center [203, 252] width 367 height 122
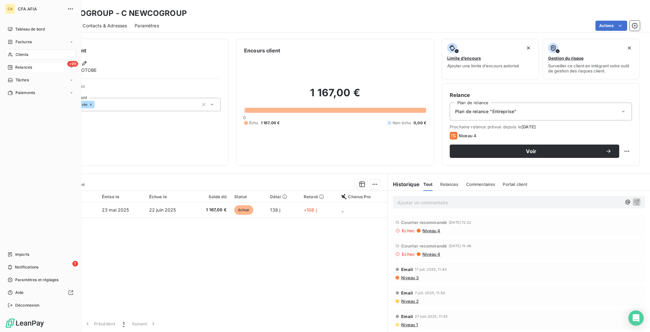
click at [13, 49] on nav "Tableau de bord Factures Clients +99 Relances Tâches Paiements" at bounding box center [40, 61] width 71 height 74
click at [15, 64] on span "Relances" at bounding box center [23, 67] width 17 height 6
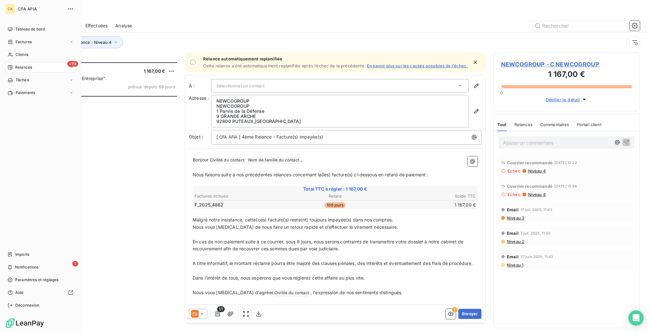
scroll to position [271, 144]
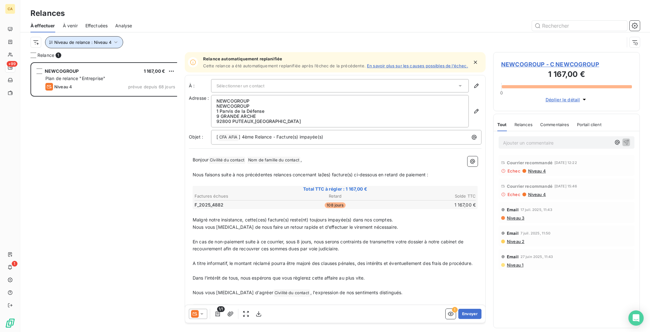
click at [89, 36] on button "Niveau de relance : Niveau 4" at bounding box center [84, 42] width 78 height 12
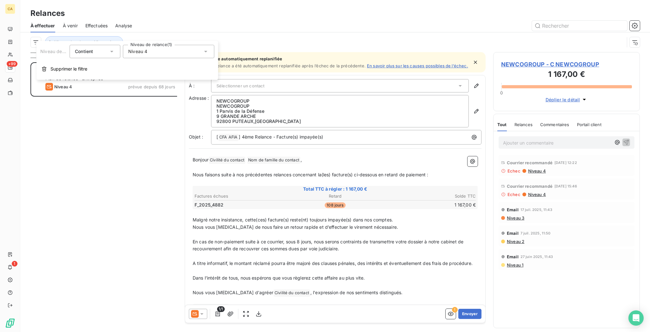
click at [135, 50] on span "Niveau 4" at bounding box center [137, 51] width 19 height 6
click at [135, 108] on span "Niveau 4" at bounding box center [144, 111] width 19 height 6
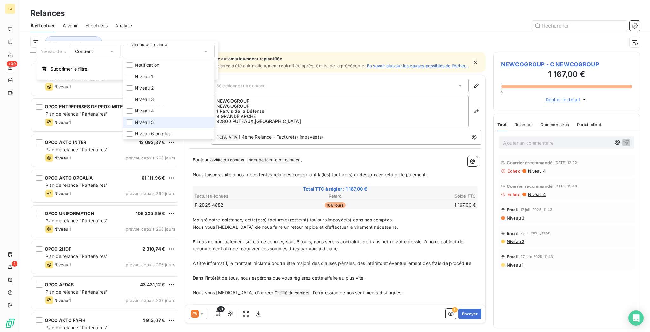
click at [135, 119] on span "Niveau 5" at bounding box center [144, 122] width 19 height 6
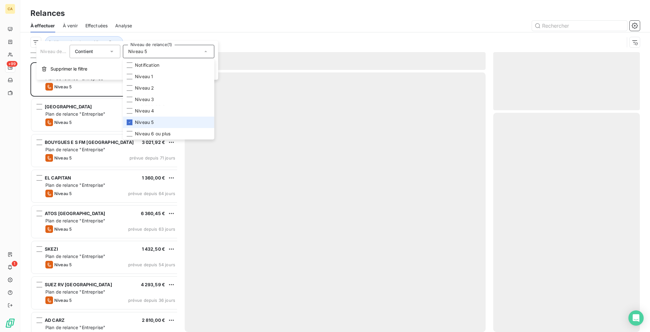
scroll to position [271, 144]
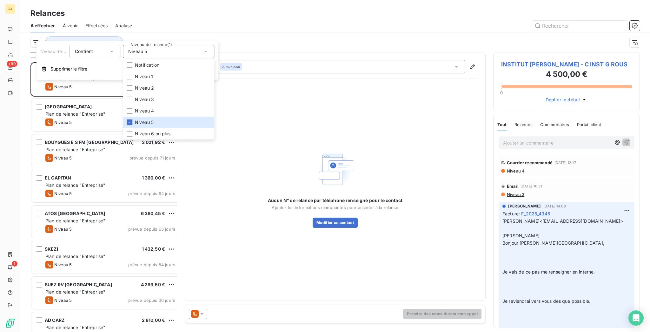
click at [154, 10] on div "Relances" at bounding box center [335, 13] width 630 height 11
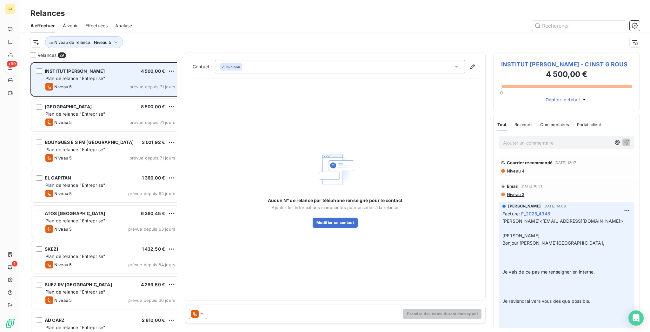
click at [86, 76] on span "Plan de relance "Entreprise"" at bounding box center [75, 78] width 60 height 5
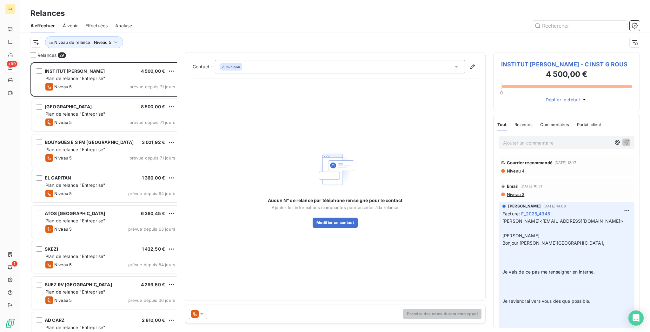
click at [545, 60] on span "INSTITUT [PERSON_NAME] - C INST G ROUS" at bounding box center [566, 64] width 131 height 9
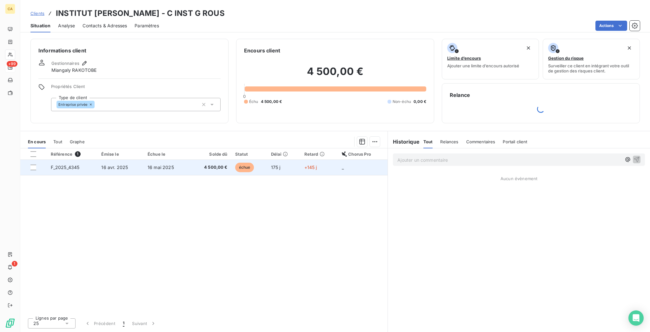
click at [196, 160] on td "4 500,00 €" at bounding box center [210, 167] width 42 height 15
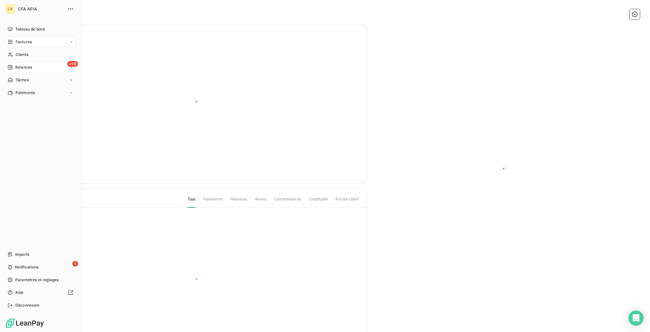
click at [17, 64] on span "Relances" at bounding box center [23, 67] width 17 height 6
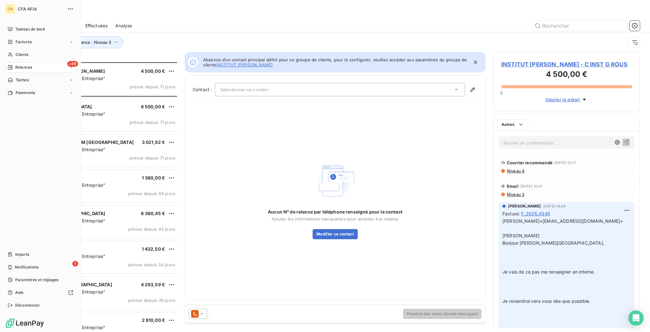
scroll to position [271, 144]
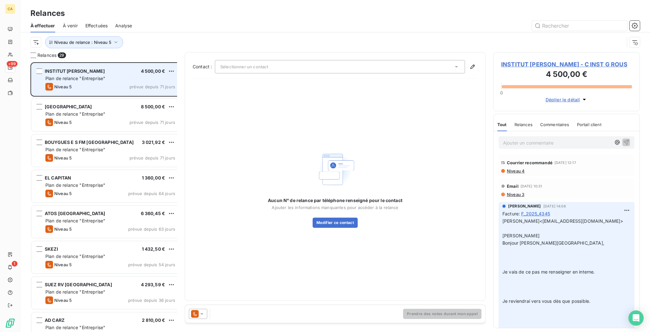
click at [93, 76] on span "Plan de relance "Entreprise"" at bounding box center [75, 78] width 60 height 5
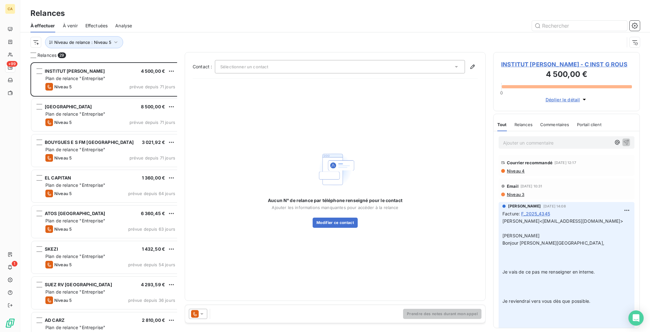
click at [605, 60] on span "INSTITUT [PERSON_NAME] - C INST G ROUS" at bounding box center [566, 64] width 131 height 9
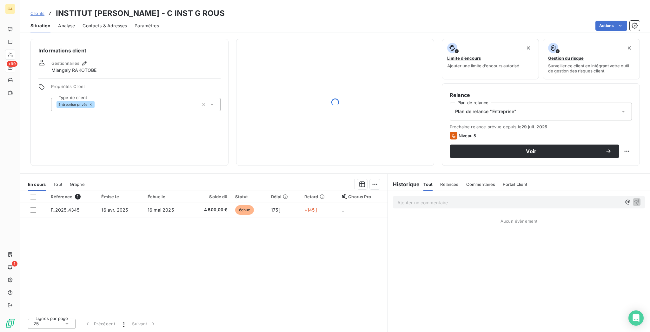
click at [186, 222] on div "Référence 1 Émise le Échue le Solde dû Statut Délai Retard Chorus Pro F_2025_43…" at bounding box center [203, 252] width 367 height 122
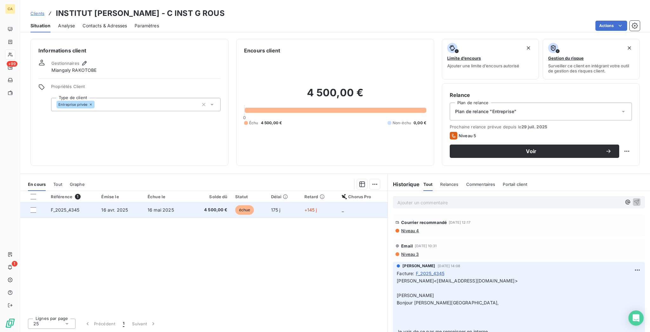
click at [181, 202] on td "16 mai 2025" at bounding box center [167, 209] width 46 height 15
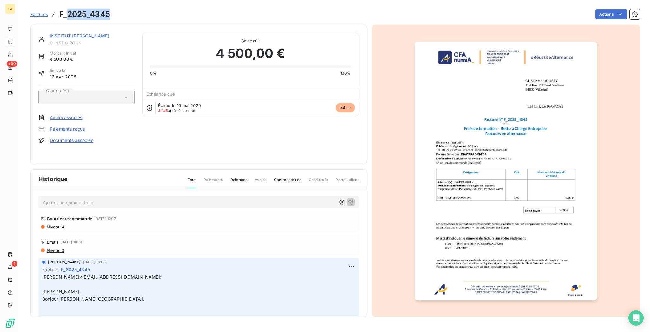
drag, startPoint x: 102, startPoint y: 13, endPoint x: 57, endPoint y: 11, distance: 44.8
click at [57, 11] on div "Factures F_2025_4345 Actions" at bounding box center [334, 14] width 609 height 13
copy h3 "2025_4345"
click at [492, 234] on img "button" at bounding box center [505, 171] width 182 height 258
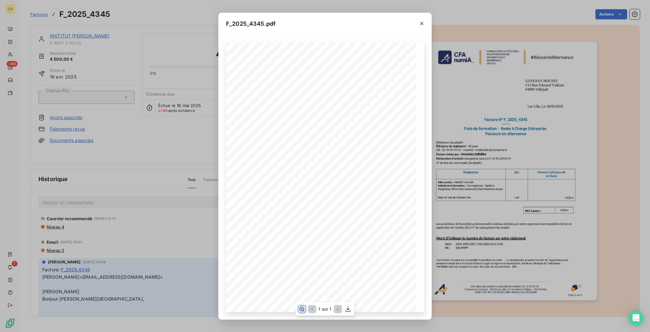
click at [303, 307] on icon "button" at bounding box center [302, 309] width 6 height 6
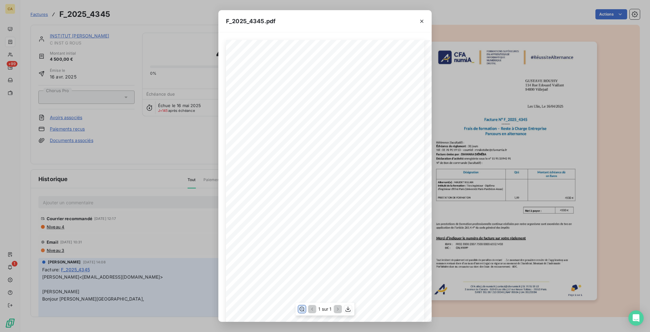
scroll to position [169, 0]
click at [131, 51] on div "F_2025_4345.pdf CFA afia | cfa-numia.fr | contact@cfa-numia.fr | 01 76 91 59 13…" at bounding box center [325, 166] width 650 height 332
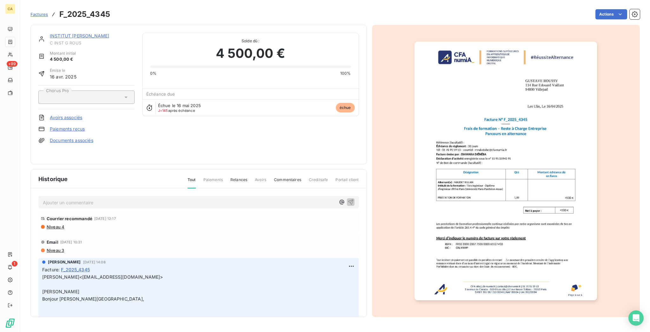
click at [46, 215] on div "Courrier recommandé 22 juil. 2025, 12:17 Niveau 4" at bounding box center [198, 221] width 320 height 21
click at [51, 248] on span "Niveau 3" at bounding box center [55, 250] width 18 height 5
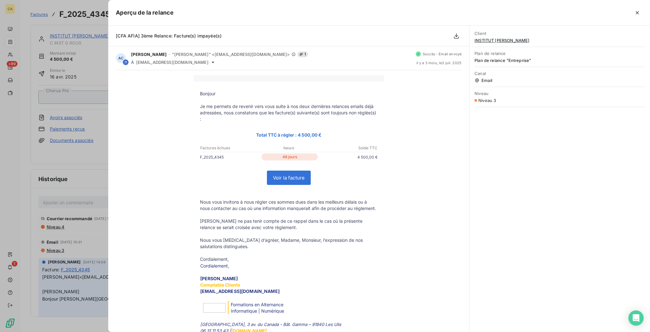
click at [61, 157] on div at bounding box center [325, 166] width 650 height 332
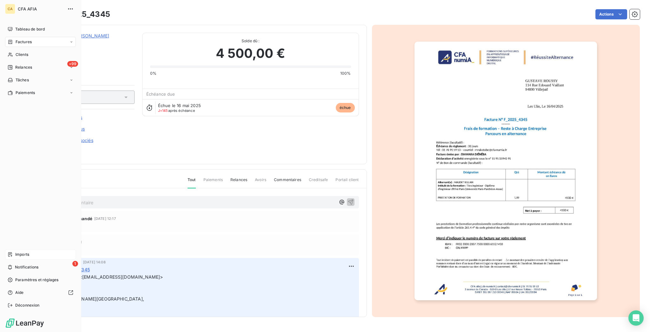
click at [17, 257] on span "Imports" at bounding box center [22, 254] width 14 height 6
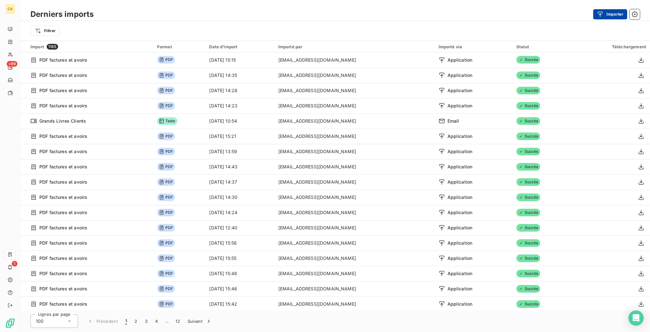
click at [620, 16] on button "Importer" at bounding box center [610, 14] width 34 height 10
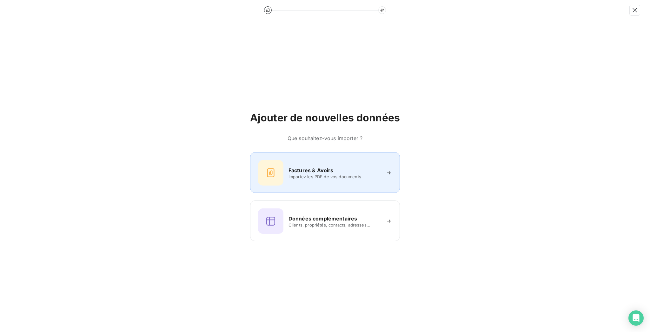
click at [314, 165] on div "Factures & Avoirs Importez les PDF de vos documents" at bounding box center [325, 172] width 134 height 25
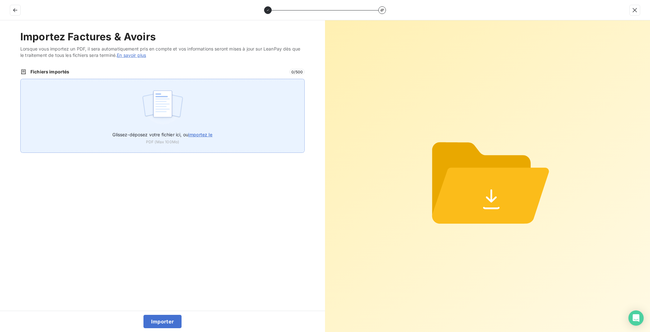
click at [192, 81] on div "Glissez-déposez votre fichier ici, ou importez le PDF (Max 100Mo)" at bounding box center [162, 116] width 284 height 74
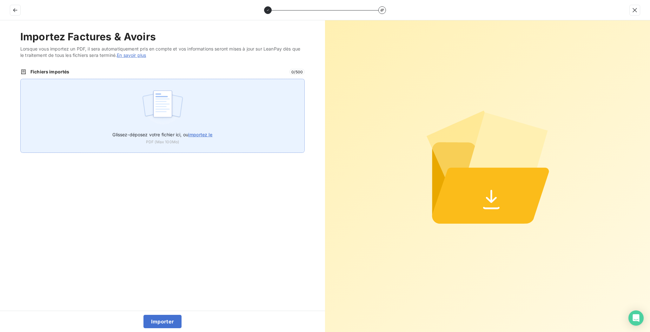
type input "C:\fakepath\F_2025_9868.pdf"
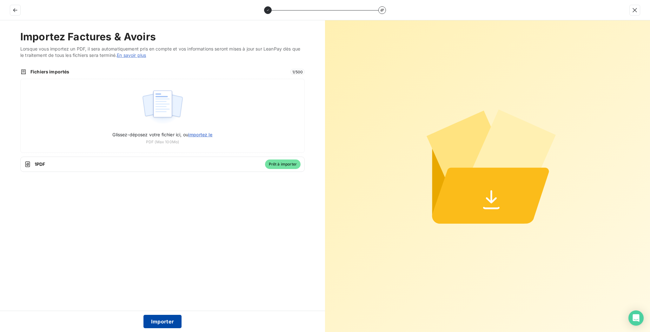
click at [168, 318] on button "Importer" at bounding box center [162, 320] width 38 height 13
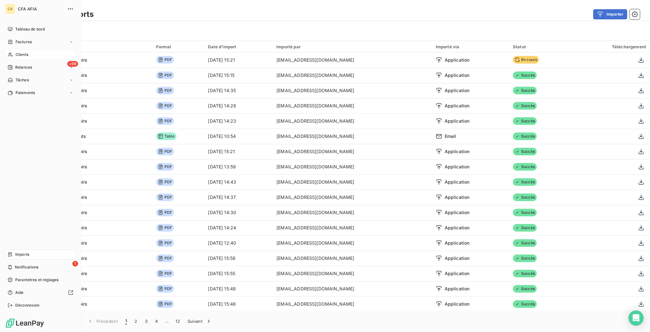
click at [11, 50] on div "Clients" at bounding box center [40, 55] width 71 height 10
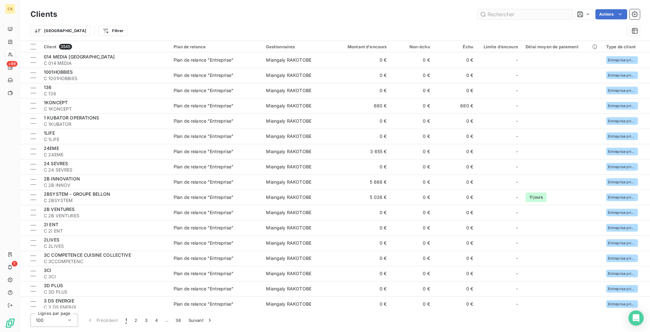
click at [516, 10] on input "text" at bounding box center [524, 14] width 95 height 10
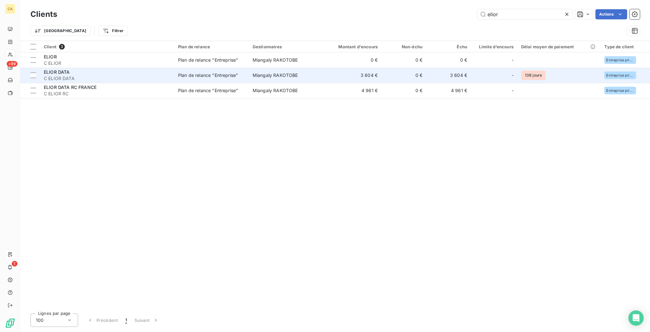
type input "elior"
click at [475, 70] on div "-" at bounding box center [494, 75] width 39 height 10
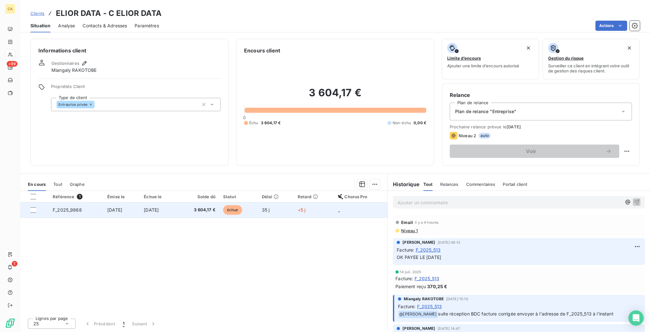
click at [199, 207] on span "3 604,17 €" at bounding box center [198, 210] width 35 height 6
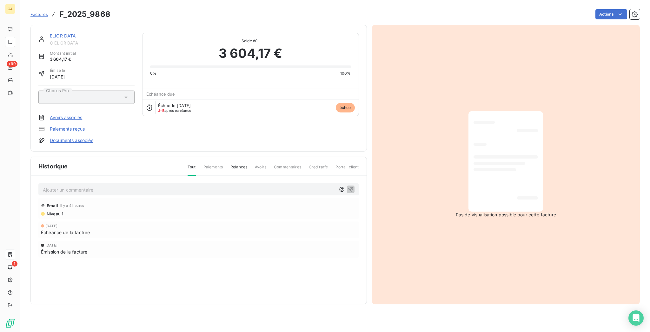
click at [56, 33] on link "ELIOR DATA" at bounding box center [63, 35] width 26 height 5
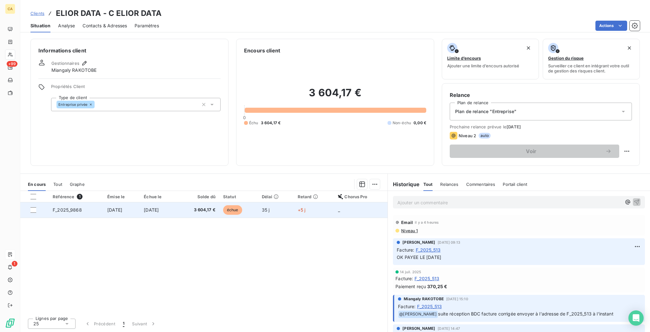
click at [190, 202] on td "3 604,17 €" at bounding box center [198, 209] width 42 height 15
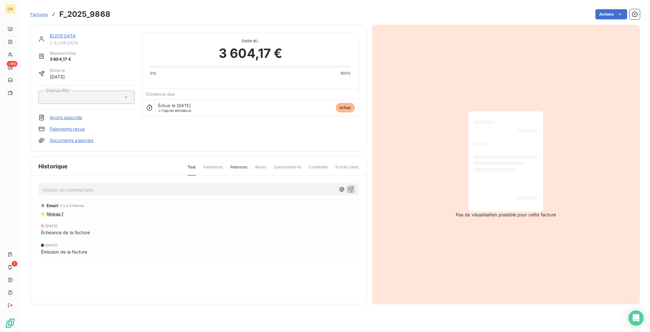
click at [64, 40] on span "C ELIOR DATA" at bounding box center [92, 42] width 85 height 5
click at [50, 33] on link "ELIOR DATA" at bounding box center [63, 35] width 26 height 5
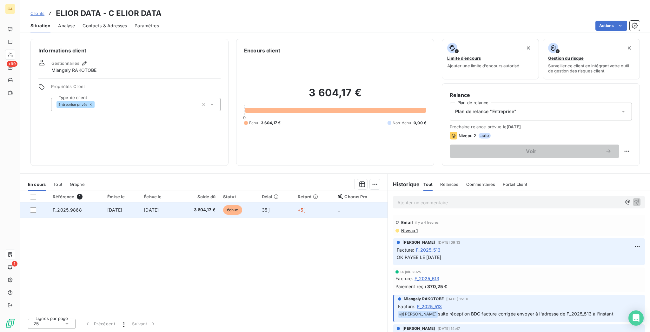
click at [107, 207] on span "[DATE]" at bounding box center [114, 209] width 15 height 5
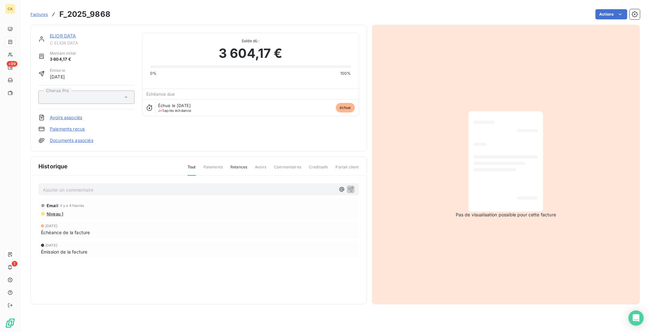
click at [60, 40] on span "C ELIOR DATA" at bounding box center [92, 42] width 85 height 5
click at [60, 33] on link "ELIOR DATA" at bounding box center [63, 35] width 26 height 5
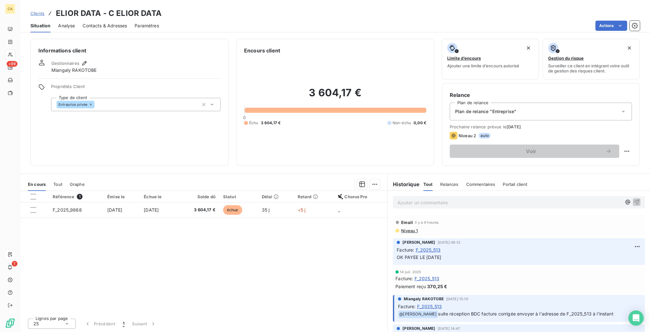
click at [279, 194] on div "Délai" at bounding box center [276, 196] width 28 height 5
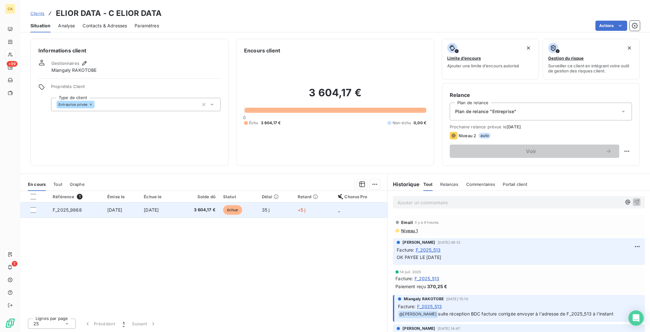
click at [269, 202] on td "35 j" at bounding box center [276, 209] width 36 height 15
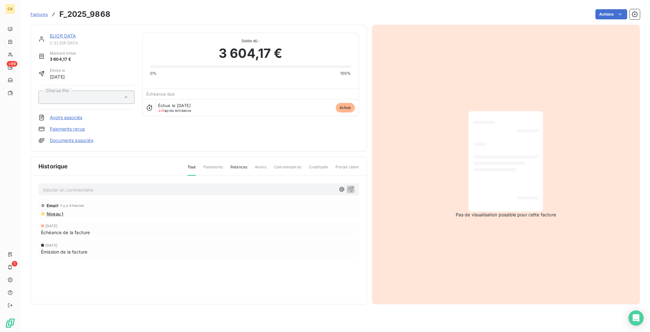
click at [50, 33] on link "ELIOR DATA" at bounding box center [63, 35] width 26 height 5
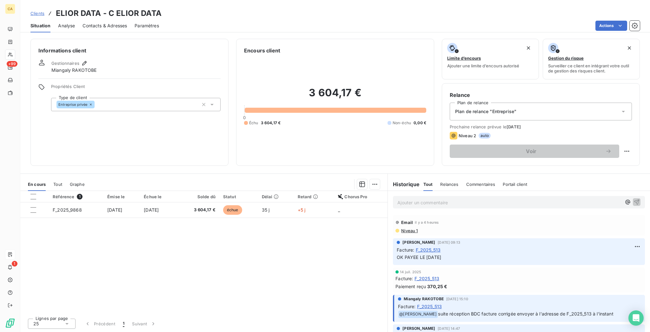
click at [88, 23] on span "Contacts & Adresses" at bounding box center [105, 26] width 44 height 6
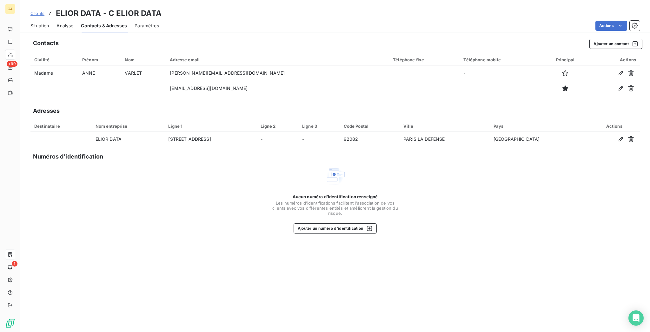
click at [30, 23] on span "Situation" at bounding box center [39, 26] width 18 height 6
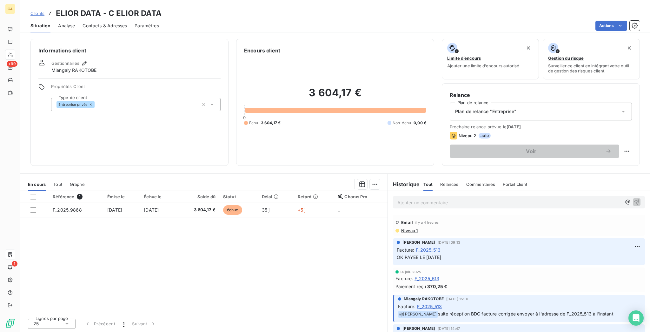
click at [74, 191] on th "Référence 1" at bounding box center [76, 196] width 55 height 11
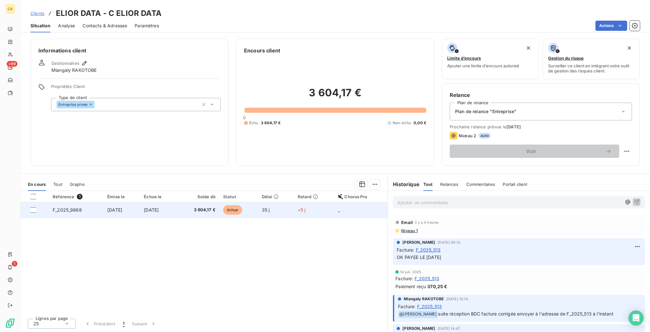
click at [78, 202] on td "F_2025_9868" at bounding box center [76, 209] width 55 height 15
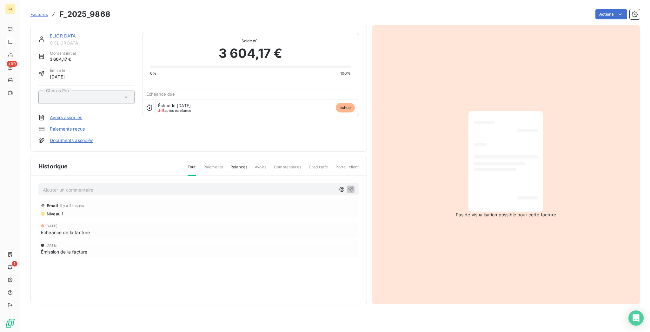
click at [50, 26] on div "ELIOR DATA C ELIOR DATA Montant initial 3 604,17 € Émise le 3 sept. 2025 Chorus…" at bounding box center [198, 88] width 336 height 127
click at [50, 33] on link "ELIOR DATA" at bounding box center [63, 35] width 26 height 5
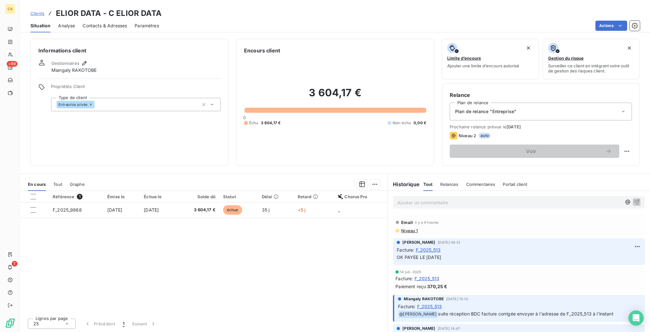
click at [430, 198] on p "Ajouter un commentaire ﻿" at bounding box center [509, 202] width 224 height 8
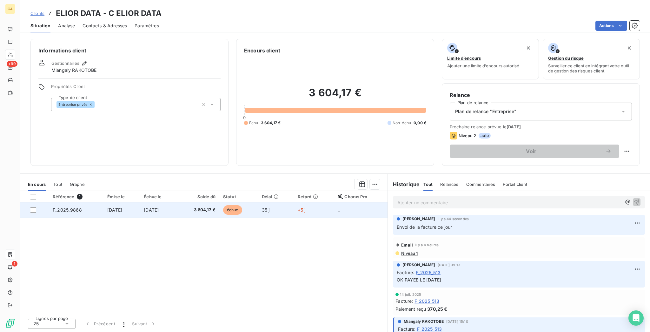
click at [75, 202] on td "F_2025_9868" at bounding box center [76, 209] width 55 height 15
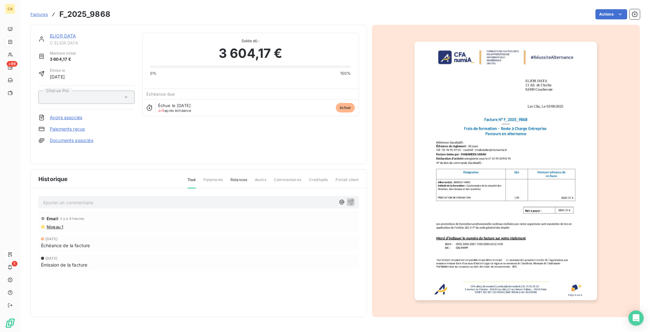
click at [56, 33] on link "ELIOR DATA" at bounding box center [63, 35] width 26 height 5
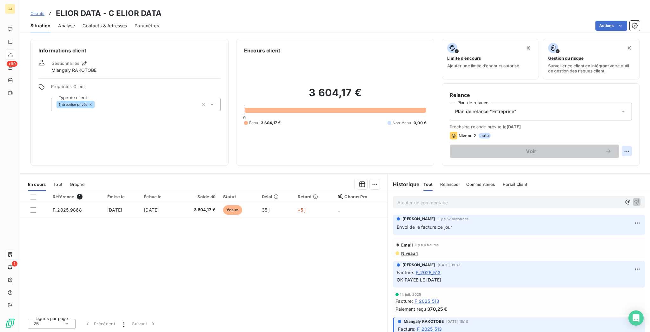
click at [631, 129] on html "CA +99 1 Clients ELIOR DATA - C ELIOR DATA Situation Analyse Contacts & Adresse…" at bounding box center [325, 166] width 650 height 332
click at [626, 138] on div "Replanifier cette action" at bounding box center [607, 138] width 57 height 10
select select "9"
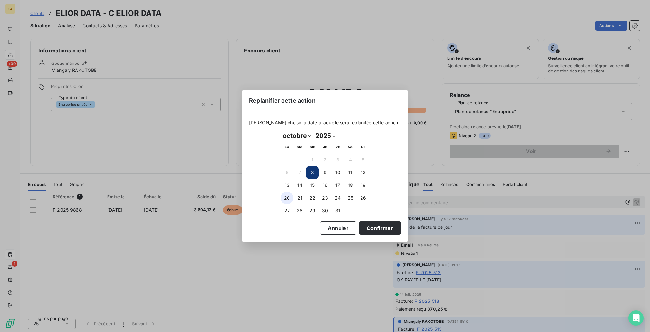
click at [289, 193] on button "20" at bounding box center [287, 197] width 13 height 13
click at [298, 194] on button "21" at bounding box center [299, 197] width 13 height 13
click at [288, 194] on button "20" at bounding box center [287, 197] width 13 height 13
click at [359, 225] on button "Confirmer" at bounding box center [380, 227] width 42 height 13
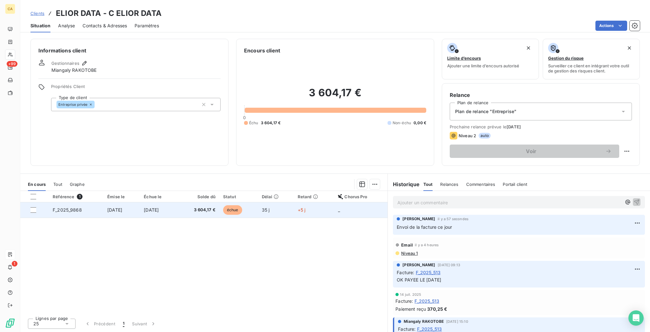
click at [63, 202] on td "F_2025_9868" at bounding box center [76, 209] width 55 height 15
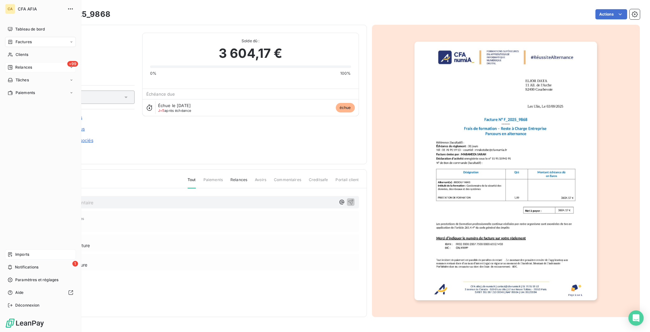
click at [26, 64] on span "Relances" at bounding box center [23, 67] width 17 height 6
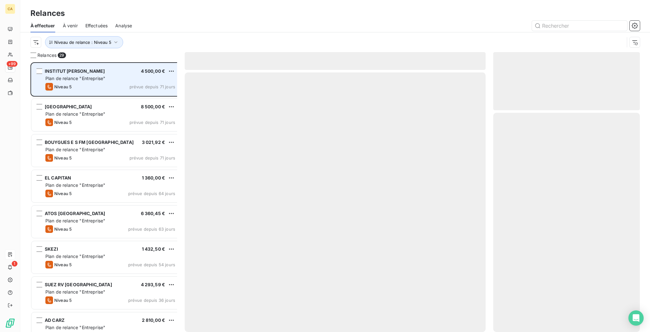
scroll to position [271, 144]
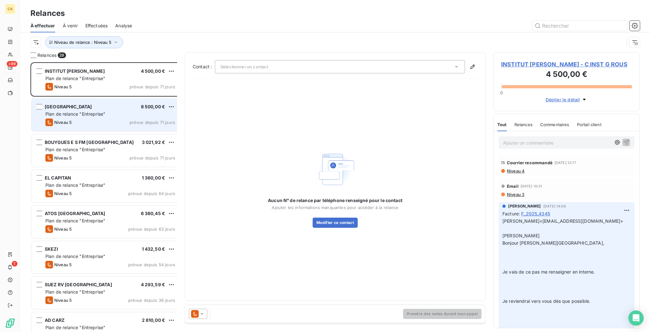
click at [86, 104] on span "[GEOGRAPHIC_DATA]" at bounding box center [68, 106] width 47 height 5
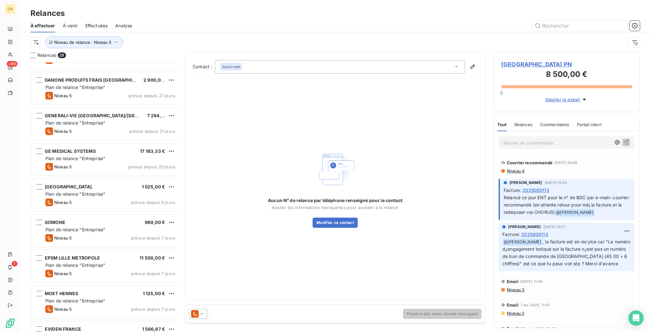
scroll to position [753, 0]
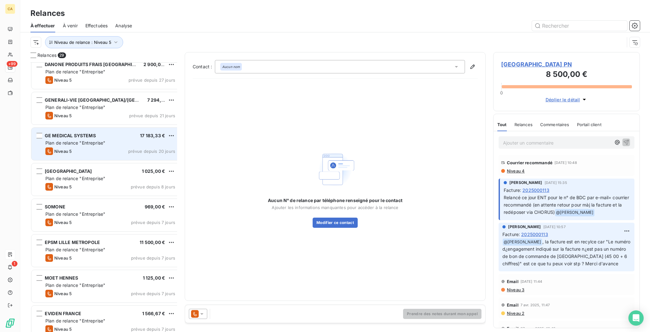
click at [95, 147] on div "Niveau 5 prévue depuis 20 jours" at bounding box center [110, 151] width 130 height 8
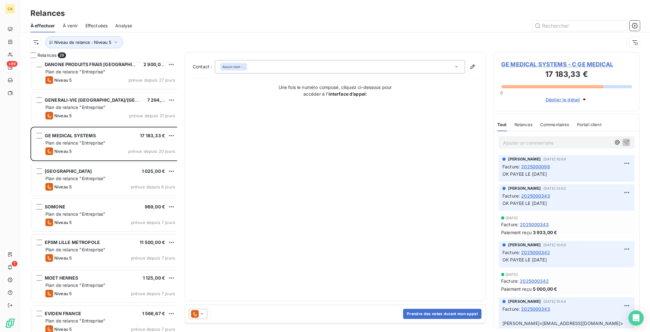
click at [532, 52] on div "GE MEDICAL SYSTEMS - C GE MEDICAL 17 183,33 € 0 Déplier le détail" at bounding box center [566, 81] width 147 height 59
click at [526, 60] on span "GE MEDICAL SYSTEMS - C GE MEDICAL" at bounding box center [566, 64] width 131 height 9
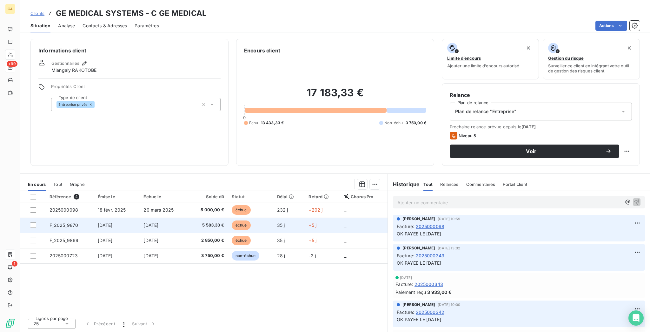
click at [165, 217] on td "[DATE]" at bounding box center [164, 224] width 48 height 15
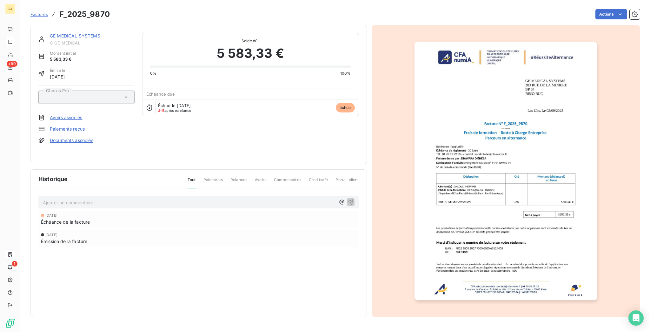
click at [75, 33] on link "GE MEDICAL SYSTEMS" at bounding box center [75, 35] width 50 height 5
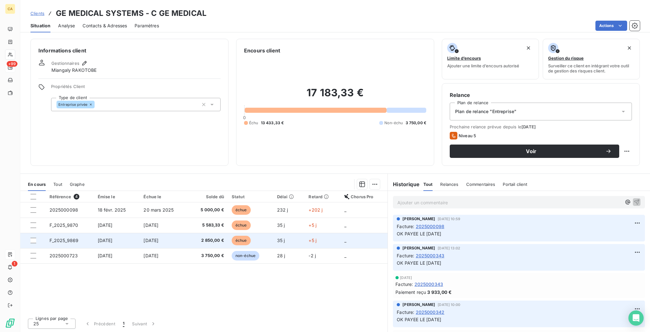
click at [68, 237] on span "F_2025_9869" at bounding box center [64, 239] width 29 height 5
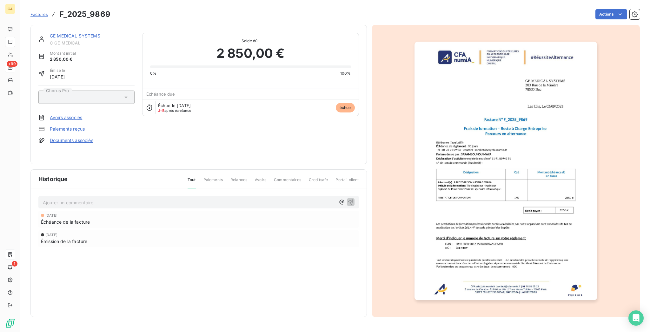
click at [73, 33] on link "GE MEDICAL SYSTEMS" at bounding box center [75, 35] width 50 height 5
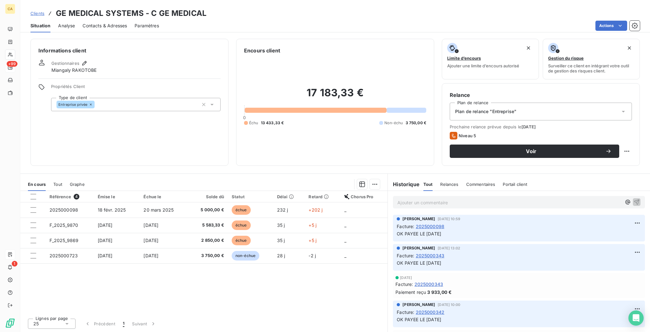
click at [91, 23] on span "Contacts & Adresses" at bounding box center [105, 26] width 44 height 6
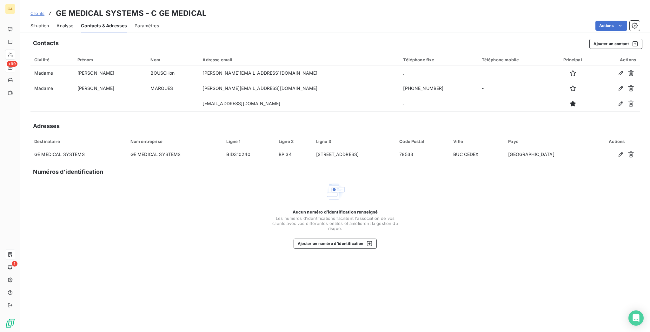
click at [30, 23] on span "Situation" at bounding box center [39, 26] width 18 height 6
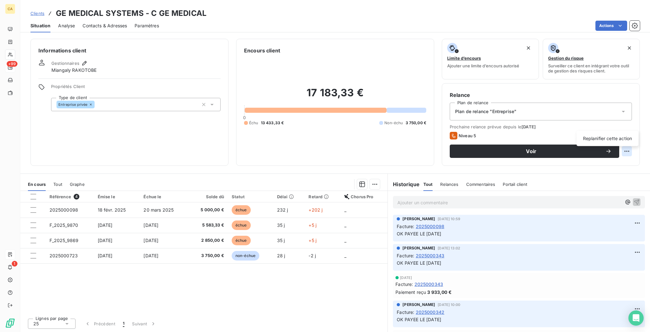
click at [633, 124] on html "CA +99 1 Clients GE MEDICAL SYSTEMS - C GE MEDICAL Situation Analyse Contacts &…" at bounding box center [325, 166] width 650 height 332
click at [623, 135] on div "Replanifier cette action" at bounding box center [607, 138] width 57 height 10
select select "9"
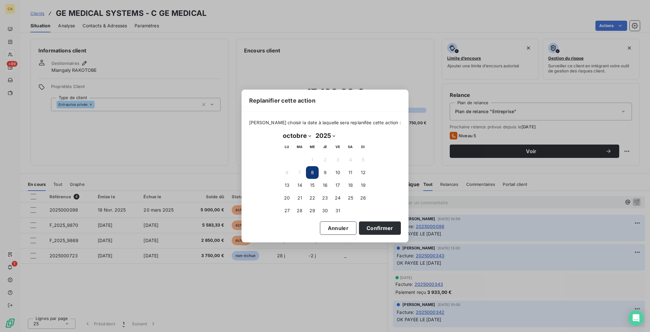
click at [413, 107] on div "Replanifier cette action Veuillez choisir la date à laquelle sera replanifée ce…" at bounding box center [325, 166] width 650 height 332
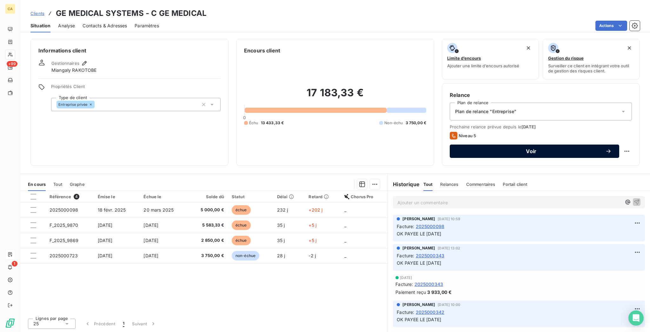
click at [463, 144] on button "Voir" at bounding box center [534, 150] width 169 height 13
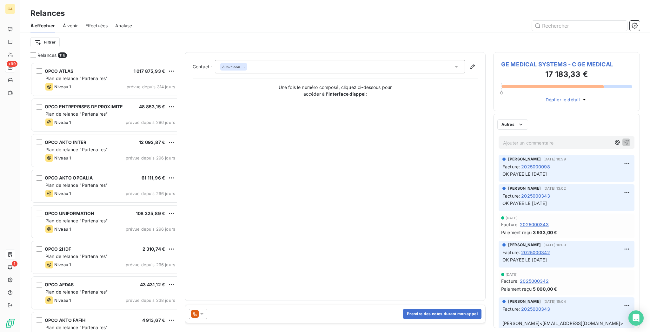
scroll to position [271, 144]
click at [189, 310] on div at bounding box center [198, 313] width 18 height 10
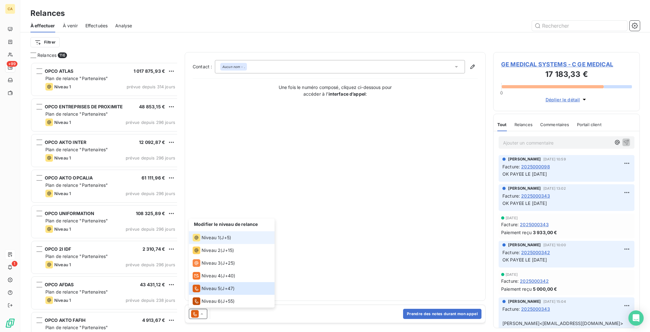
click at [202, 241] on span "Niveau 1" at bounding box center [211, 237] width 18 height 6
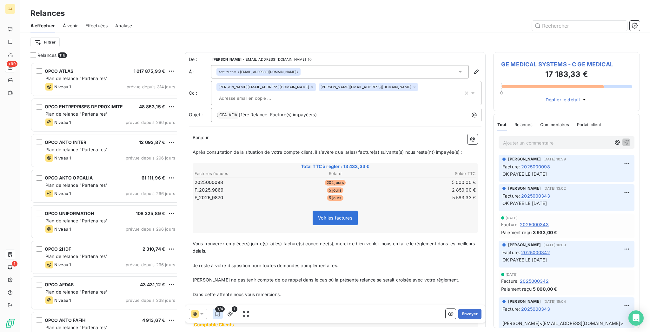
click at [215, 310] on icon "button" at bounding box center [218, 313] width 6 height 6
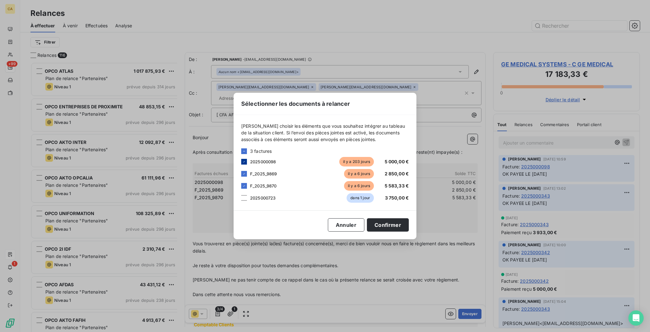
click at [247, 164] on div at bounding box center [244, 162] width 6 height 6
click at [367, 226] on button "Confirmer" at bounding box center [388, 224] width 42 height 13
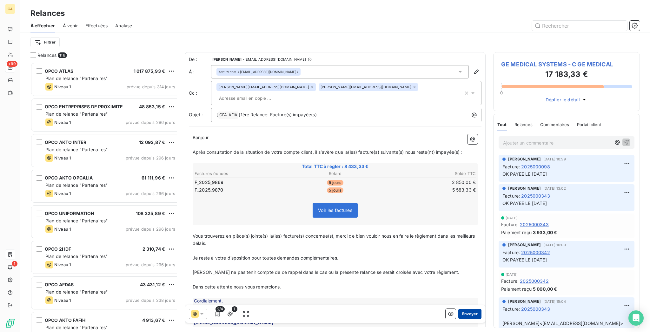
click at [466, 308] on button "Envoyer" at bounding box center [469, 313] width 23 height 10
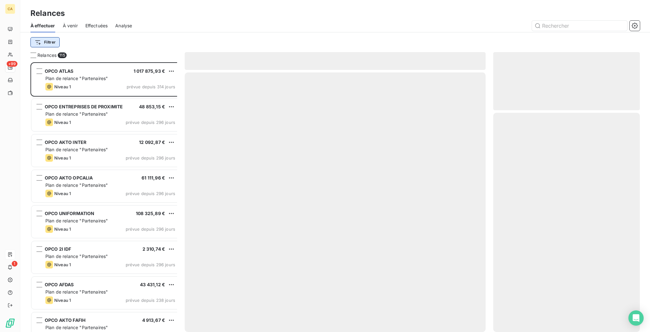
click at [42, 41] on html "CA +99 1 Relances À effectuer À venir Effectuées Analyse Filtrer Relances 115 O…" at bounding box center [325, 166] width 650 height 332
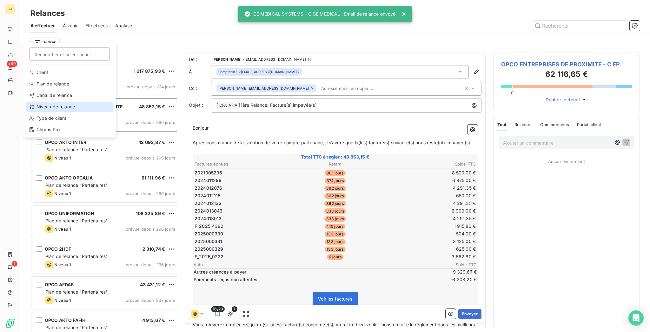
click at [49, 102] on div "Niveau de relance" at bounding box center [70, 107] width 88 height 10
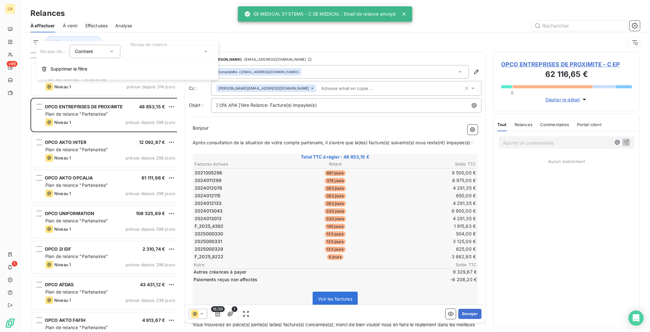
click at [128, 56] on div at bounding box center [168, 51] width 91 height 13
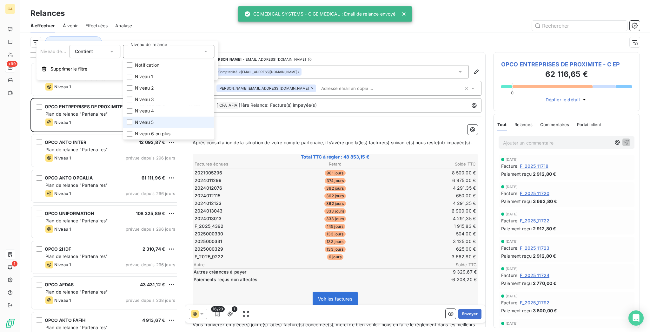
click at [127, 116] on li "Niveau 5" at bounding box center [168, 121] width 91 height 11
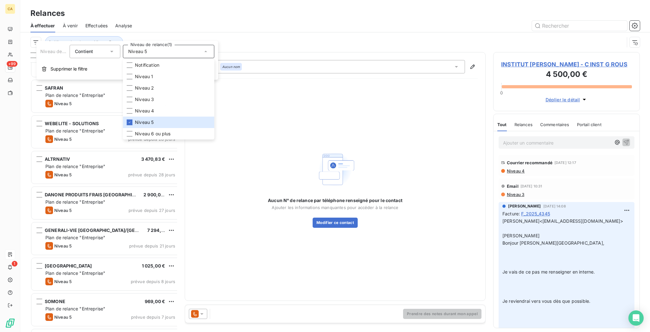
scroll to position [718, 0]
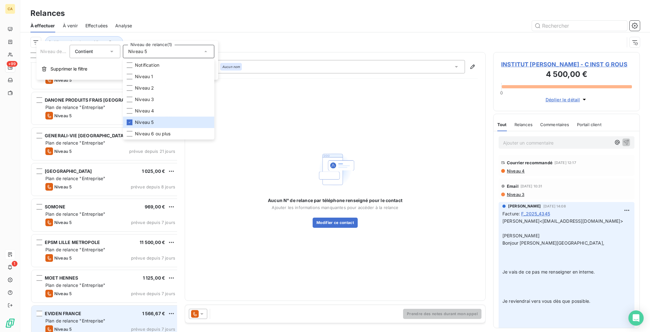
click at [102, 317] on div "Plan de relance "Entreprise"" at bounding box center [110, 320] width 130 height 6
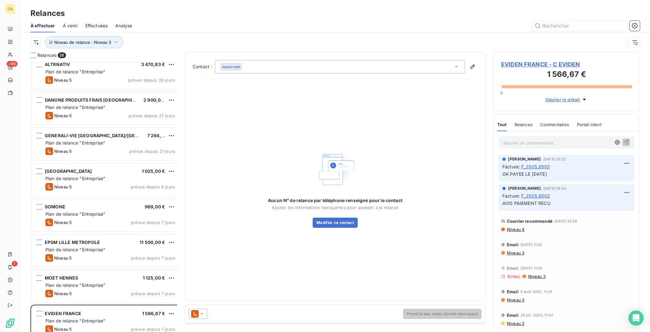
click at [521, 42] on div "Niveau de relance : Niveau 5" at bounding box center [327, 42] width 594 height 12
click at [519, 60] on span "EVIDEN FRANCE - C EVIDEN" at bounding box center [566, 64] width 131 height 9
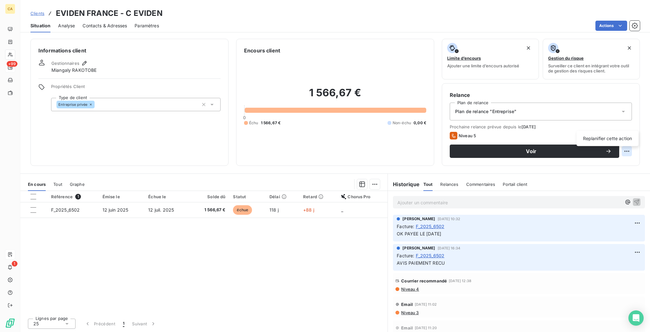
click at [634, 124] on html "CA +99 1 Clients EVIDEN FRANCE - C EVIDEN Situation Analyse Contacts & Adresses…" at bounding box center [325, 166] width 650 height 332
select select "9"
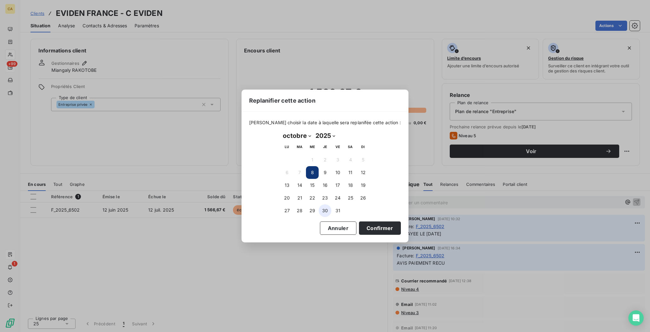
click at [329, 206] on button "30" at bounding box center [325, 210] width 13 height 13
click at [359, 230] on button "Confirmer" at bounding box center [380, 227] width 42 height 13
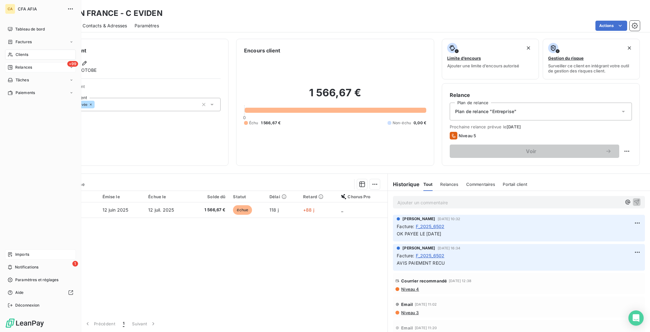
click at [20, 64] on span "Relances" at bounding box center [23, 67] width 17 height 6
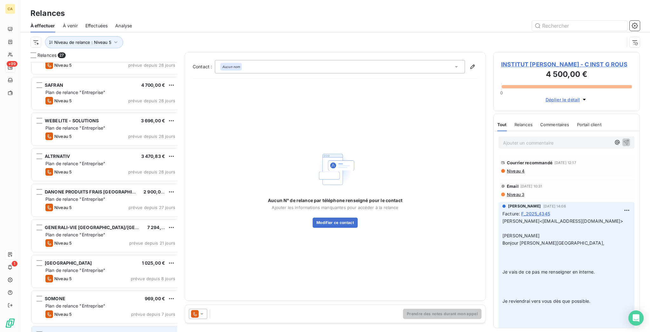
scroll to position [682, 0]
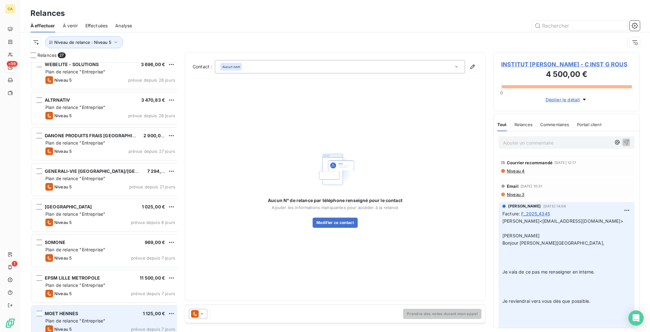
click at [82, 310] on div "MOET HENNES 1 125,00 €" at bounding box center [110, 313] width 130 height 6
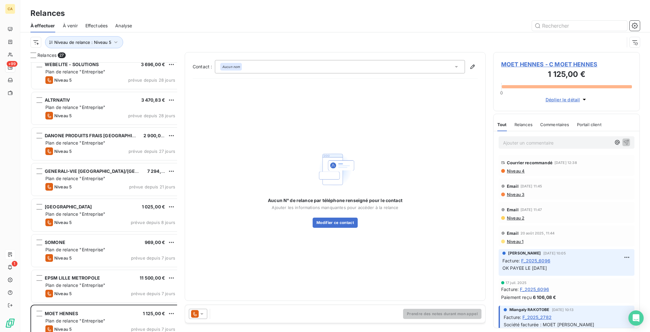
click at [541, 52] on div "MOET HENNES - C MOET HENNES 1 125,00 € 0 Déplier le détail" at bounding box center [566, 81] width 147 height 59
click at [532, 60] on span "MOET HENNES - C MOET HENNES" at bounding box center [566, 64] width 131 height 9
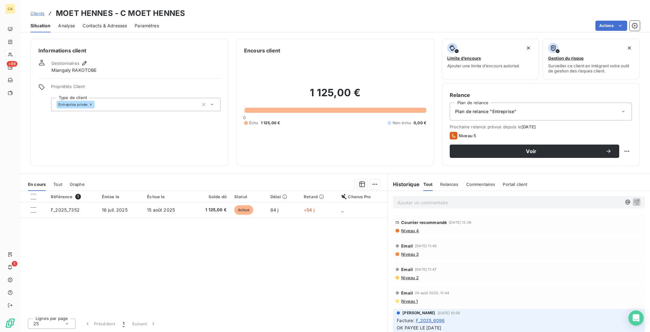
click at [87, 27] on div "Contacts & Adresses" at bounding box center [105, 25] width 44 height 13
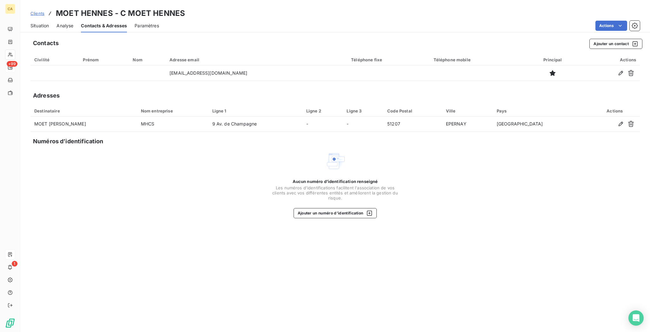
click at [30, 23] on span "Situation" at bounding box center [39, 26] width 18 height 6
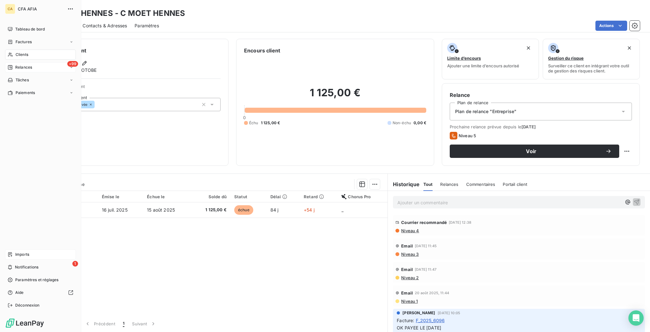
click at [15, 64] on span "Relances" at bounding box center [23, 67] width 17 height 6
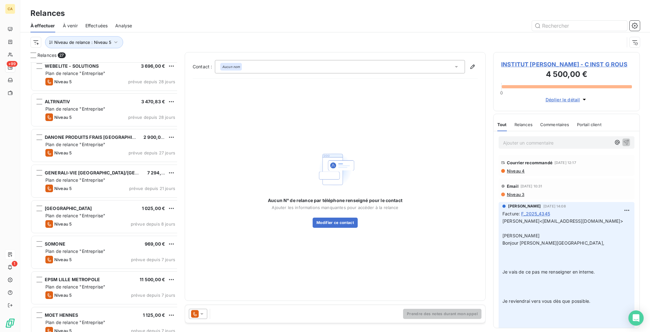
scroll to position [682, 0]
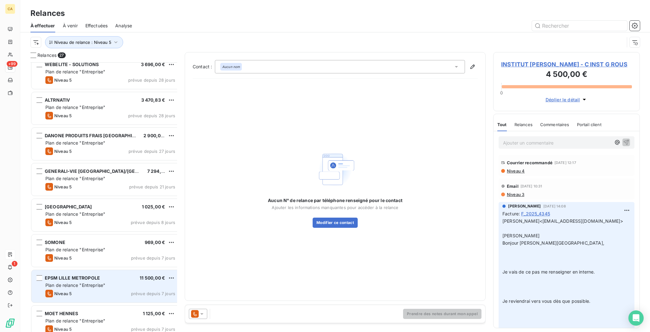
click at [67, 282] on span "Plan de relance "Entreprise"" at bounding box center [75, 284] width 60 height 5
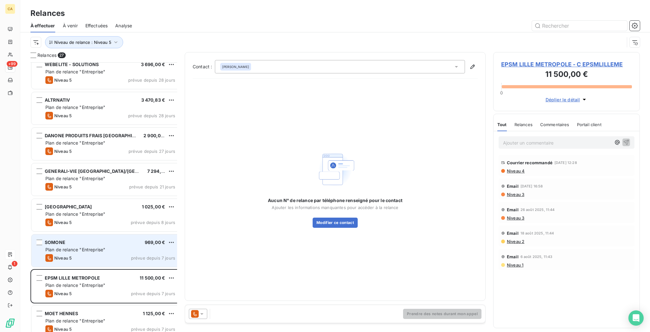
click at [69, 247] on span "Plan de relance "Entreprise"" at bounding box center [75, 249] width 60 height 5
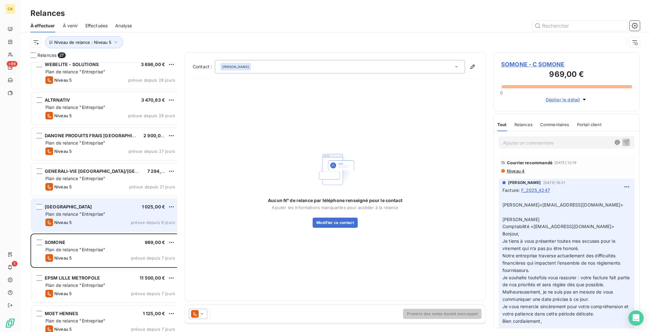
click at [71, 213] on div "INDIGO PARK 1 025,00 € Plan de relance "Entreprise" Niveau 5 prévue depuis 8 jo…" at bounding box center [105, 215] width 149 height 32
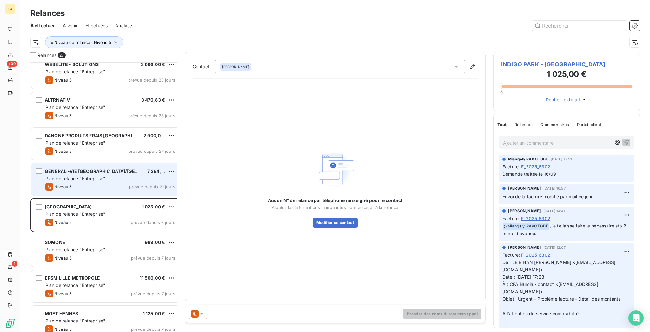
click at [102, 175] on div "Plan de relance "Entreprise"" at bounding box center [110, 178] width 130 height 6
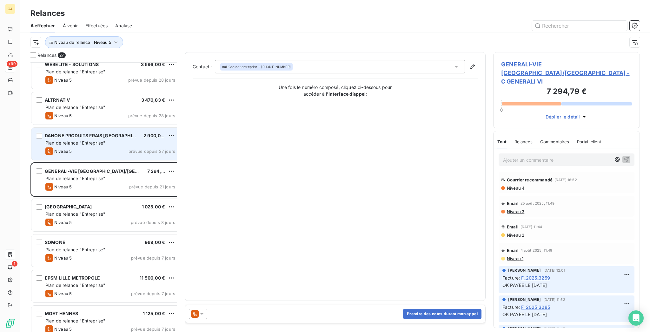
click at [89, 140] on span "Plan de relance "Entreprise"" at bounding box center [75, 142] width 60 height 5
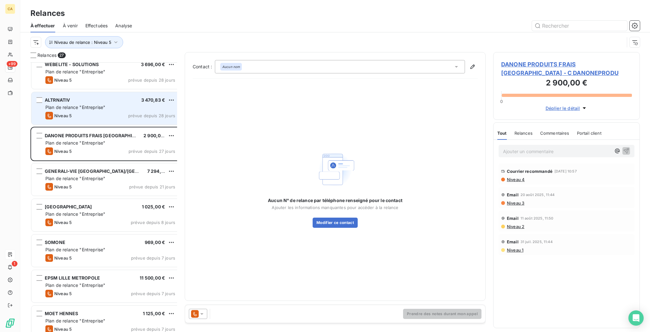
click at [84, 104] on span "Plan de relance "Entreprise"" at bounding box center [75, 106] width 60 height 5
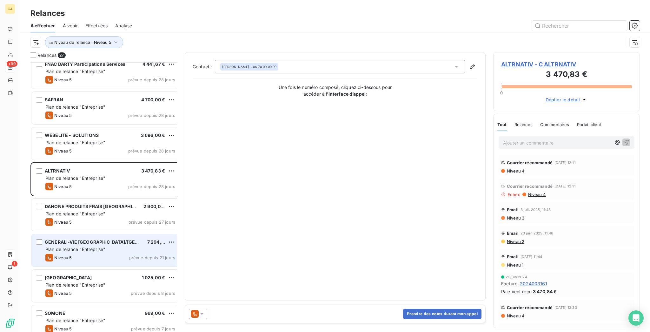
scroll to position [598, 0]
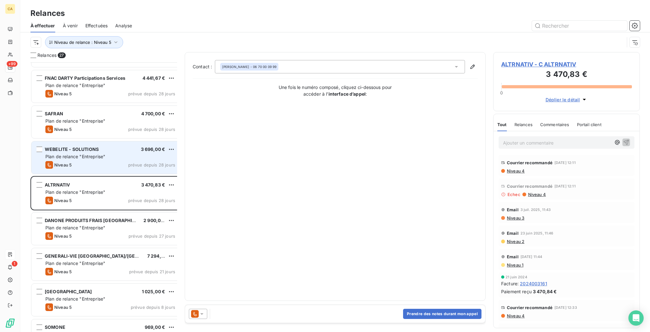
click at [73, 161] on div "Niveau 5 prévue depuis 28 jours" at bounding box center [110, 165] width 130 height 8
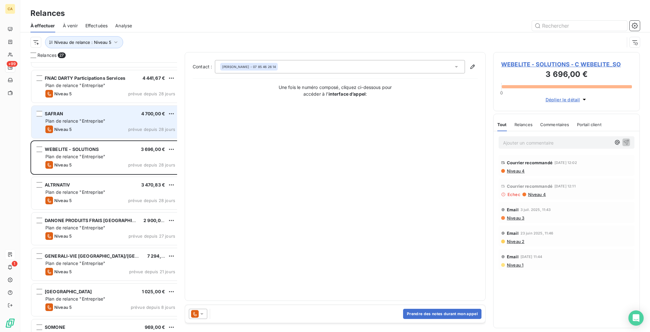
click at [102, 125] on div "Niveau 5 prévue depuis 28 jours" at bounding box center [110, 129] width 130 height 8
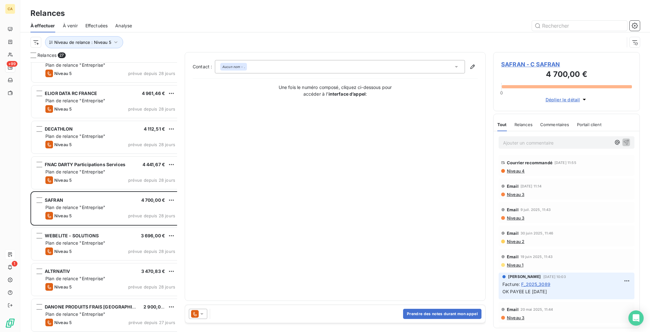
scroll to position [428, 0]
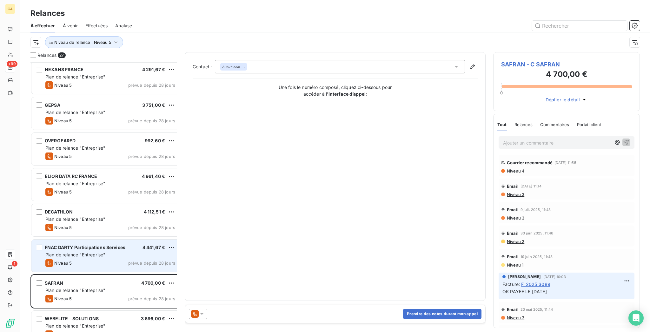
click at [83, 252] on span "Plan de relance "Entreprise"" at bounding box center [75, 254] width 60 height 5
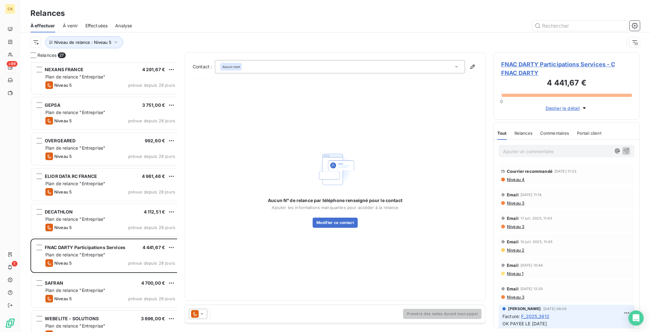
click at [84, 192] on div "ELIOR DATA RC FRANCE 4 961,46 € Plan de relance "Entreprise" Niveau 5 prévue de…" at bounding box center [105, 185] width 151 height 36
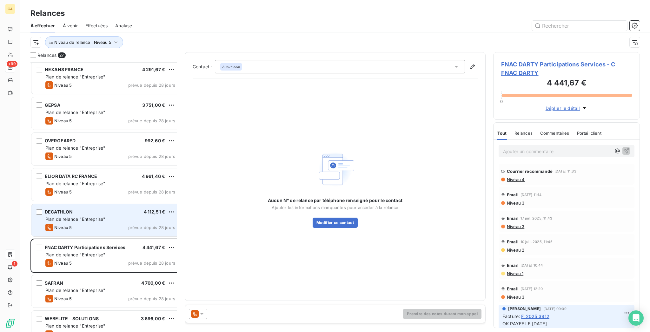
click at [83, 209] on div "DECATHLON 4 112,51 €" at bounding box center [110, 212] width 130 height 6
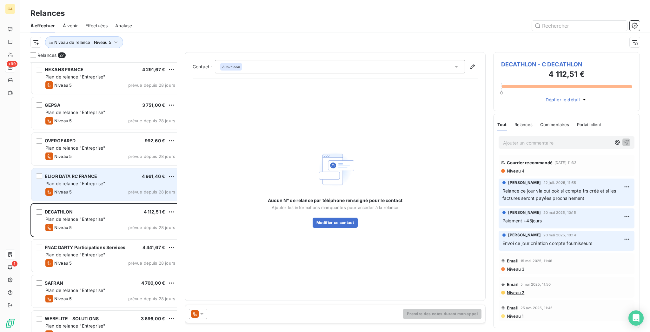
click at [79, 181] on span "Plan de relance "Entreprise"" at bounding box center [75, 183] width 60 height 5
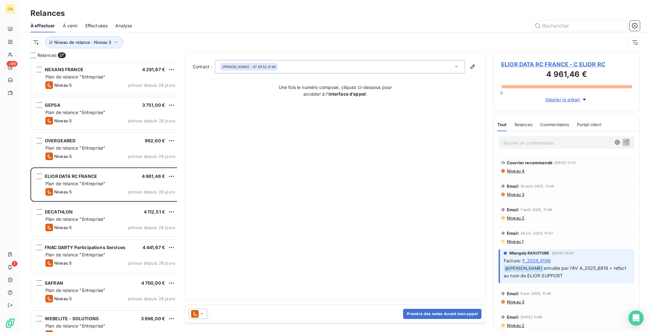
click at [509, 60] on span "ELIOR DATA RC FRANCE - C ELIOR RC" at bounding box center [566, 64] width 131 height 9
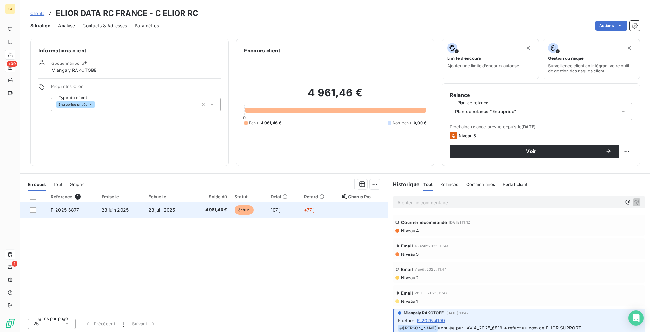
click at [83, 202] on td "F_2025_6877" at bounding box center [72, 209] width 51 height 15
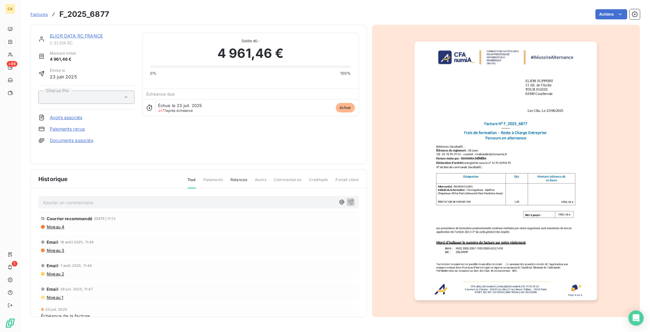
click at [74, 33] on link "ELIOR DATA RC FRANCE" at bounding box center [76, 35] width 53 height 5
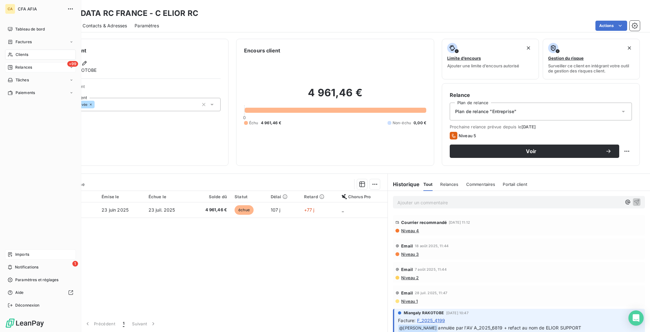
click at [26, 257] on span "Imports" at bounding box center [22, 254] width 14 height 6
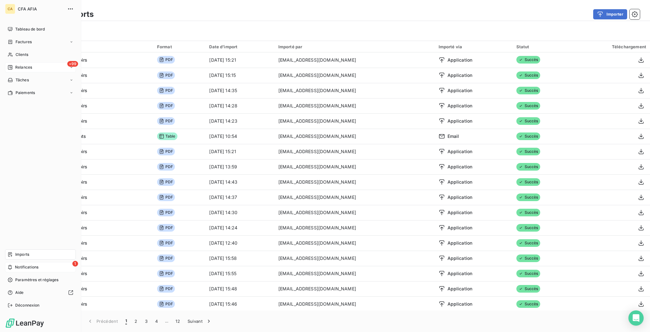
click at [20, 270] on span "Notifications" at bounding box center [26, 267] width 23 height 6
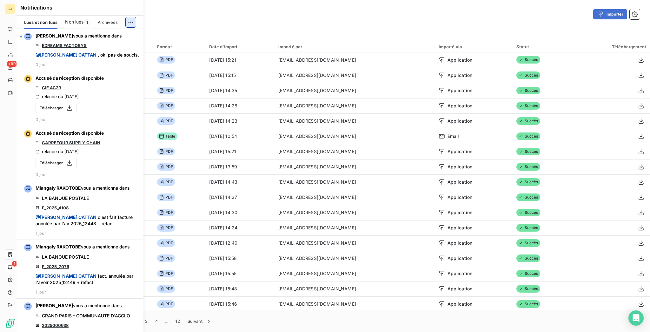
click at [133, 19] on html "CA +99 1 Derniers imports Importer Filtrer Import 1166 Format Date d’import Imp…" at bounding box center [325, 166] width 650 height 332
click at [110, 31] on div "Tout marquer comme lu" at bounding box center [93, 32] width 89 height 10
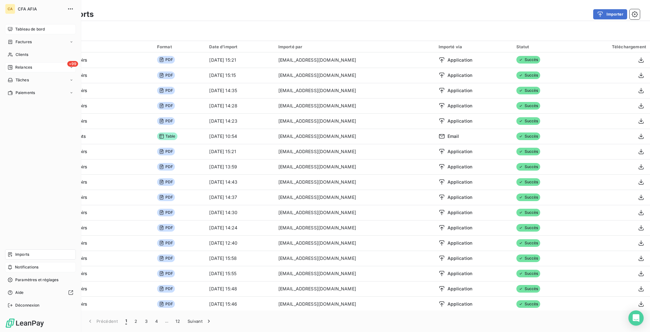
click at [16, 28] on div "Tableau de bord" at bounding box center [40, 29] width 71 height 10
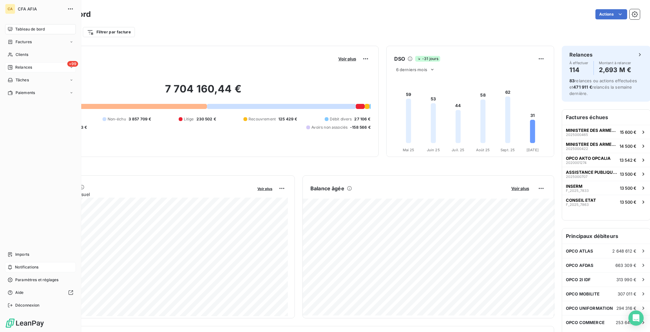
click at [2, 41] on div "CA CFA AFIA Tableau de bord Factures Clients +99 Relances Tâches Paiements Impo…" at bounding box center [40, 166] width 81 height 332
click at [18, 52] on span "Clients" at bounding box center [22, 55] width 13 height 6
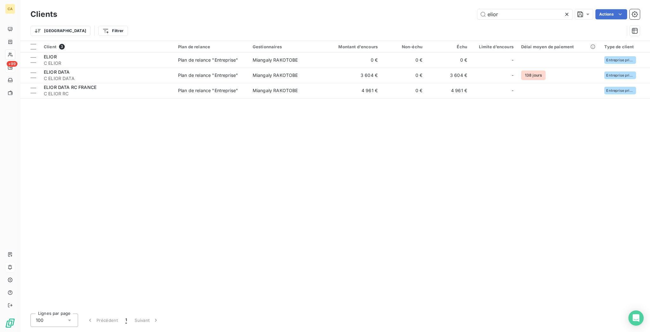
click at [511, 9] on div "elior" at bounding box center [524, 14] width 95 height 10
click at [511, 12] on input "elior" at bounding box center [524, 14] width 95 height 10
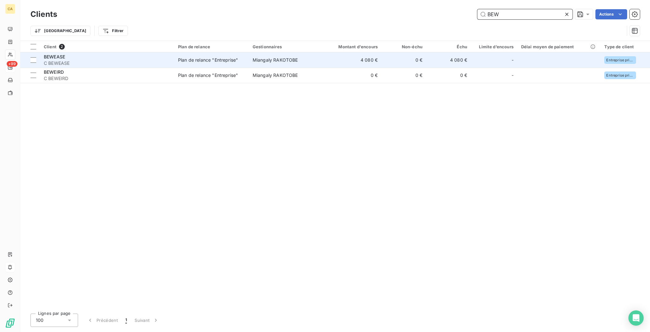
type input "BEW"
click at [289, 52] on td "Miangaly RAKOTOBE" at bounding box center [285, 59] width 73 height 15
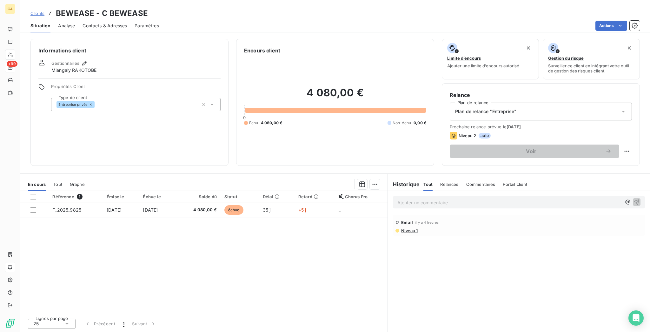
click at [221, 191] on th "Solde dû" at bounding box center [198, 196] width 45 height 11
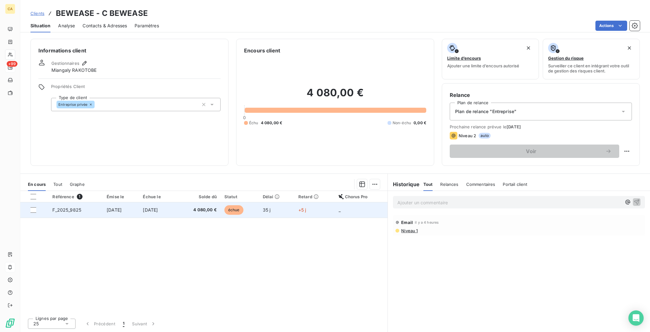
click at [210, 207] on span "4 080,00 €" at bounding box center [198, 210] width 37 height 6
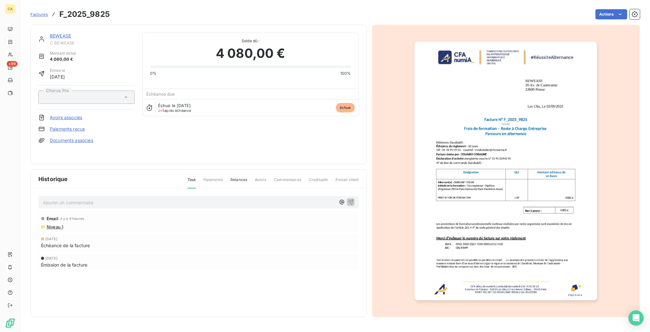
click at [84, 198] on div "Ajouter un commentaire ﻿ Email il y a 4 heures Niveau 1 3 oct. 2025 Échéance de…" at bounding box center [199, 242] width 336 height 108
click at [84, 198] on p "Ajouter un commentaire ﻿" at bounding box center [189, 202] width 293 height 8
click at [138, 196] on div "Ajouter un commentaire ﻿" at bounding box center [198, 202] width 320 height 12
click at [131, 198] on p "Ajouter un commentaire ﻿" at bounding box center [189, 202] width 293 height 8
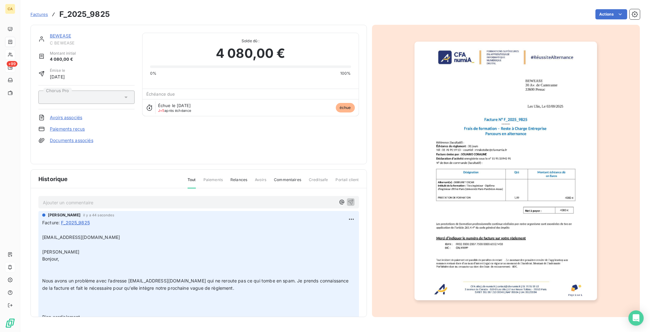
click at [52, 26] on div "BEWEASE C BEWEASE Montant initial 4 080,00 € Émise le 3 sept. 2025 Chorus Pro A…" at bounding box center [198, 94] width 336 height 139
click at [38, 35] on div "BEWEASE C BEWEASE" at bounding box center [86, 39] width 96 height 13
click at [50, 33] on link "BEWEASE" at bounding box center [60, 35] width 21 height 5
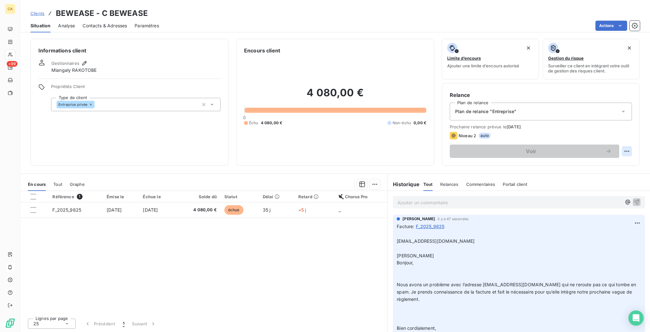
click at [633, 126] on html "CA +99 Clients BEWEASE - C BEWEASE Situation Analyse Contacts & Adresses Paramè…" at bounding box center [325, 166] width 650 height 332
click at [608, 138] on div "Replanifier cette action" at bounding box center [607, 138] width 57 height 10
select select "9"
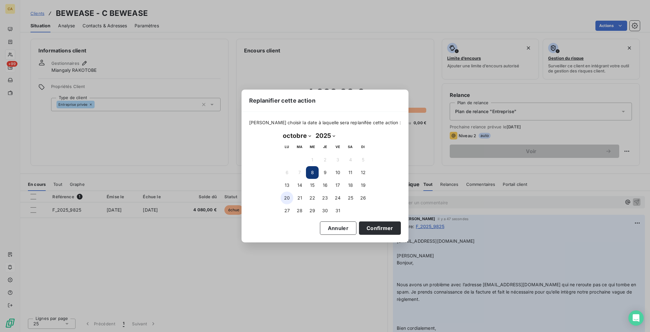
click at [289, 194] on button "20" at bounding box center [287, 197] width 13 height 13
click at [296, 195] on button "21" at bounding box center [299, 197] width 13 height 13
click at [359, 221] on button "Confirmer" at bounding box center [380, 227] width 42 height 13
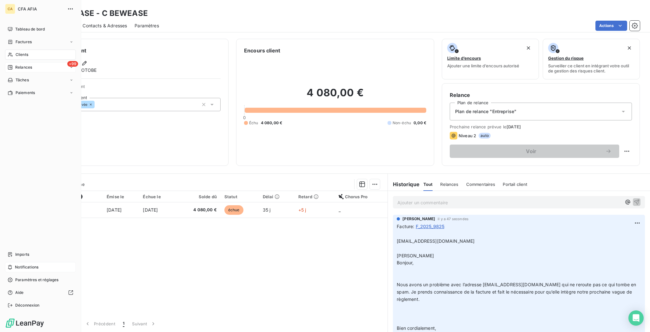
click at [32, 48] on nav "Tableau de bord Factures Clients +99 Relances Tâches Paiements" at bounding box center [40, 61] width 71 height 74
click at [32, 62] on div "+99 Relances" at bounding box center [40, 67] width 71 height 10
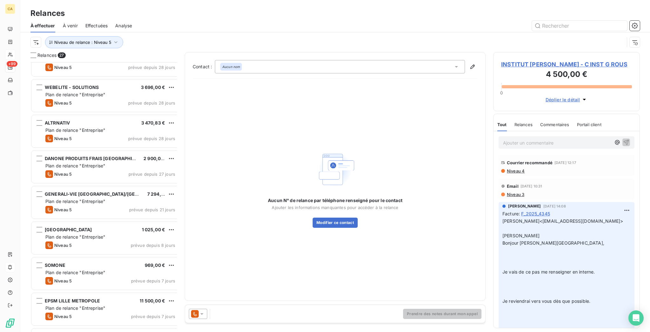
scroll to position [682, 0]
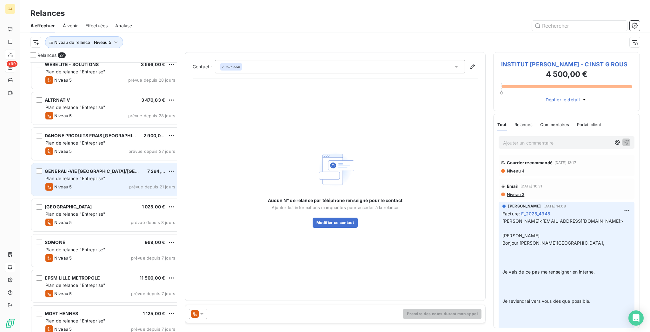
click at [66, 168] on span "GENERALI-VIE [GEOGRAPHIC_DATA]/[GEOGRAPHIC_DATA]" at bounding box center [109, 170] width 129 height 5
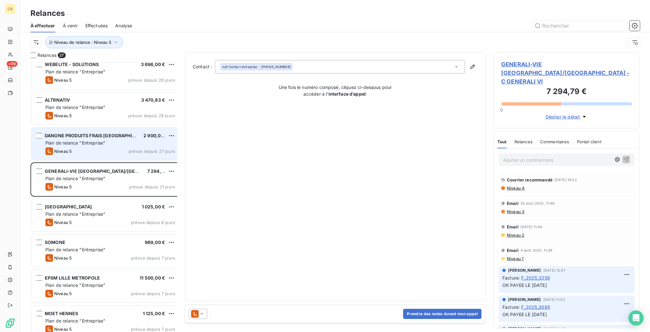
click at [72, 134] on div "DANONE PRODUITS FRAIS FRANCE 2 900,00 € Plan de relance "Entreprise" Niveau 5 p…" at bounding box center [105, 144] width 149 height 32
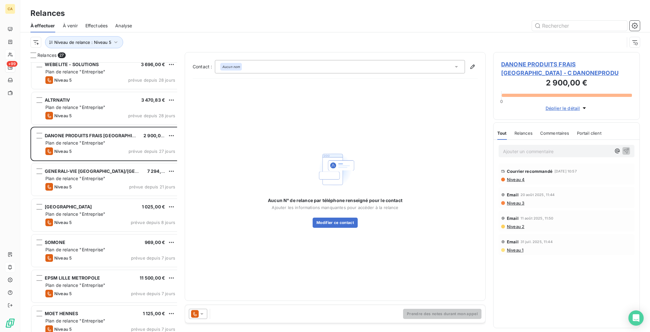
click at [72, 223] on div "INDIGO PARK 1 025,00 € Plan de relance "Entreprise" Niveau 5 prévue depuis 8 jo…" at bounding box center [105, 216] width 151 height 36
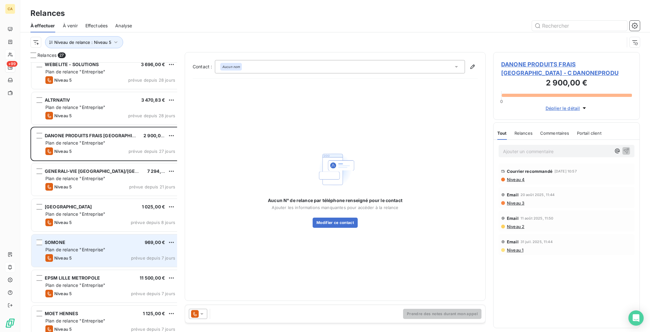
click at [74, 254] on div "Niveau 5 prévue depuis 7 jours" at bounding box center [110, 258] width 130 height 8
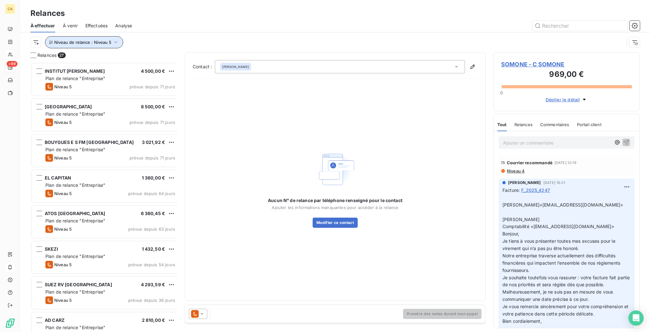
click at [76, 40] on span "Niveau de relance : Niveau 5" at bounding box center [82, 42] width 57 height 5
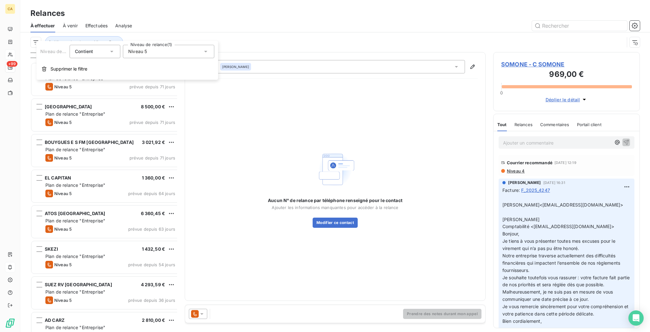
click at [148, 59] on div "Niveau de relance Contient is Niveau de relance (1) Niveau 5 Supprimer le filtre" at bounding box center [127, 60] width 182 height 39
click at [149, 52] on div "Niveau 5" at bounding box center [168, 51] width 91 height 13
click at [140, 116] on li "Niveau 5" at bounding box center [168, 121] width 91 height 11
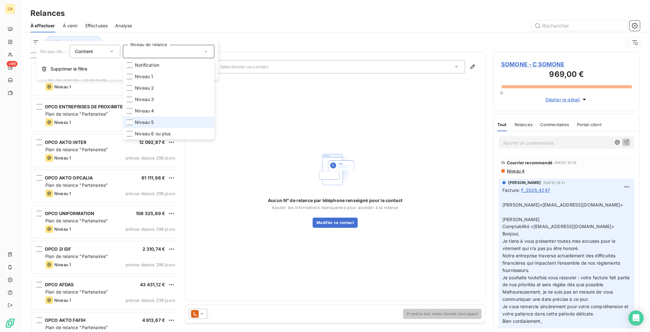
scroll to position [271, 144]
click at [136, 130] on span "Niveau 6 ou plus" at bounding box center [153, 133] width 36 height 6
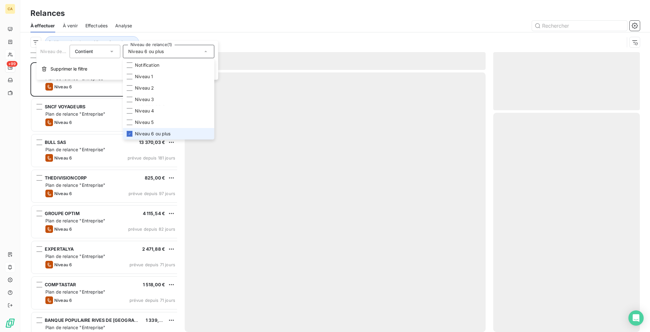
scroll to position [271, 144]
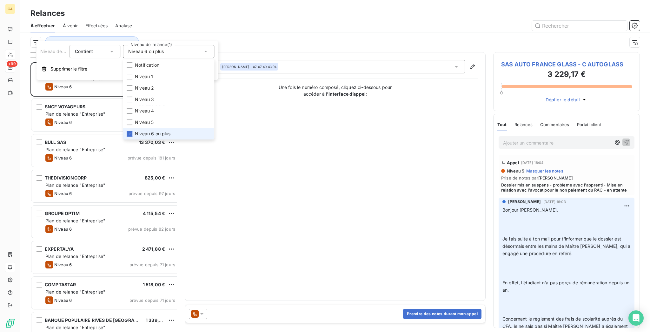
click at [141, 11] on div "Relances" at bounding box center [335, 13] width 630 height 11
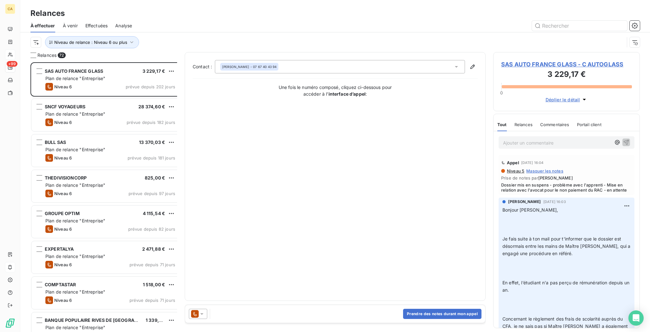
click at [536, 60] on span "SAS AUTO FRANCE GLASS - C AUTOGLASS" at bounding box center [566, 64] width 131 height 9
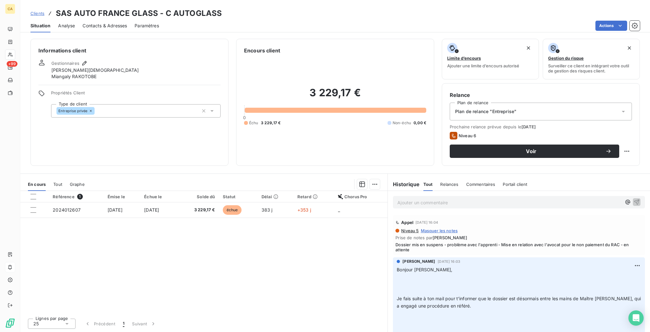
click at [415, 198] on p "Ajouter un commentaire ﻿" at bounding box center [509, 202] width 224 height 8
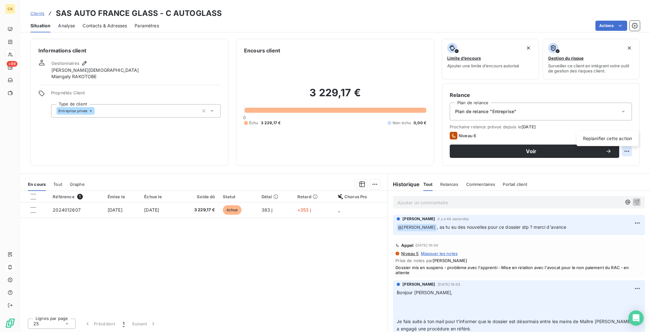
click at [630, 123] on html "CA +99 Clients SAS AUTO FRANCE GLASS - C AUTOGLASS Situation Analyse Contacts &…" at bounding box center [325, 166] width 650 height 332
click at [603, 141] on div "Replanifier cette action" at bounding box center [608, 138] width 62 height 15
click at [600, 137] on div "Replanifier cette action" at bounding box center [607, 138] width 57 height 10
select select "9"
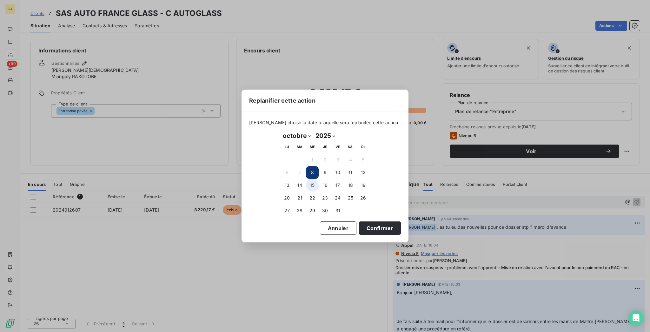
click at [313, 187] on button "15" at bounding box center [312, 185] width 13 height 13
click at [359, 221] on button "Confirmer" at bounding box center [380, 227] width 42 height 13
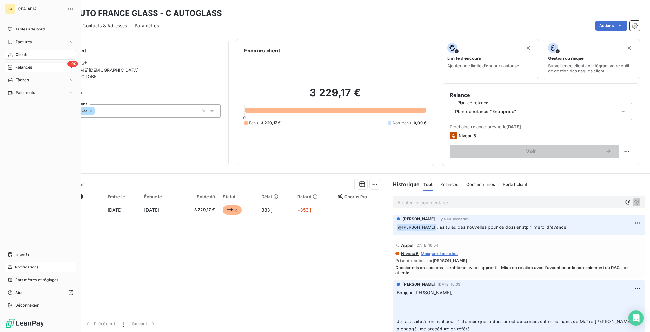
click at [39, 62] on div "+99 Relances" at bounding box center [40, 67] width 71 height 10
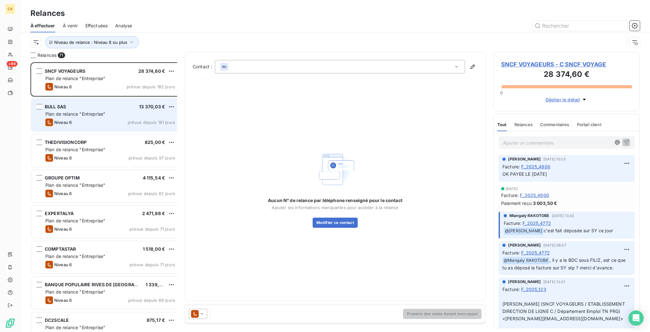
click at [77, 99] on div "BULL SAS 13 370,03 € Plan de relance "Entreprise" Niveau 6 prévue depuis 181 jo…" at bounding box center [105, 115] width 149 height 32
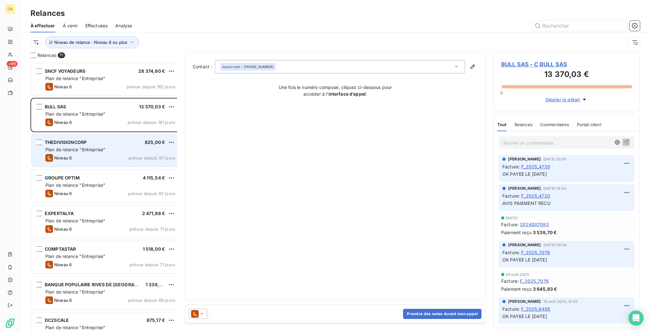
click at [76, 139] on span "THEDIVISIONCORP" at bounding box center [66, 141] width 42 height 5
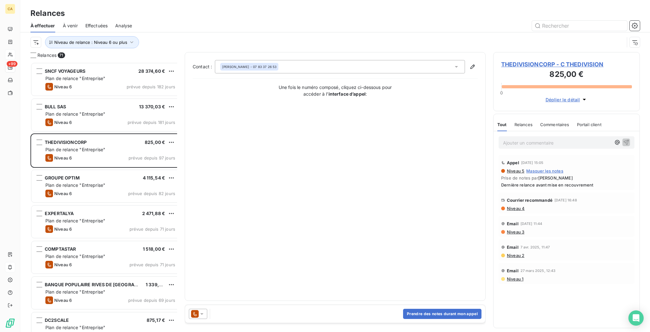
click at [542, 60] on span "THEDIVISIONCORP - C THEDIVISION" at bounding box center [566, 64] width 131 height 9
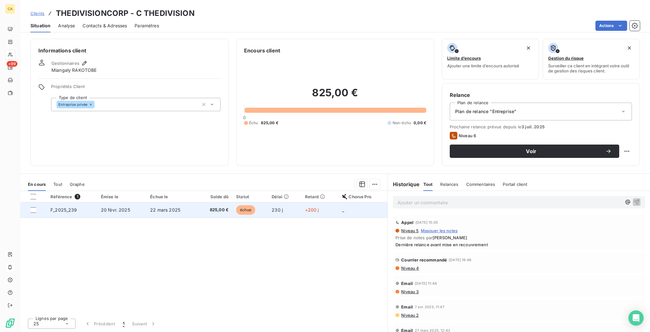
click at [126, 202] on td "20 févr. 2025" at bounding box center [121, 209] width 49 height 15
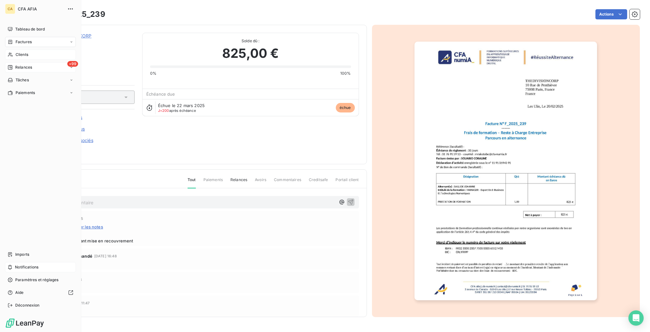
click at [17, 62] on div "+99 Relances" at bounding box center [40, 67] width 71 height 10
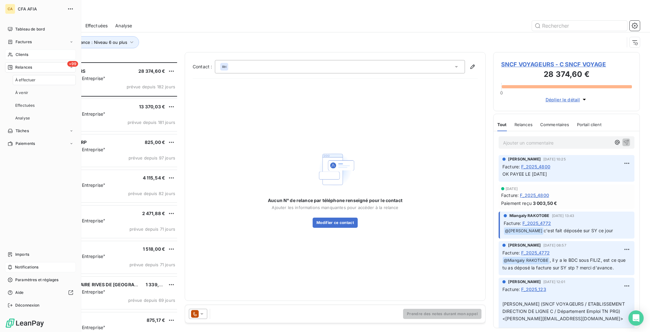
scroll to position [271, 144]
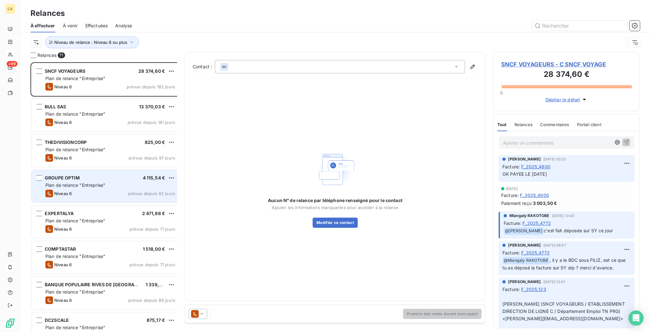
click at [93, 173] on div "GROUPE OPTIM 4 115,54 € Plan de relance "Entreprise" Niveau 6 prévue depuis 82 …" at bounding box center [105, 186] width 149 height 32
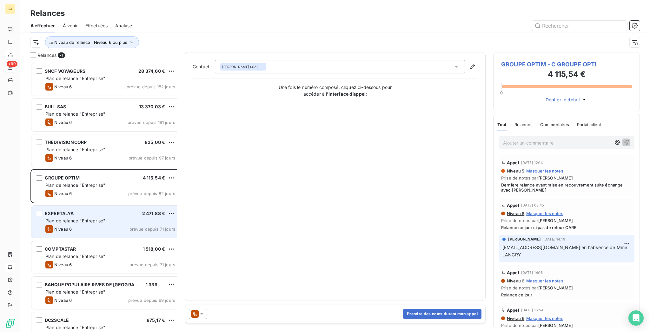
click at [82, 218] on span "Plan de relance "Entreprise"" at bounding box center [75, 220] width 60 height 5
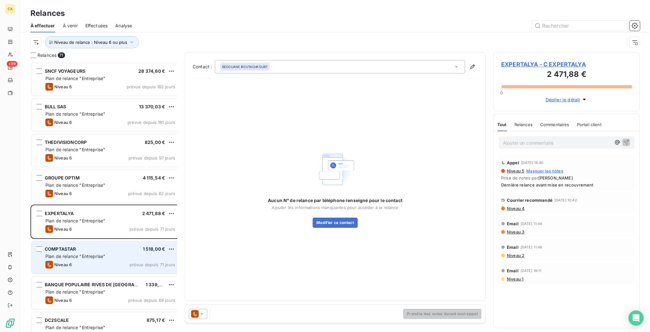
click at [78, 246] on div "COMPTASTAR 1 518,00 €" at bounding box center [110, 249] width 130 height 6
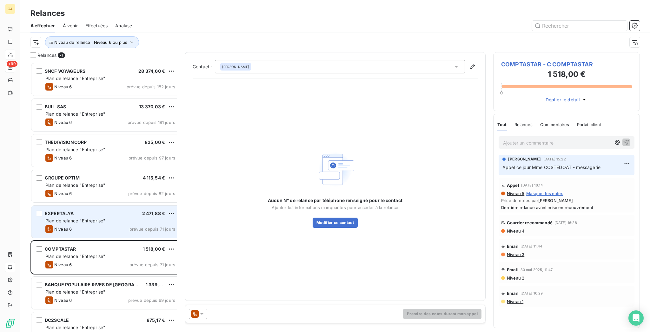
click at [103, 210] on div "EXPERTALYA 2 471,88 €" at bounding box center [110, 213] width 130 height 6
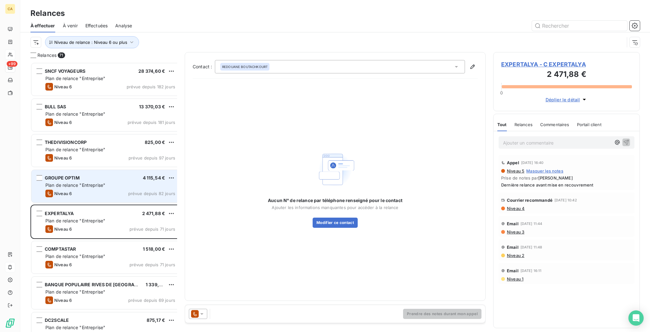
click at [97, 175] on div "GROUPE OPTIM 4 115,54 €" at bounding box center [110, 178] width 130 height 6
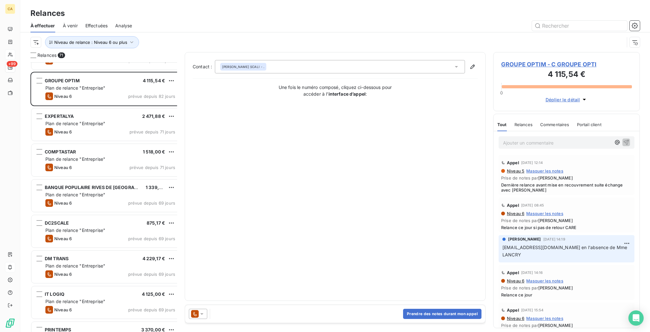
scroll to position [169, 0]
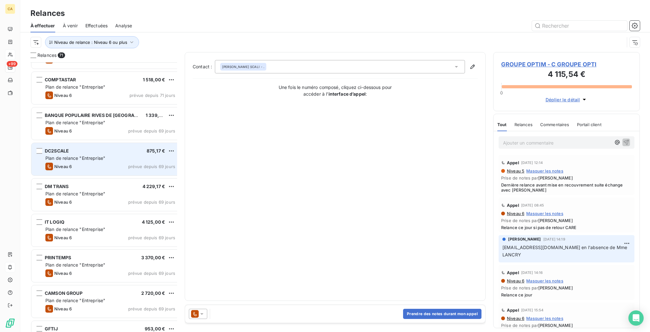
click at [93, 158] on div "DC2SCALE 875,17 € Plan de relance "Entreprise" Niveau 6 prévue depuis 69 jours" at bounding box center [105, 159] width 149 height 32
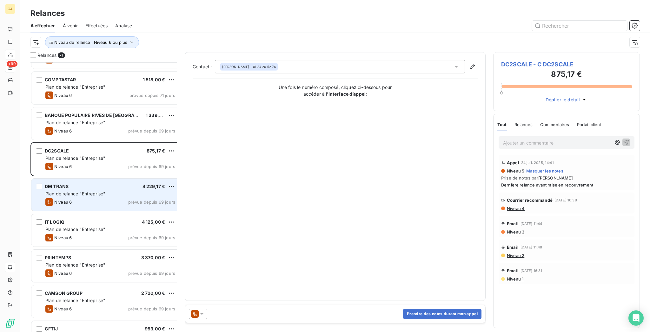
click at [84, 180] on div "DM TRANS 4 229,17 € Plan de relance "Entreprise" Niveau 6 prévue depuis 69 jours" at bounding box center [105, 194] width 149 height 32
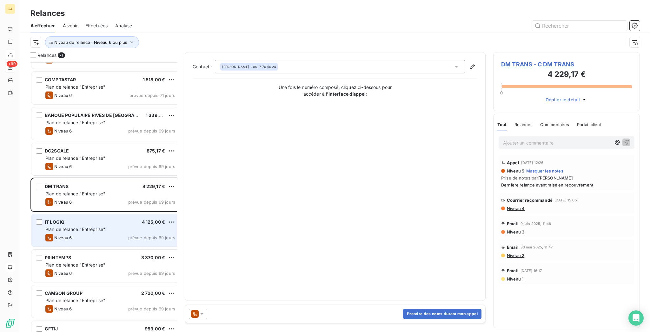
click at [98, 234] on div "Niveau 6 prévue depuis 69 jours" at bounding box center [110, 238] width 130 height 8
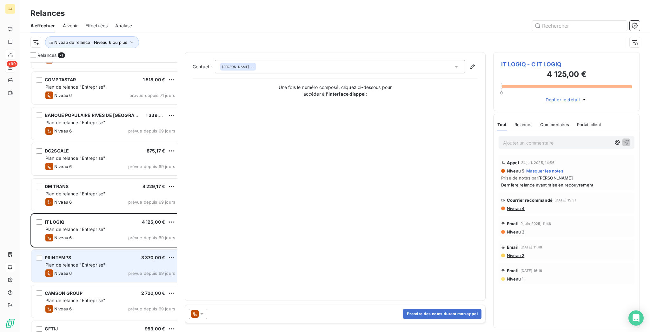
click at [94, 269] on div "Niveau 6 prévue depuis 69 jours" at bounding box center [110, 273] width 130 height 8
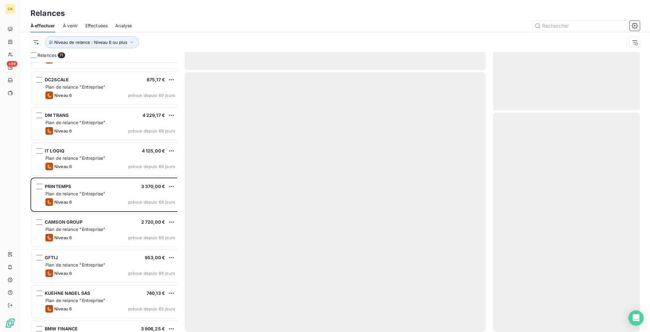
scroll to position [254, 0]
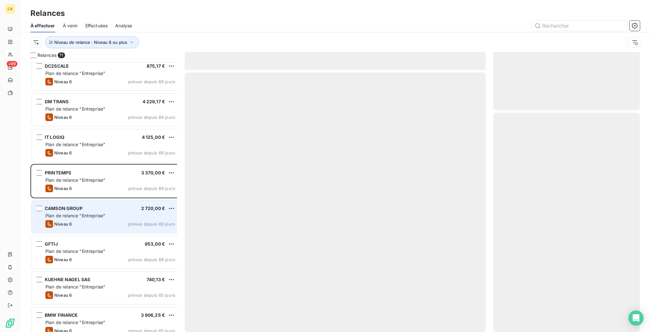
click at [103, 212] on div "Plan de relance "Entreprise"" at bounding box center [110, 215] width 130 height 6
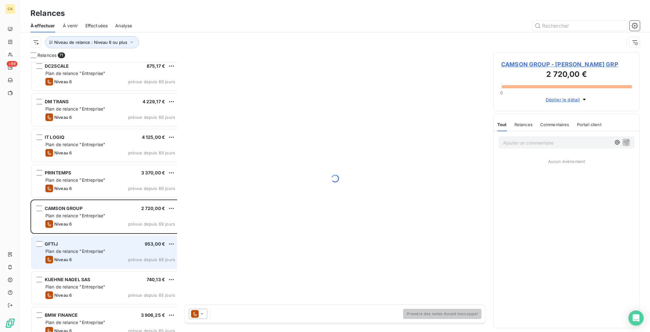
click at [63, 248] on span "Plan de relance "Entreprise"" at bounding box center [75, 250] width 60 height 5
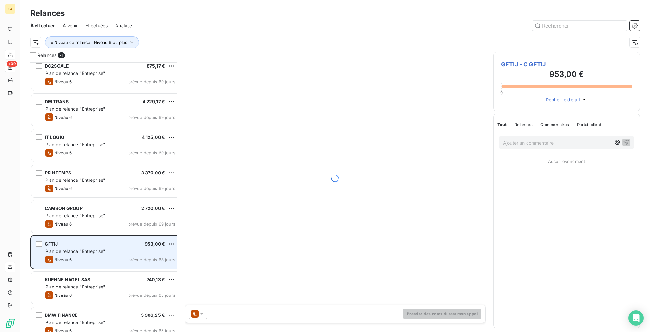
scroll to position [339, 0]
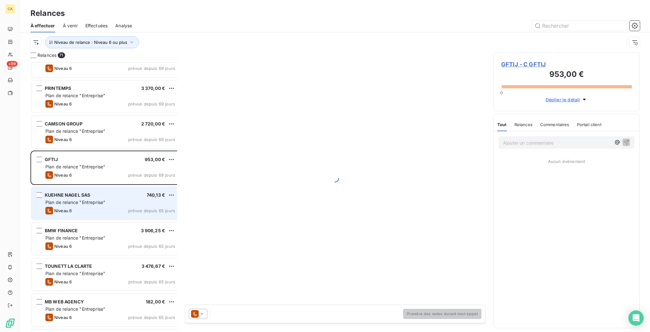
click at [63, 192] on span "KUEHNE NAGEL SAS" at bounding box center [67, 194] width 45 height 5
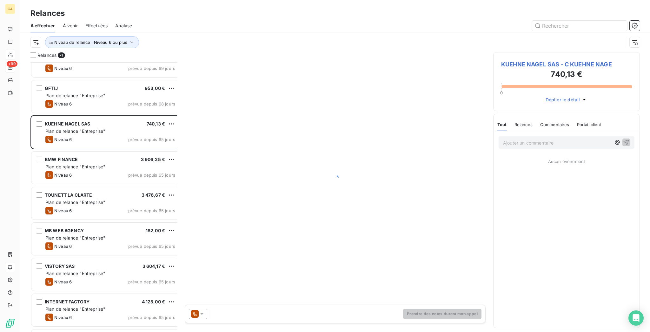
scroll to position [423, 0]
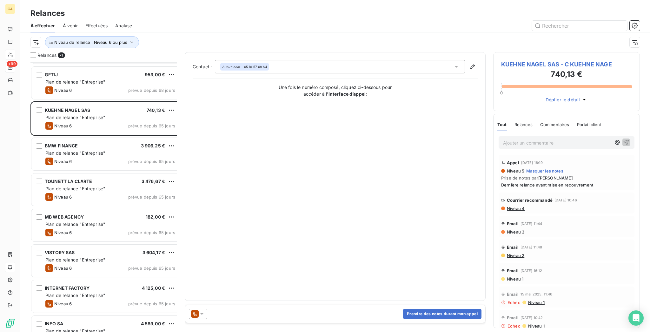
click at [69, 228] on div "MB WEB AGENCY 182,00 € Plan de relance "Entreprise" Niveau 6 prévue depuis 65 j…" at bounding box center [105, 226] width 151 height 36
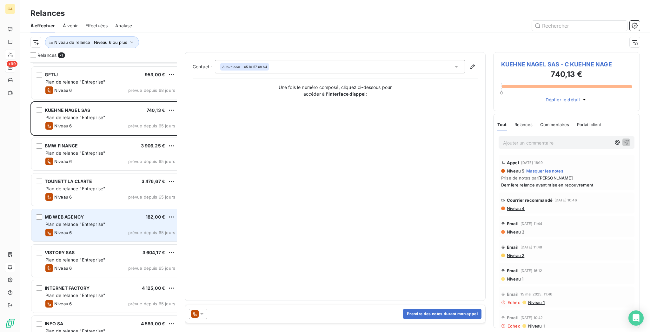
click at [69, 228] on div "Niveau 6 prévue depuis 65 jours" at bounding box center [110, 232] width 130 height 8
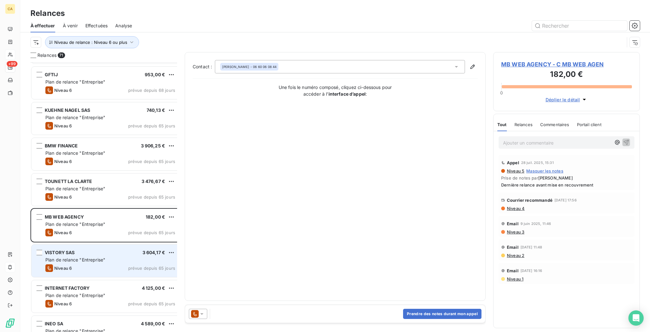
click at [68, 249] on div "VISTORY SAS 3 604,17 €" at bounding box center [110, 252] width 130 height 6
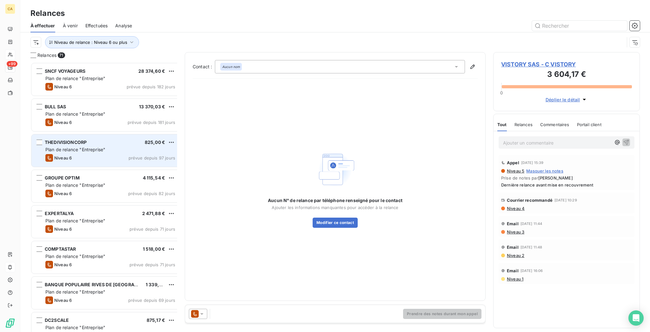
click at [129, 155] on span "prévue depuis 97 jours" at bounding box center [152, 157] width 47 height 5
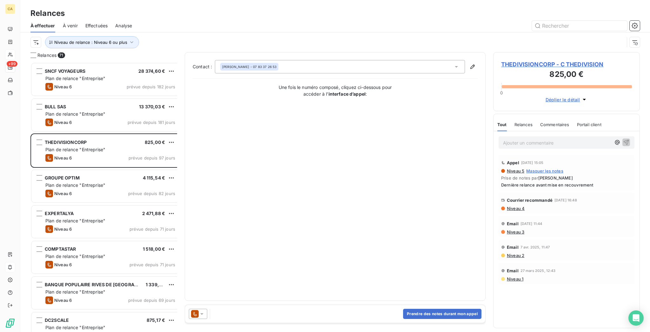
click at [530, 60] on span "THEDIVISIONCORP - C THEDIVISION" at bounding box center [566, 64] width 131 height 9
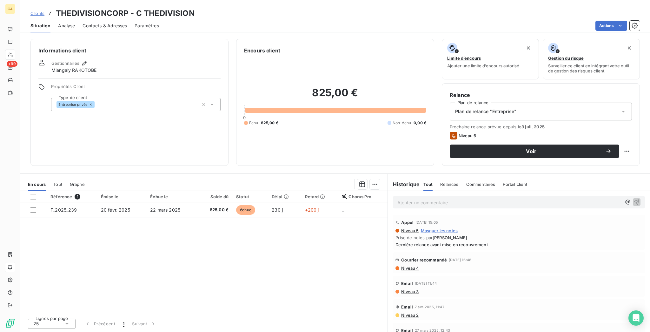
click at [83, 23] on span "Contacts & Adresses" at bounding box center [105, 26] width 44 height 6
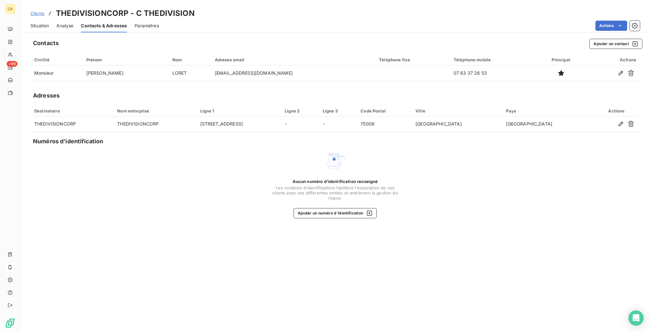
click at [43, 21] on div "Situation Analyse Contacts & Adresses Paramètres Actions" at bounding box center [335, 25] width 630 height 13
click at [41, 23] on span "Situation" at bounding box center [39, 26] width 18 height 6
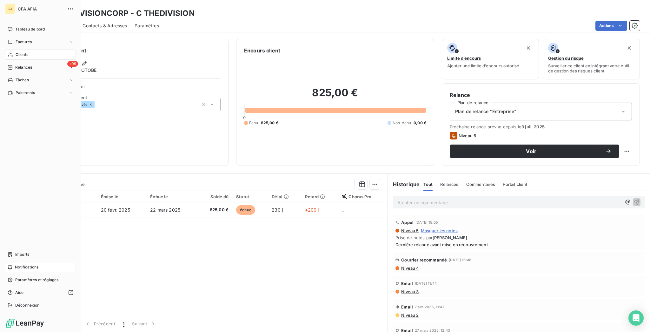
click at [15, 64] on span "Relances" at bounding box center [23, 67] width 17 height 6
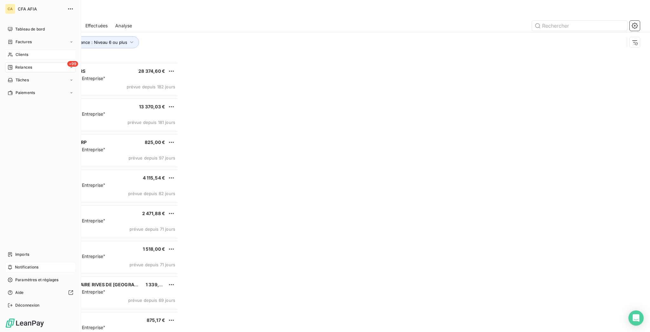
scroll to position [271, 144]
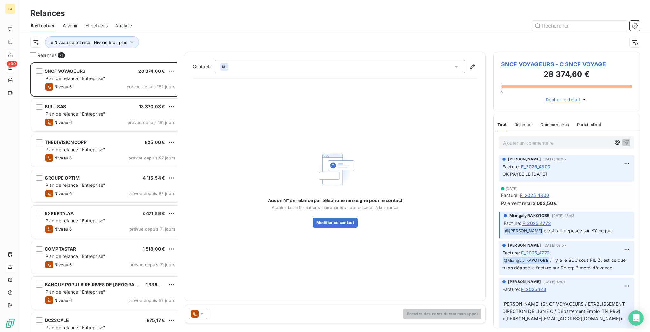
click at [85, 19] on div "Effectuées" at bounding box center [96, 25] width 23 height 13
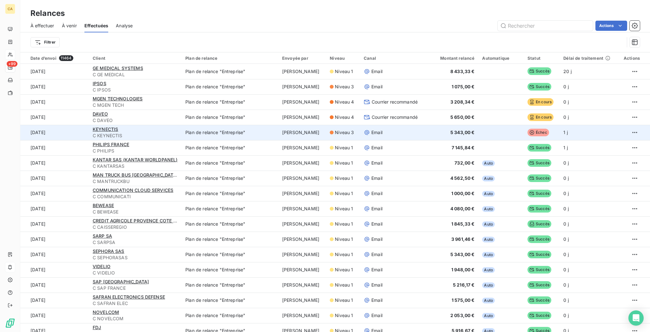
click at [451, 129] on span "5 343,00 €" at bounding box center [462, 131] width 24 height 5
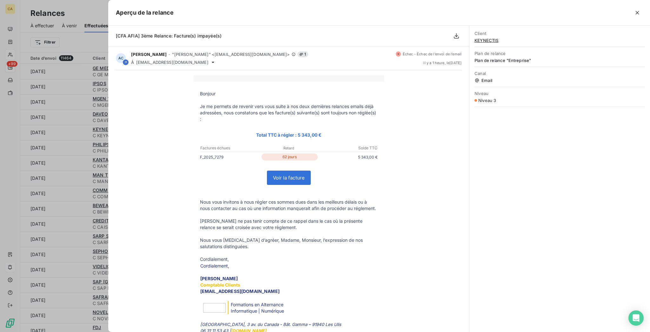
click at [76, 5] on div at bounding box center [325, 166] width 650 height 332
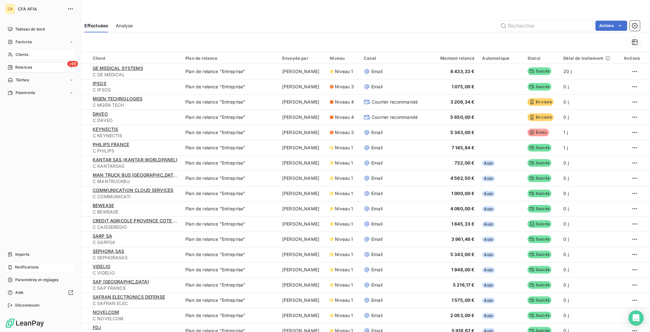
click at [22, 62] on div "+99 Relances" at bounding box center [40, 67] width 71 height 10
click at [26, 77] on span "À effectuer" at bounding box center [25, 80] width 21 height 6
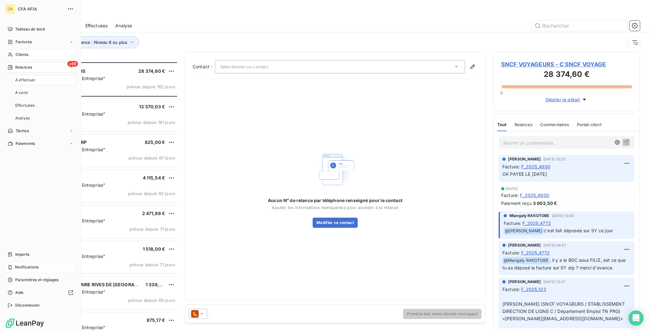
scroll to position [271, 144]
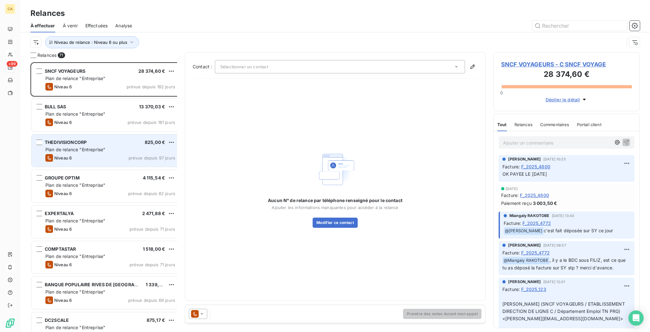
click at [92, 149] on div "THEDIVISIONCORP 825,00 € Plan de relance "Entreprise" Niveau 6 prévue depuis 97…" at bounding box center [105, 150] width 149 height 32
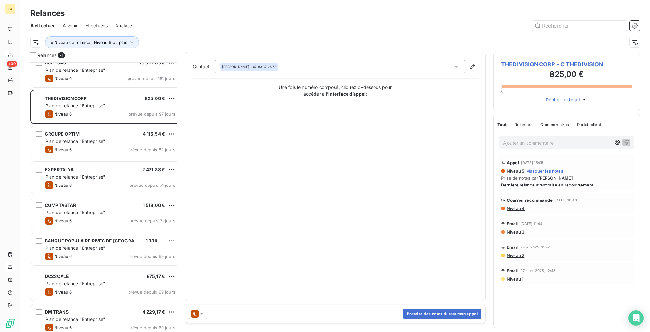
scroll to position [85, 0]
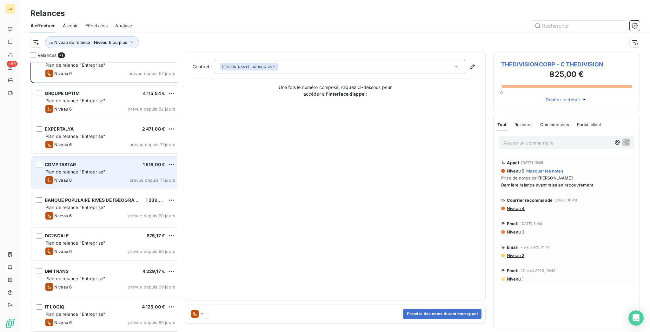
click at [89, 162] on div "COMPTASTAR 1 518,00 €" at bounding box center [110, 165] width 130 height 6
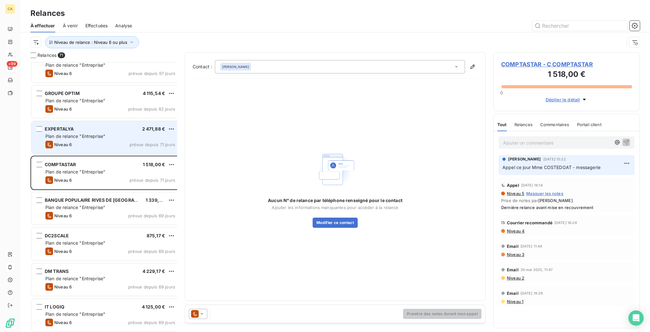
click at [78, 141] on div "Niveau 6 prévue depuis 71 jours" at bounding box center [110, 145] width 130 height 8
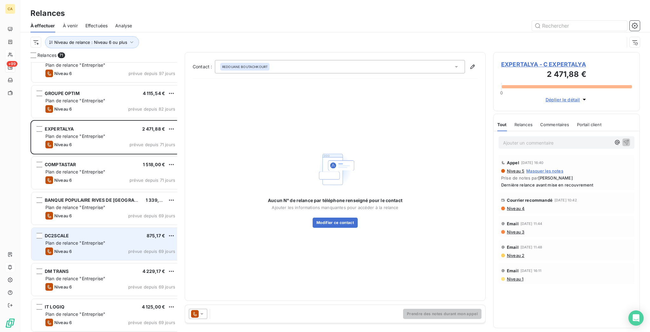
click at [89, 228] on div "DC2SCALE 875,17 € Plan de relance "Entreprise" Niveau 6 prévue depuis 69 jours" at bounding box center [105, 244] width 149 height 32
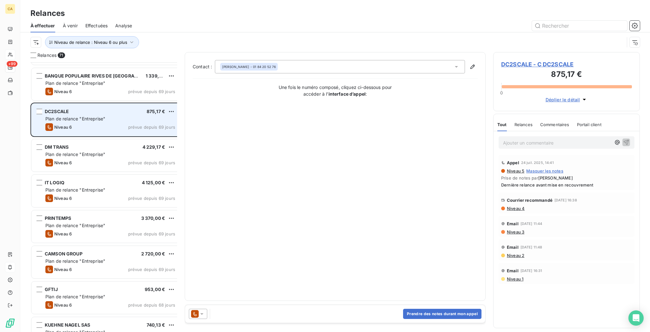
scroll to position [254, 0]
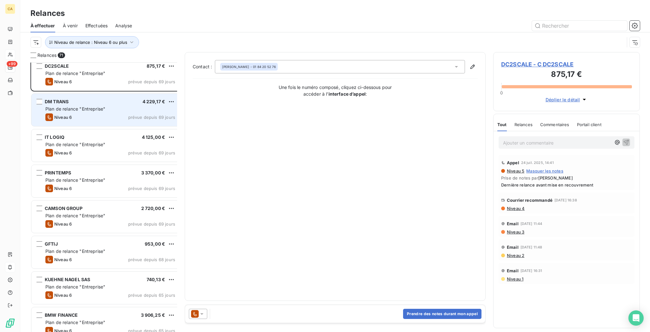
click at [48, 106] on span "Plan de relance "Entreprise"" at bounding box center [75, 108] width 60 height 5
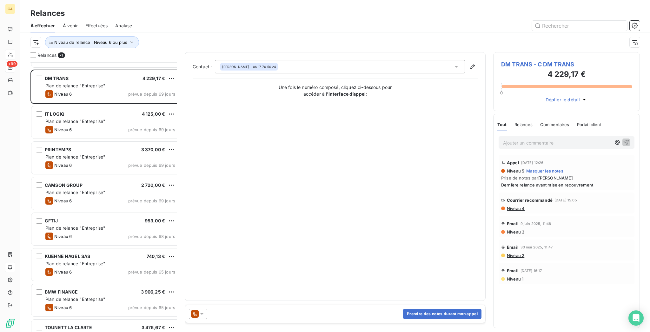
scroll to position [254, 0]
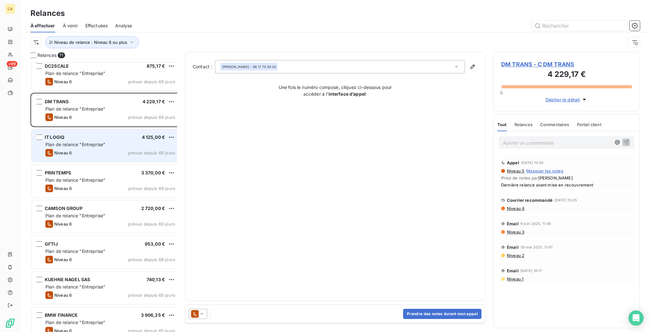
click at [62, 136] on div "IT LOGIQ 4 125,00 € Plan de relance "Entreprise" Niveau 6 prévue depuis 69 jours" at bounding box center [105, 145] width 149 height 32
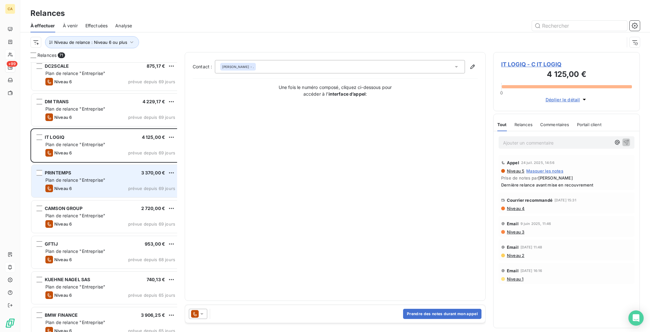
click at [69, 165] on div "PRINTEMPS 3 370,00 € Plan de relance "Entreprise" Niveau 6 prévue depuis 69 jou…" at bounding box center [105, 181] width 149 height 32
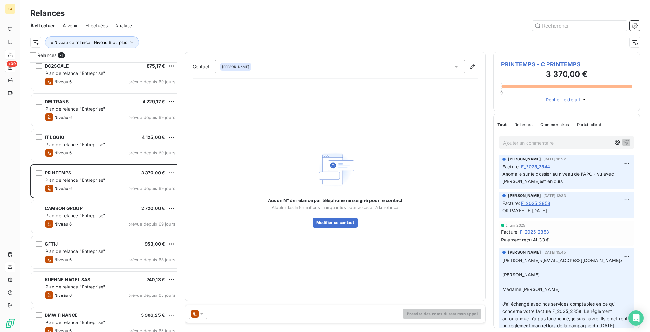
click at [541, 60] on span "PRINTEMPS - C PRINTEMPS" at bounding box center [566, 64] width 131 height 9
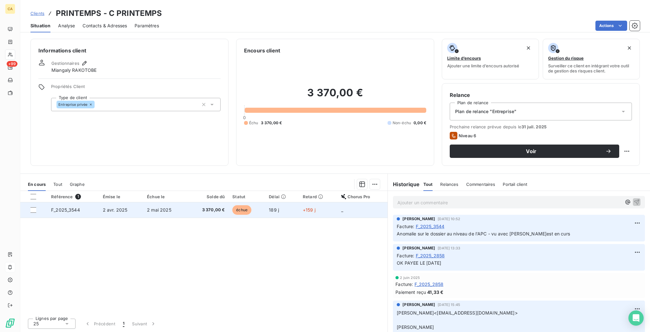
click at [197, 202] on td "3 370,00 €" at bounding box center [208, 209] width 42 height 15
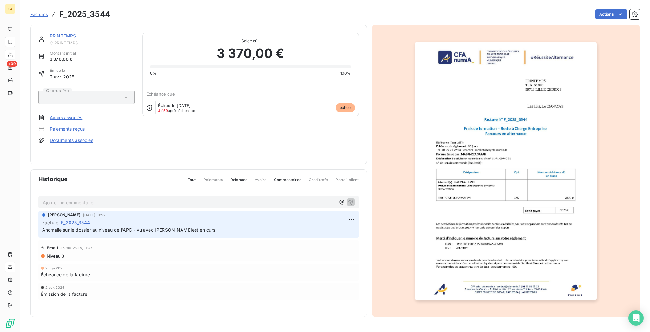
click at [475, 189] on img "button" at bounding box center [505, 171] width 182 height 258
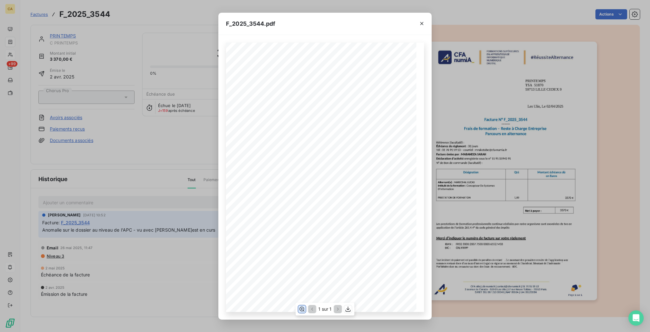
click at [302, 311] on button "button" at bounding box center [302, 309] width 8 height 8
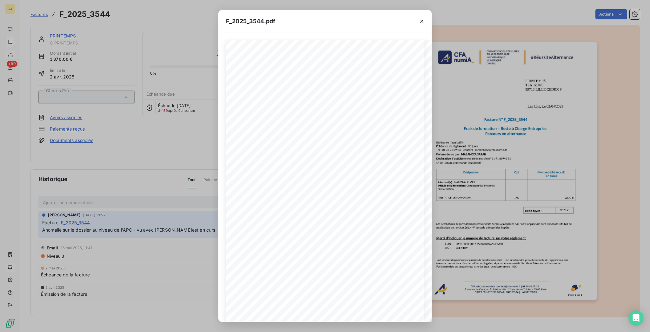
click at [36, 112] on div "F_2025_3544.pdf CFA afia | cfa-numia.fr | contact@cfa-numia.fr | 01 76 91 59 13…" at bounding box center [325, 166] width 650 height 332
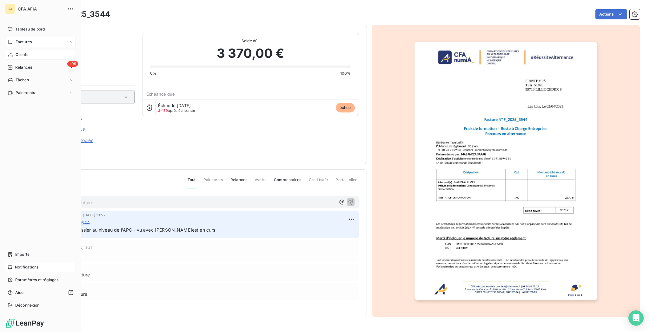
click at [8, 39] on nav "Tableau de bord Factures Clients +99 Relances Tâches Paiements" at bounding box center [40, 61] width 71 height 74
click at [16, 52] on span "Clients" at bounding box center [22, 55] width 13 height 6
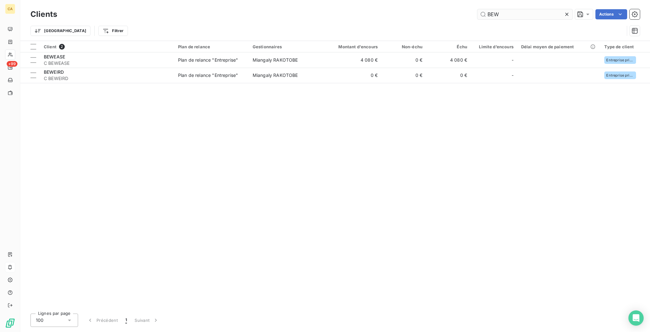
click at [522, 13] on input "BEW" at bounding box center [524, 14] width 95 height 10
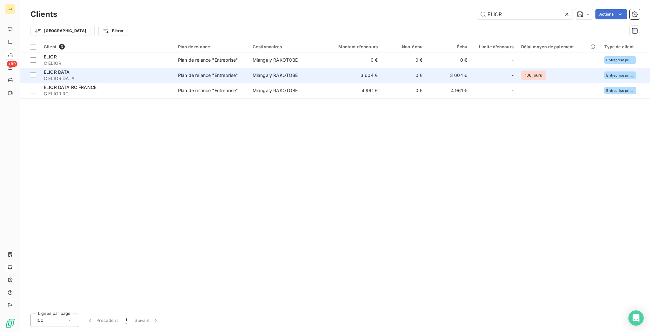
type input "ELIOR"
click at [204, 72] on div "Plan de relance "Entreprise"" at bounding box center [208, 75] width 60 height 6
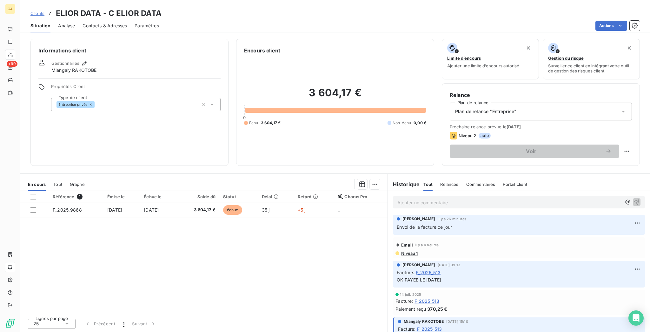
click at [501, 198] on p "Ajouter un commentaire ﻿" at bounding box center [509, 202] width 224 height 8
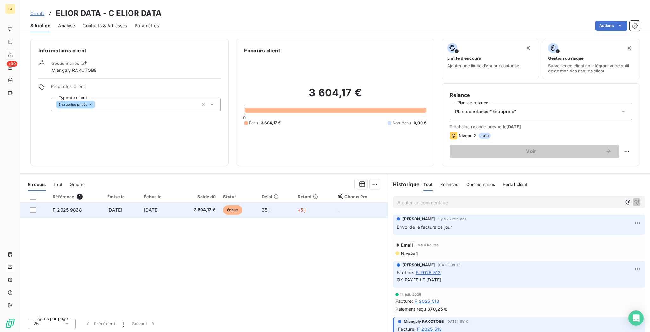
click at [107, 207] on span "[DATE]" at bounding box center [114, 209] width 15 height 5
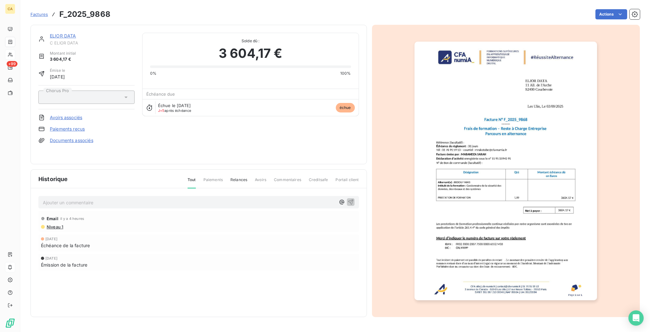
click at [85, 198] on p "Ajouter un commentaire ﻿" at bounding box center [189, 202] width 293 height 8
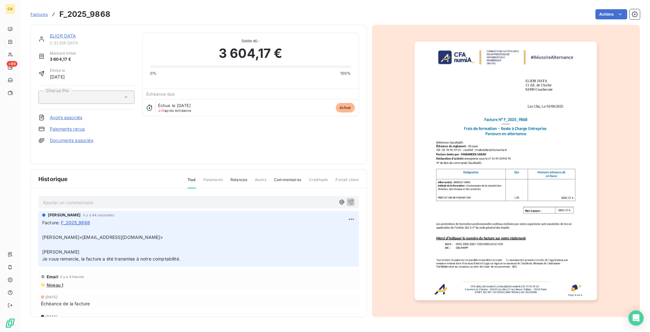
click at [50, 33] on link "ELIOR DATA" at bounding box center [63, 35] width 26 height 5
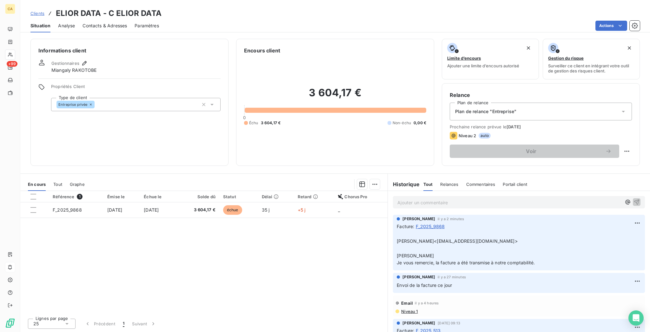
click at [300, 283] on div "Référence 1 Émise le Échue le Solde dû Statut Délai Retard Chorus Pro F_2025_98…" at bounding box center [203, 252] width 367 height 122
click at [367, 232] on div "Référence 1 Émise le Échue le Solde dû Statut Délai Retard Chorus Pro F_2025_98…" at bounding box center [203, 252] width 367 height 122
